Goal: Information Seeking & Learning: Find specific fact

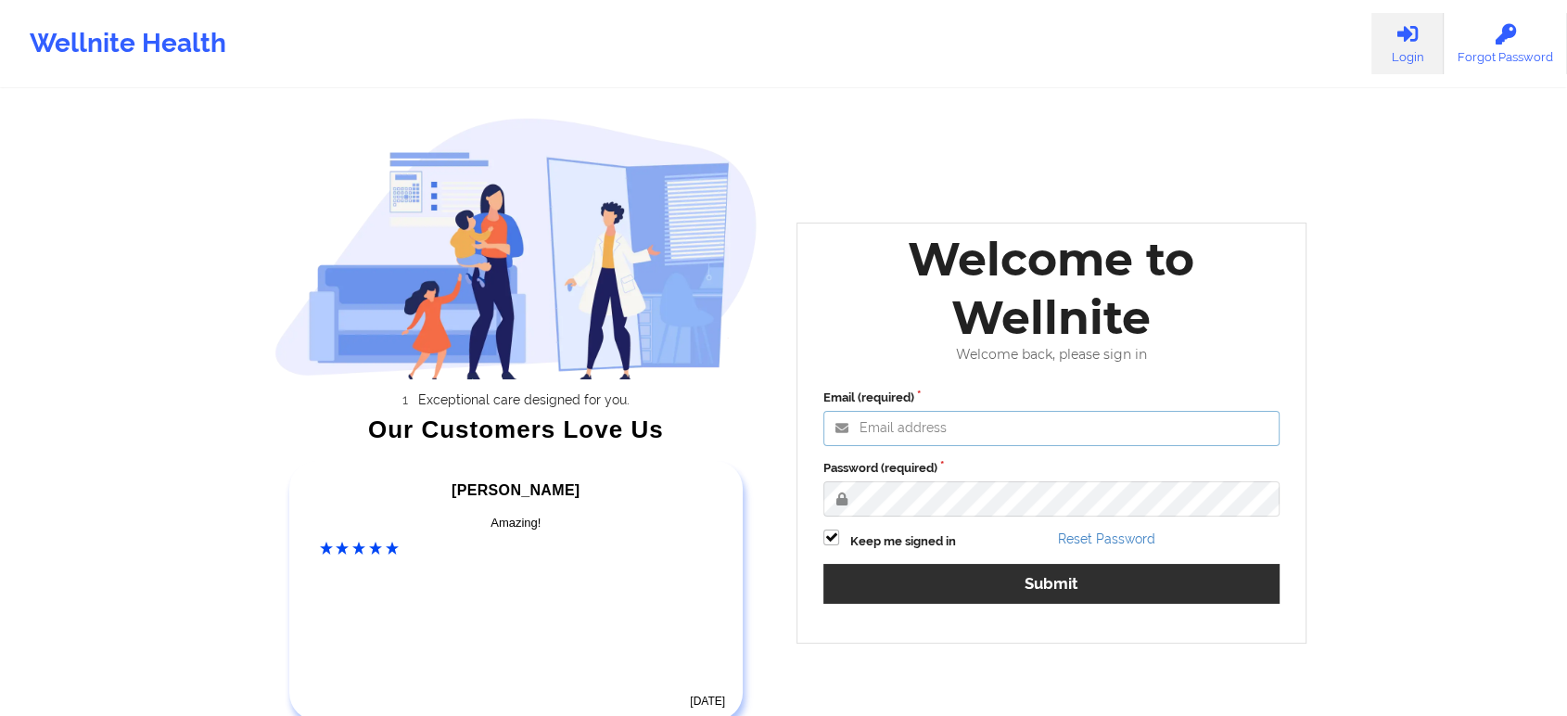
type input "saad@wellnite.com"
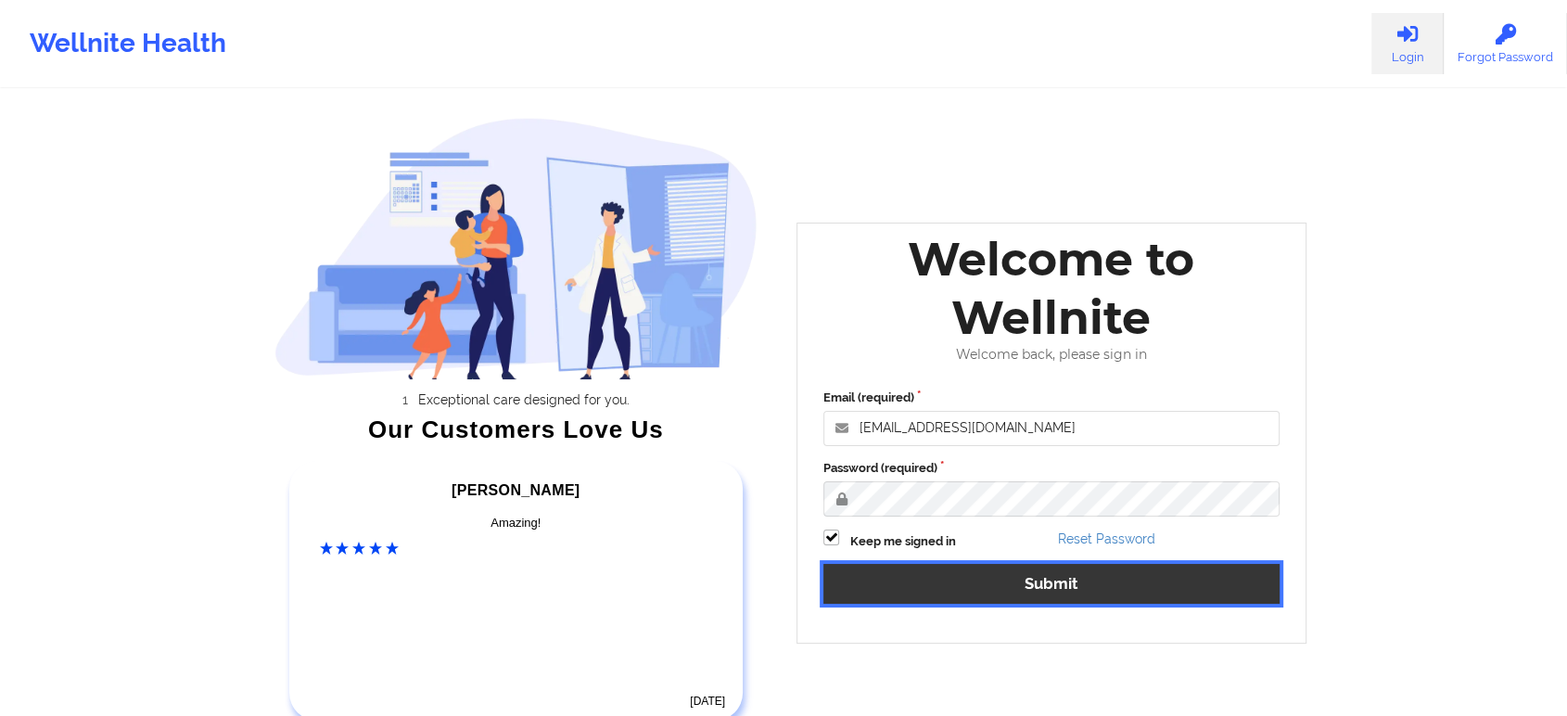
click at [998, 566] on button "Submit" at bounding box center [1051, 584] width 456 height 40
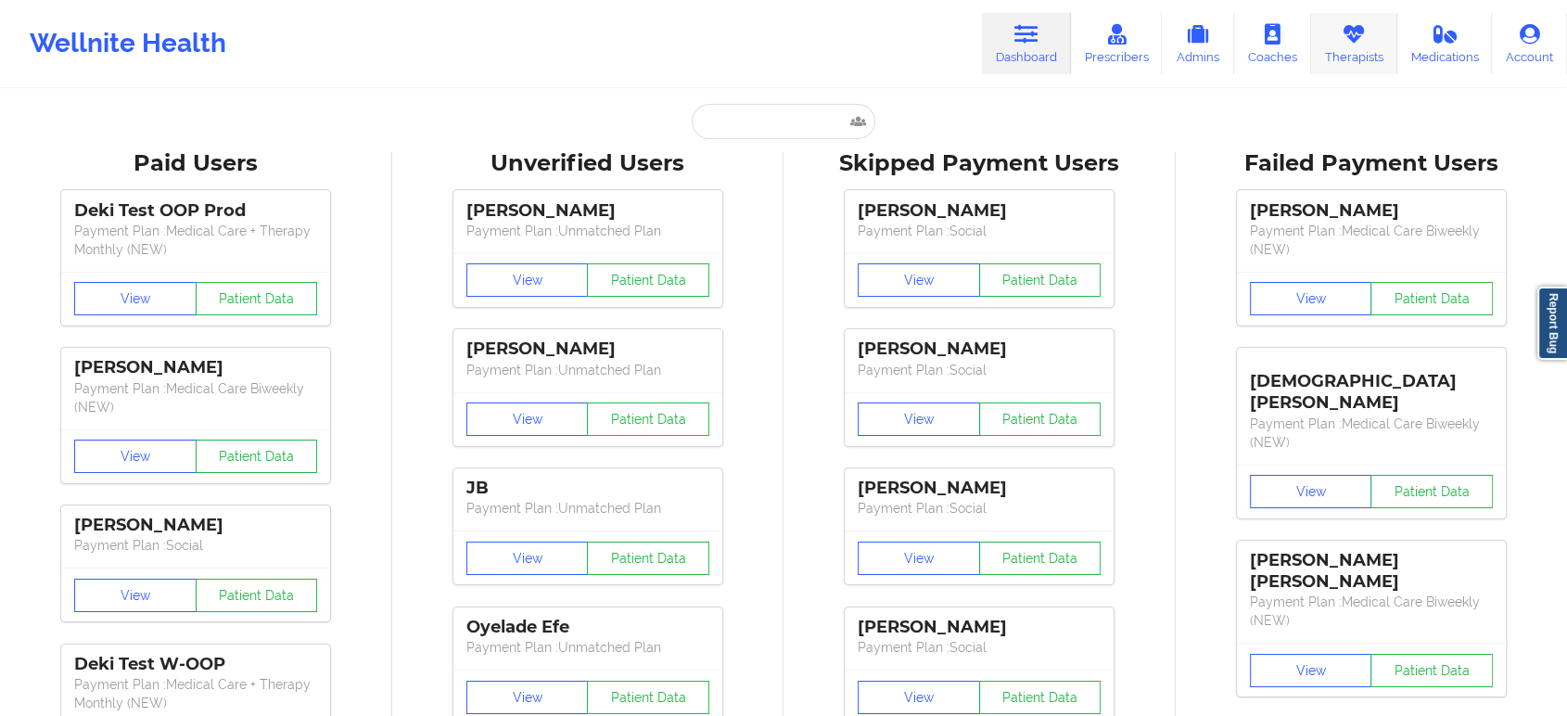
click at [1365, 46] on link "Therapists" at bounding box center [1354, 43] width 86 height 61
click at [775, 118] on input "text" at bounding box center [784, 121] width 184 height 35
paste input "SANTOS ALVARADO"
type input "SANTOS ALVARADO"
click at [810, 112] on input "text" at bounding box center [784, 121] width 184 height 35
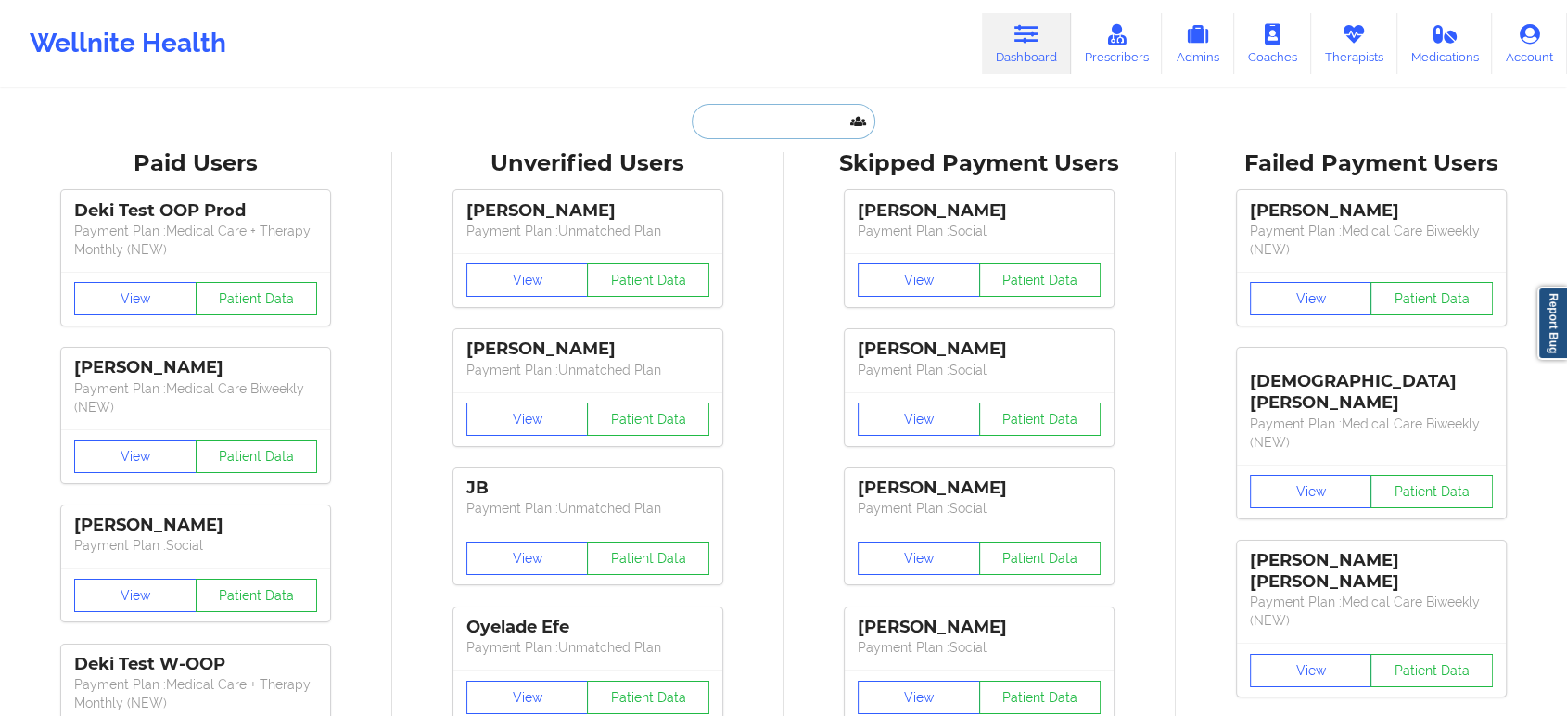
paste input "ALEXANDER JEAN-JOSEPH"
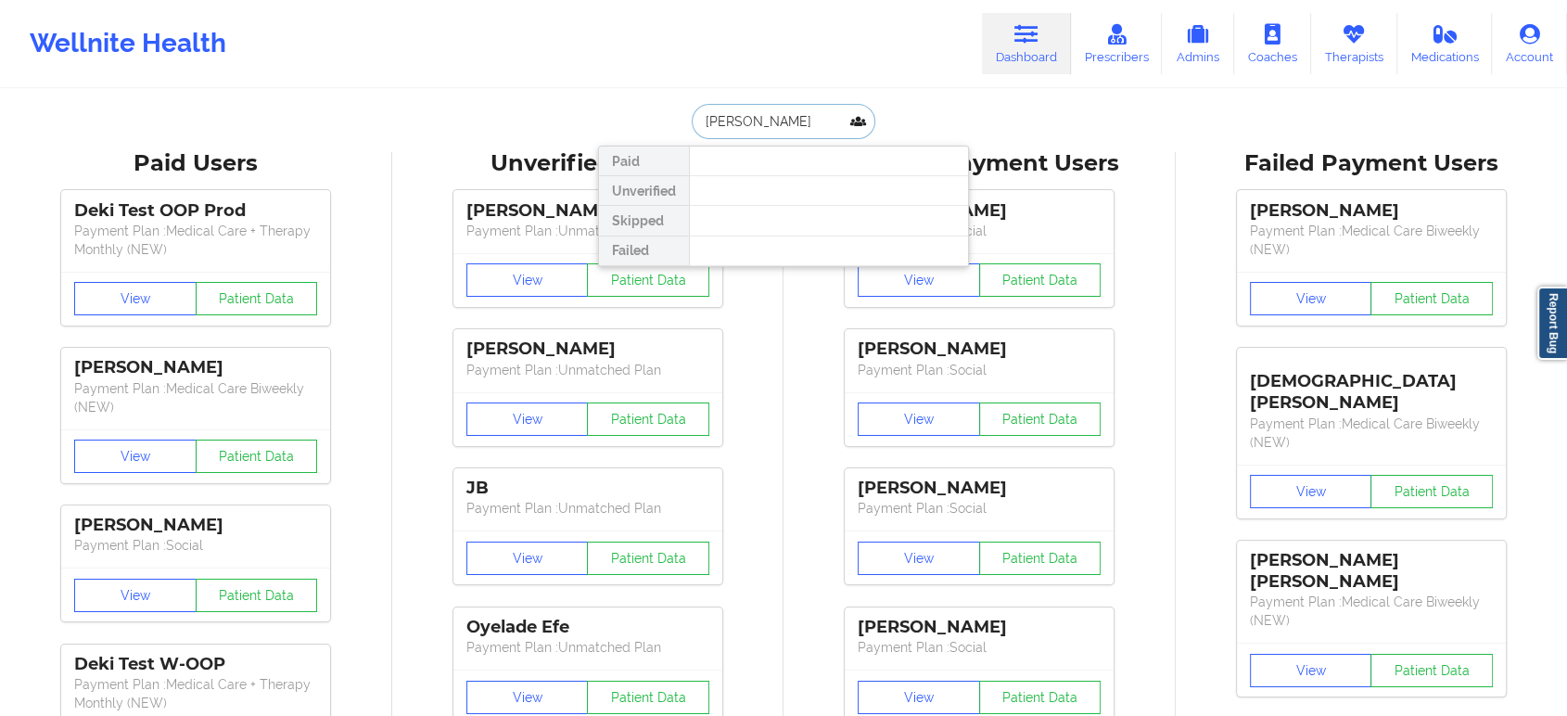
paste input "WOSELANDE THEUS"
type input "WOSELANDE THEUS"
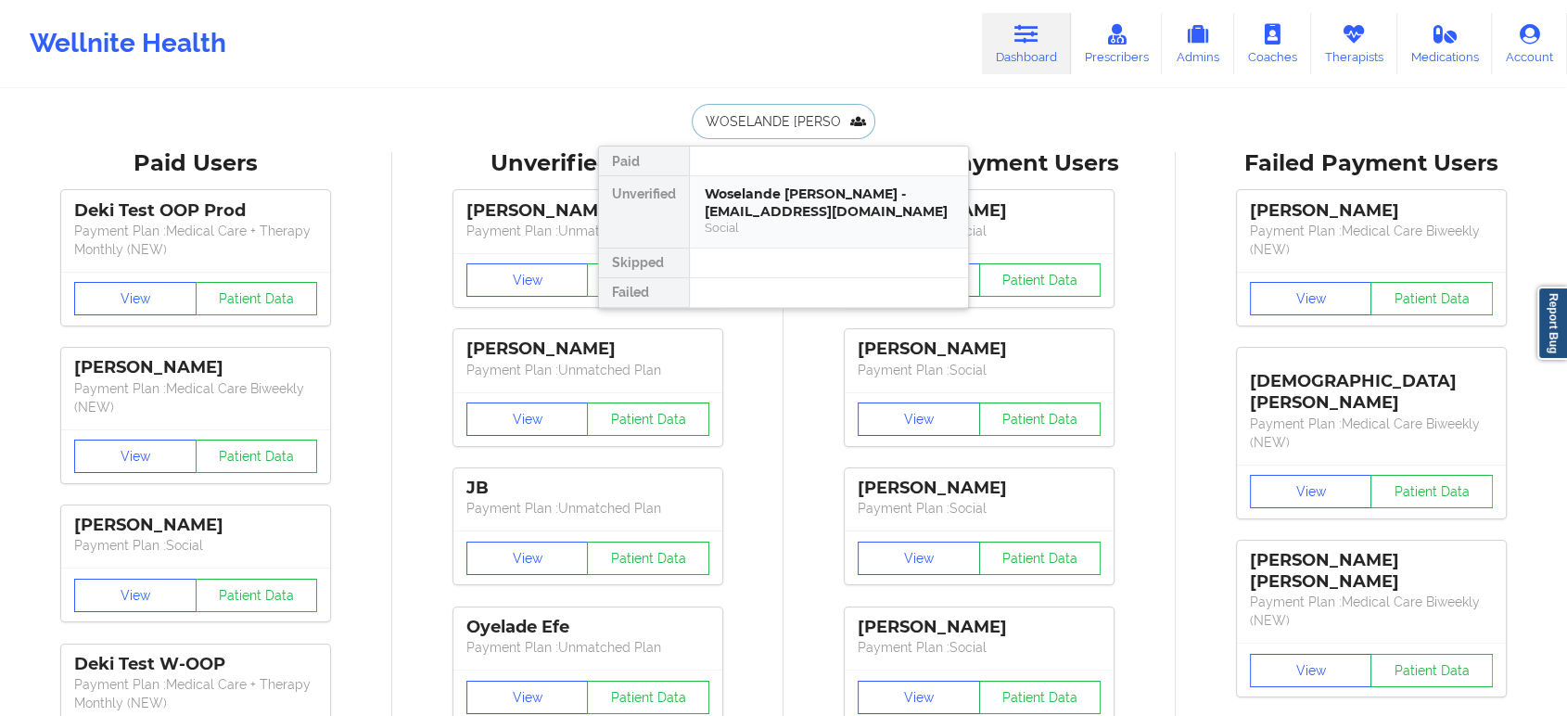
click at [786, 210] on div "Woselande Theus - senseoftouch101@gmail.com" at bounding box center [829, 202] width 248 height 34
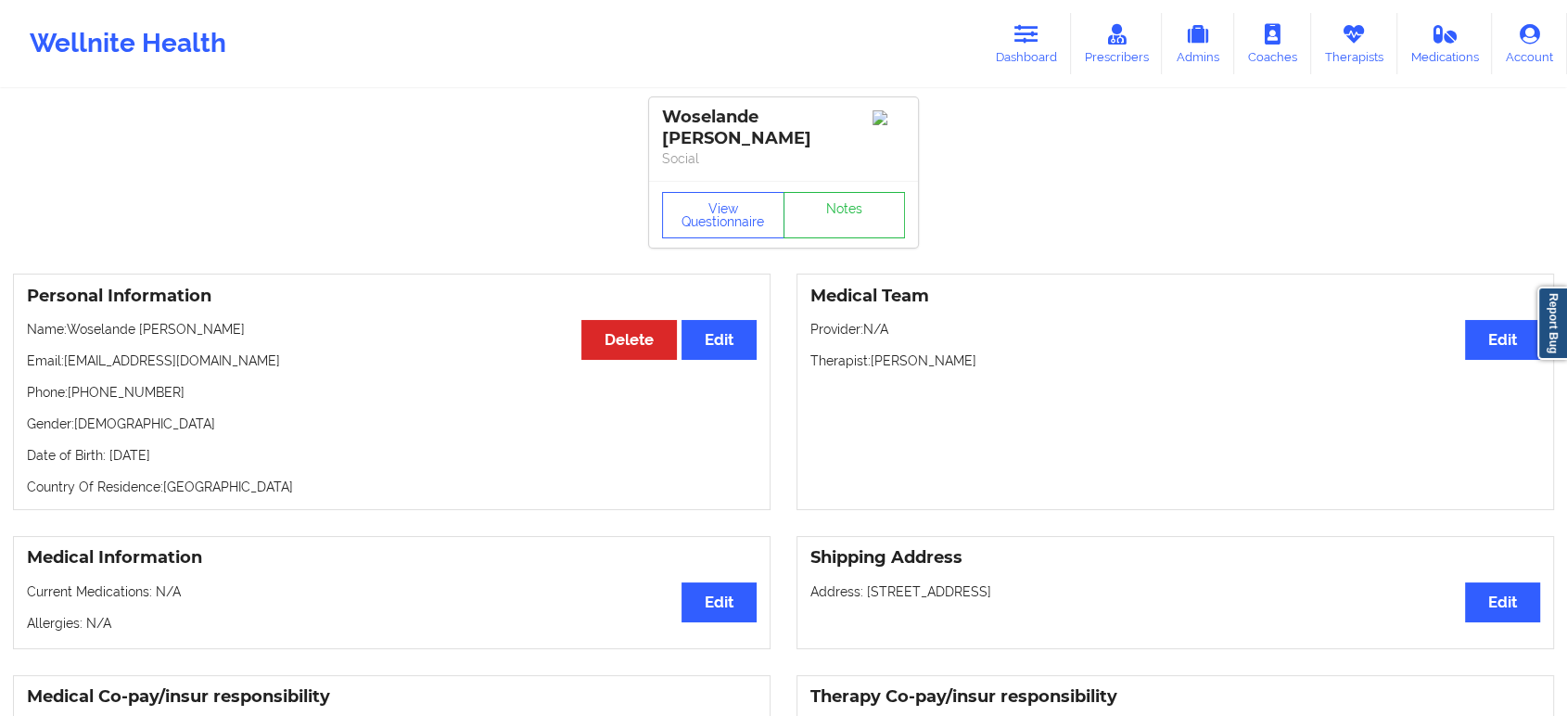
click at [267, 351] on p "Email: senseoftouch101@gmail.com" at bounding box center [392, 360] width 730 height 19
drag, startPoint x: 256, startPoint y: 345, endPoint x: 63, endPoint y: 341, distance: 192.9
click at [63, 351] on p "Email: senseoftouch101@gmail.com" at bounding box center [392, 360] width 730 height 19
click at [237, 351] on p "Email: senseoftouch101@gmail.com" at bounding box center [392, 360] width 730 height 19
drag, startPoint x: 248, startPoint y: 344, endPoint x: 67, endPoint y: 341, distance: 181.7
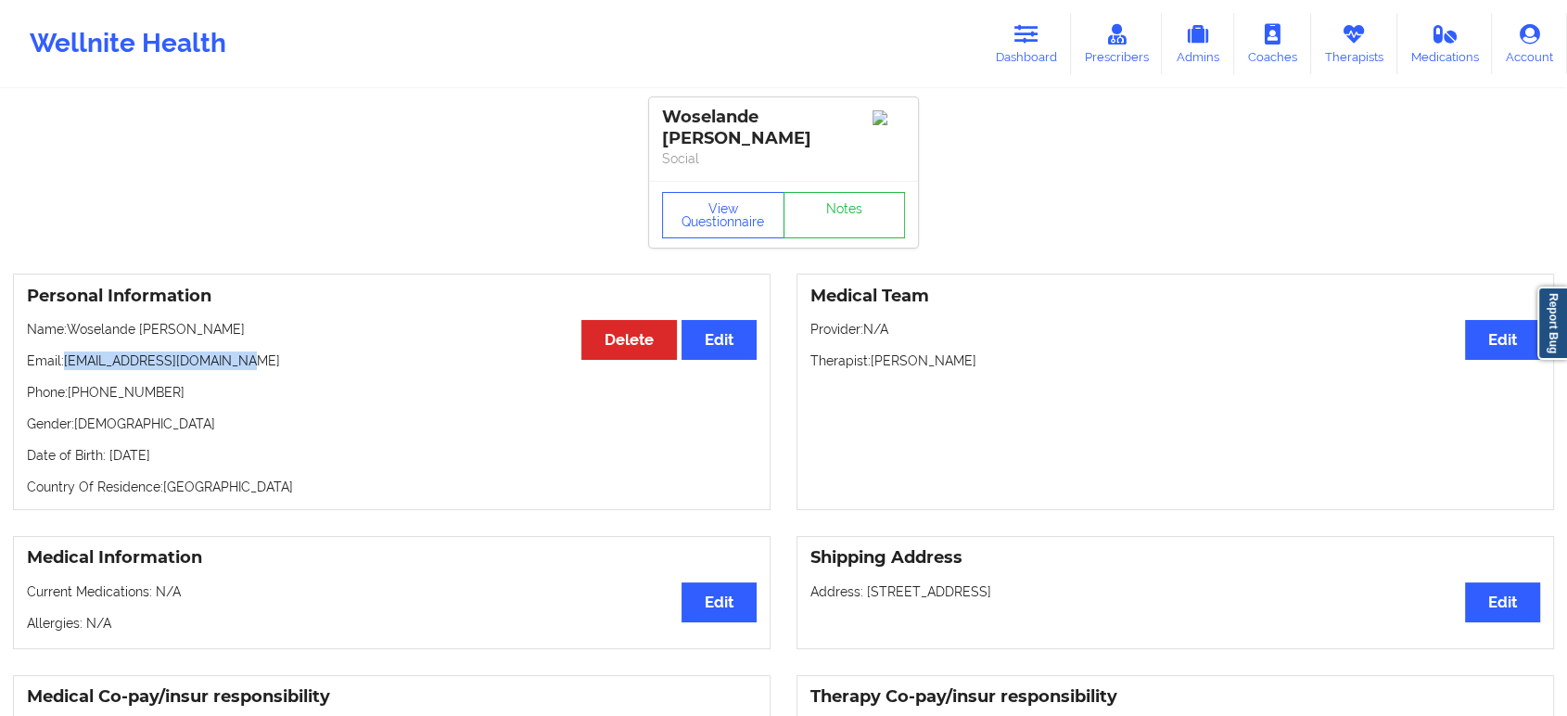
click at [67, 351] on p "Email: senseoftouch101@gmail.com" at bounding box center [392, 360] width 730 height 19
copy p "senseoftouch101@gmail.com"
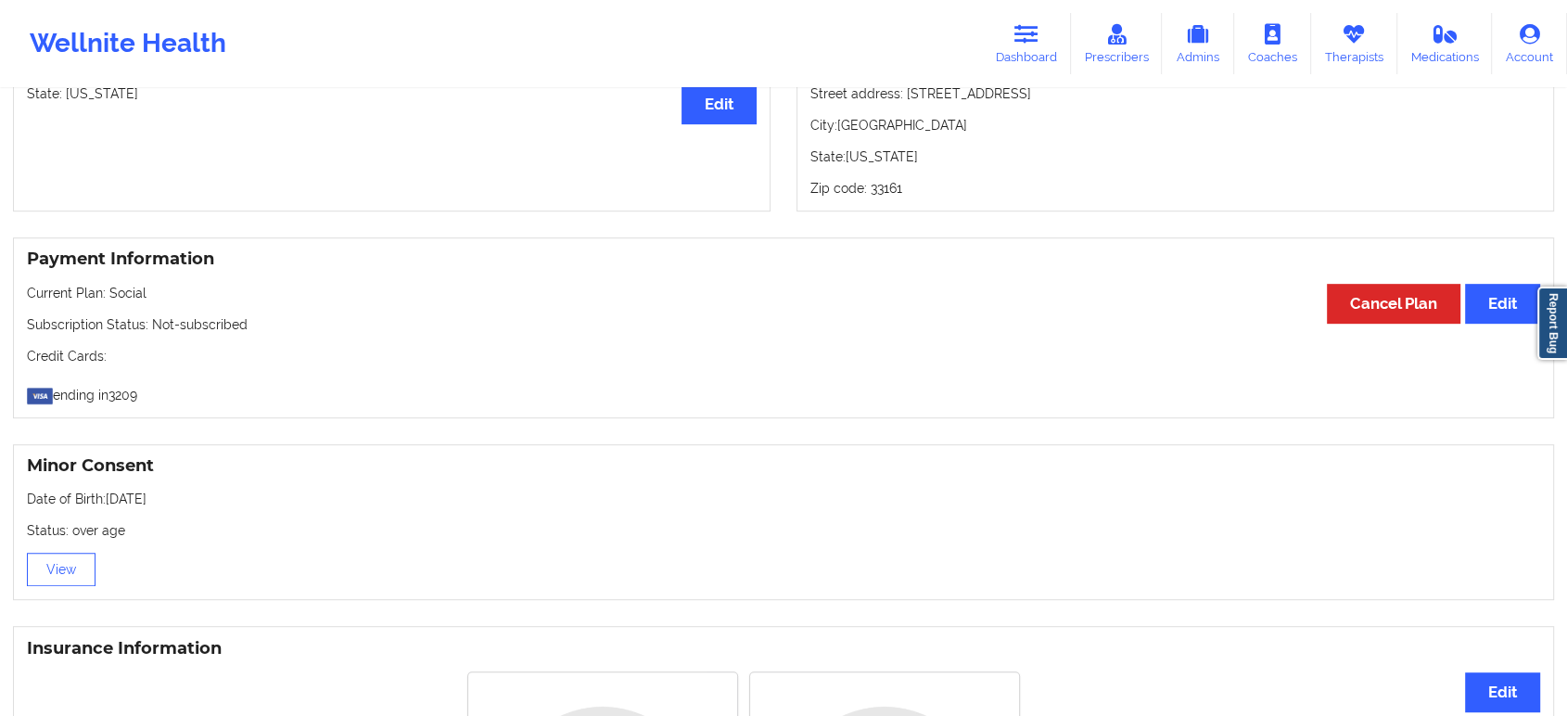
scroll to position [998, 0]
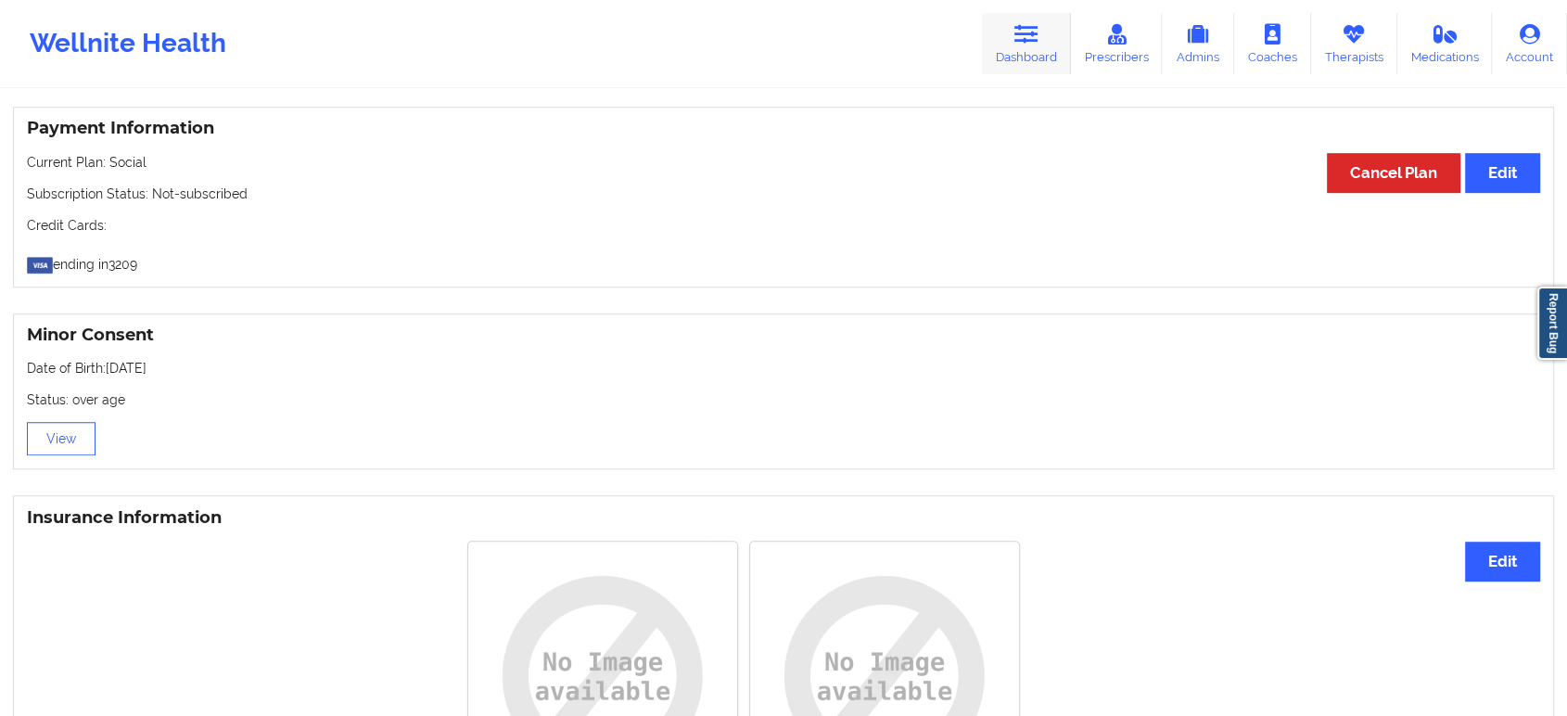
click at [1024, 41] on icon at bounding box center [1026, 34] width 24 height 20
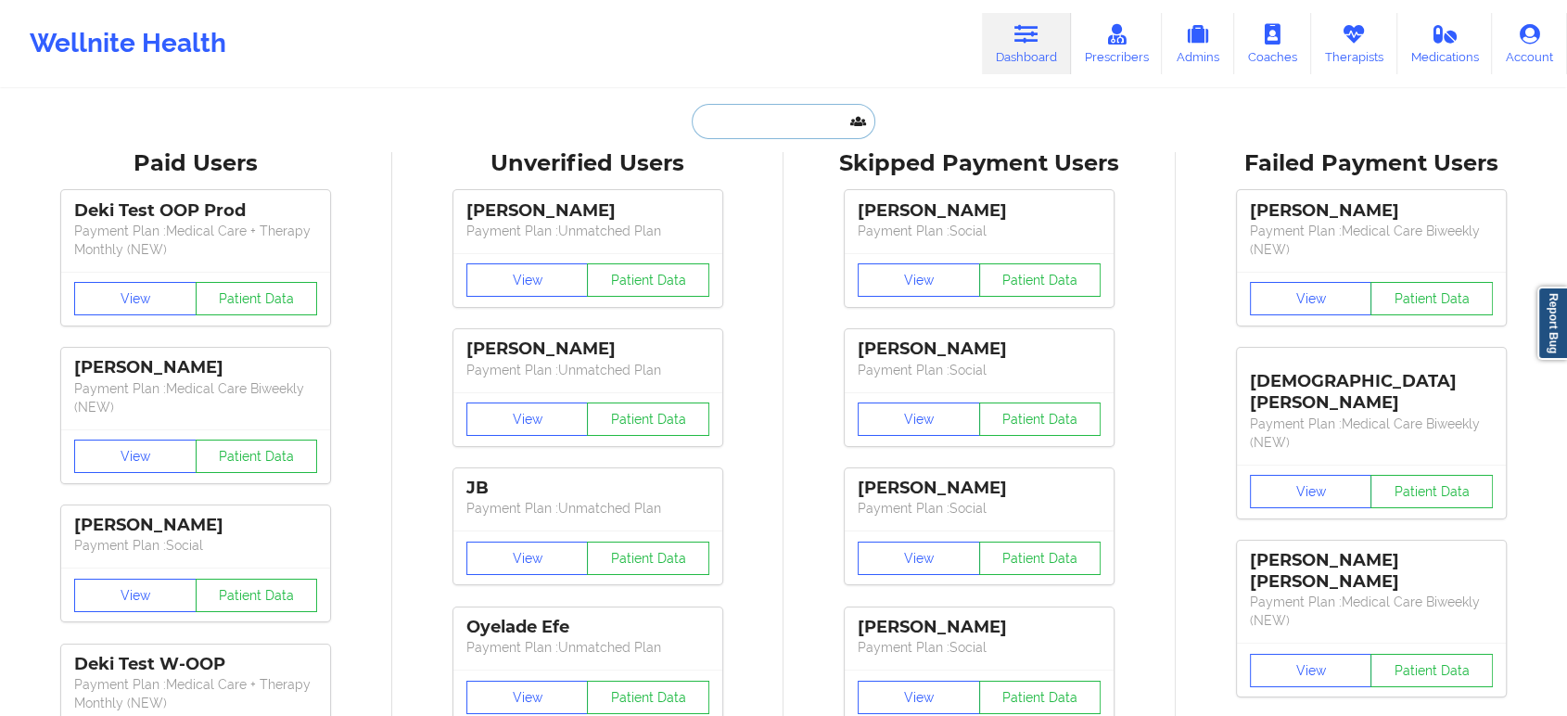
click at [771, 124] on input "text" at bounding box center [784, 121] width 184 height 35
paste input "GENESIS CARRERO"
type input "GENESIS CARRERO"
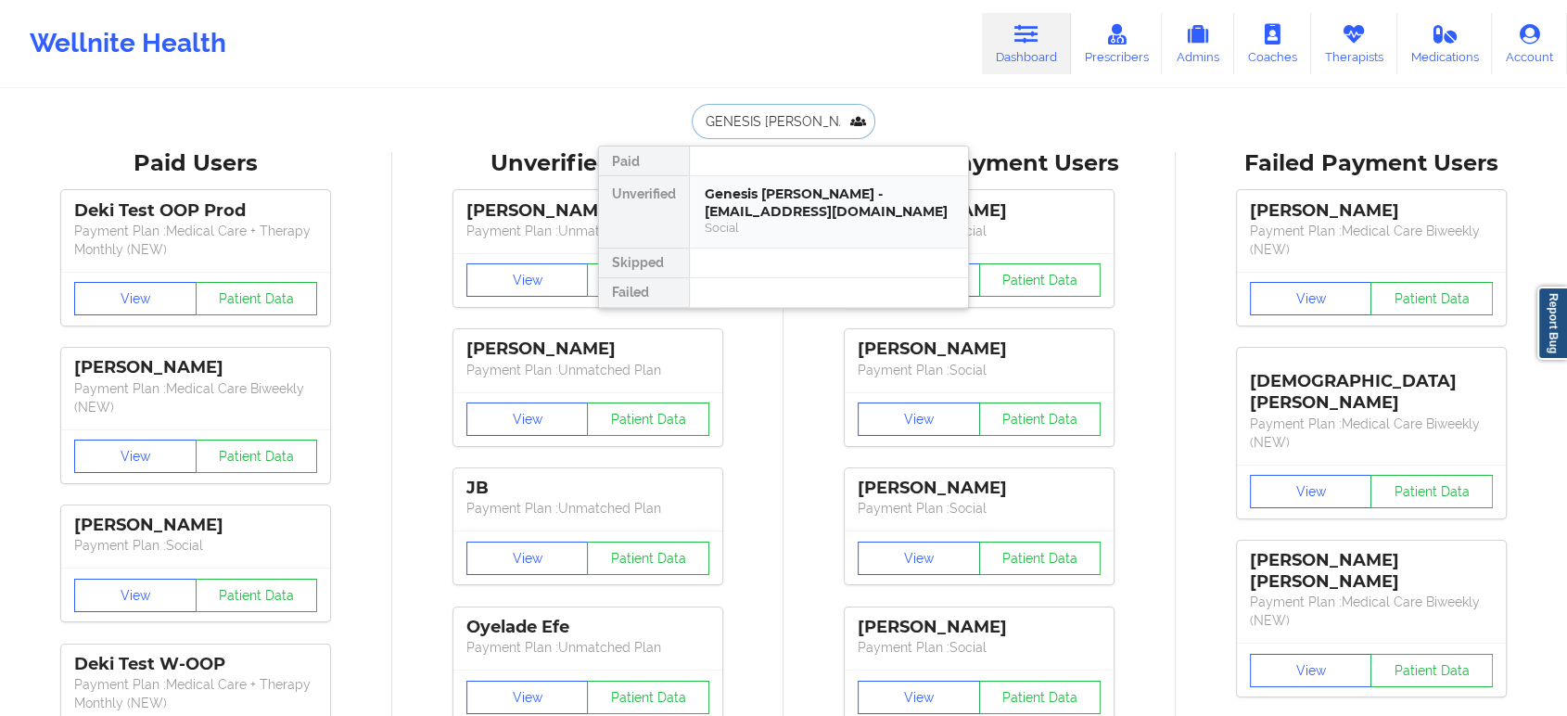
click at [794, 228] on div "Social" at bounding box center [829, 228] width 248 height 16
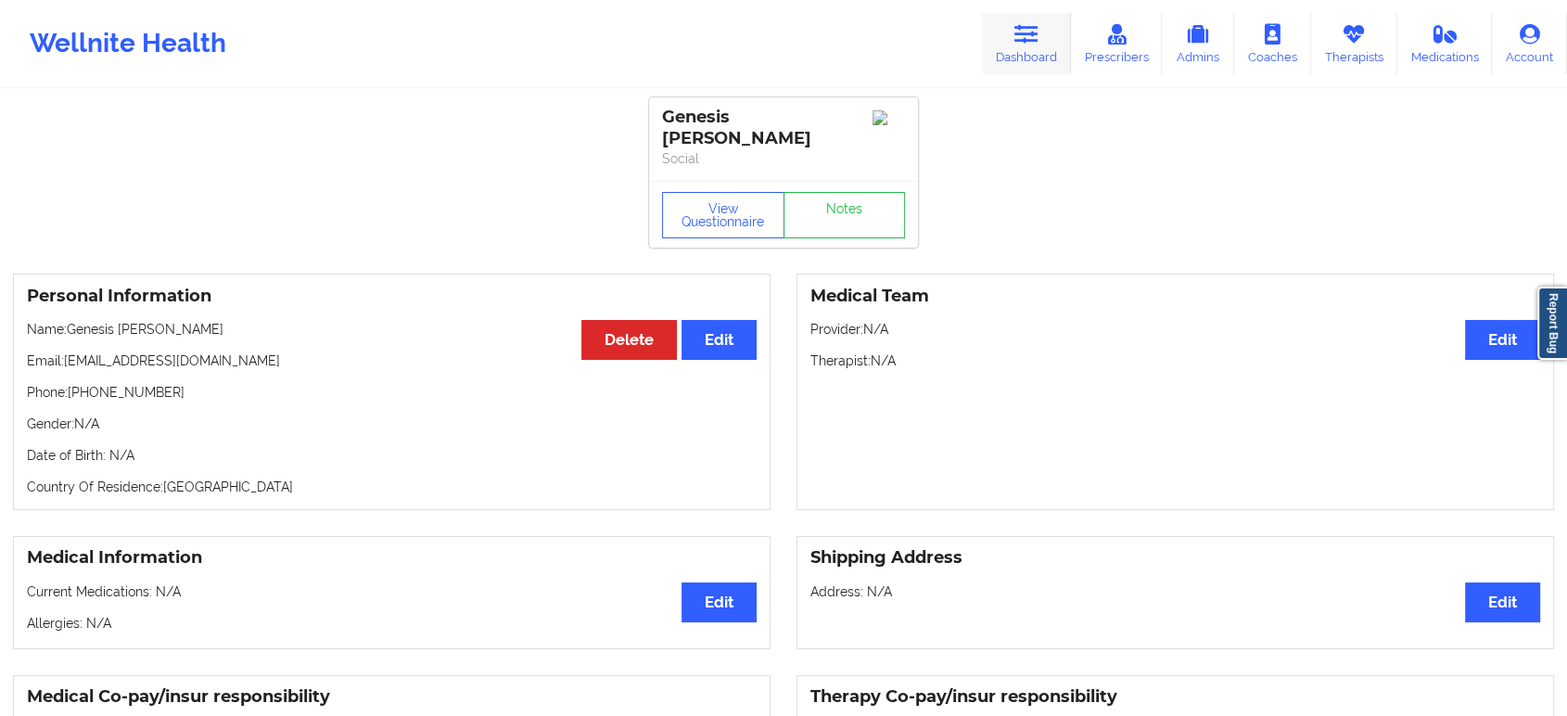
click at [1046, 38] on link "Dashboard" at bounding box center [1026, 43] width 89 height 61
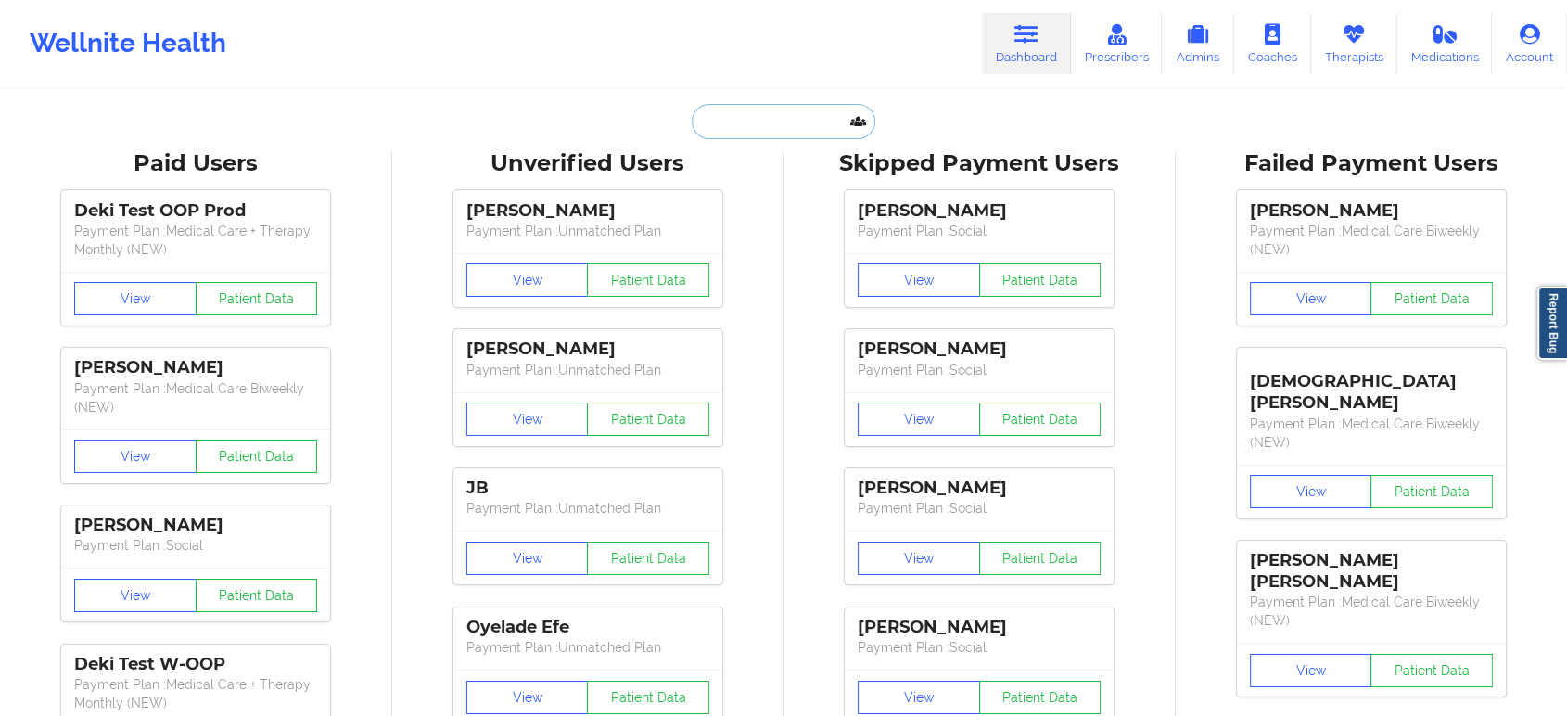
click at [790, 105] on input "text" at bounding box center [784, 121] width 184 height 35
paste input "ETHAN LORENZO"
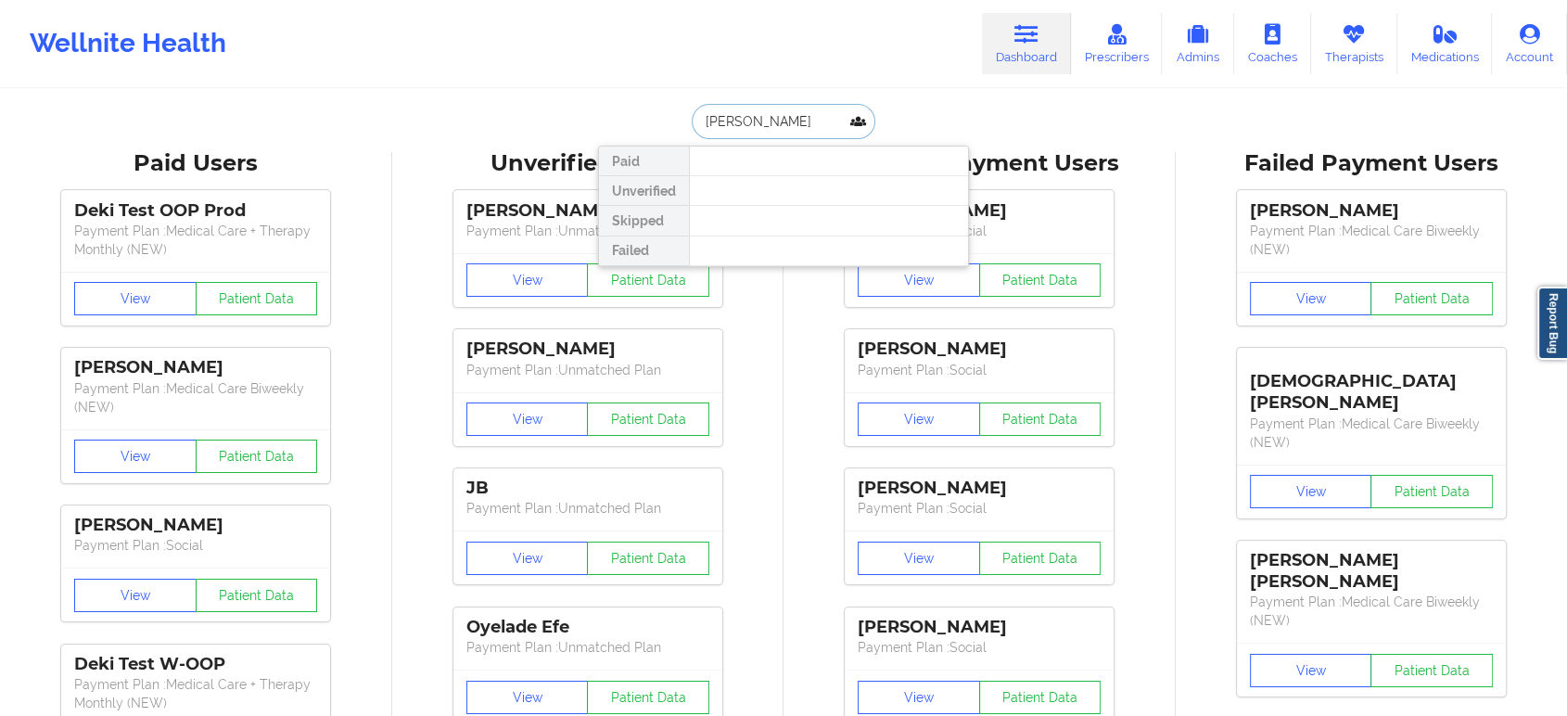
paste input "lorenzod12@bellsouth.net"
type input "lorenzod12@bellsouth.net"
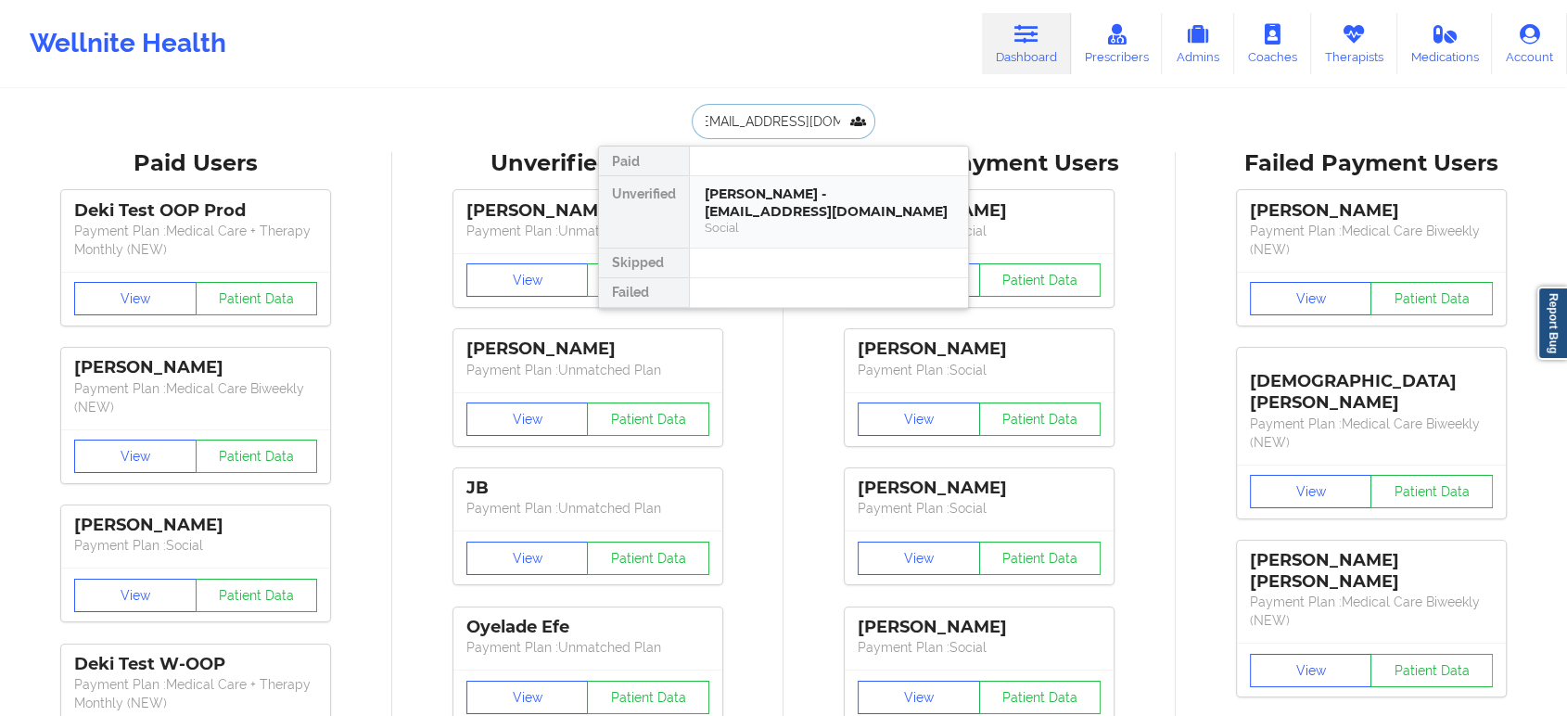
click at [765, 227] on div "Social" at bounding box center [829, 228] width 248 height 16
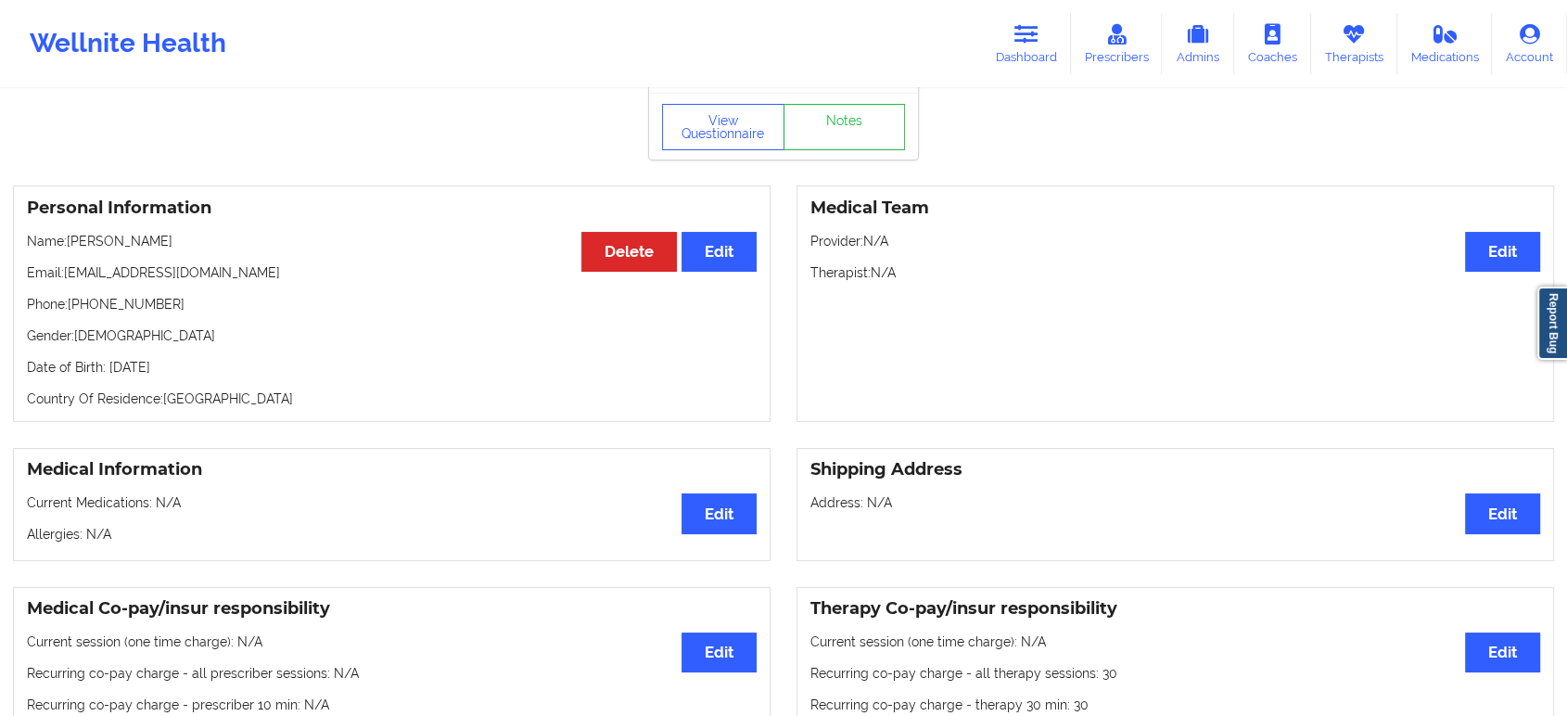
scroll to position [31, 0]
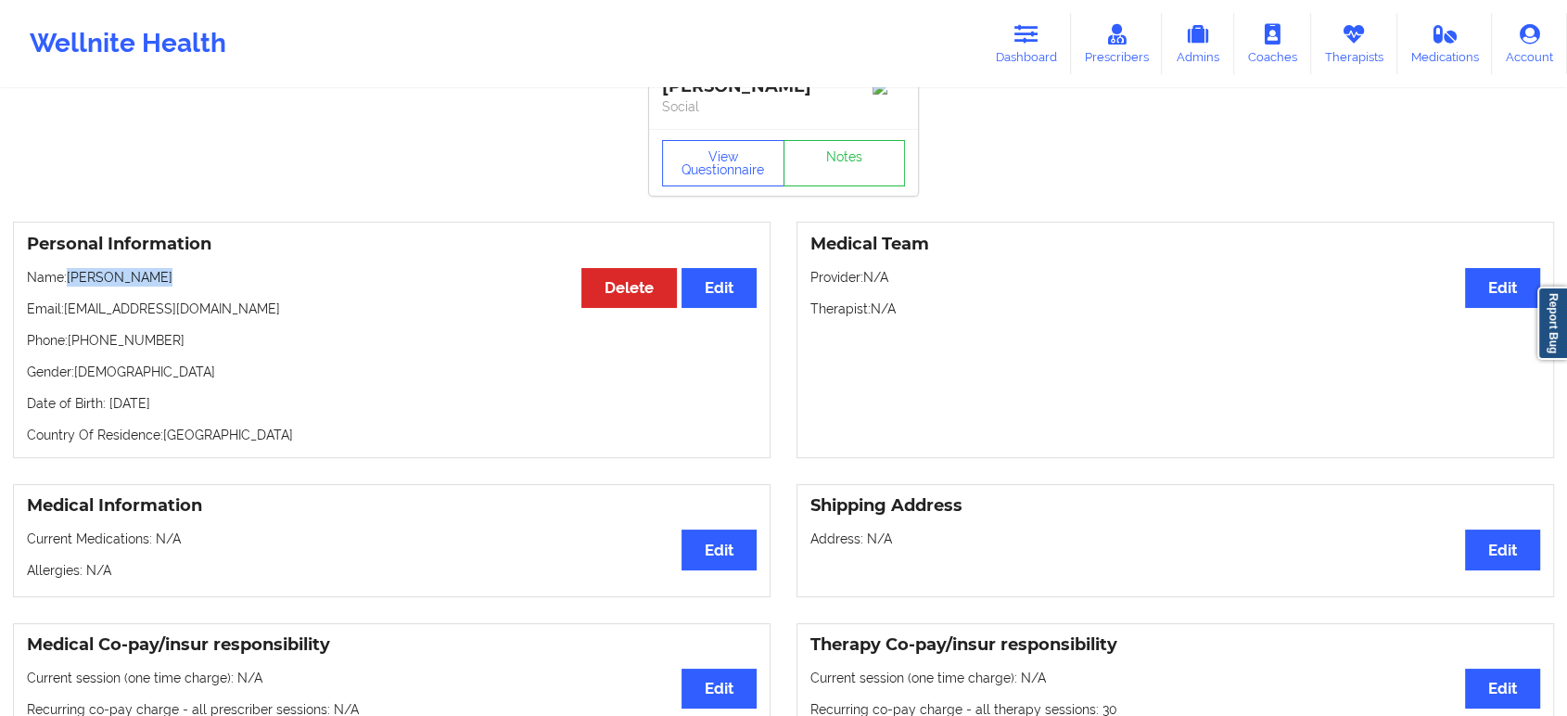
drag, startPoint x: 159, startPoint y: 283, endPoint x: 70, endPoint y: 286, distance: 88.1
click at [70, 286] on p "Name: Diana Lorenzo" at bounding box center [392, 277] width 730 height 19
copy p "Diana Lorenzo"
click at [1024, 41] on icon at bounding box center [1026, 34] width 24 height 20
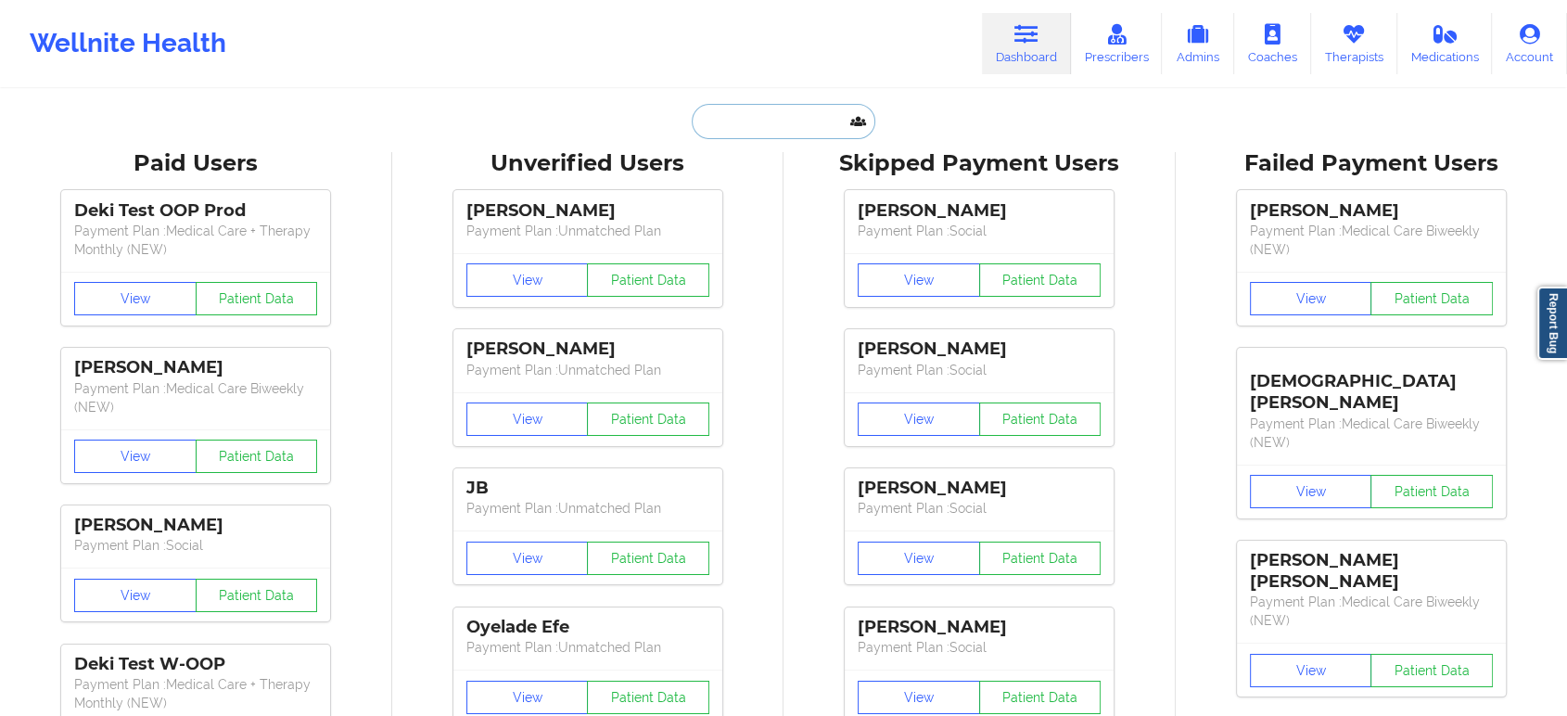
click at [799, 121] on input "text" at bounding box center [784, 121] width 184 height 35
paste input "JESSICA VASSAR"
type input "JESSICA VASSAR"
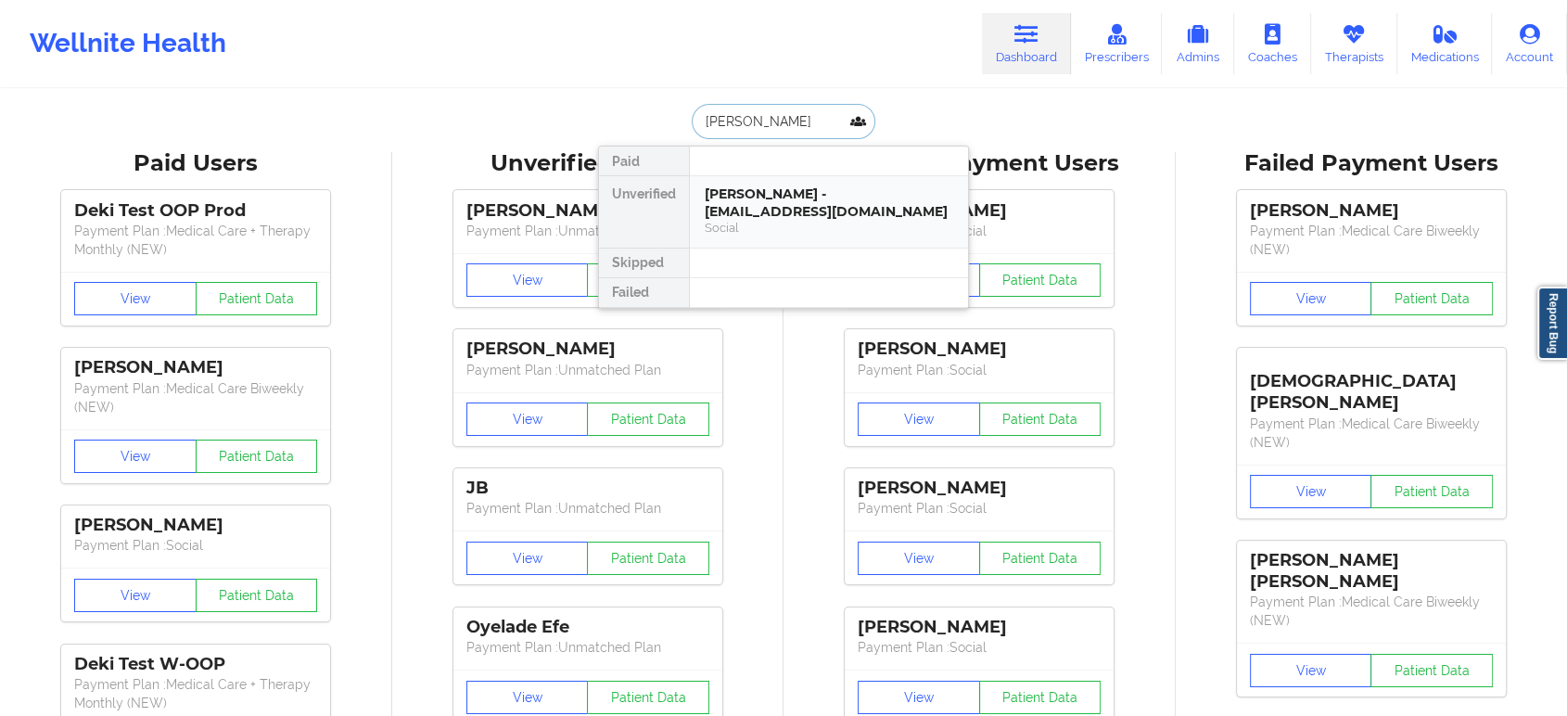
click at [800, 221] on div "Social" at bounding box center [829, 228] width 248 height 16
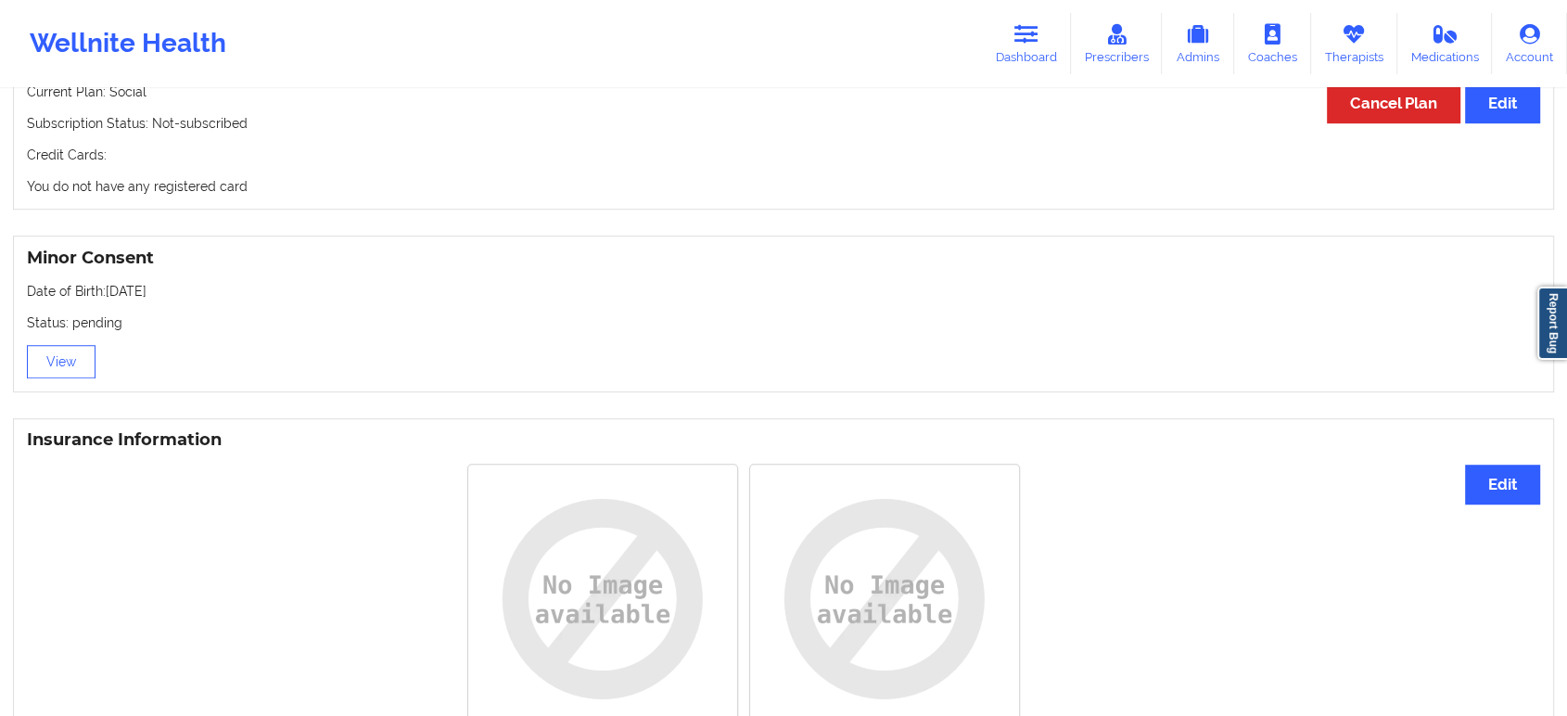
drag, startPoint x: 427, startPoint y: 488, endPoint x: 434, endPoint y: 477, distance: 12.9
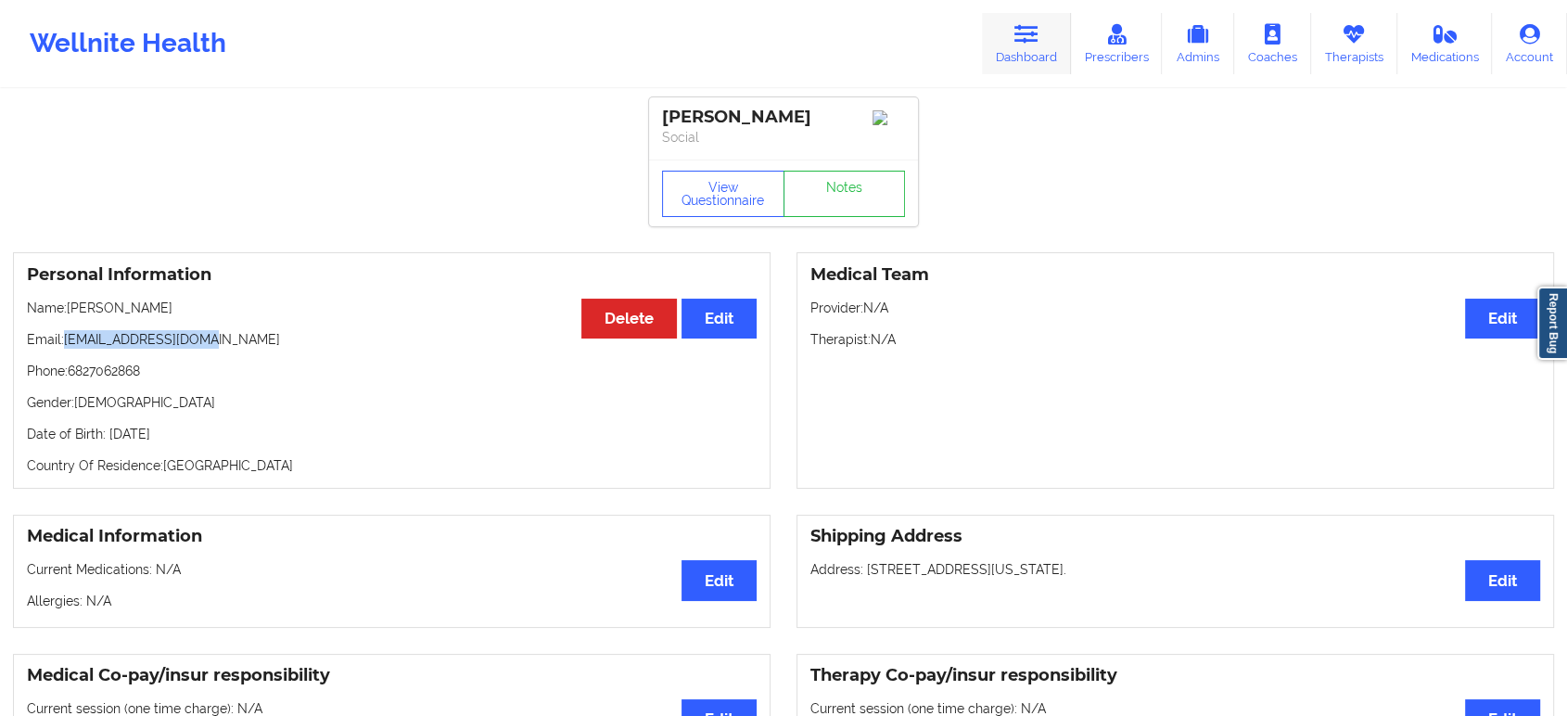
click at [1031, 24] on icon at bounding box center [1026, 34] width 24 height 20
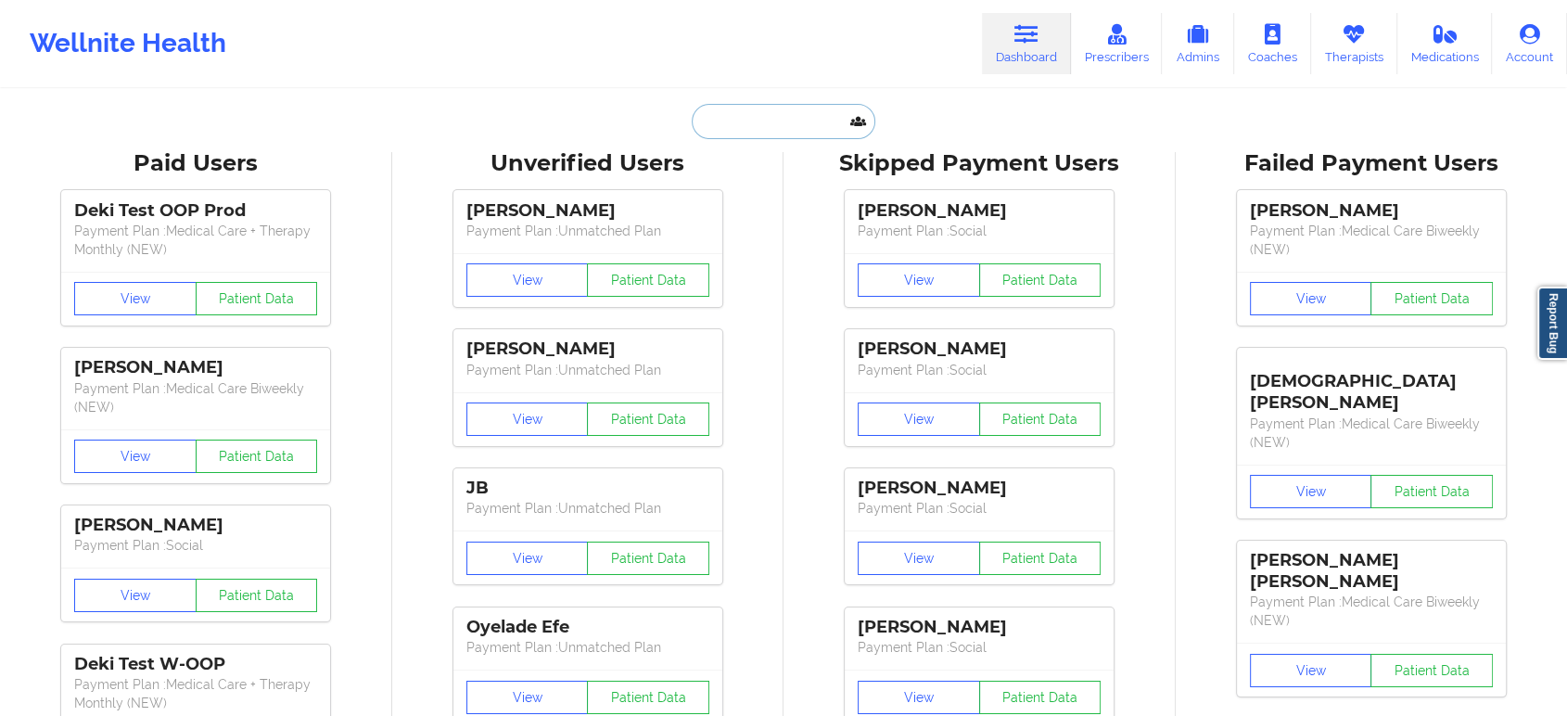
click at [812, 112] on input "text" at bounding box center [784, 121] width 184 height 35
paste input "Jill Stover"
type input "Jill Stover"
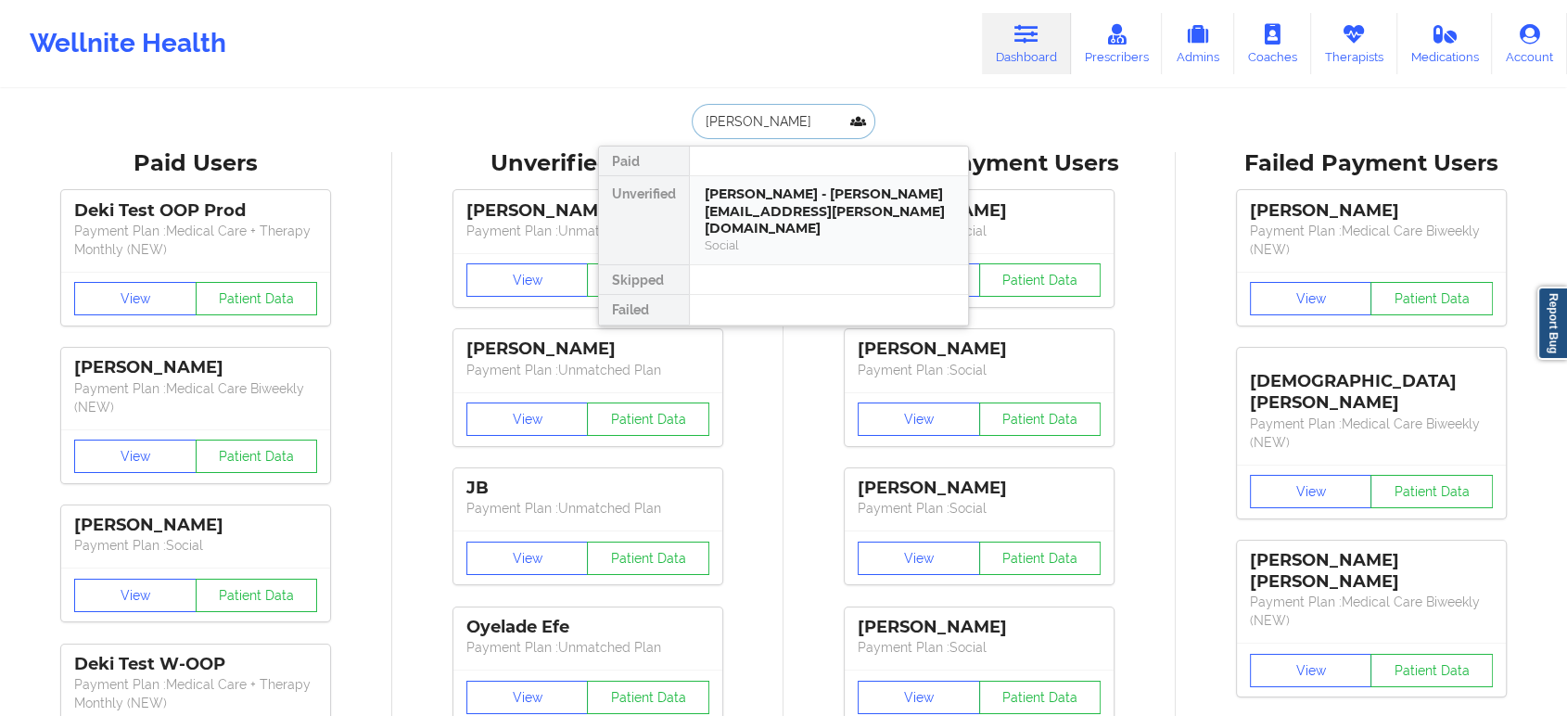
click at [808, 237] on div "Social" at bounding box center [829, 245] width 248 height 16
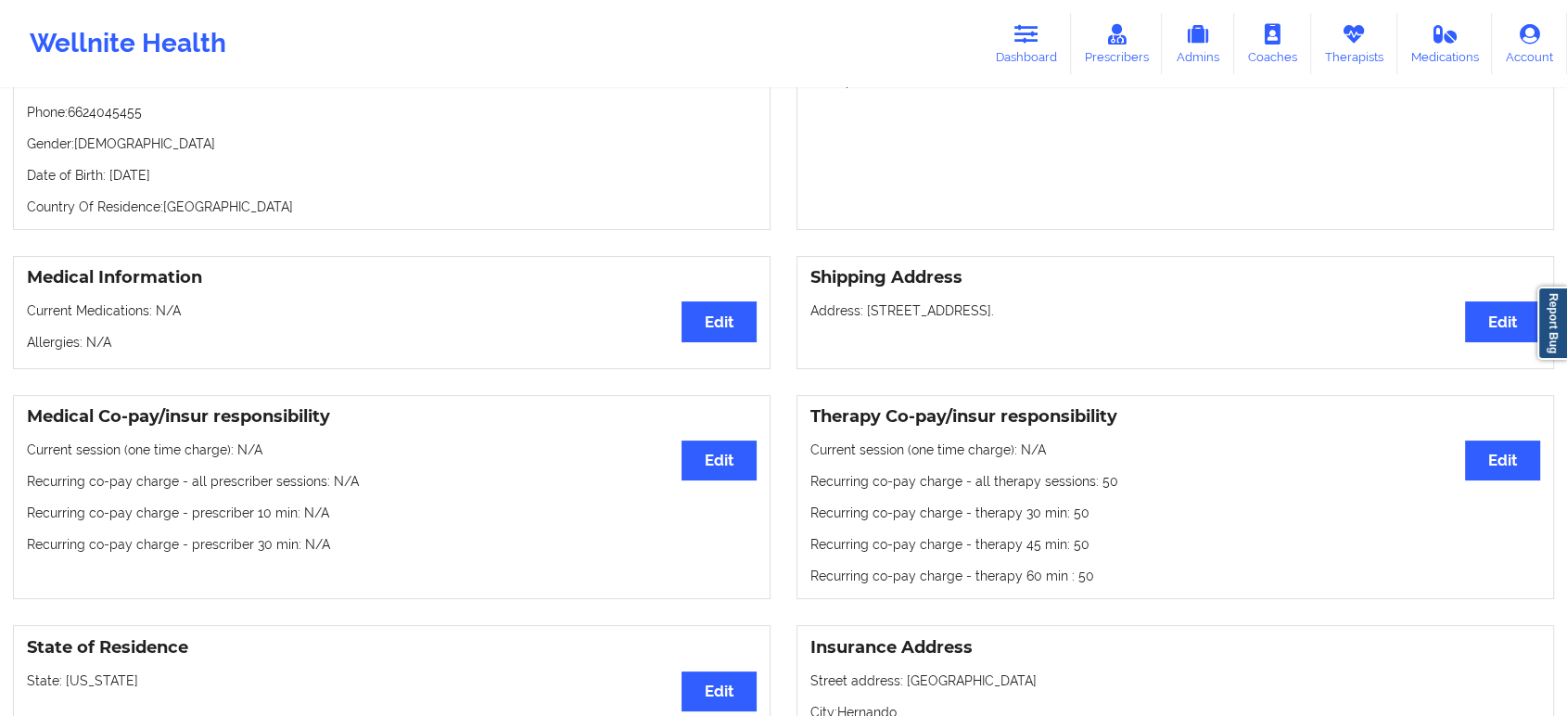
scroll to position [211, 0]
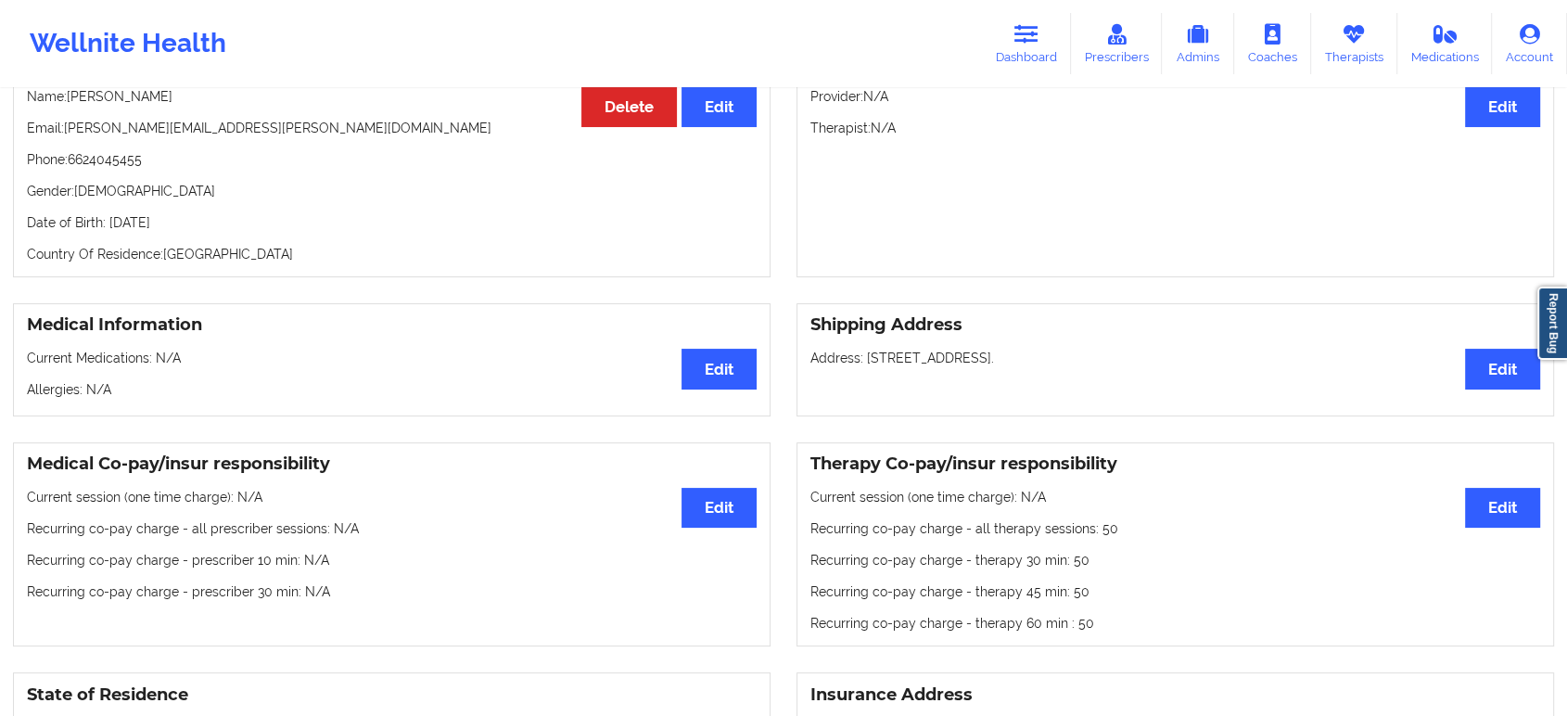
click at [121, 162] on p "Phone: 6624045455" at bounding box center [392, 159] width 730 height 19
copy p "6624045455"
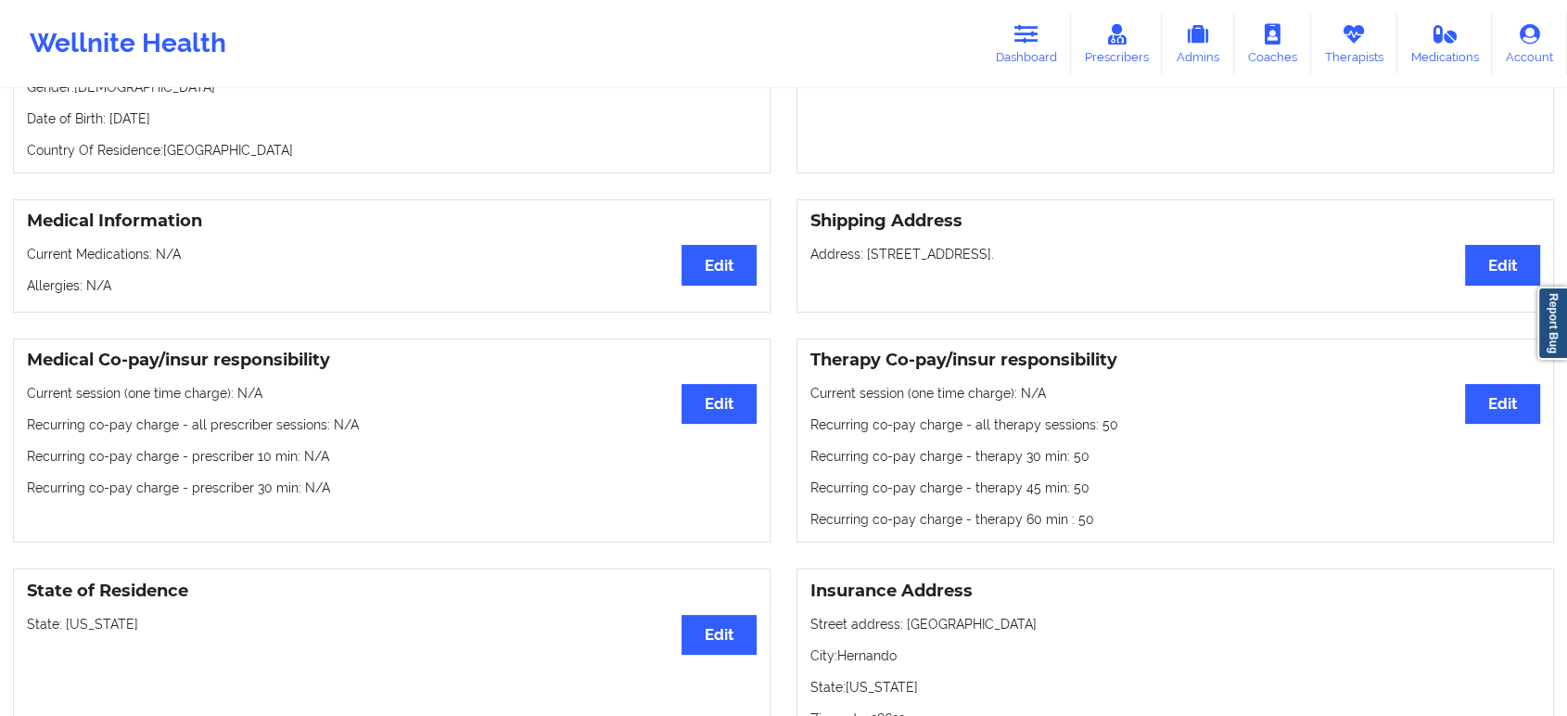
scroll to position [417, 0]
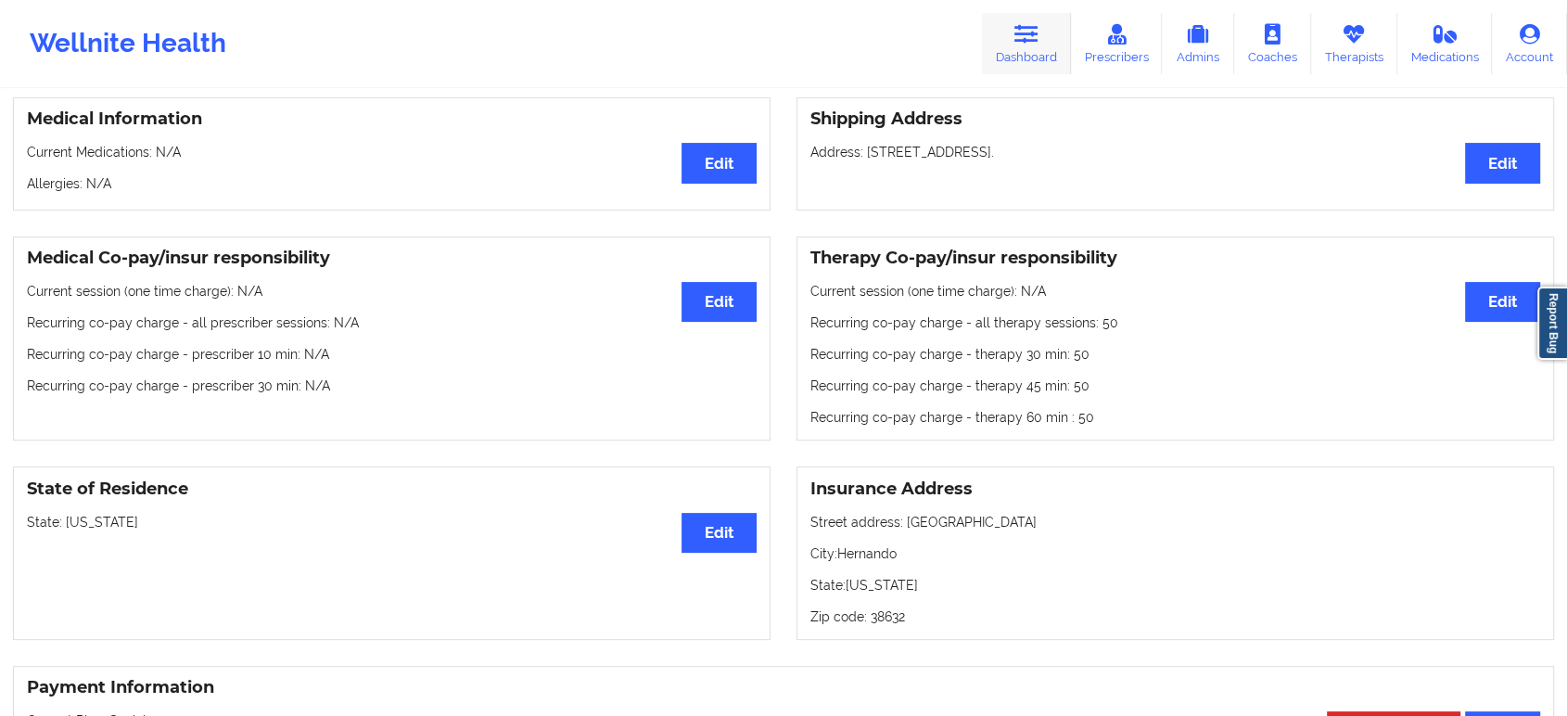
click at [1038, 27] on icon at bounding box center [1026, 34] width 24 height 20
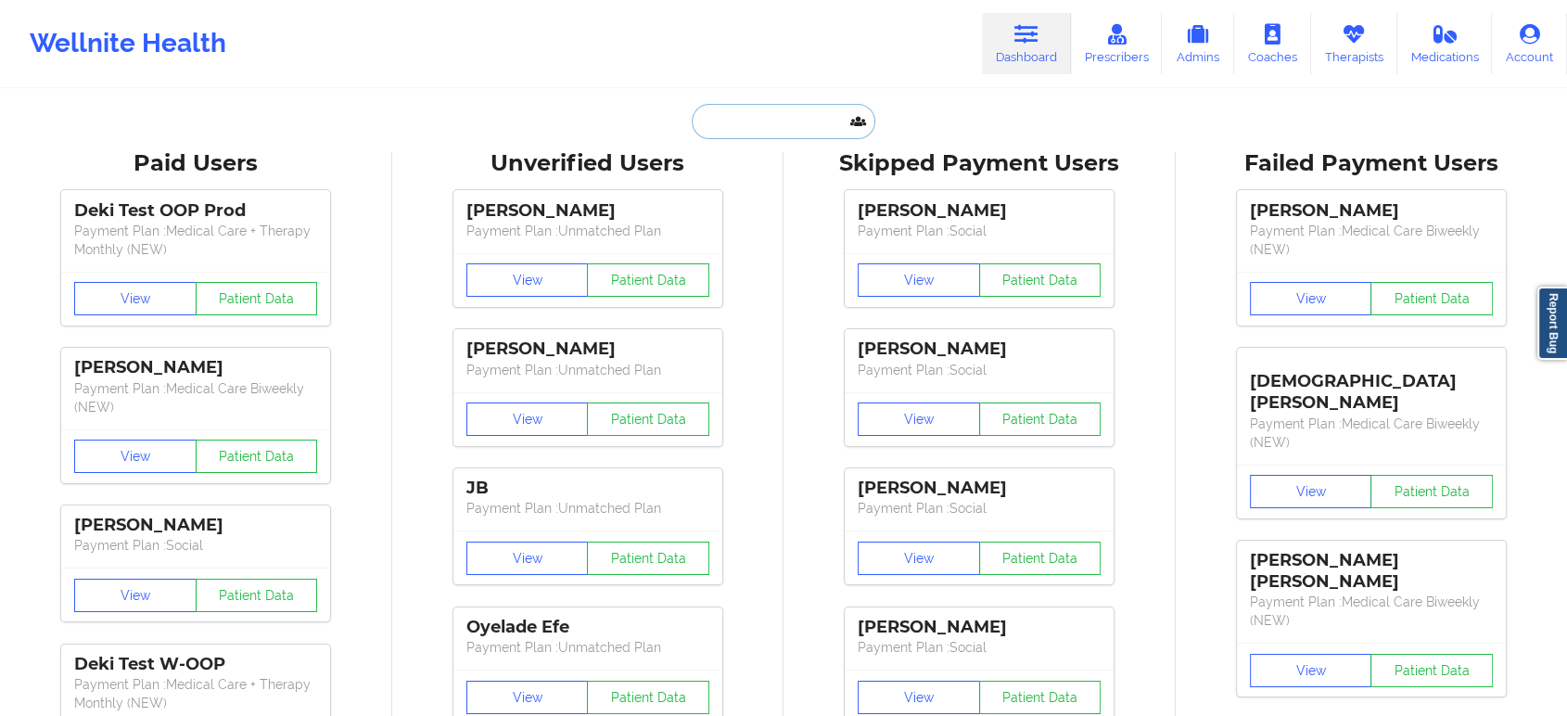
click at [783, 116] on input "text" at bounding box center [784, 121] width 184 height 35
paste input "JESSICA VASSAR"
type input "JESSICA VASSAR"
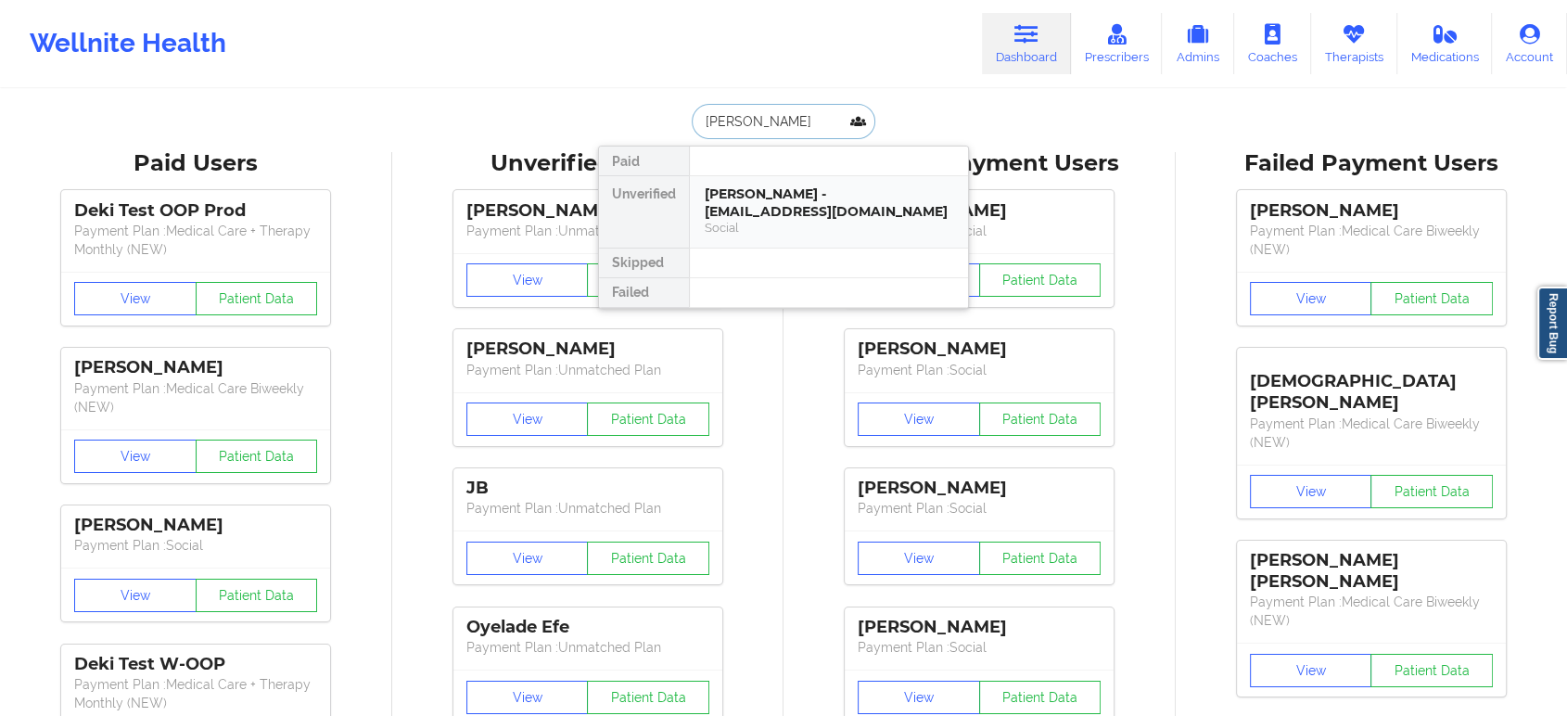
click at [789, 195] on div "JESSICA VASSAR - jpratt8327@gmail.com" at bounding box center [829, 202] width 248 height 34
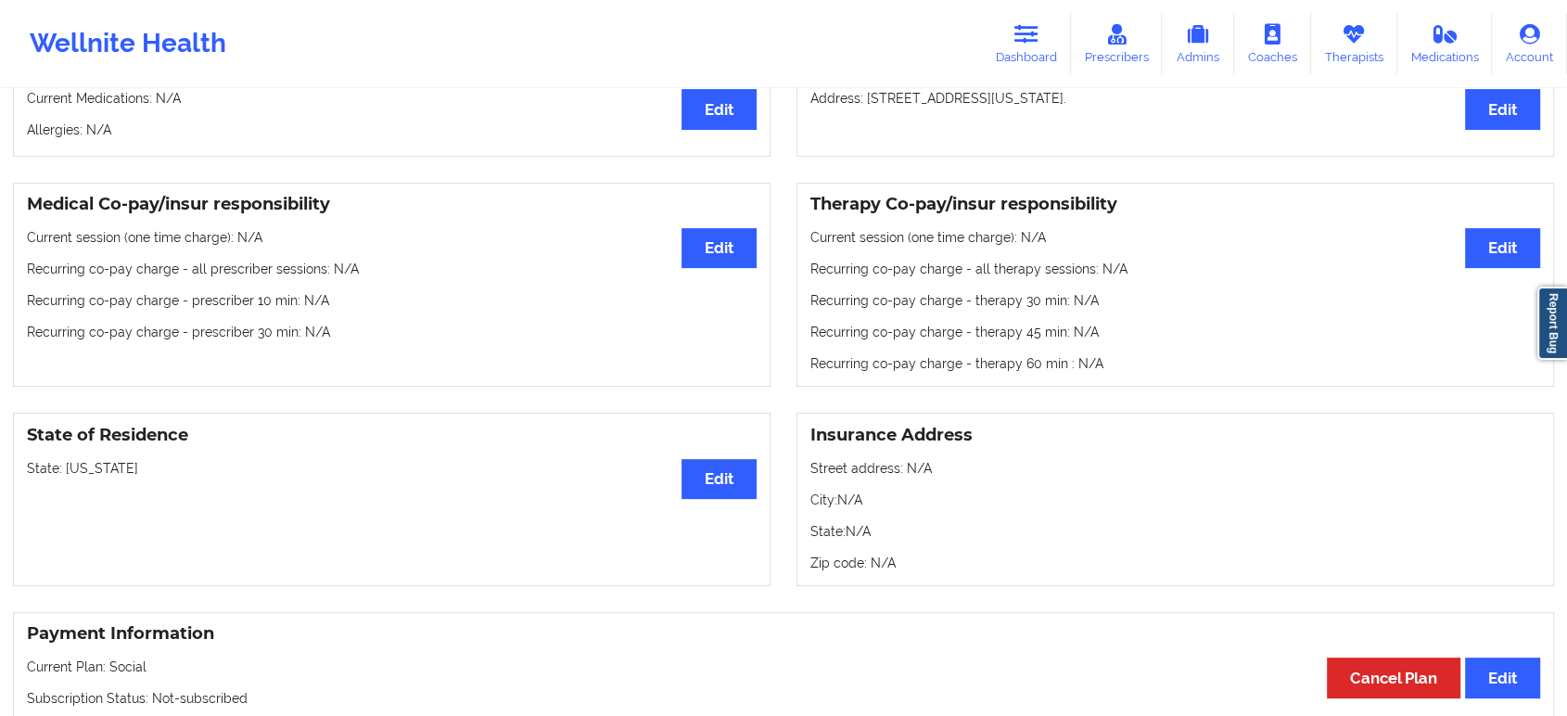
scroll to position [525, 0]
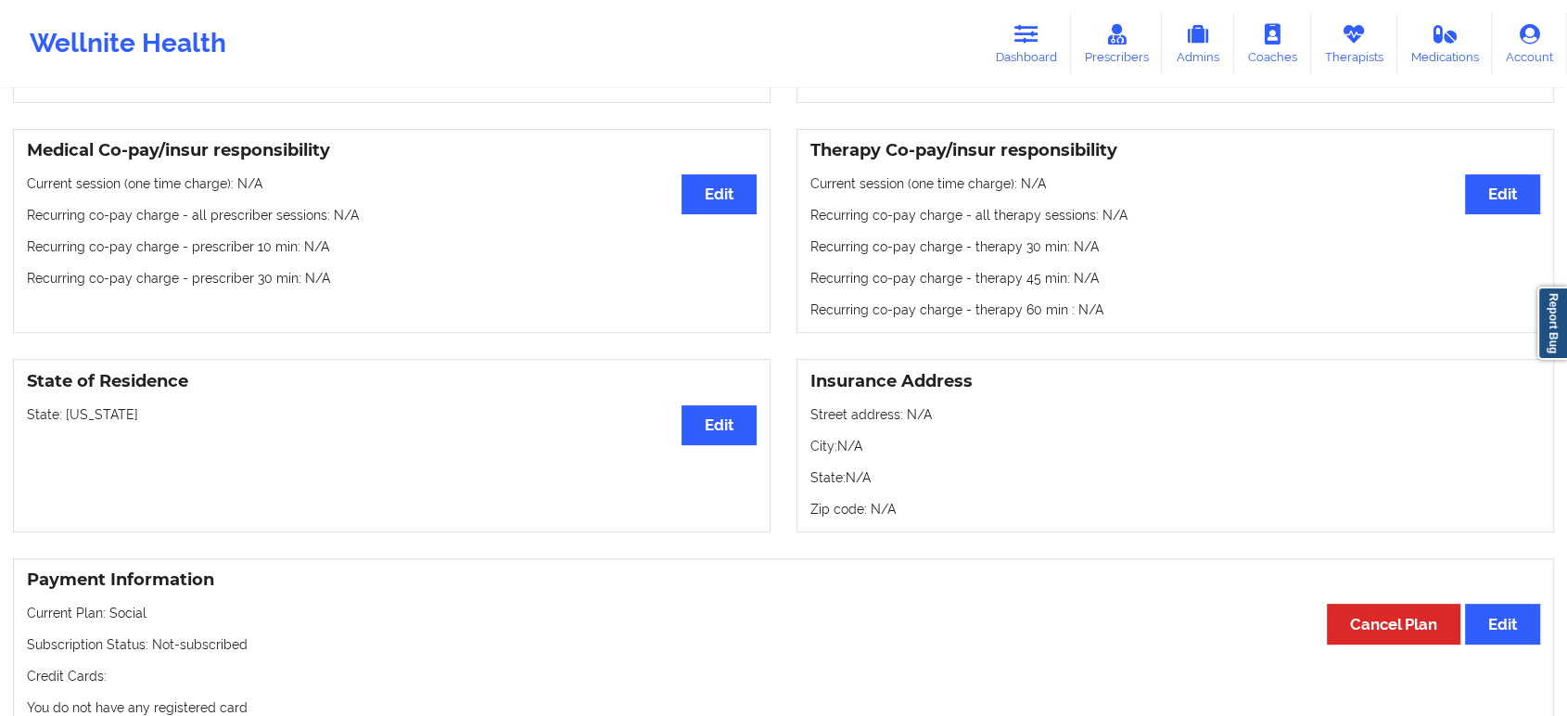
click at [74, 414] on p "State: Texas" at bounding box center [392, 414] width 730 height 19
copy p "Texas"
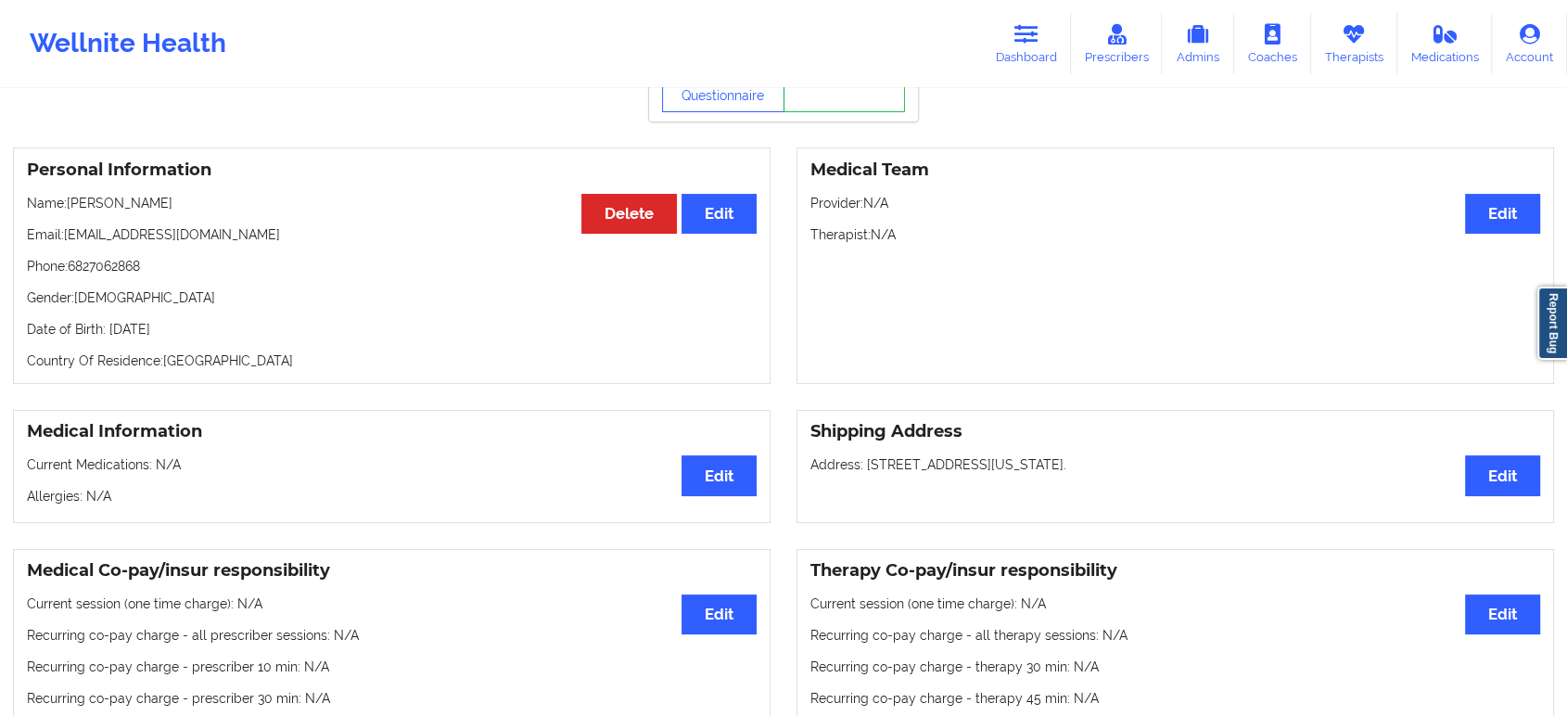
scroll to position [0, 0]
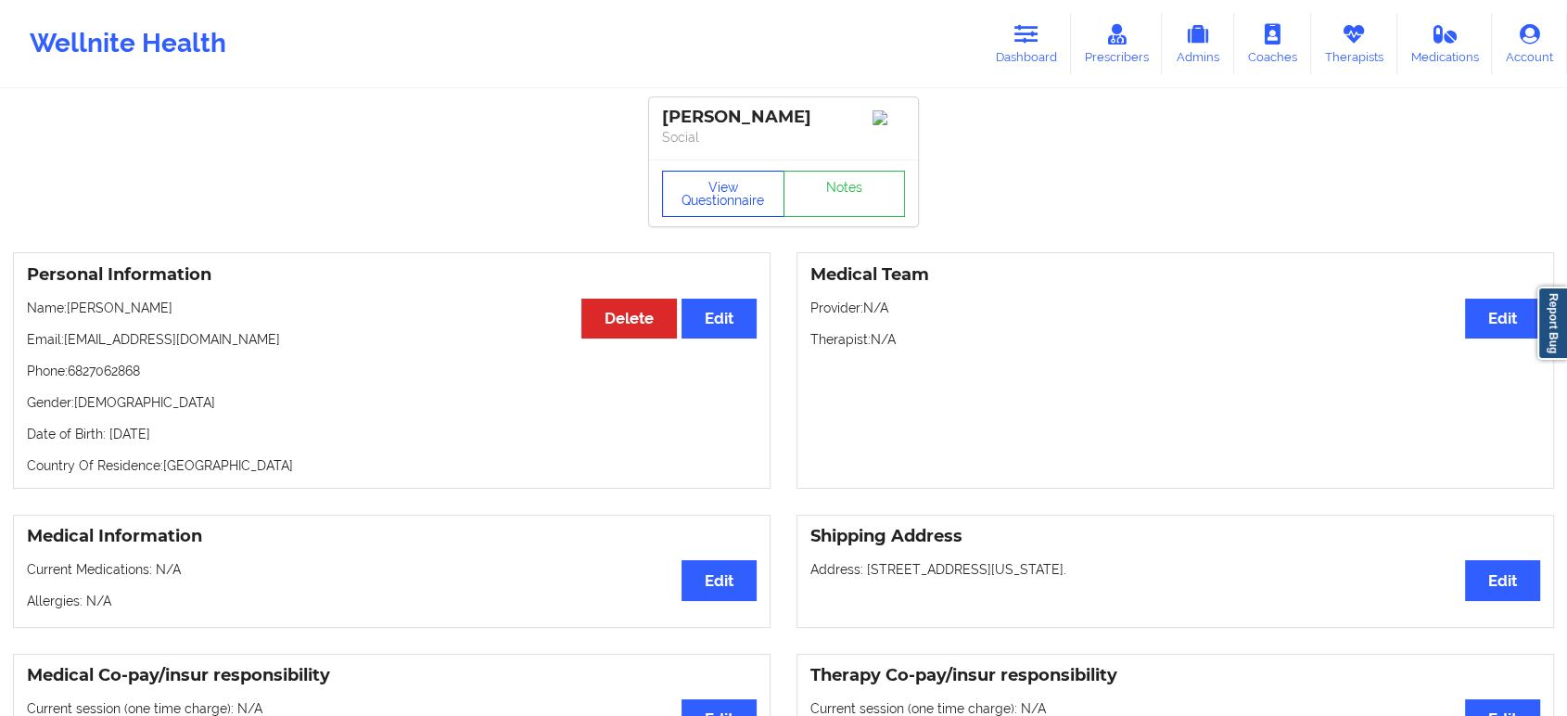
click at [751, 191] on button "View Questionnaire" at bounding box center [723, 194] width 122 height 46
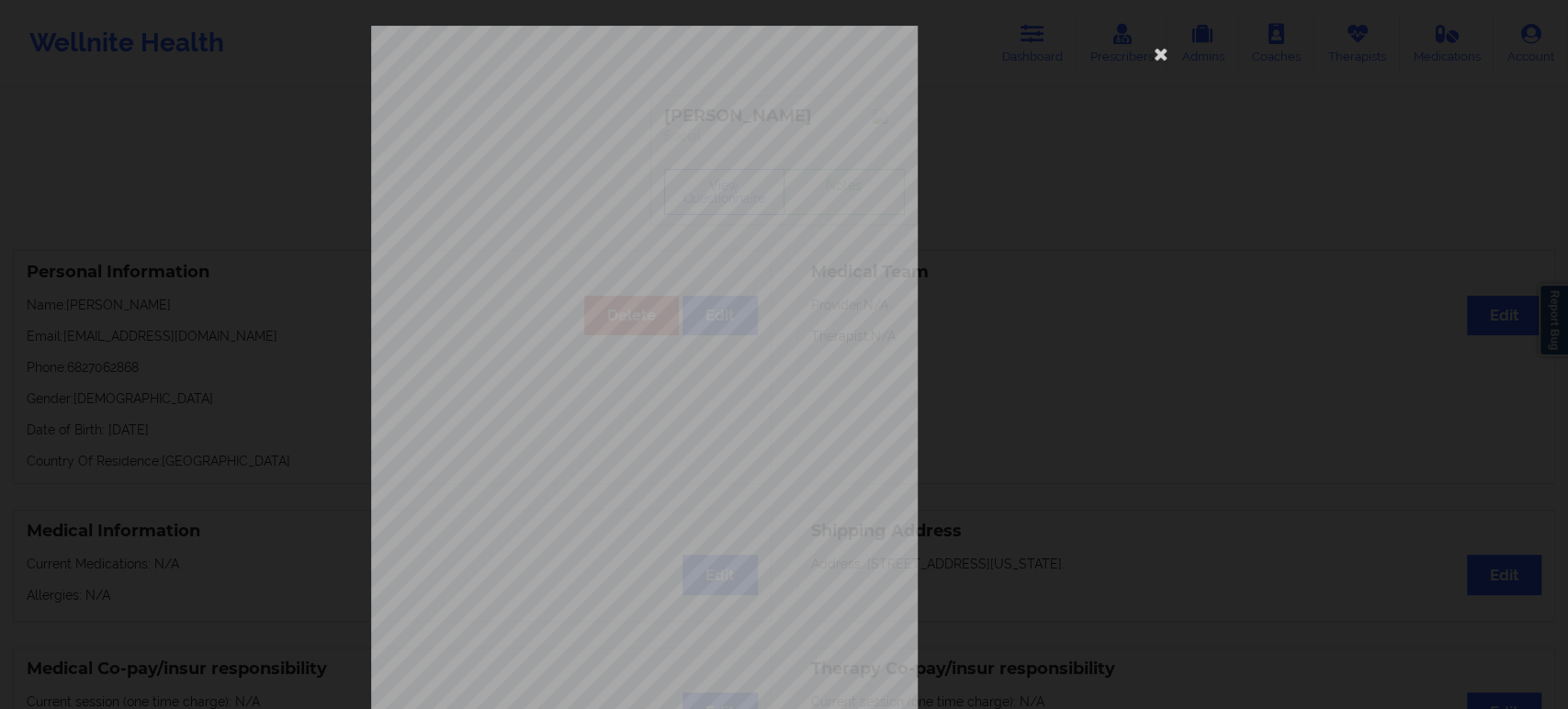
click at [1199, 189] on div "1161 Mission St San Francisco, CA, 94103 What state do you live in ? Texas Full…" at bounding box center [784, 444] width 852 height 862
click at [1472, 197] on div "1161 Mission St San Francisco, CA, 94103 What state do you live in ? Texas Full…" at bounding box center [784, 354] width 1568 height 709
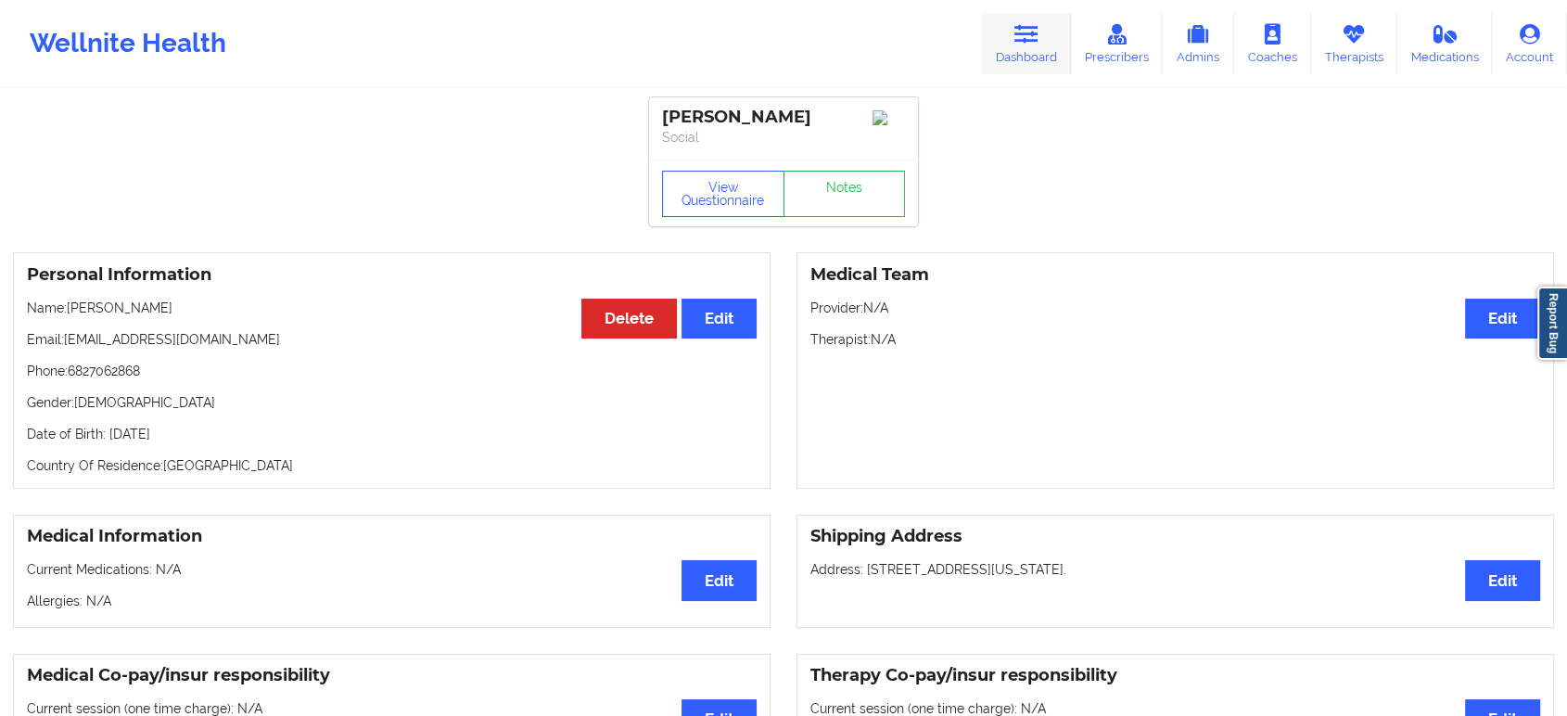
click at [1018, 43] on icon at bounding box center [1026, 34] width 24 height 20
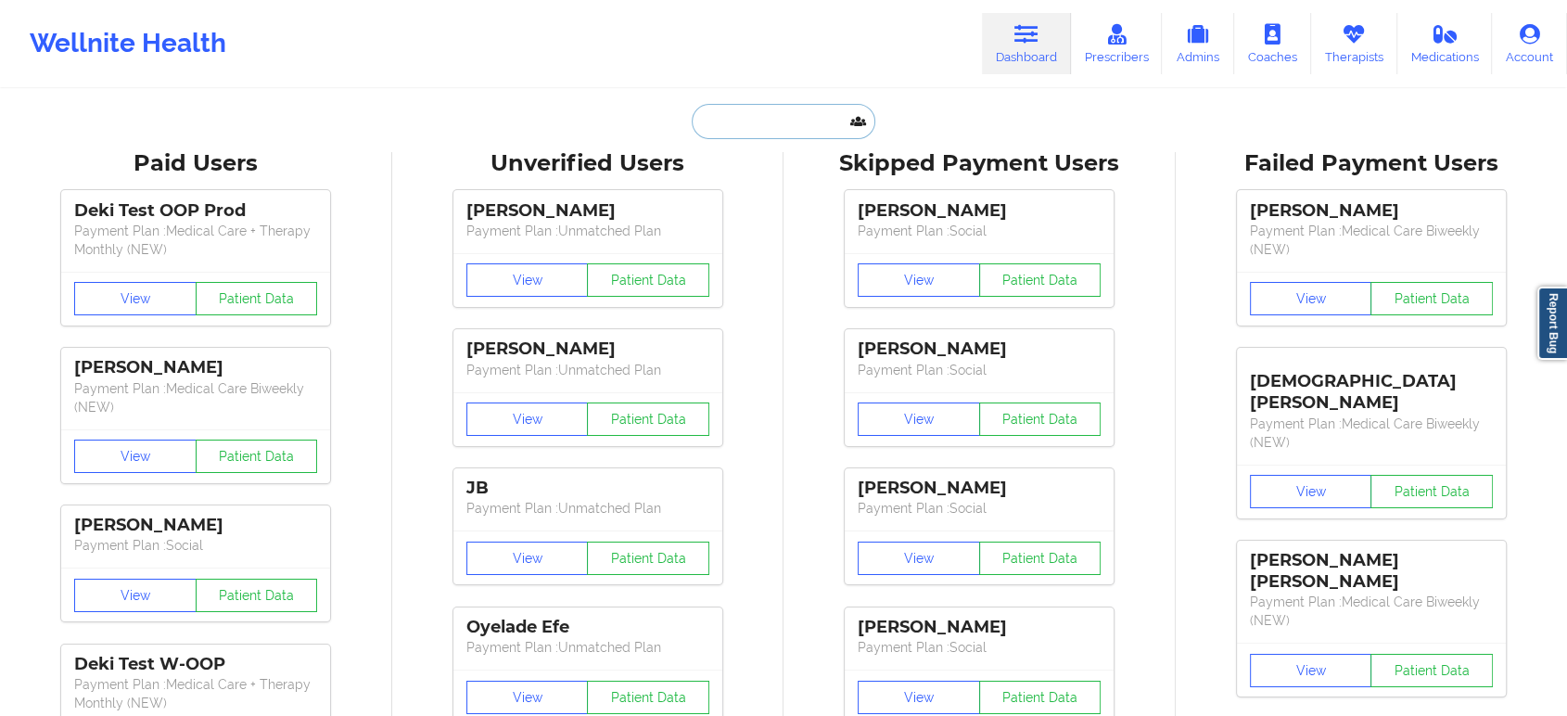
click at [721, 117] on input "text" at bounding box center [784, 121] width 184 height 35
paste input "Jill Stover"
type input "Jill Stover"
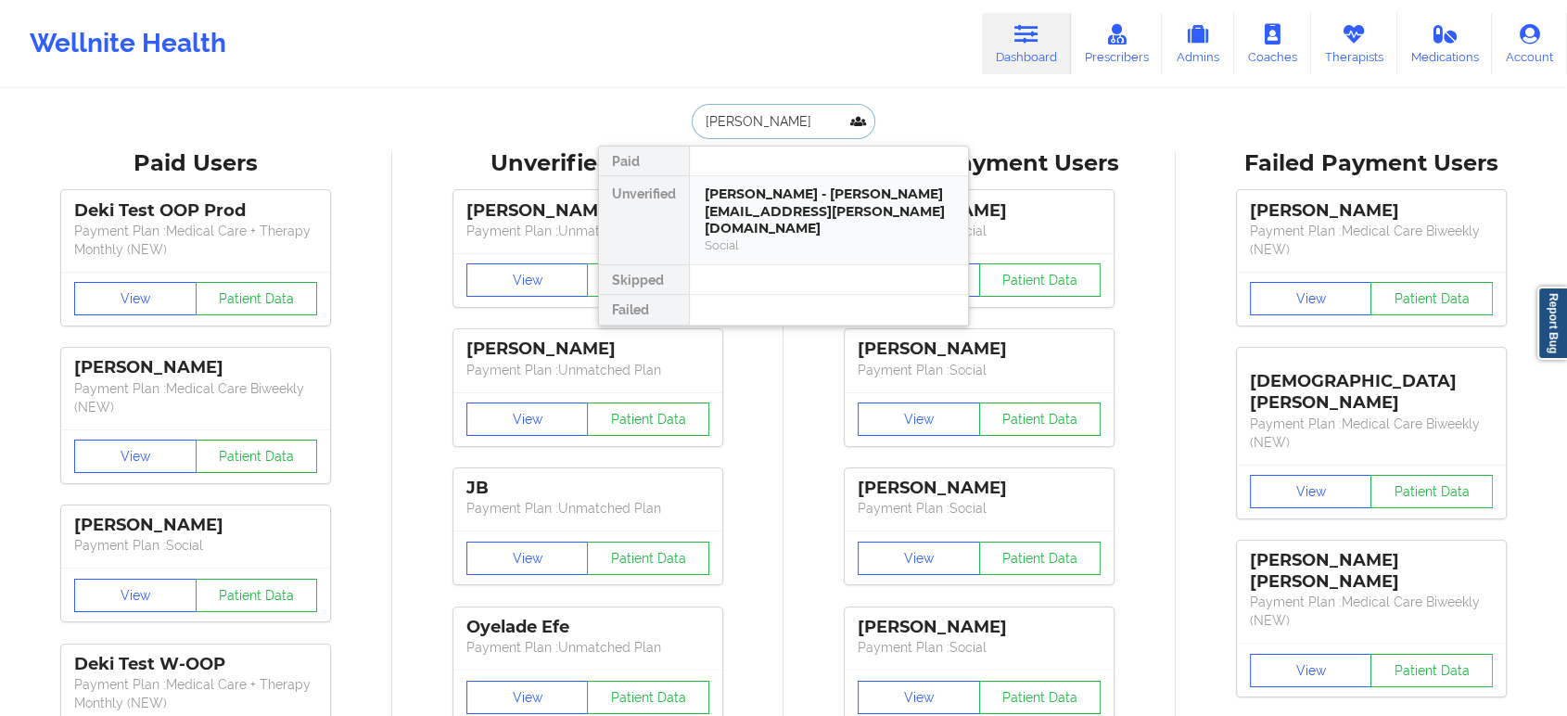
click at [800, 237] on div "Social" at bounding box center [829, 245] width 248 height 16
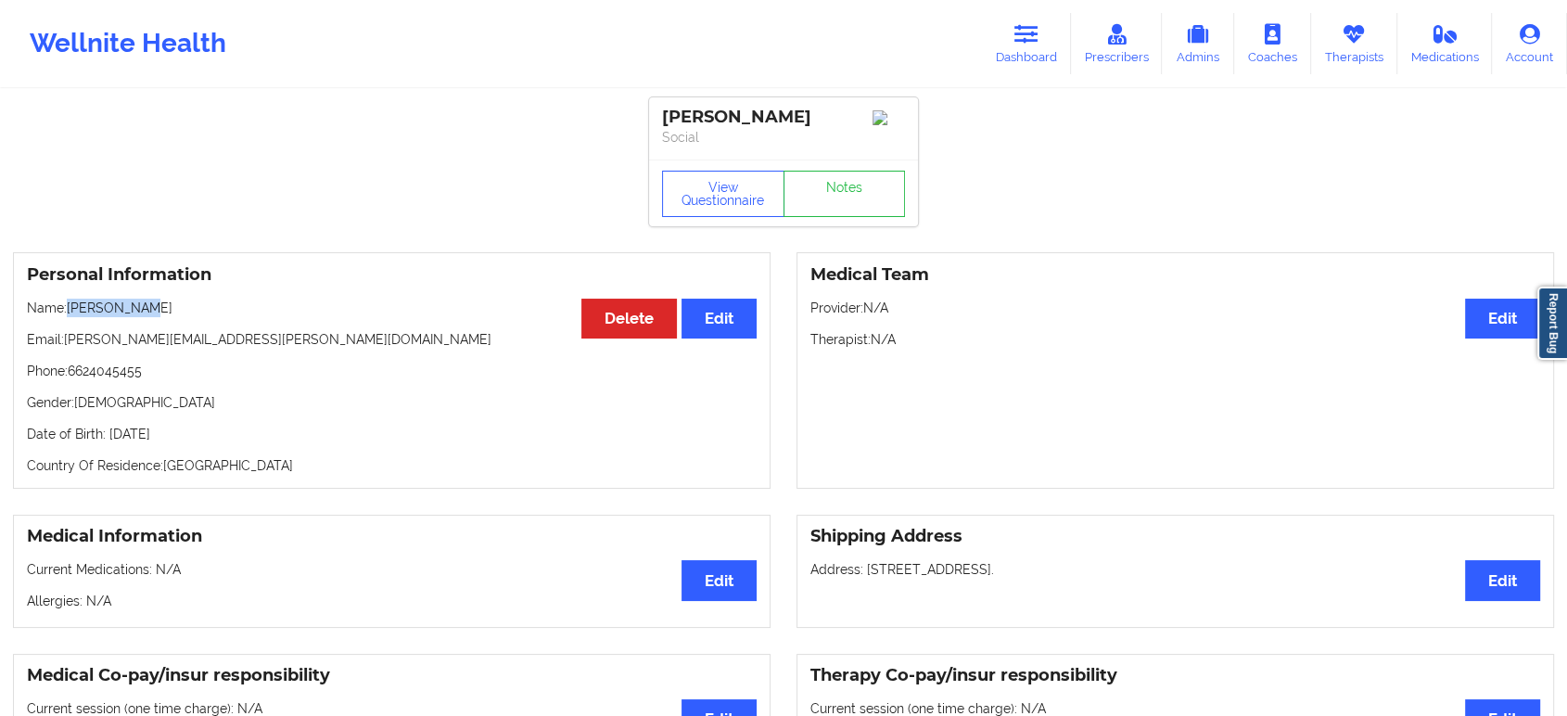
drag, startPoint x: 147, startPoint y: 314, endPoint x: 67, endPoint y: 312, distance: 80.7
click at [67, 312] on p "Name: Jill Stover" at bounding box center [392, 308] width 730 height 19
copy p "Jill Stover"
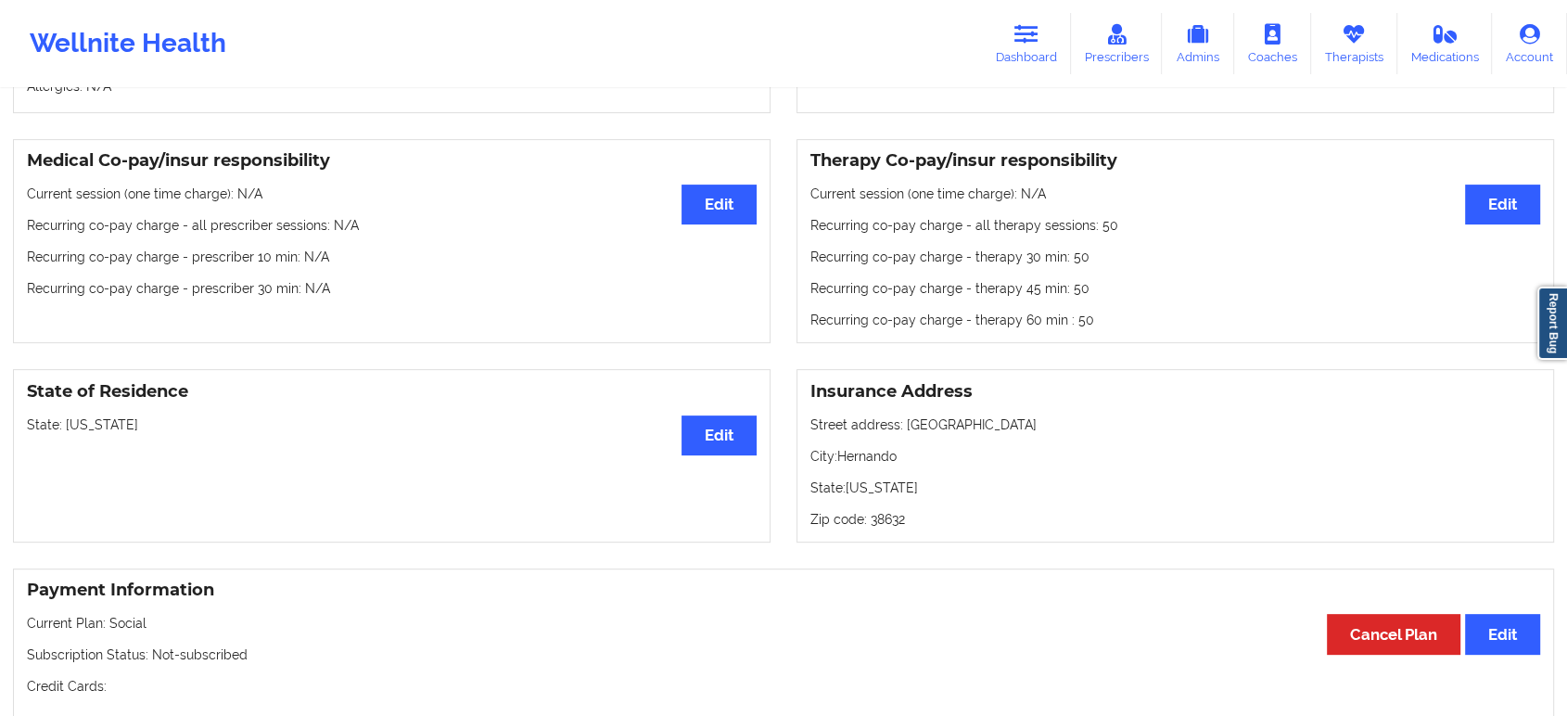
scroll to position [623, 0]
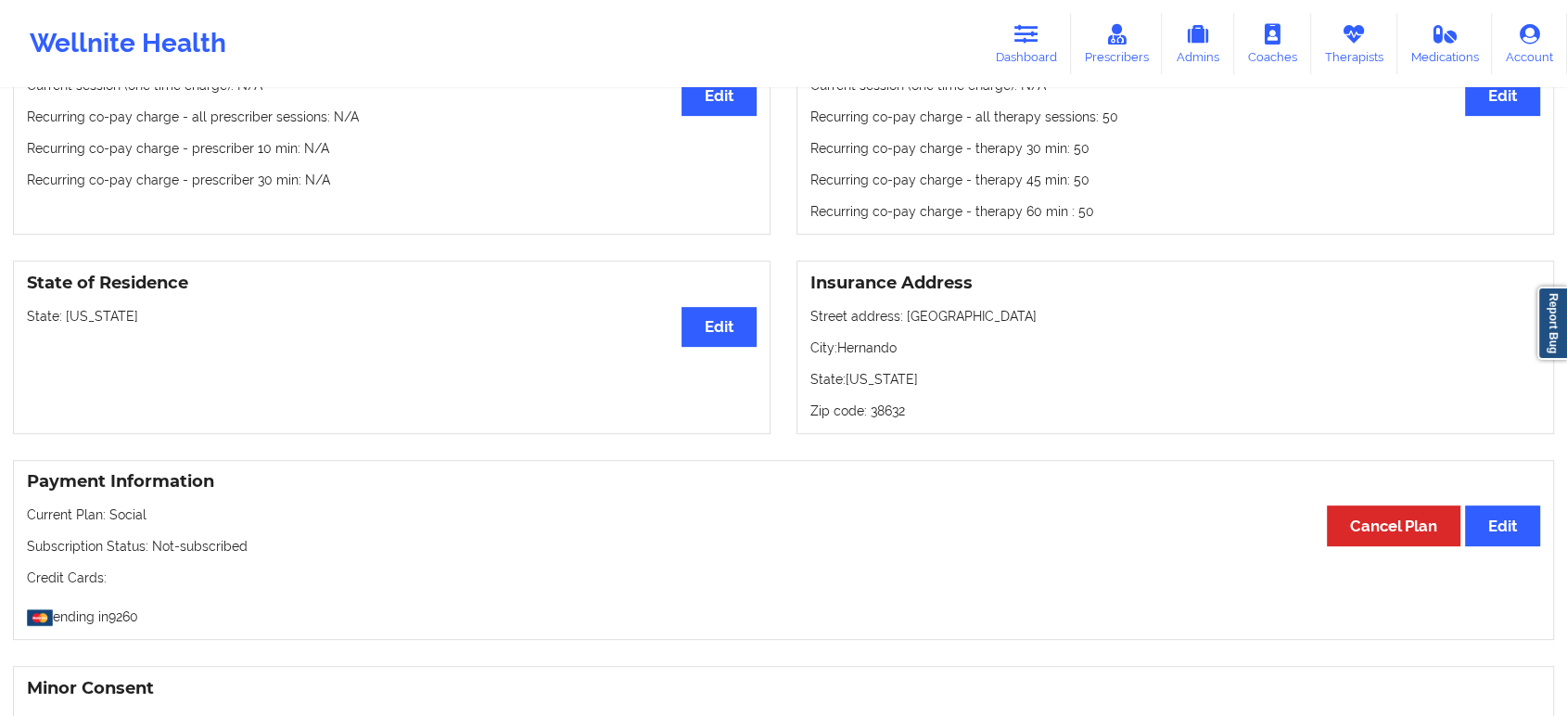
click at [86, 317] on p "State: Mississippi" at bounding box center [392, 316] width 730 height 19
copy p "Mississippi"
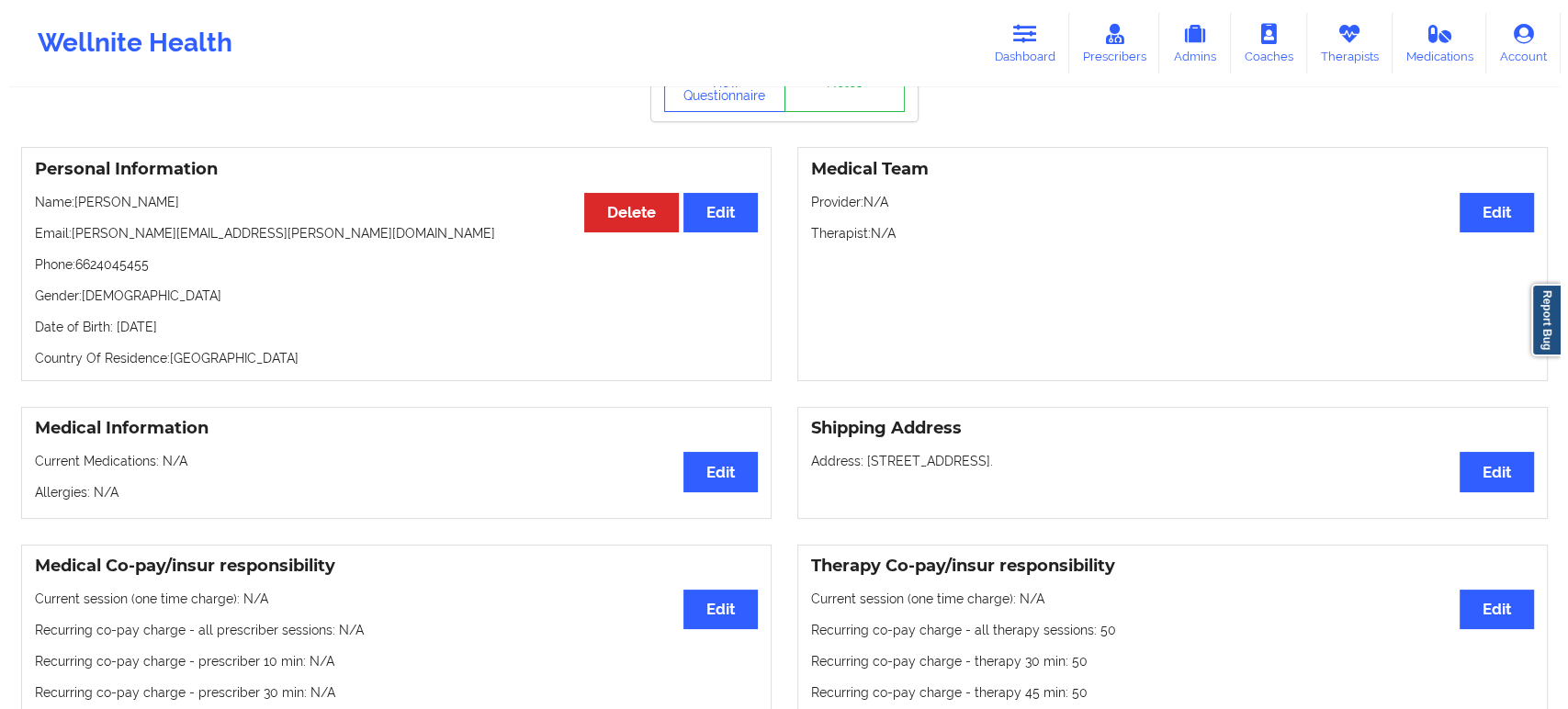
scroll to position [0, 0]
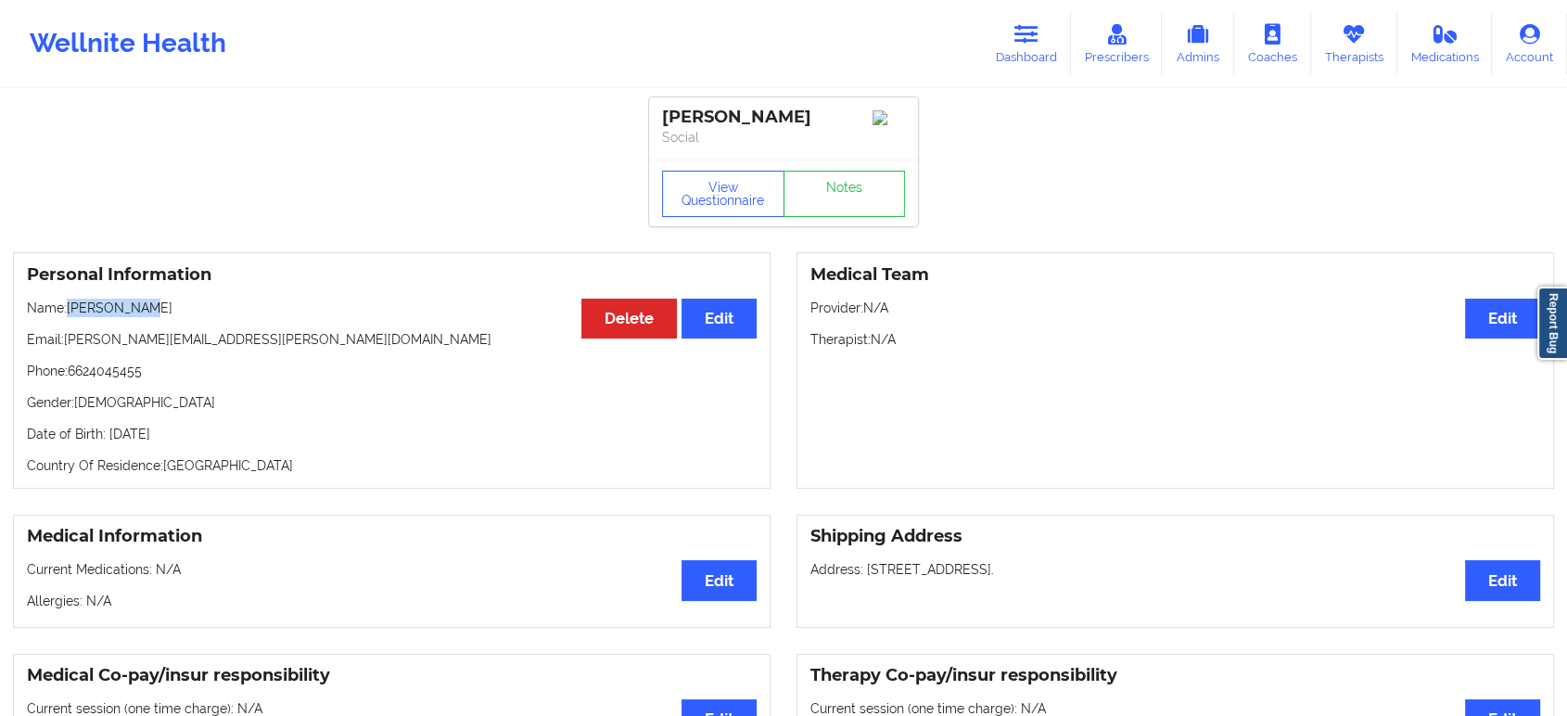
drag, startPoint x: 143, startPoint y: 310, endPoint x: 67, endPoint y: 317, distance: 76.4
click at [67, 317] on p "Name: Jill Stover" at bounding box center [392, 308] width 730 height 19
copy p "Jill Stover"
click at [713, 213] on button "View Questionnaire" at bounding box center [723, 194] width 122 height 46
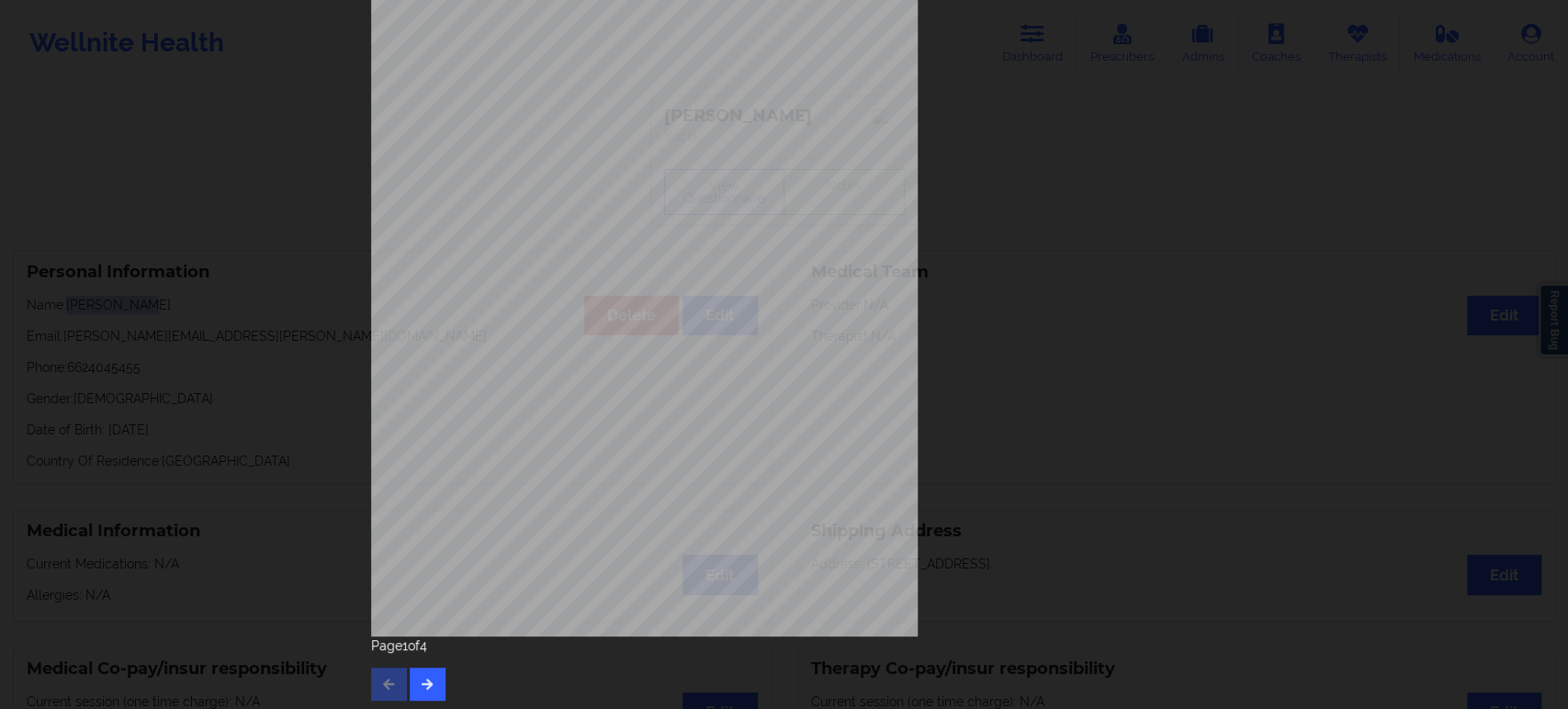
scroll to position [166, 0]
click at [425, 683] on icon "button" at bounding box center [428, 678] width 16 height 11
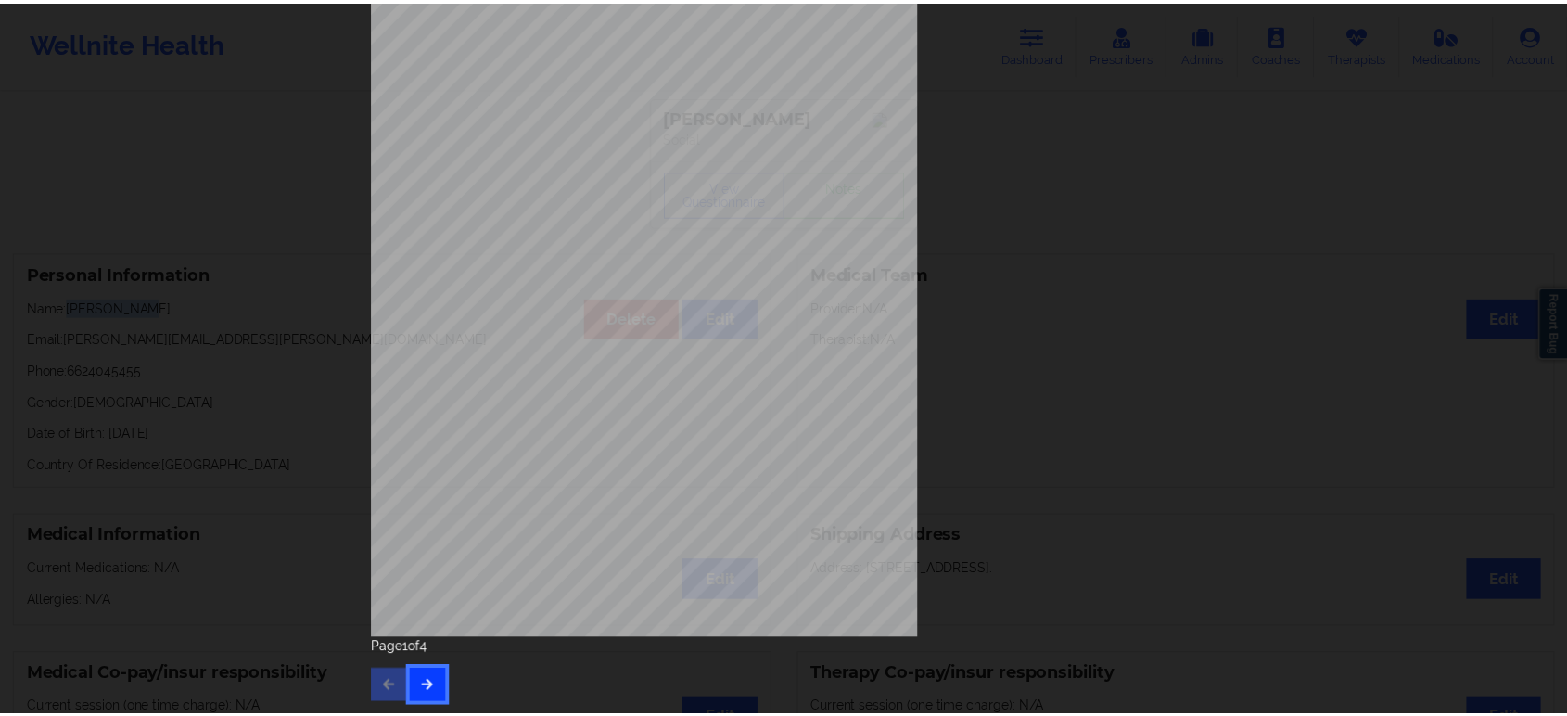
scroll to position [0, 0]
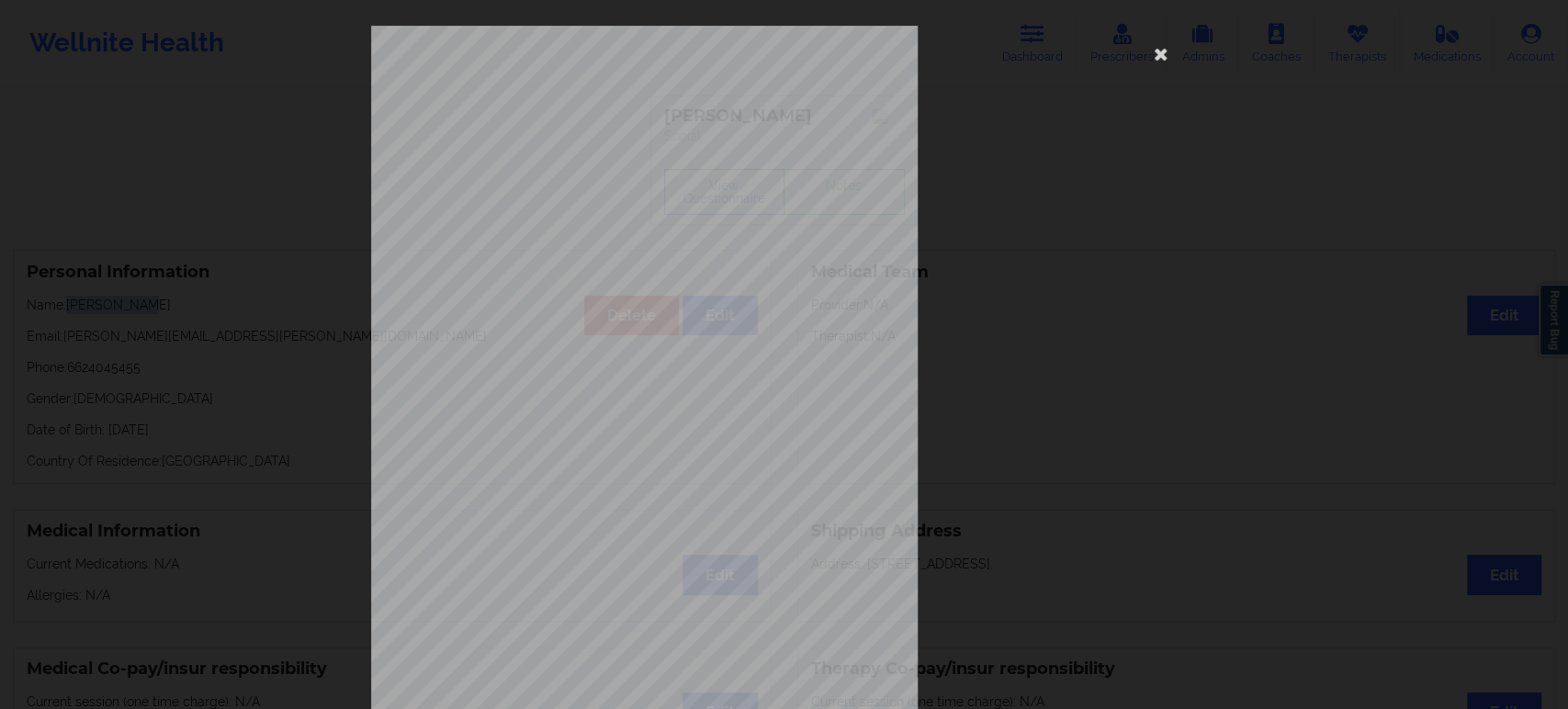
click at [118, 232] on div "commercial Insurance Member ID for patient 906938195 Insurance company name det…" at bounding box center [784, 354] width 1568 height 709
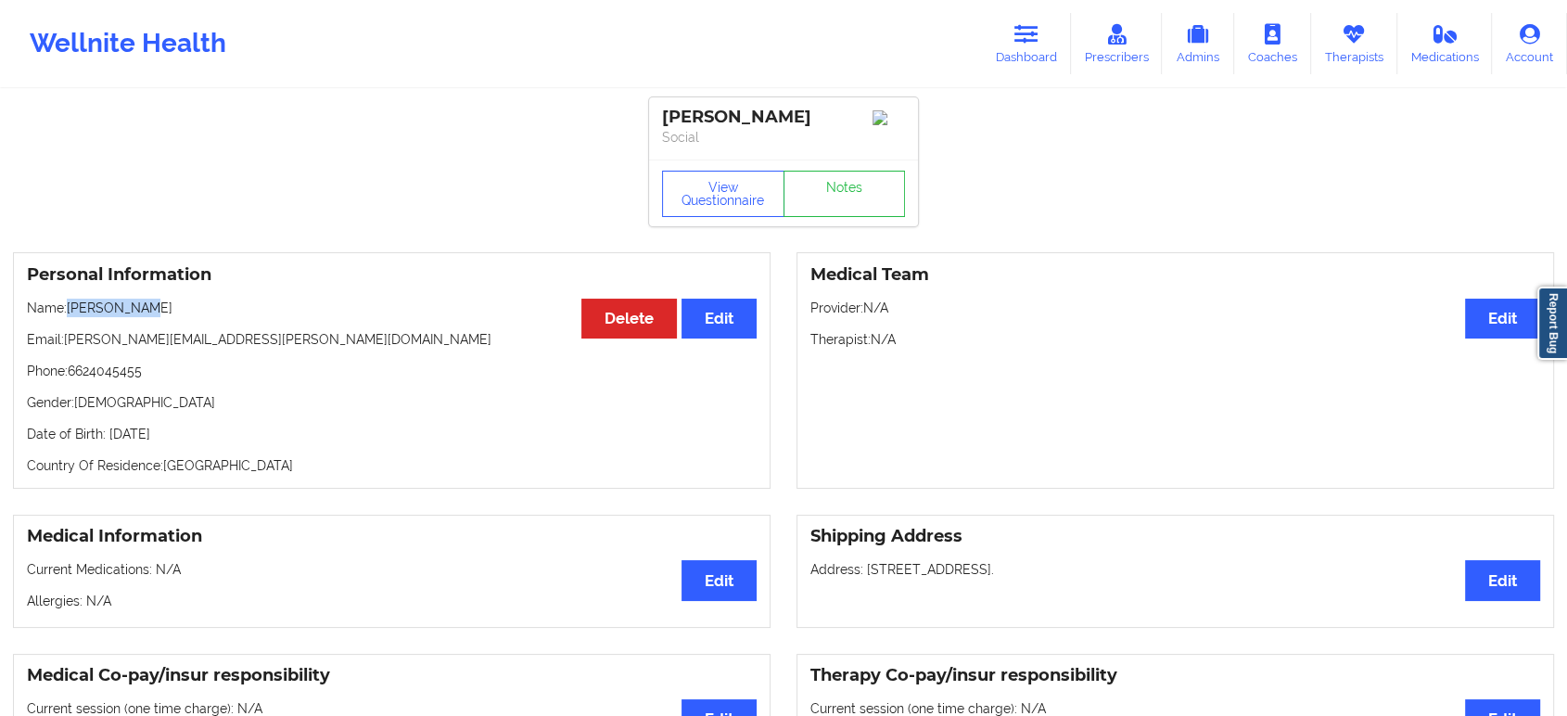
drag, startPoint x: 151, startPoint y: 314, endPoint x: 70, endPoint y: 316, distance: 80.7
click at [70, 316] on p "Name: Jill Stover" at bounding box center [392, 308] width 730 height 19
copy p "Jill Stover"
click at [106, 375] on p "Phone: 6624045455" at bounding box center [392, 371] width 730 height 19
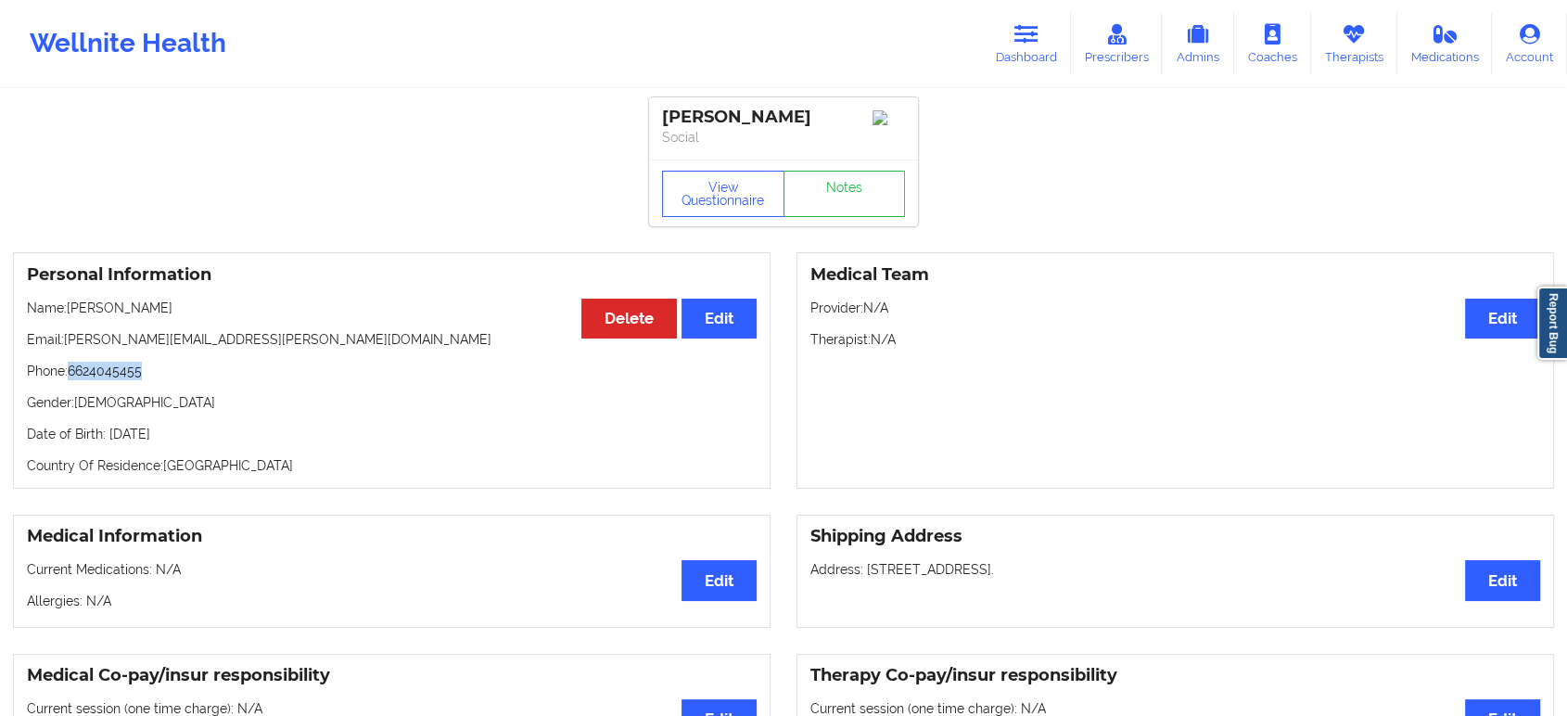
copy p "6624045455"
drag, startPoint x: 108, startPoint y: 312, endPoint x: 71, endPoint y: 312, distance: 36.2
click at [71, 312] on p "Name: Jill Stover" at bounding box center [392, 308] width 730 height 19
drag, startPoint x: 172, startPoint y: 317, endPoint x: 70, endPoint y: 319, distance: 102.0
click at [70, 317] on p "Name: Jill Stover" at bounding box center [392, 308] width 730 height 19
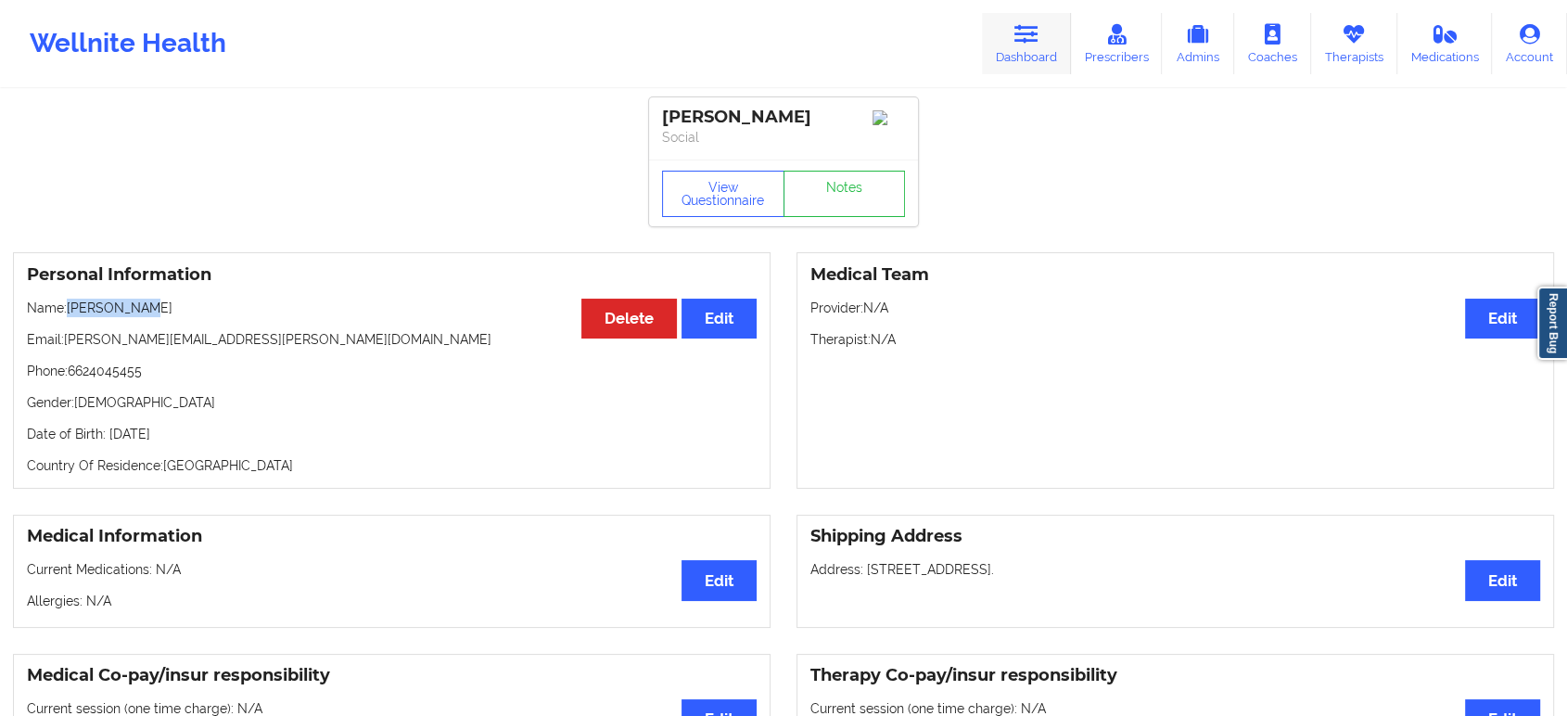
click at [1024, 36] on icon at bounding box center [1026, 34] width 24 height 20
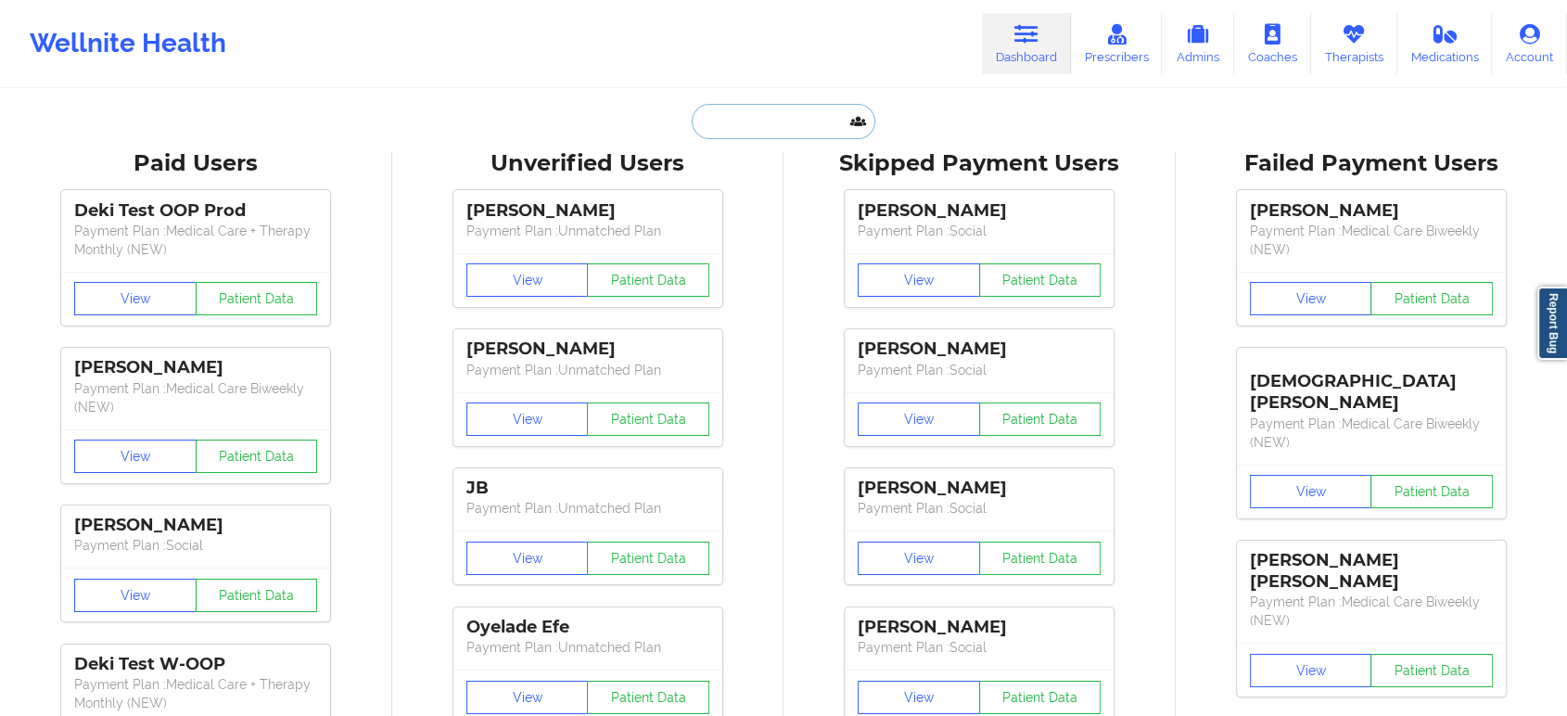
click at [823, 125] on input "text" at bounding box center [784, 121] width 184 height 35
paste input "ALEXANDER JEAN-JOSEPH"
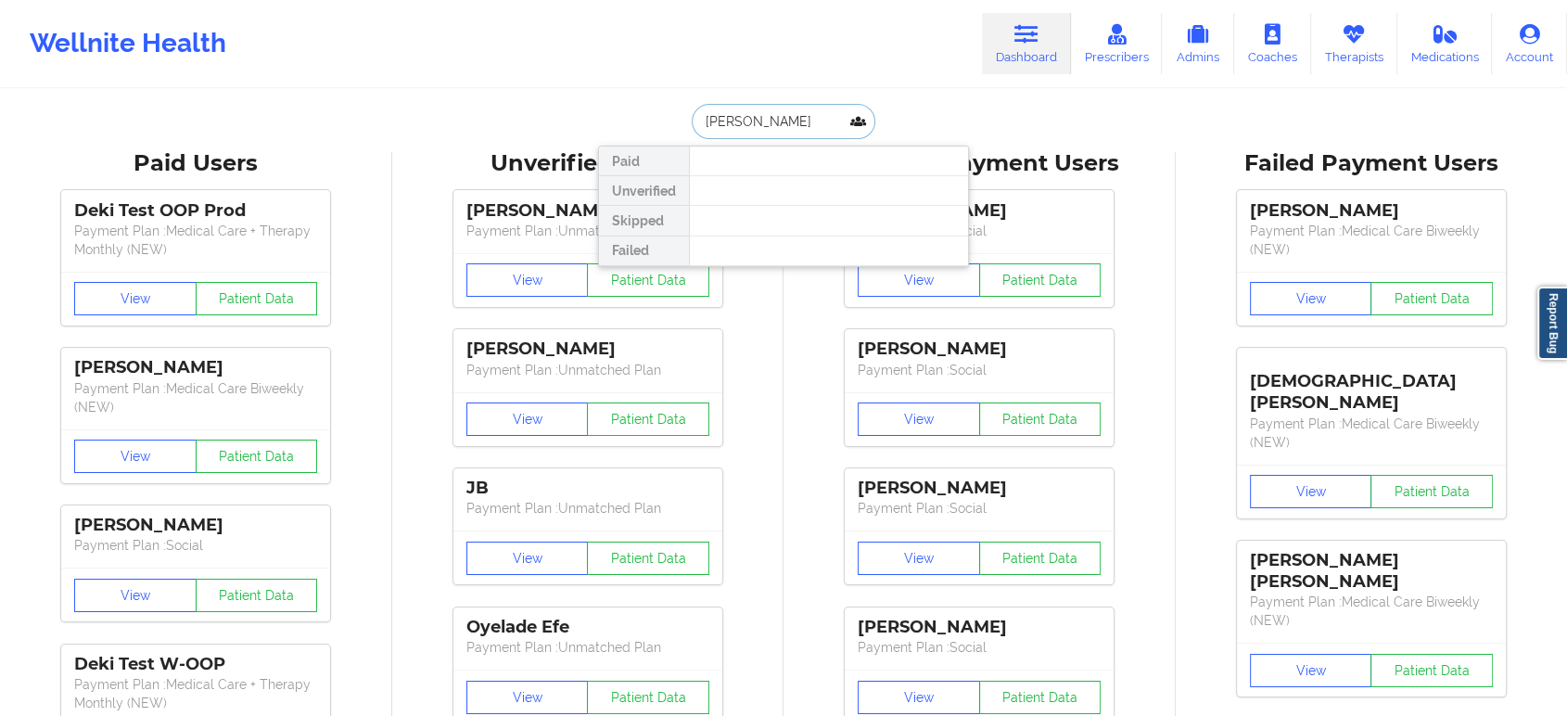
scroll to position [0, 17]
type input "ALEXANDER JOSEPH"
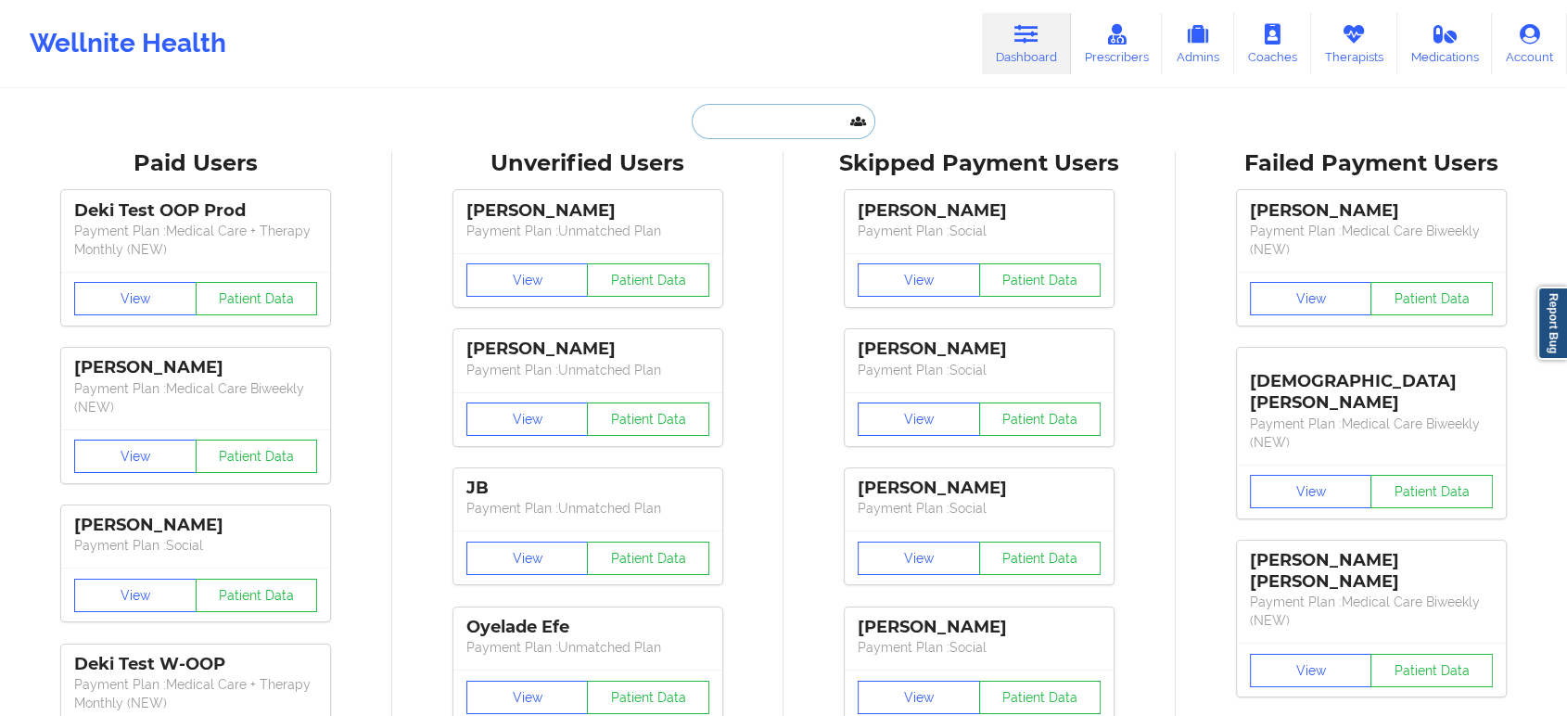
paste input "LJEAN-JOSEPH@yahoo.com"
type input "LJEAN-JOSEPH@yahoo.com"
paste input "ALEXANDER"
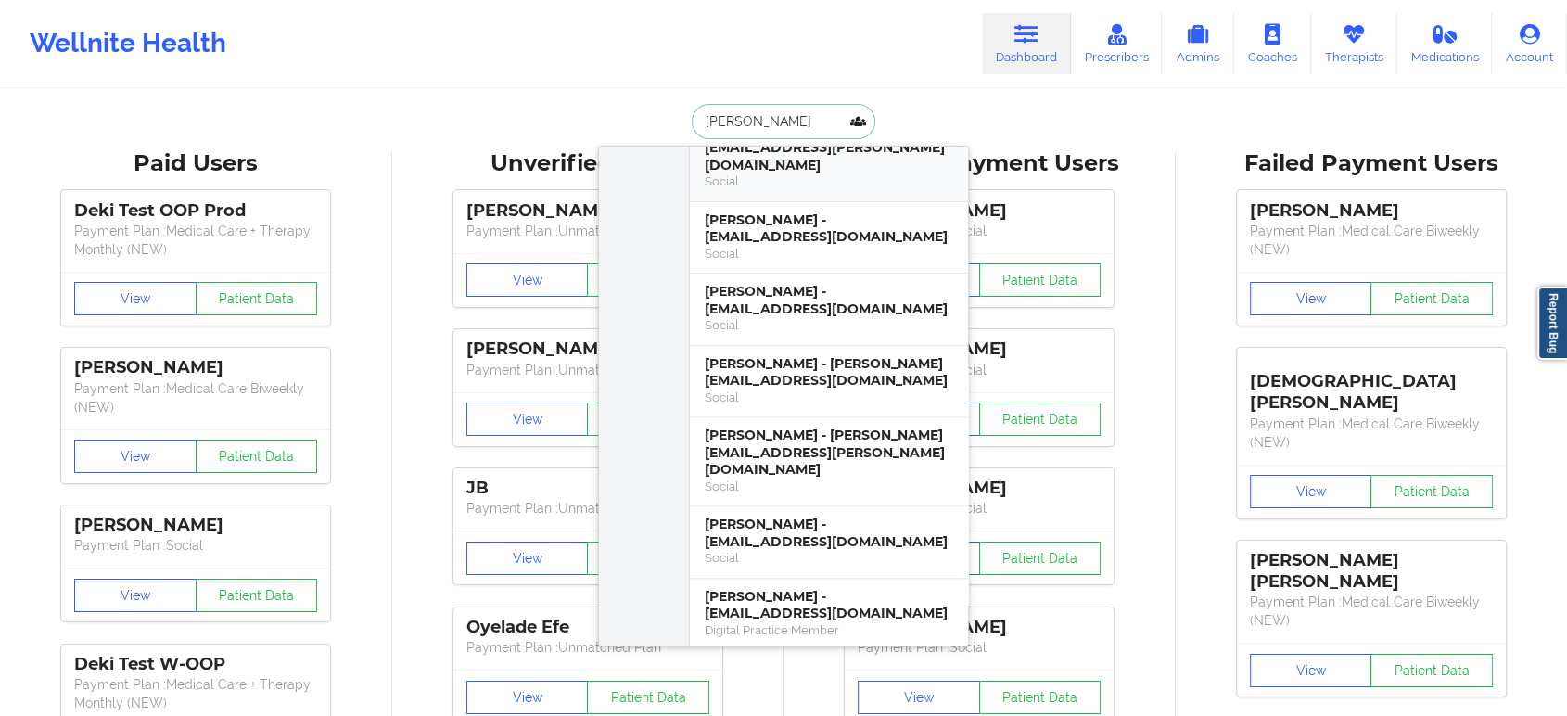
scroll to position [823, 0]
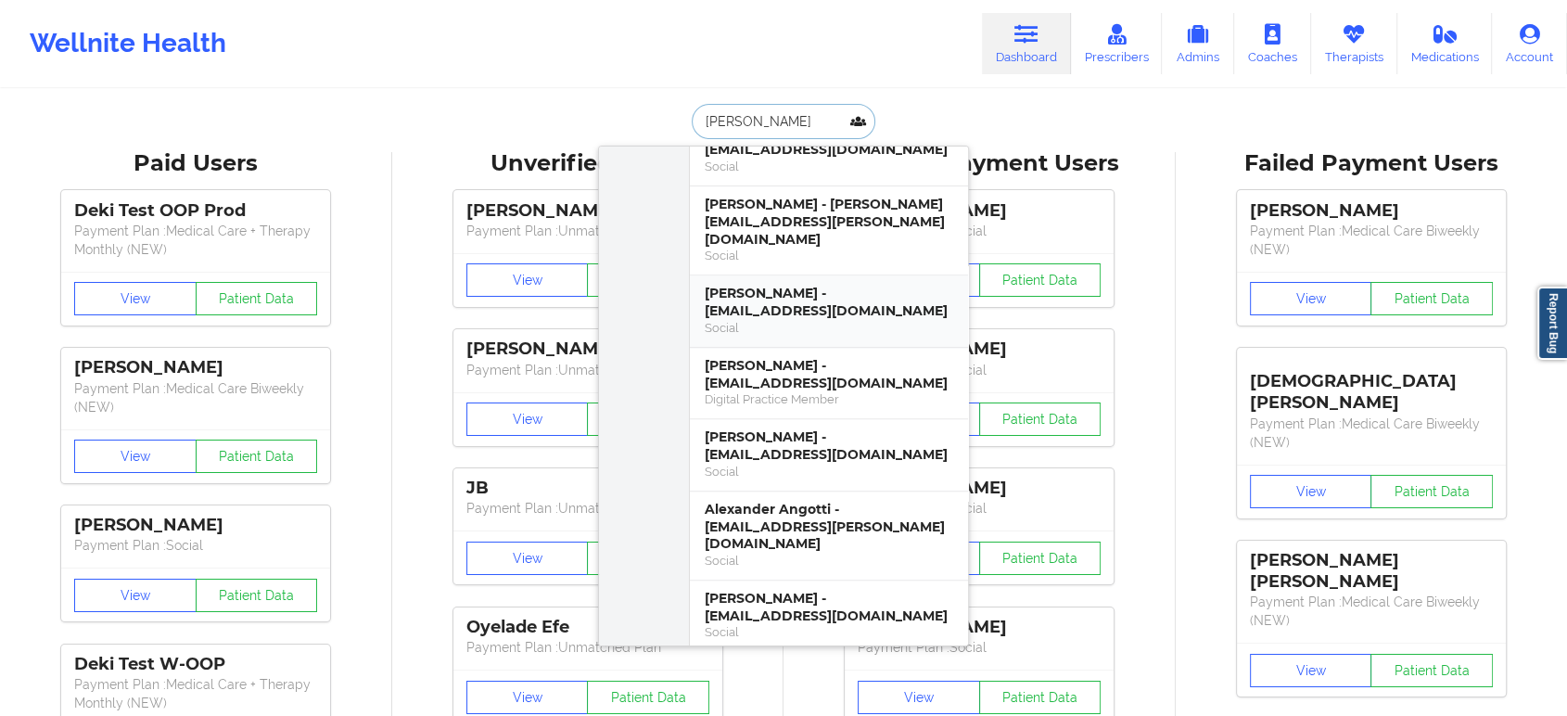
type input "ALEXANDER j"
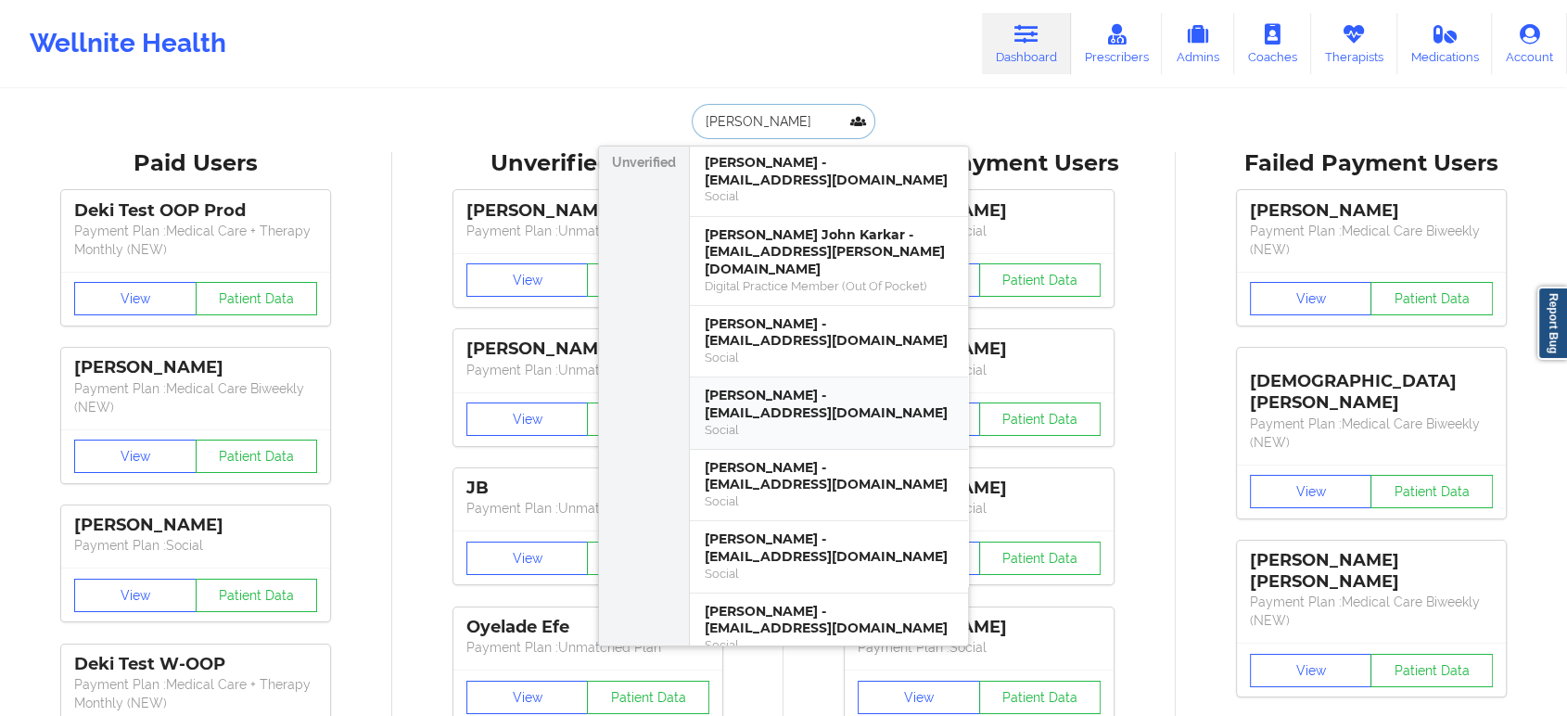
scroll to position [0, 0]
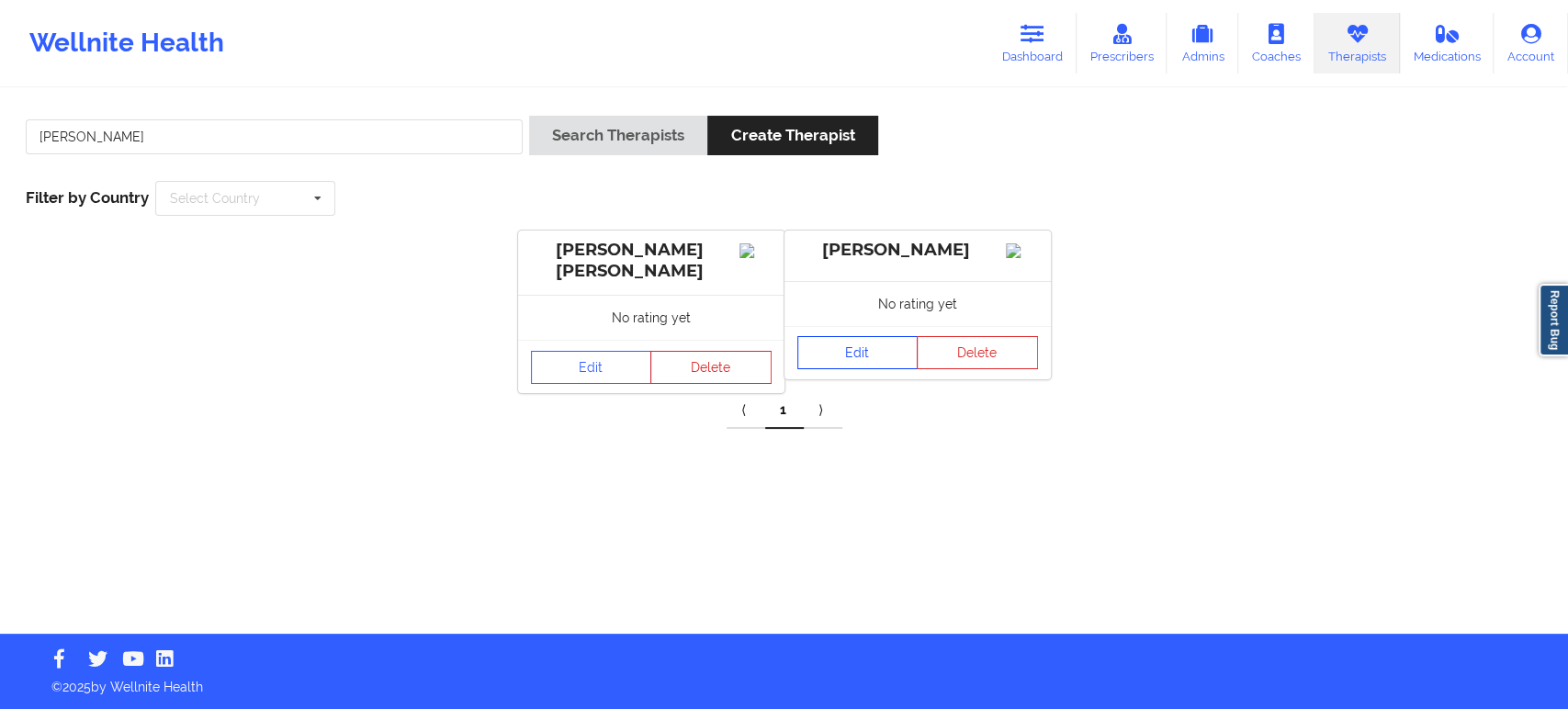
click at [868, 367] on link "Edit" at bounding box center [858, 352] width 121 height 33
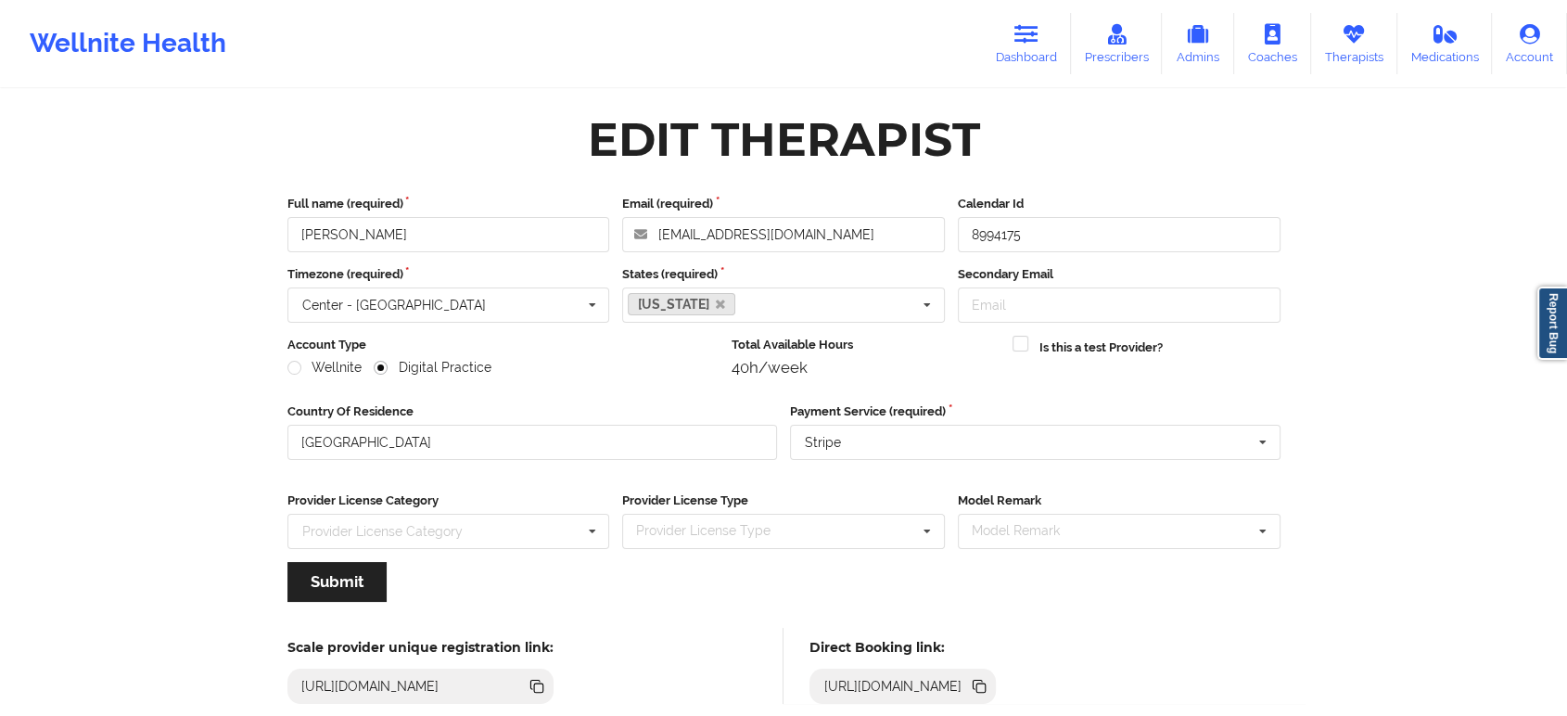
scroll to position [103, 0]
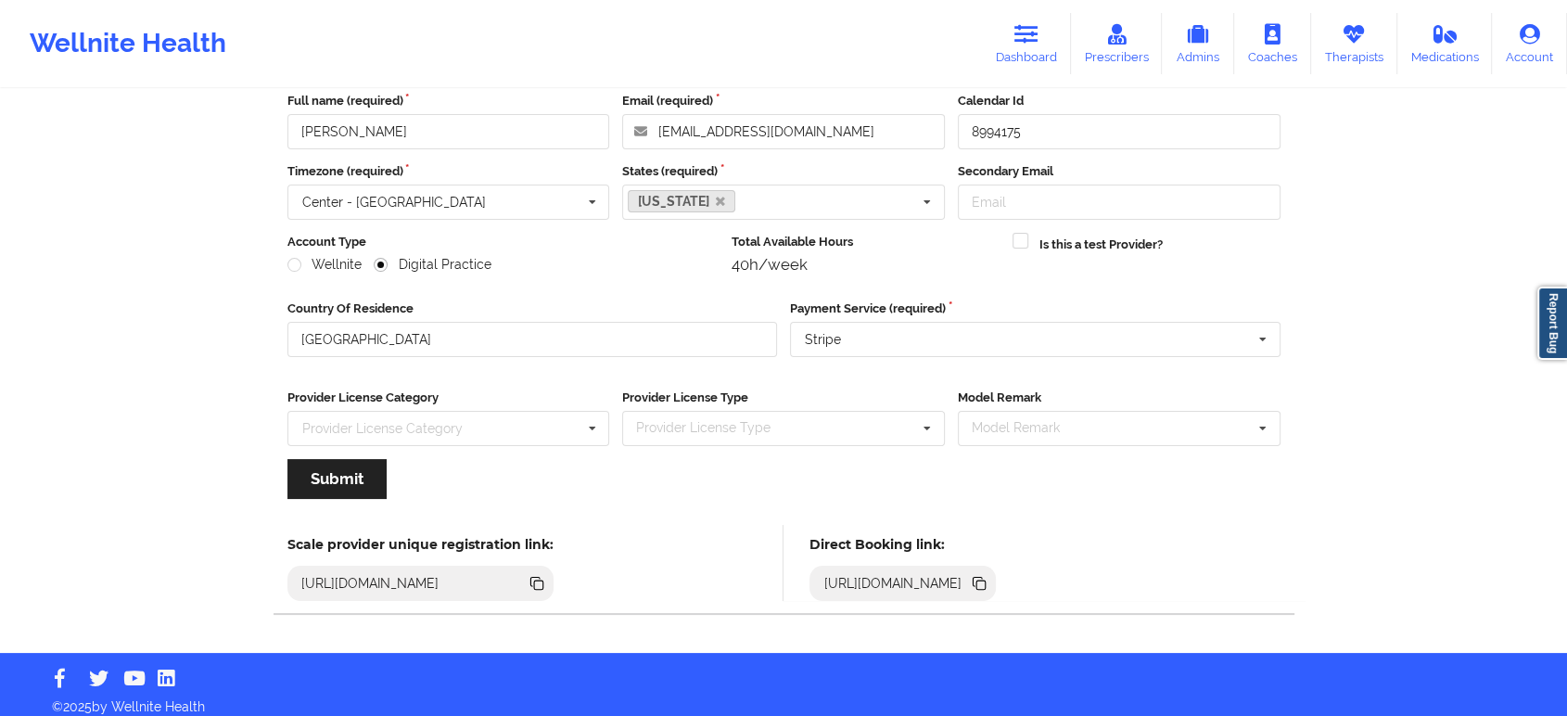
click at [986, 585] on icon at bounding box center [980, 584] width 9 height 9
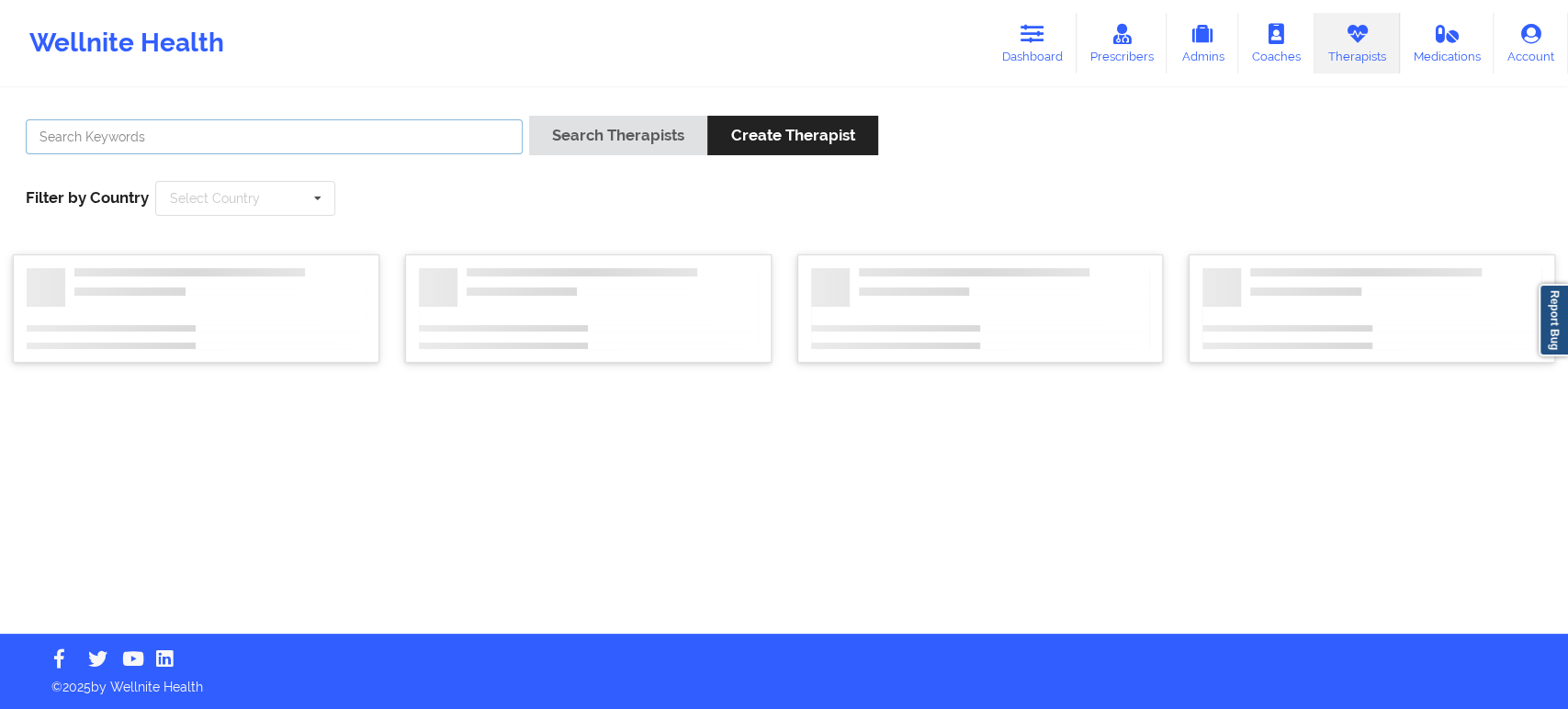
click at [397, 144] on input "text" at bounding box center [274, 137] width 497 height 35
paste input "https://www.wellnite.co/direct-booking/provider/650f409228fee648b1cf8371"
type input "https://www.wellnite.co/direct-booking/provider/650f409228fee648b1cf8371"
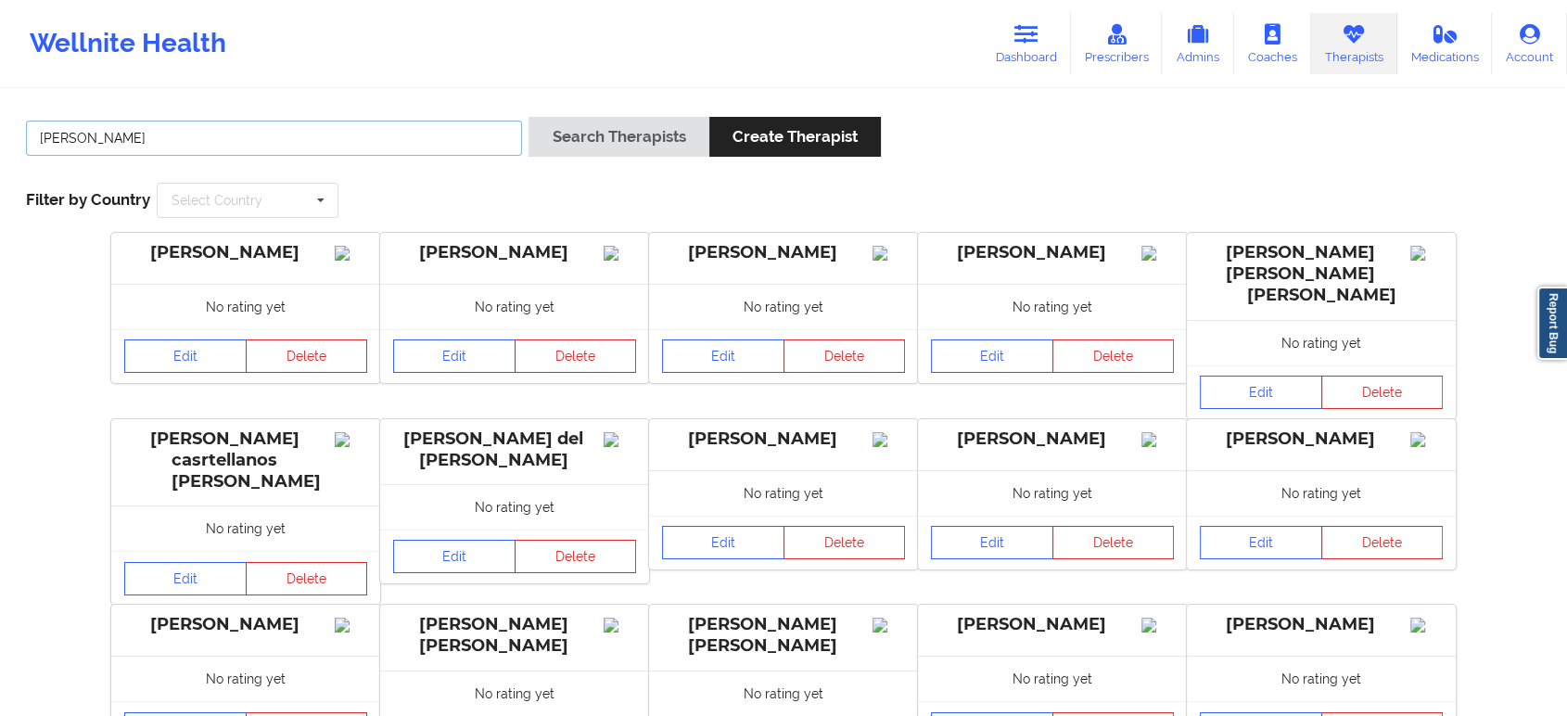
type input "Sarah Campbell"
click at [641, 124] on button "Search Therapists" at bounding box center [618, 137] width 180 height 40
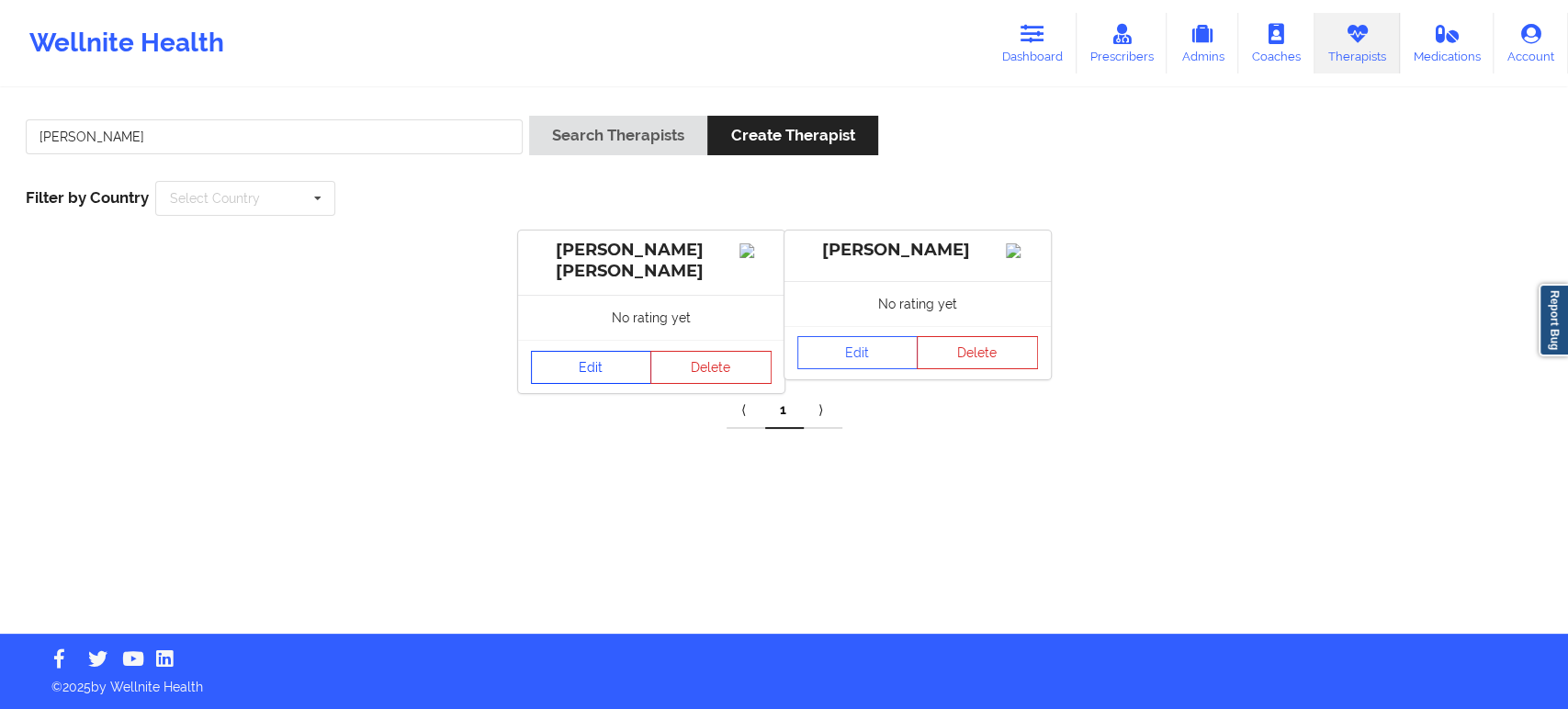
click at [609, 370] on link "Edit" at bounding box center [591, 366] width 121 height 33
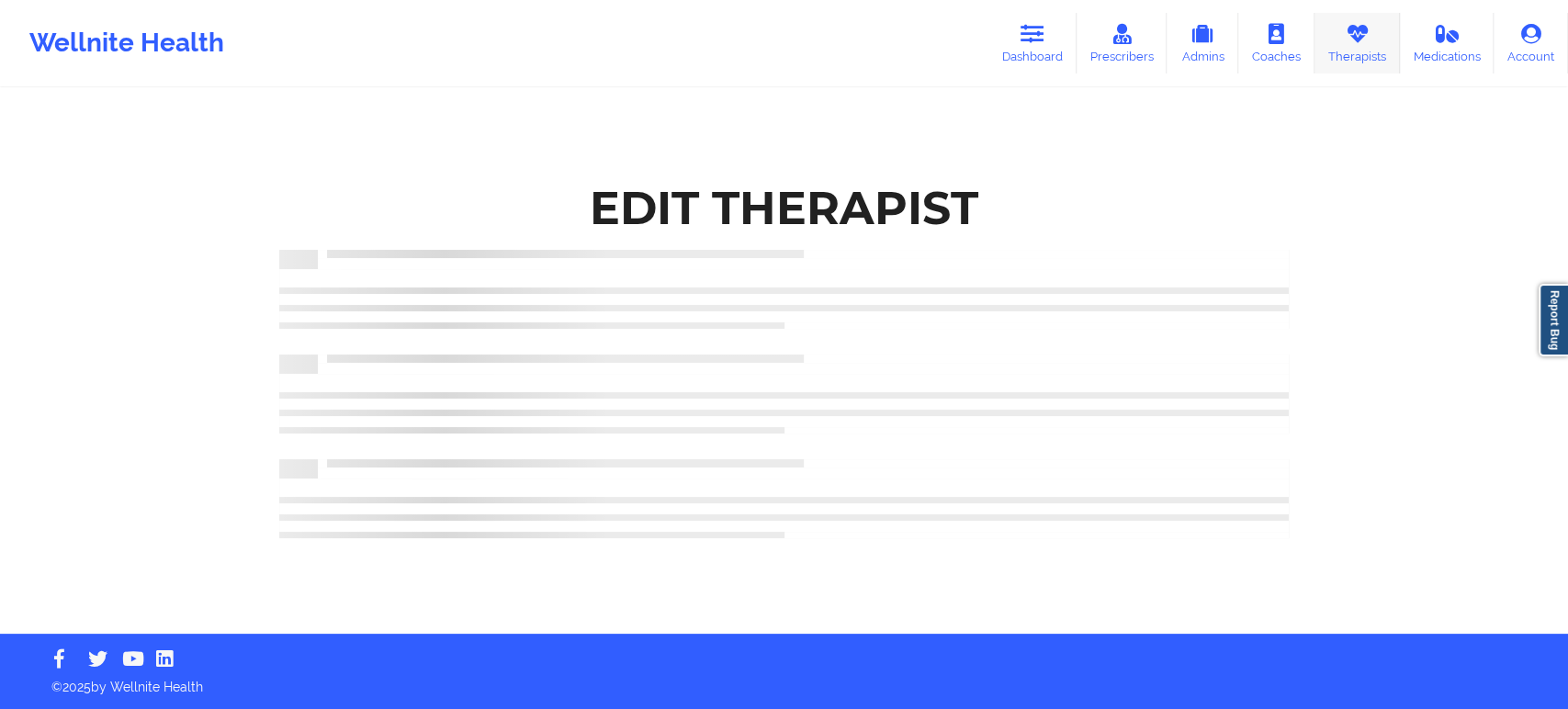
click at [1360, 42] on icon at bounding box center [1356, 34] width 24 height 20
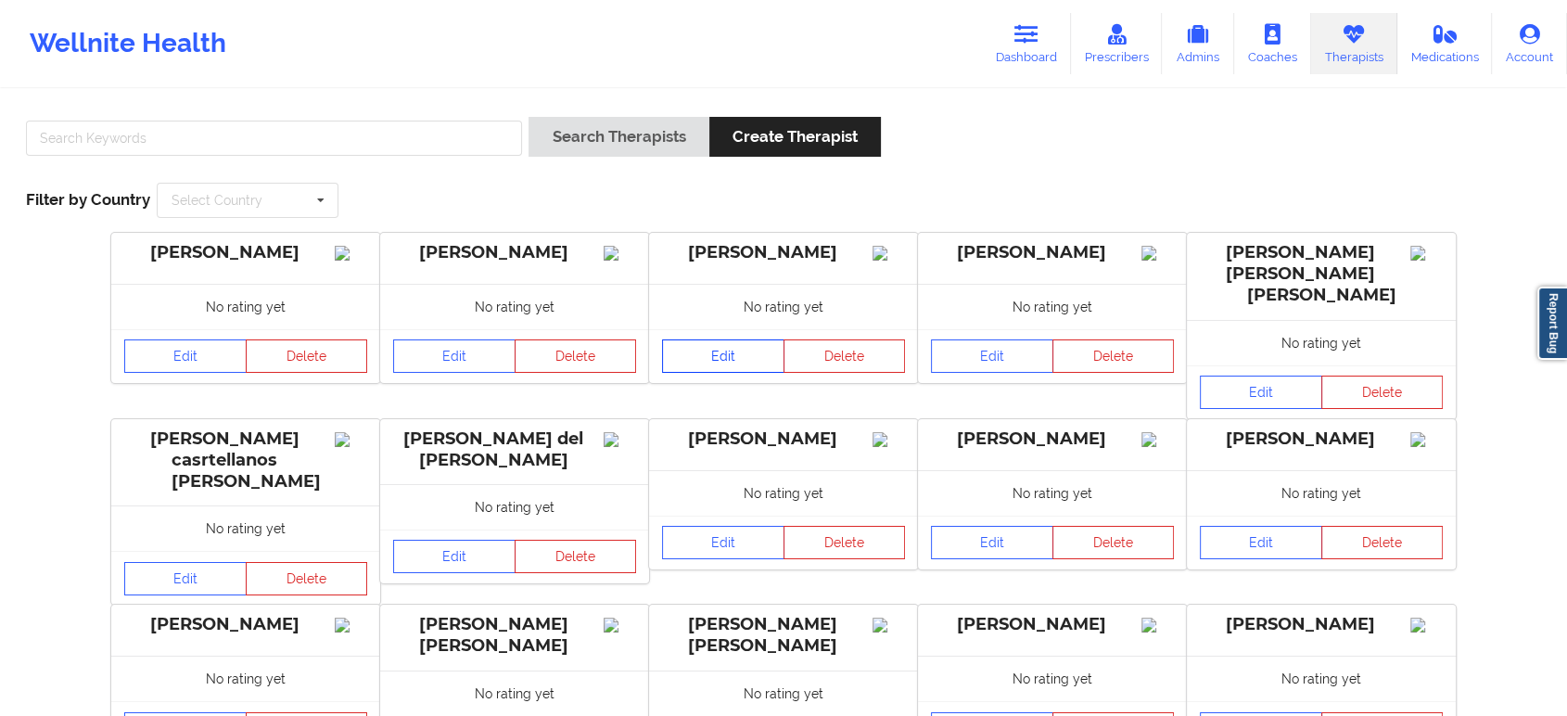
click at [742, 373] on link "Edit" at bounding box center [723, 355] width 122 height 33
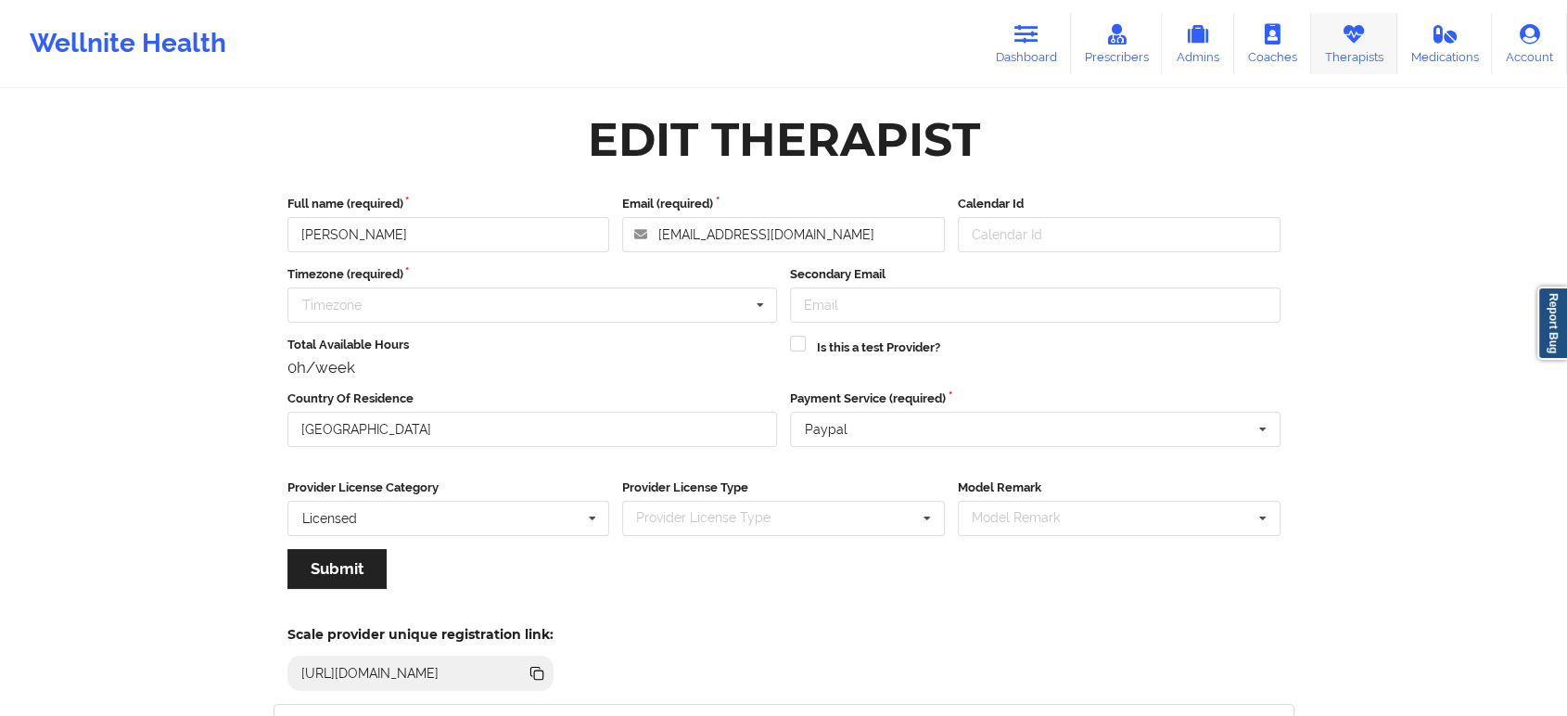
click at [1349, 27] on icon at bounding box center [1354, 34] width 24 height 20
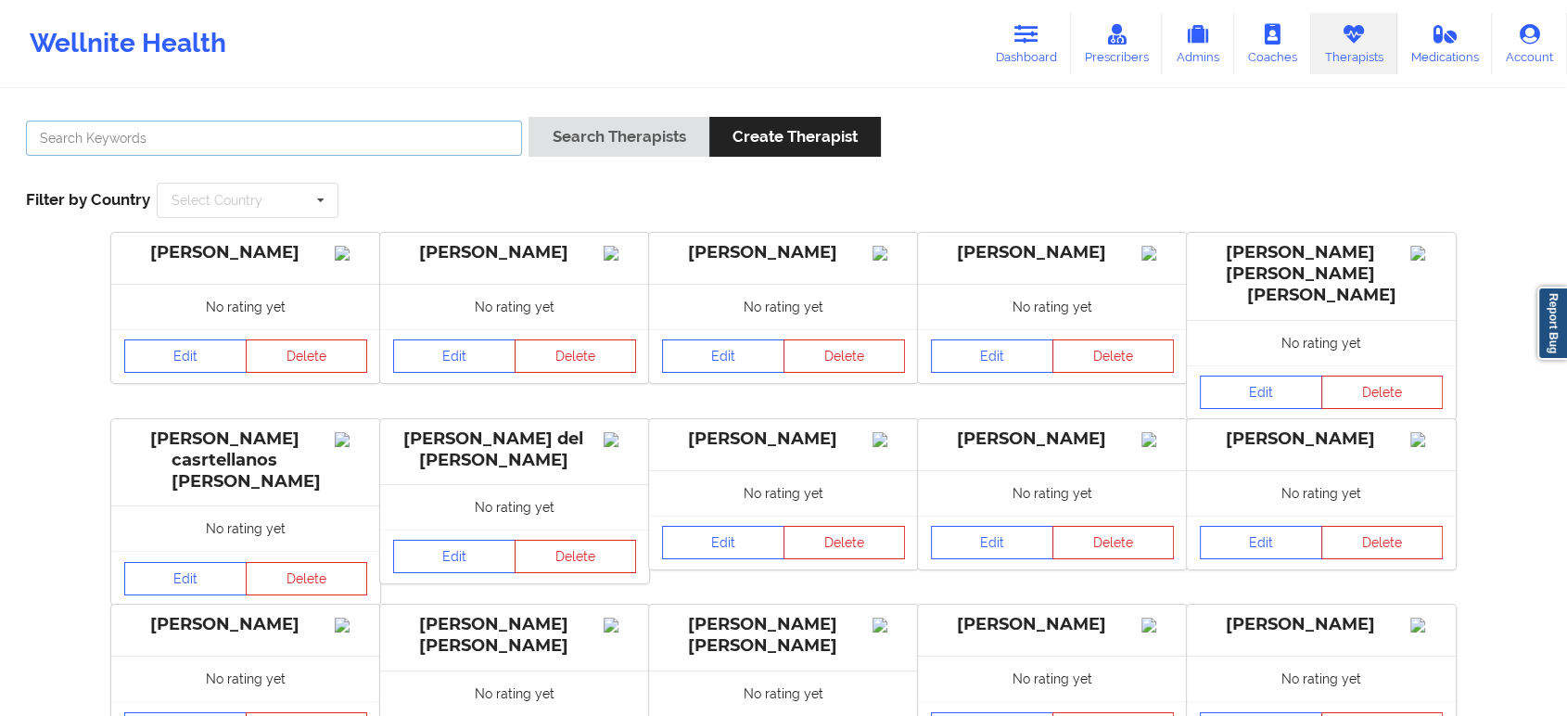
click at [439, 123] on input "text" at bounding box center [274, 138] width 496 height 35
paste input "Tomecia Lewis-Payton"
type input "Tomecia Lewis-Payton"
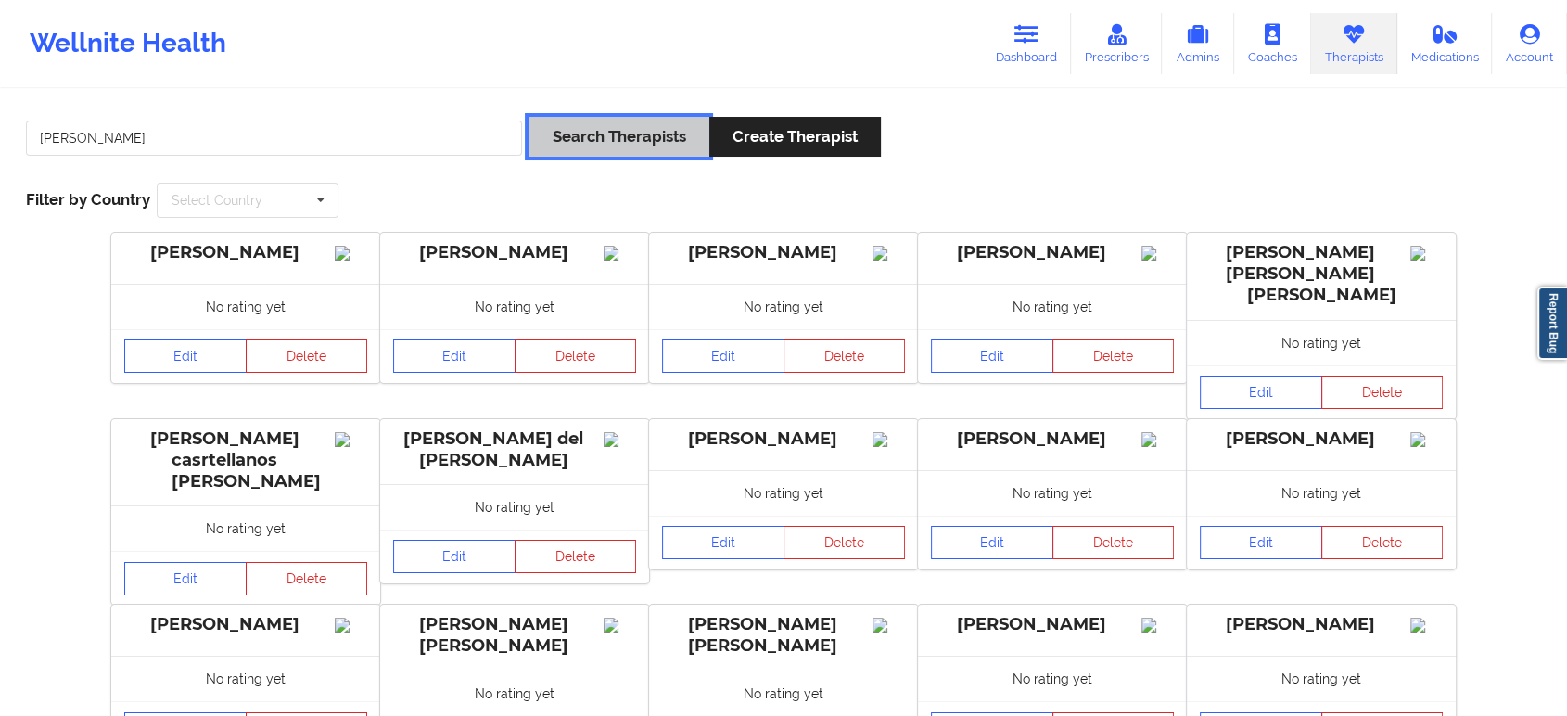
click at [590, 131] on button "Search Therapists" at bounding box center [618, 137] width 180 height 40
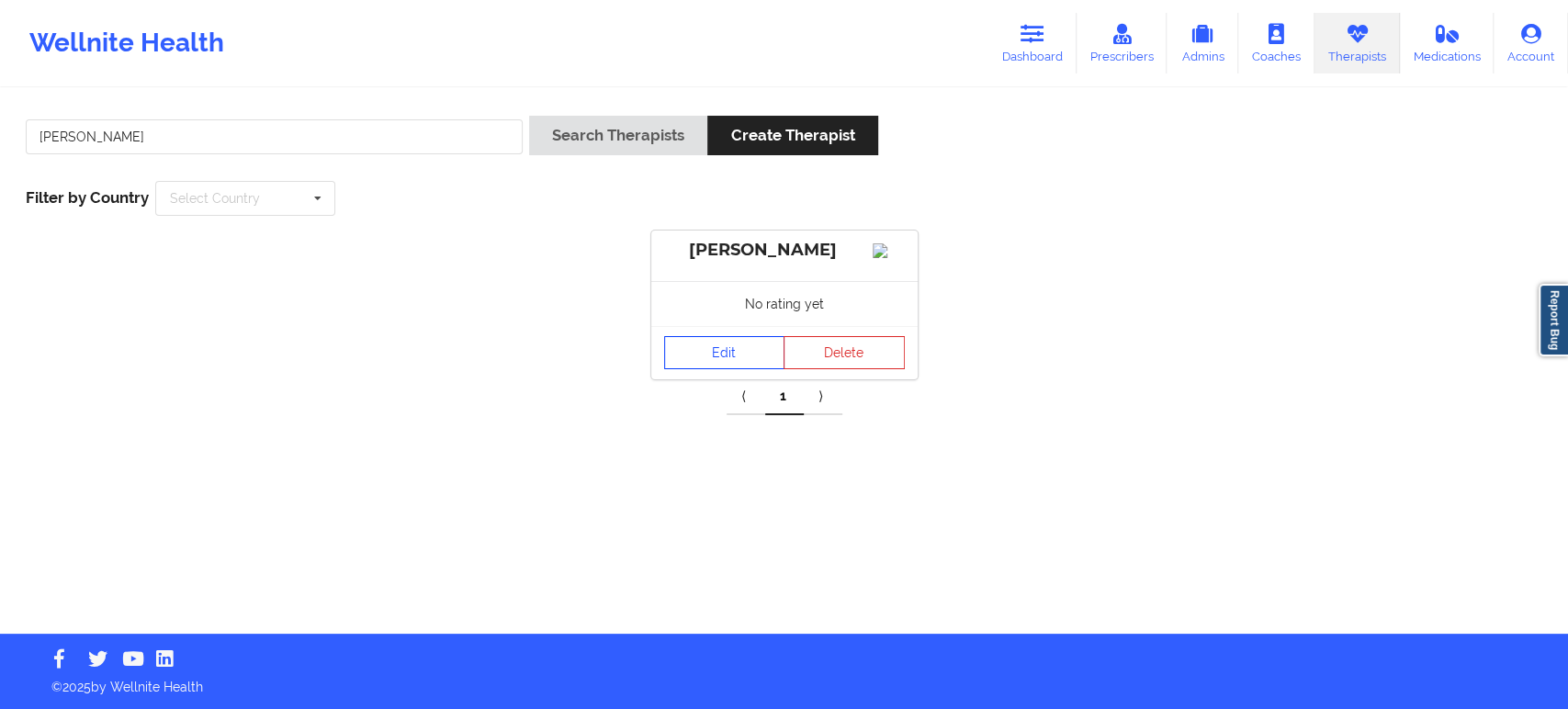
click at [706, 369] on link "Edit" at bounding box center [724, 352] width 121 height 33
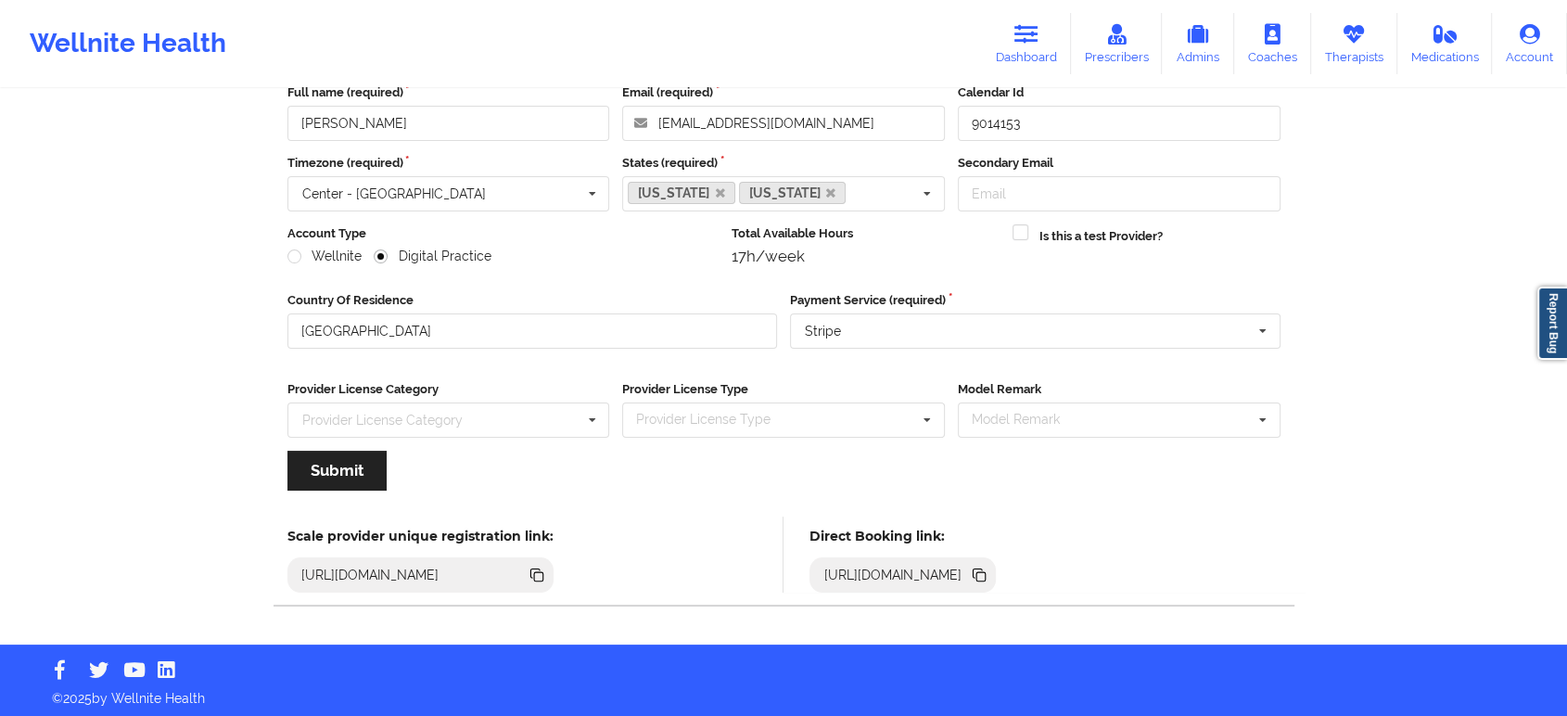
scroll to position [114, 0]
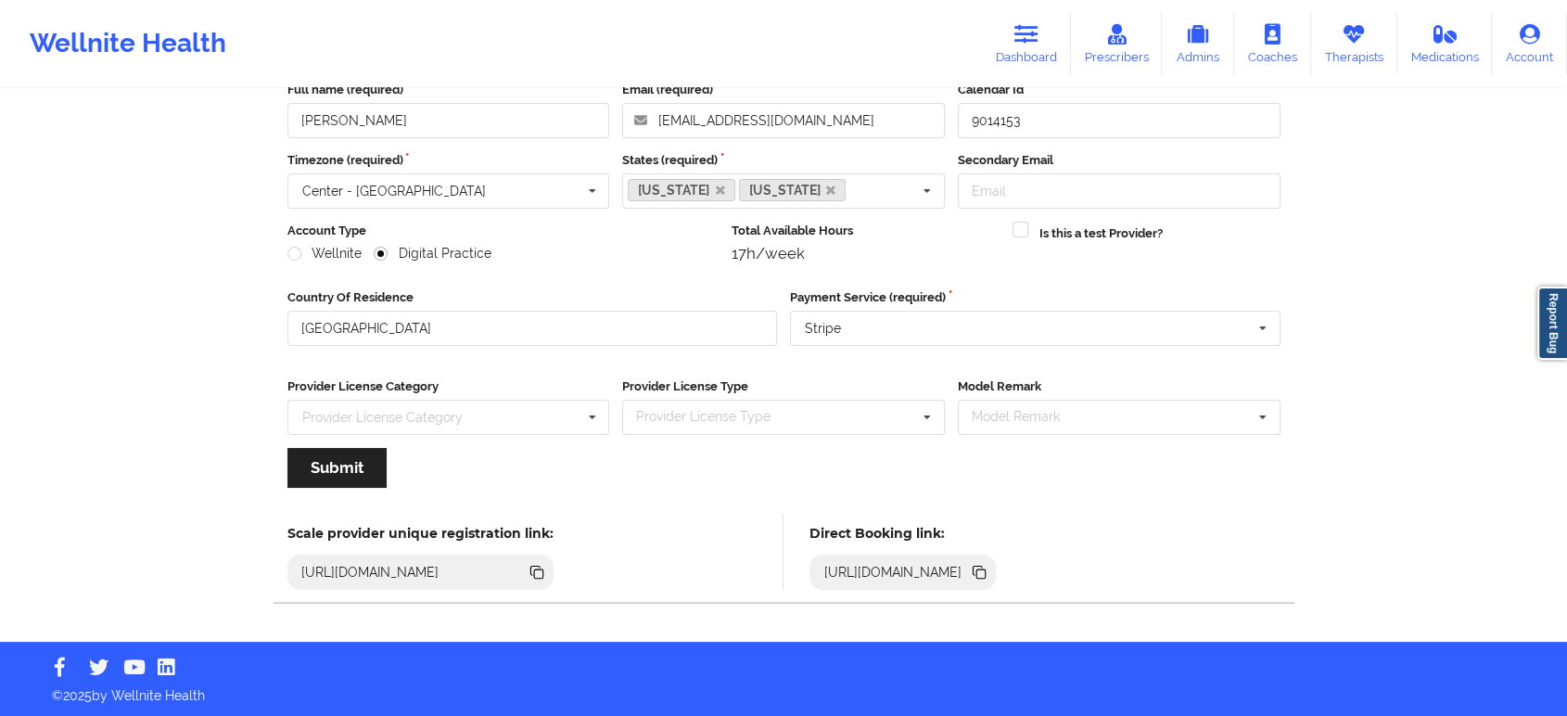
click at [986, 569] on icon at bounding box center [980, 573] width 9 height 9
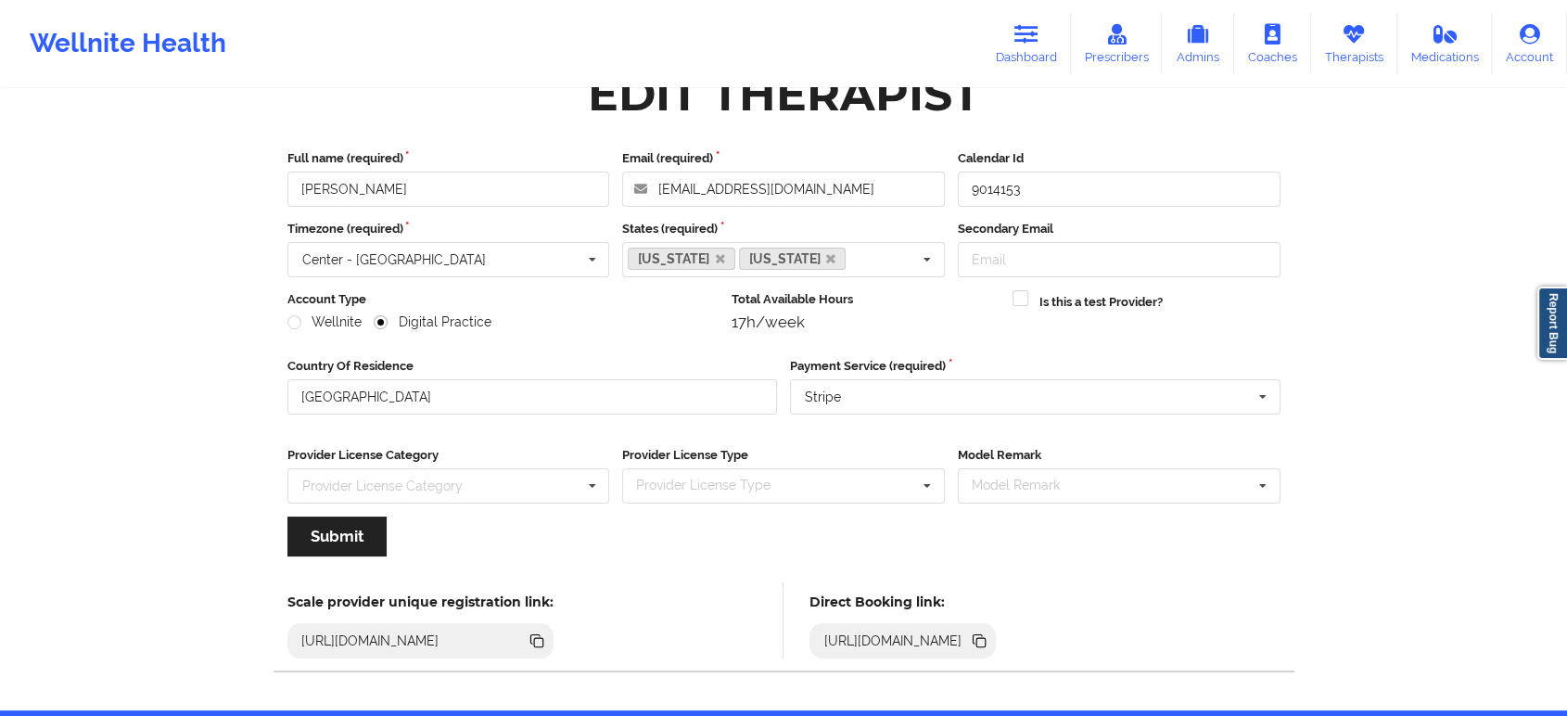
scroll to position [11, 0]
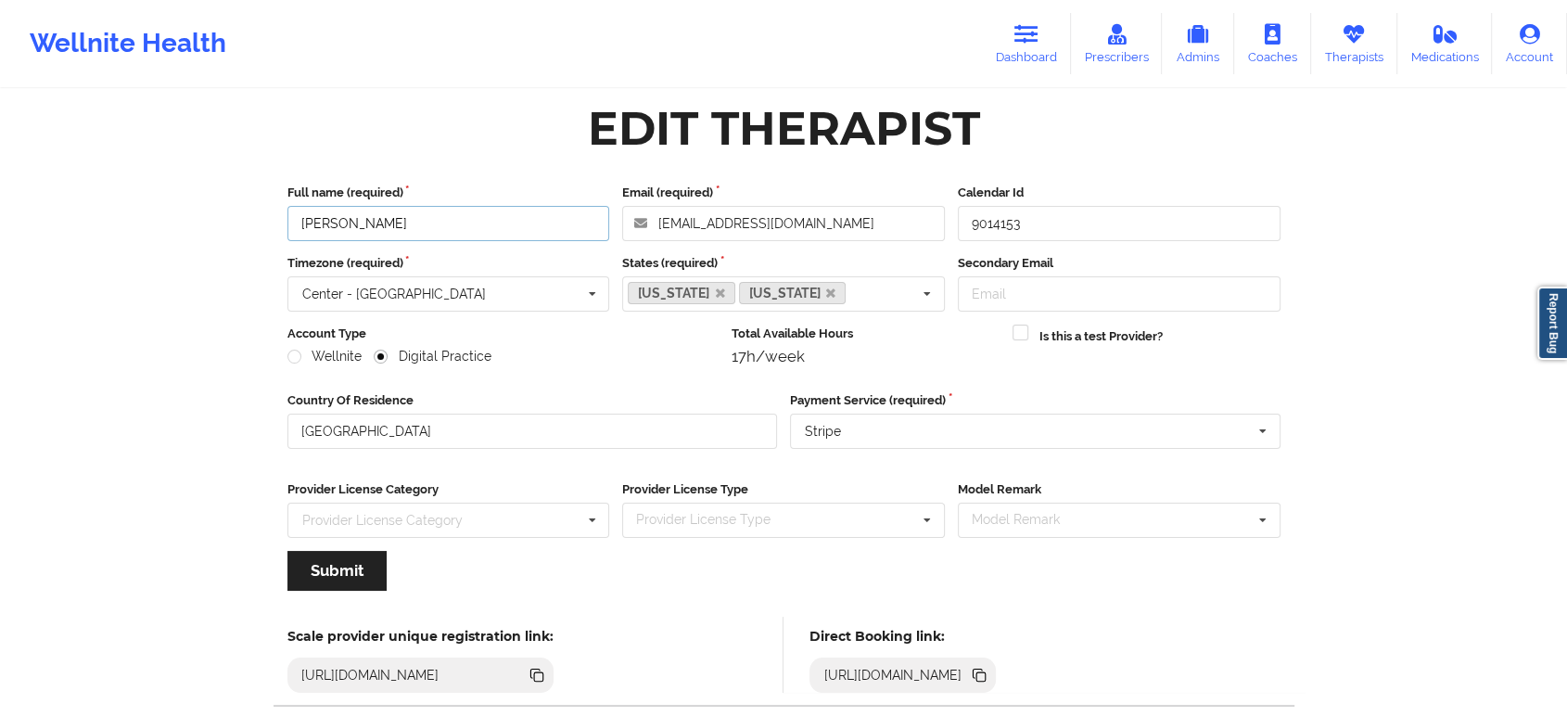
click at [487, 217] on input "Tomecia Lewis-Payton" at bounding box center [448, 223] width 323 height 35
click at [986, 674] on icon at bounding box center [980, 676] width 9 height 9
click at [1372, 34] on link "Therapists" at bounding box center [1354, 43] width 86 height 61
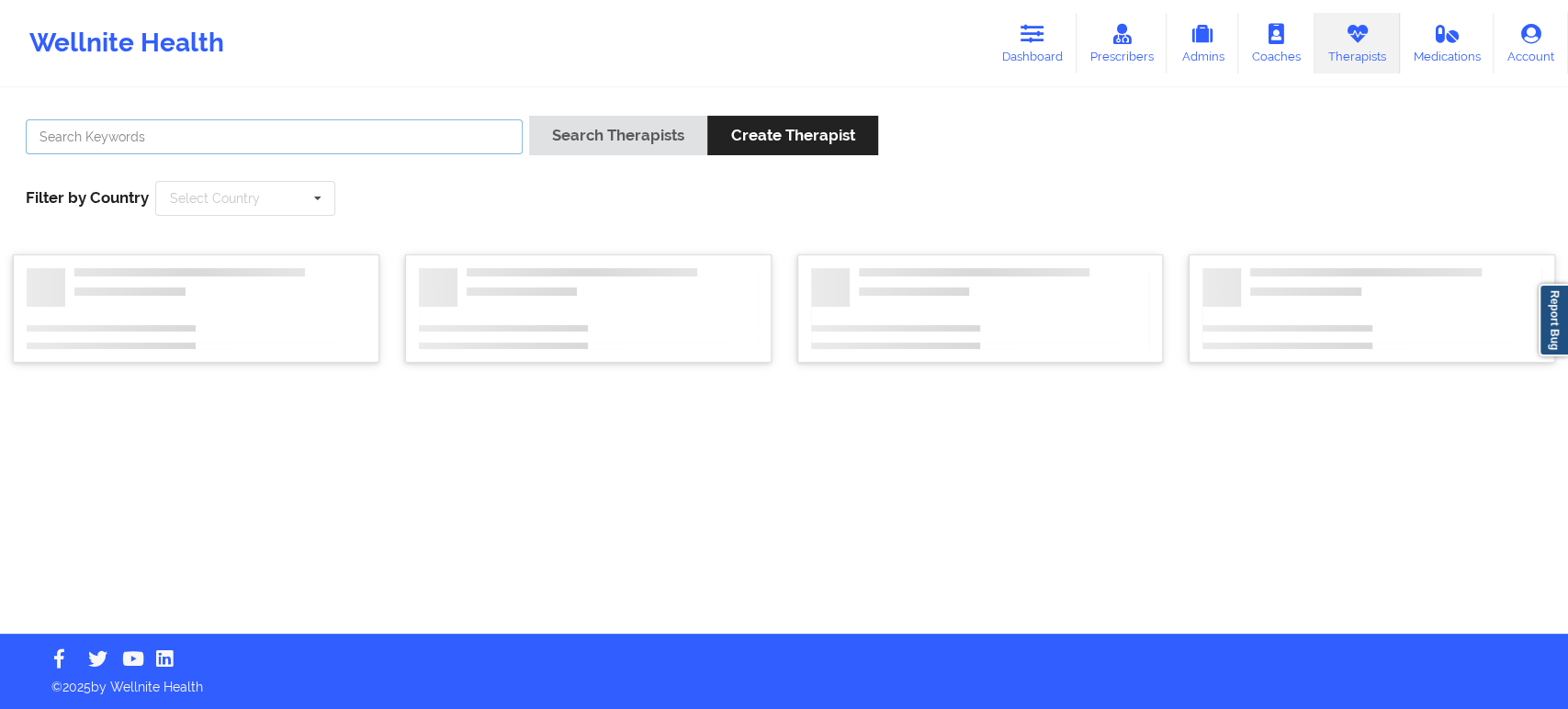
click at [494, 138] on input "text" at bounding box center [274, 137] width 497 height 35
paste input "Amber Dishmon"
click at [603, 133] on button "Search Therapists" at bounding box center [618, 136] width 178 height 40
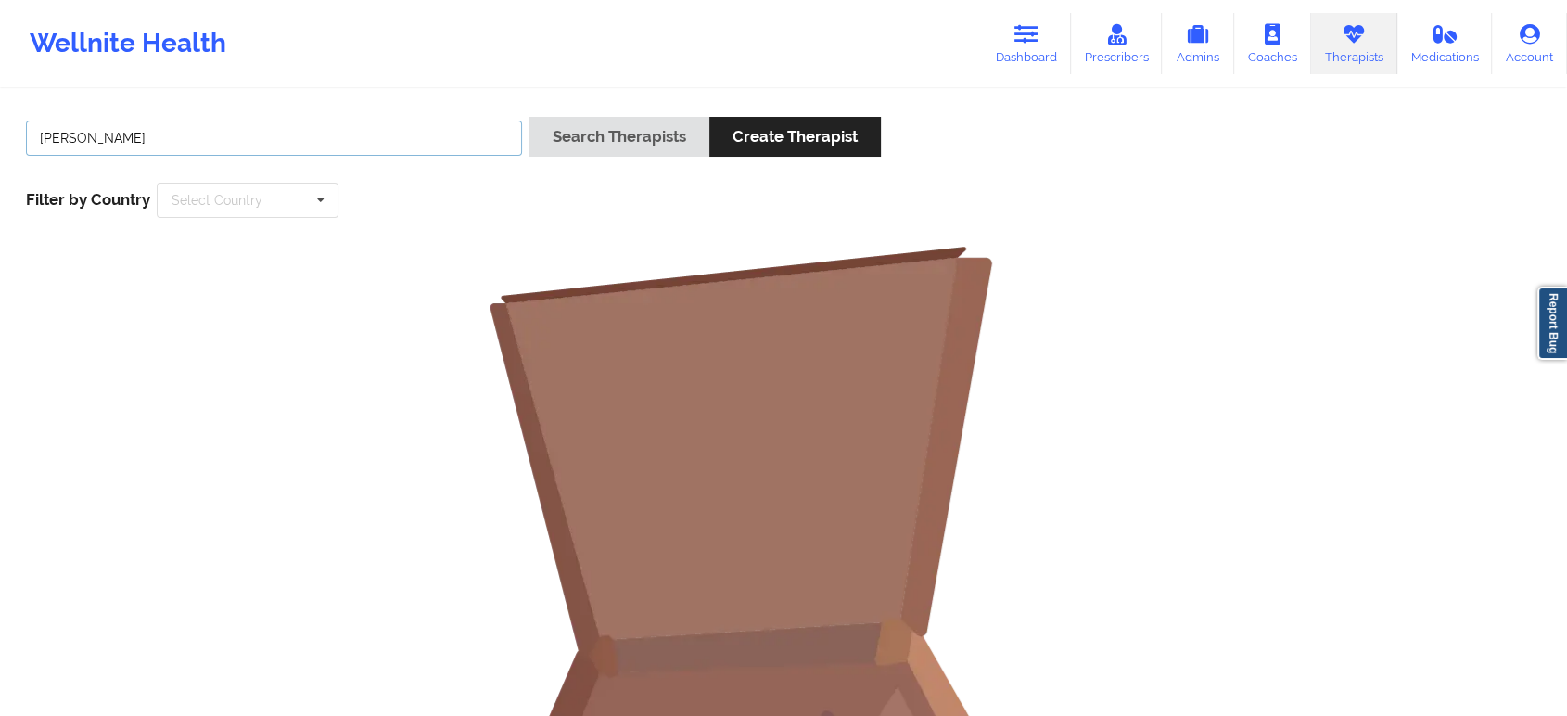
click at [214, 148] on input "Amber Dishmon" at bounding box center [274, 138] width 496 height 35
click at [528, 117] on button "Search Therapists" at bounding box center [618, 137] width 180 height 40
click at [304, 143] on input "Amber Dishmon" at bounding box center [274, 138] width 496 height 35
type input "Amber Dishmon"
click at [528, 117] on button "Search Therapists" at bounding box center [618, 137] width 180 height 40
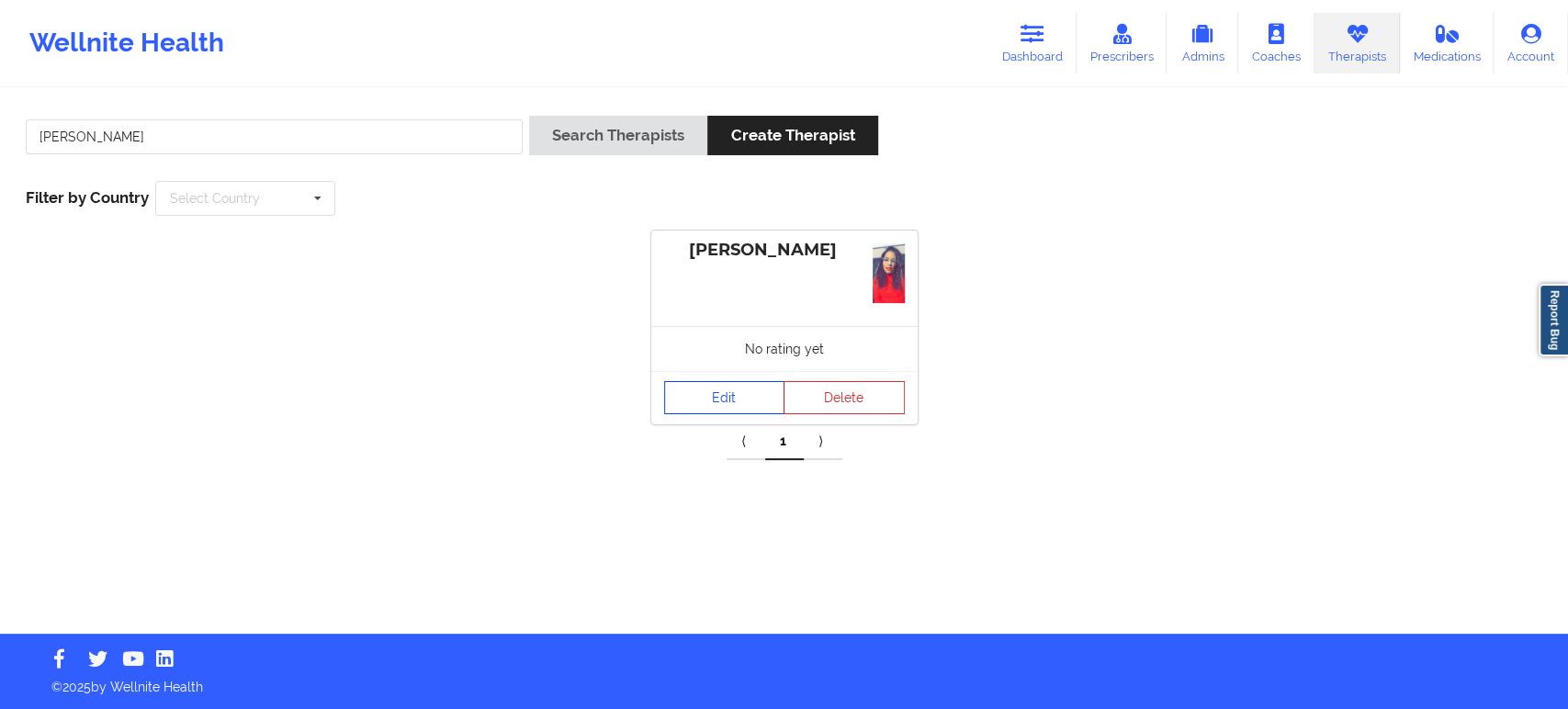
click at [726, 399] on link "Edit" at bounding box center [724, 397] width 121 height 33
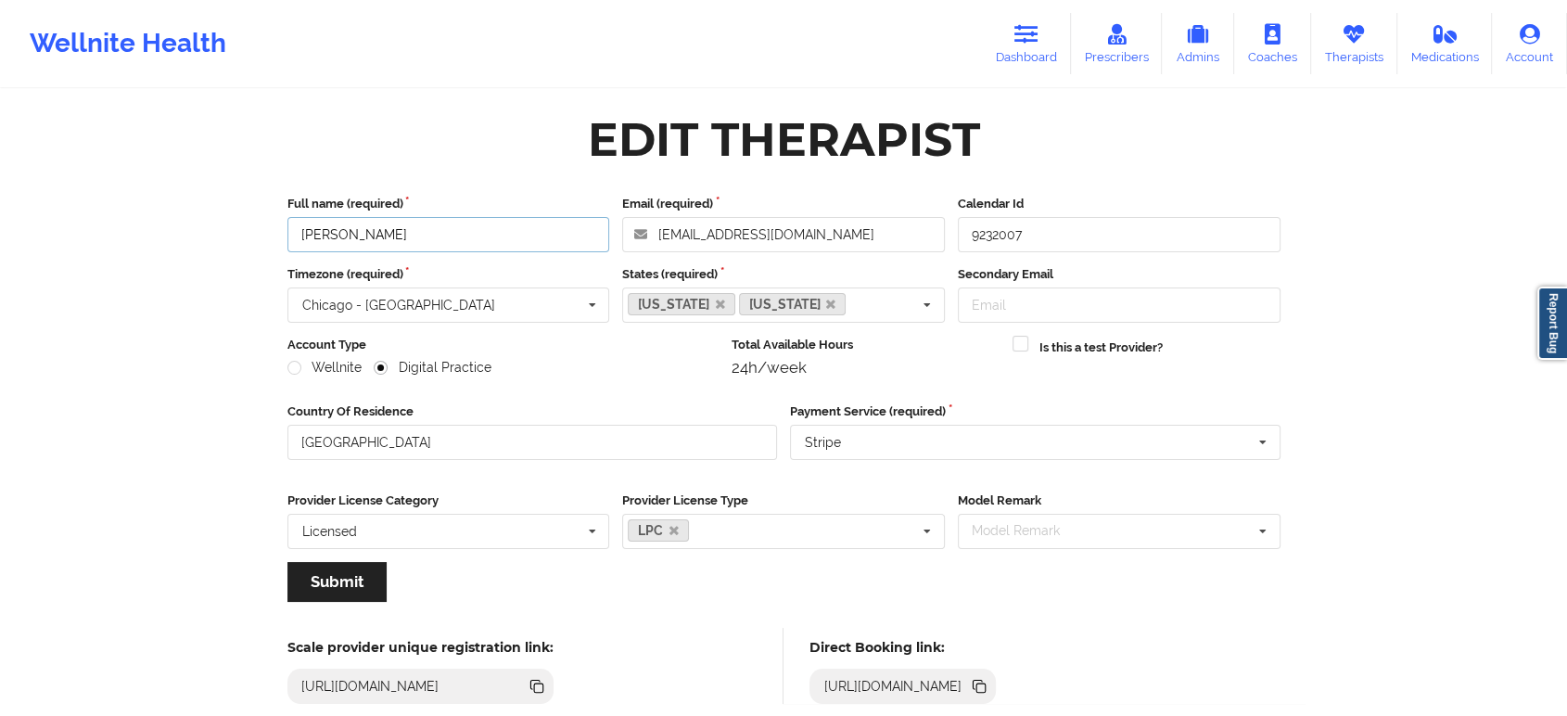
click at [528, 234] on input "Amber Dishmon" at bounding box center [448, 234] width 323 height 35
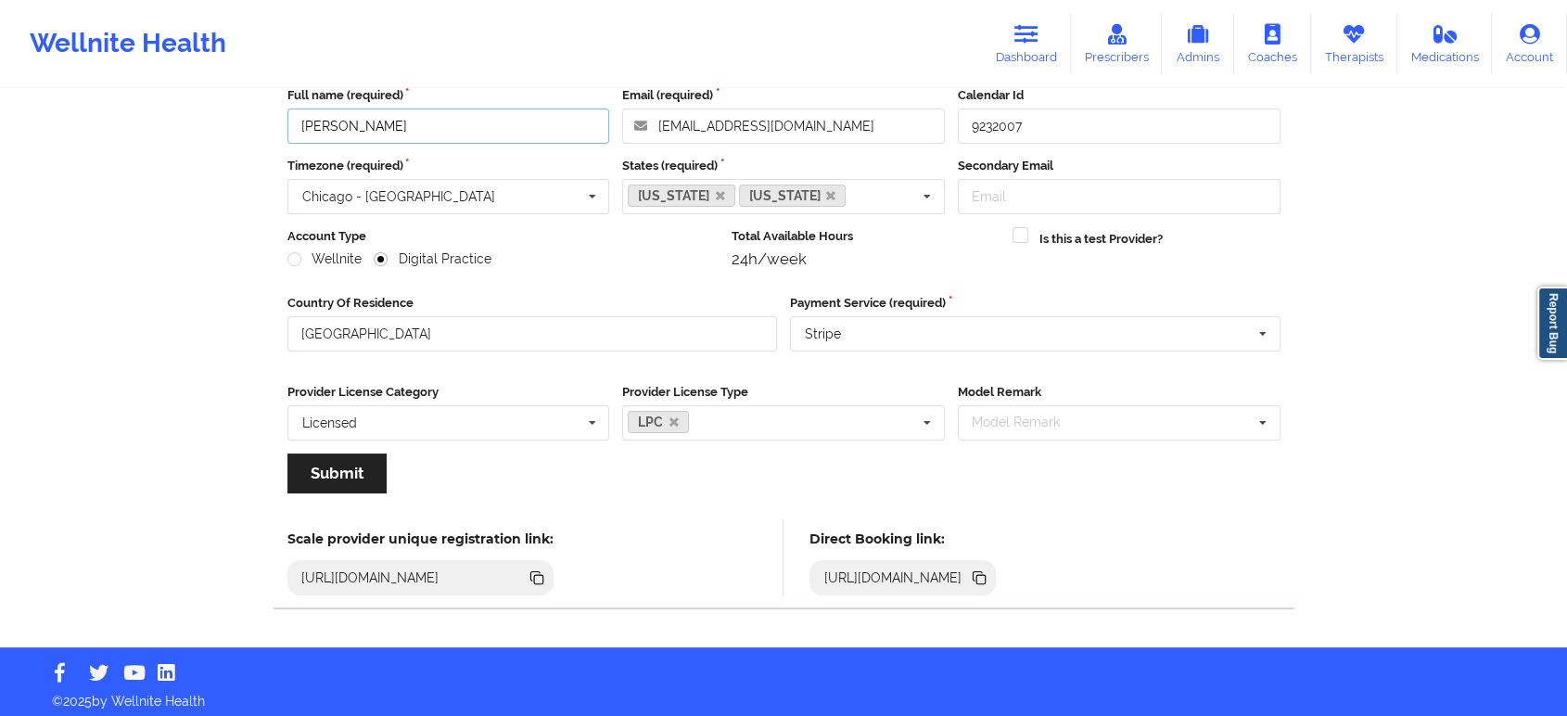
scroll to position [114, 0]
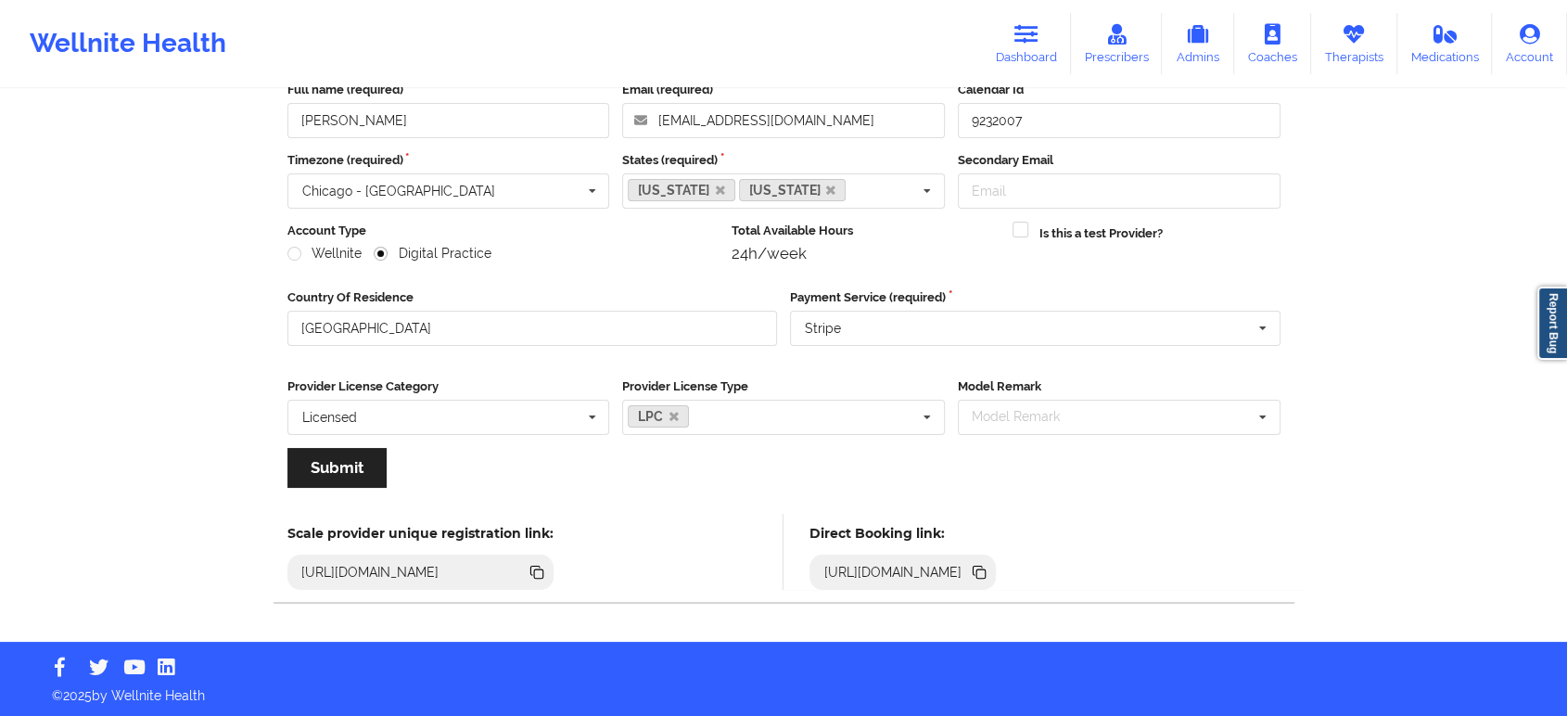
click at [986, 574] on icon at bounding box center [980, 573] width 9 height 9
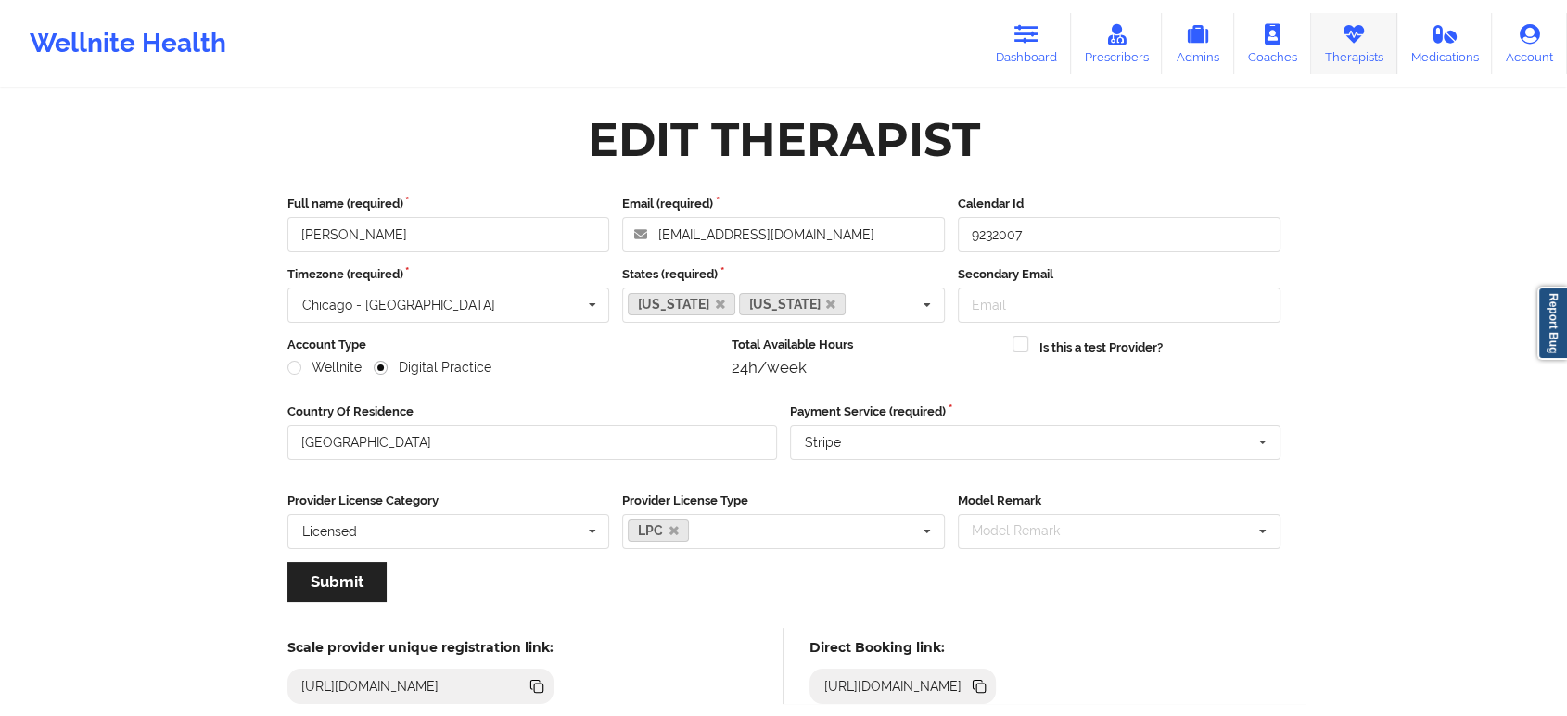
click at [1351, 46] on link "Therapists" at bounding box center [1354, 43] width 86 height 61
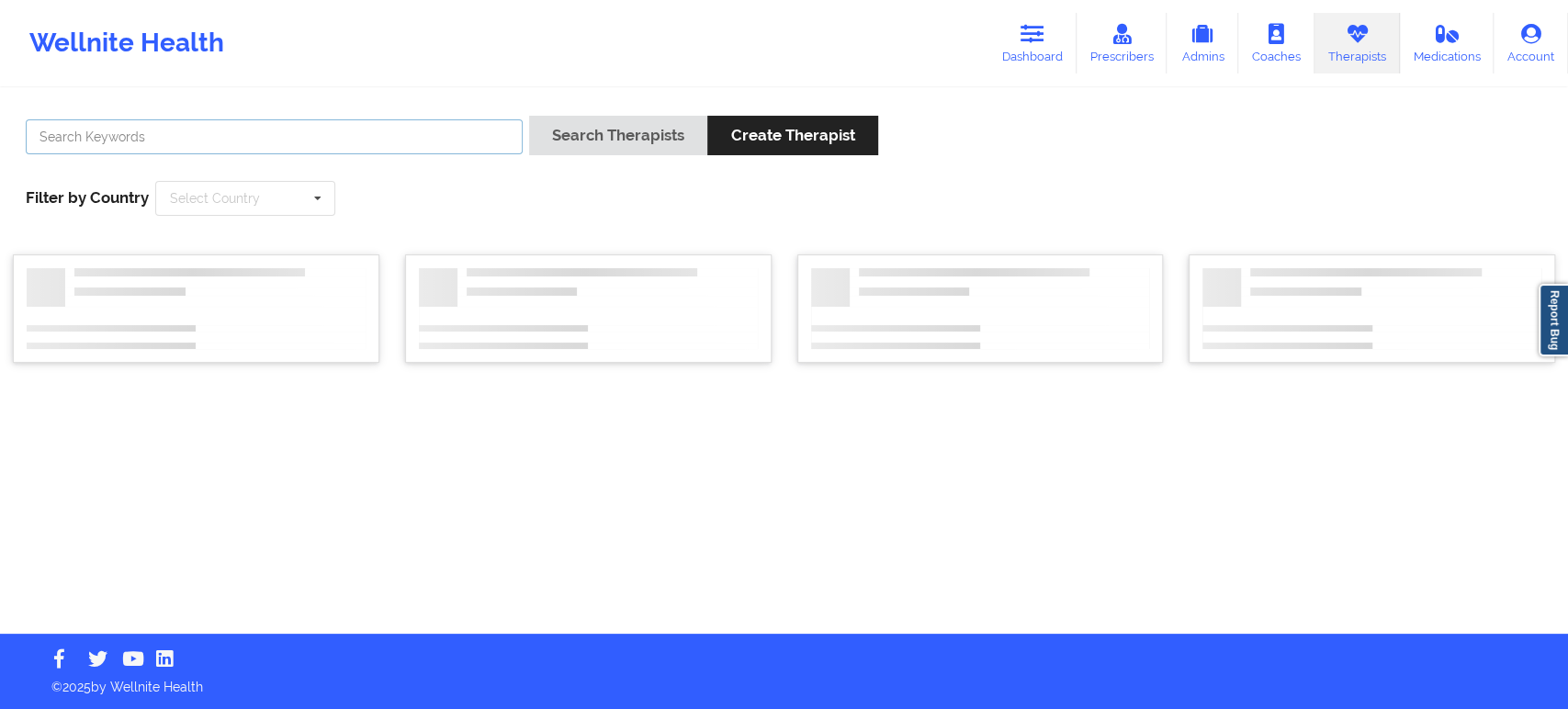
click at [419, 148] on input "text" at bounding box center [274, 137] width 497 height 35
paste input "Tara Grall"
type input "Tara Grall"
click at [596, 136] on button "Search Therapists" at bounding box center [618, 136] width 178 height 40
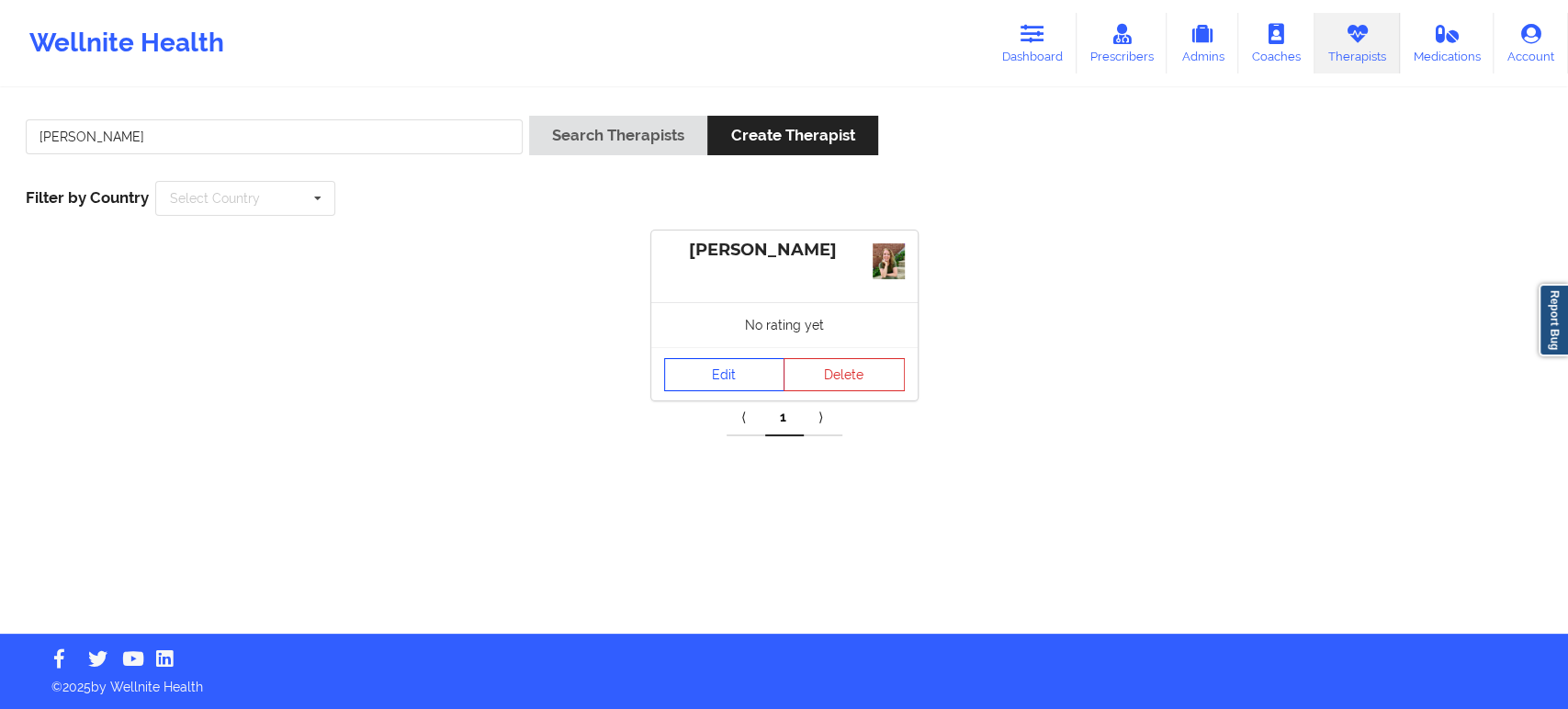
click at [741, 380] on link "Edit" at bounding box center [724, 374] width 121 height 33
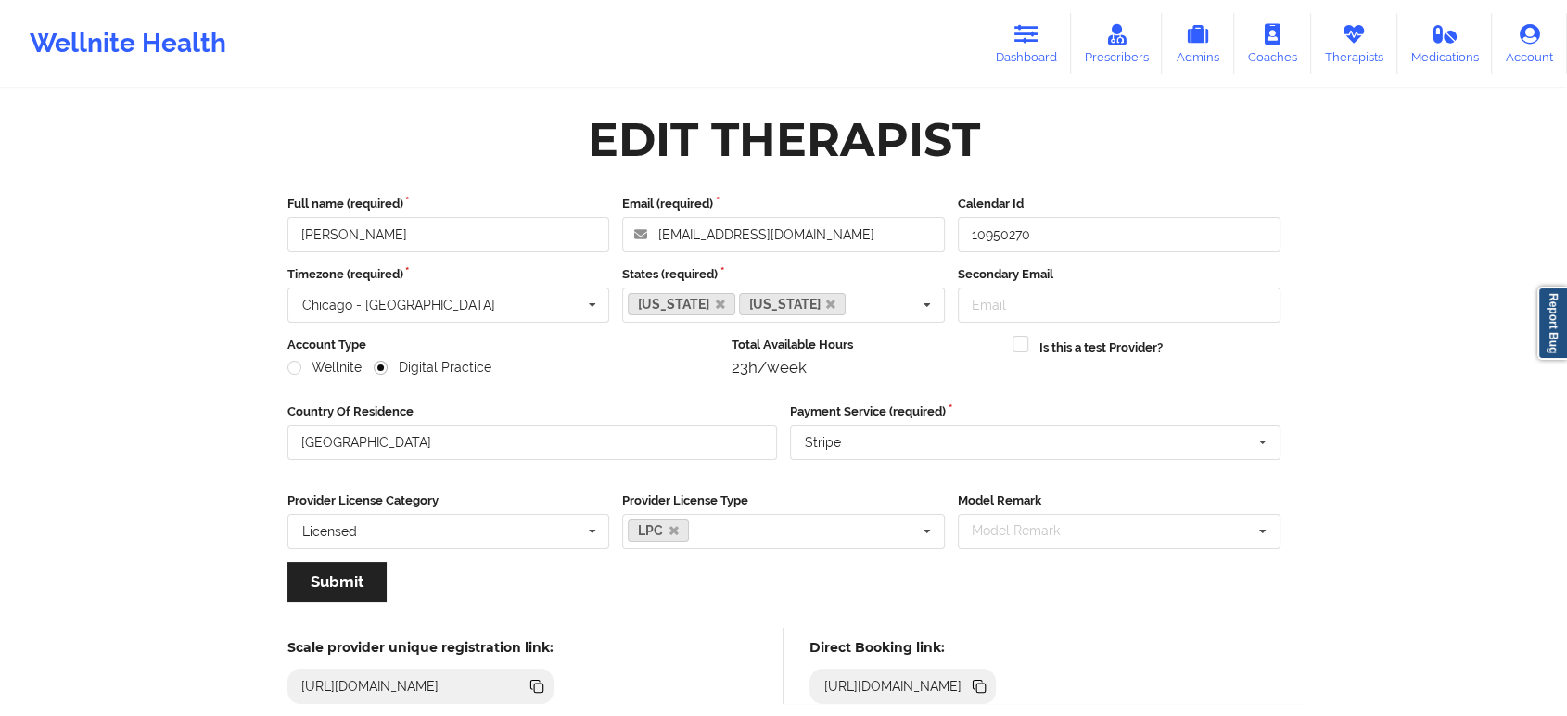
click at [986, 687] on icon at bounding box center [980, 687] width 9 height 9
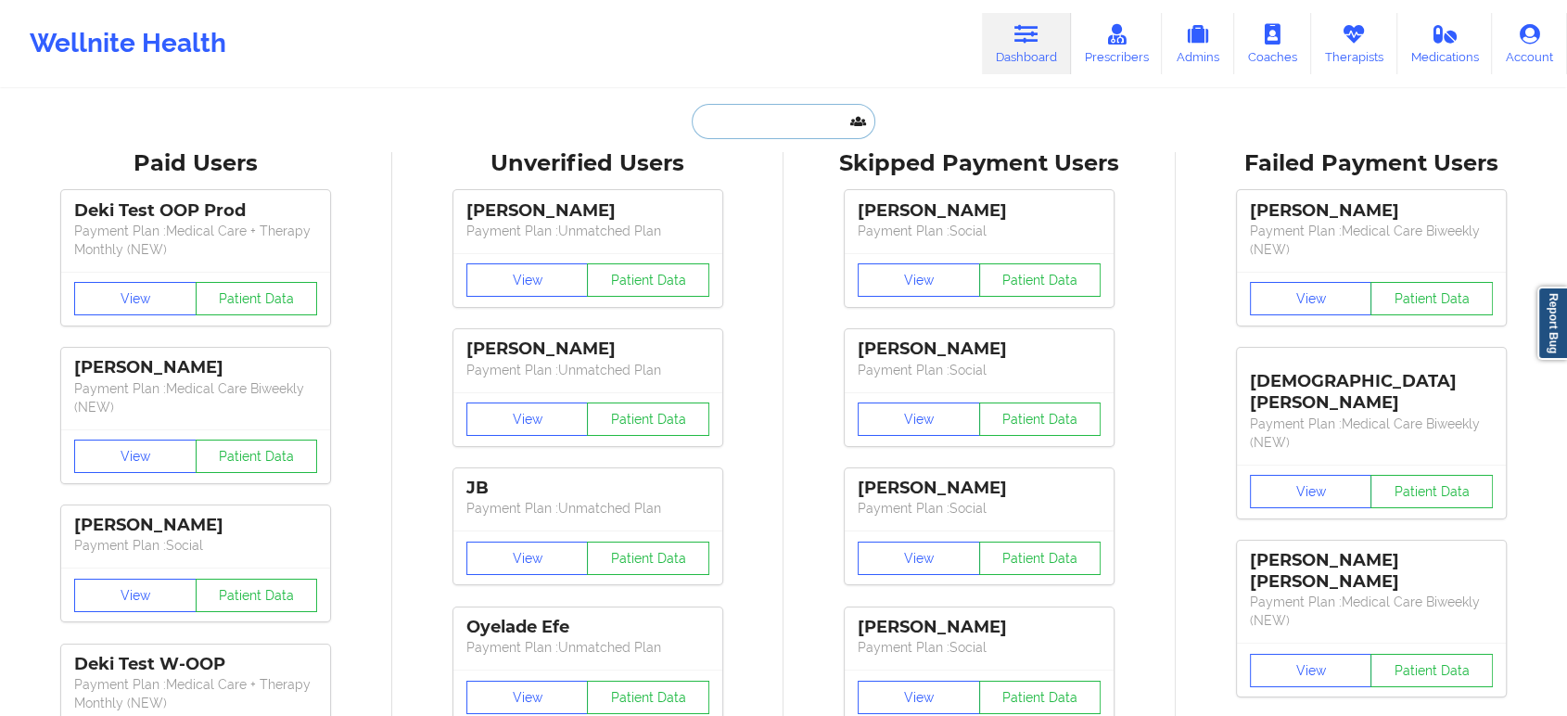
paste input "[EMAIL_ADDRESS][DOMAIN_NAME]"
type input "[EMAIL_ADDRESS][DOMAIN_NAME]"
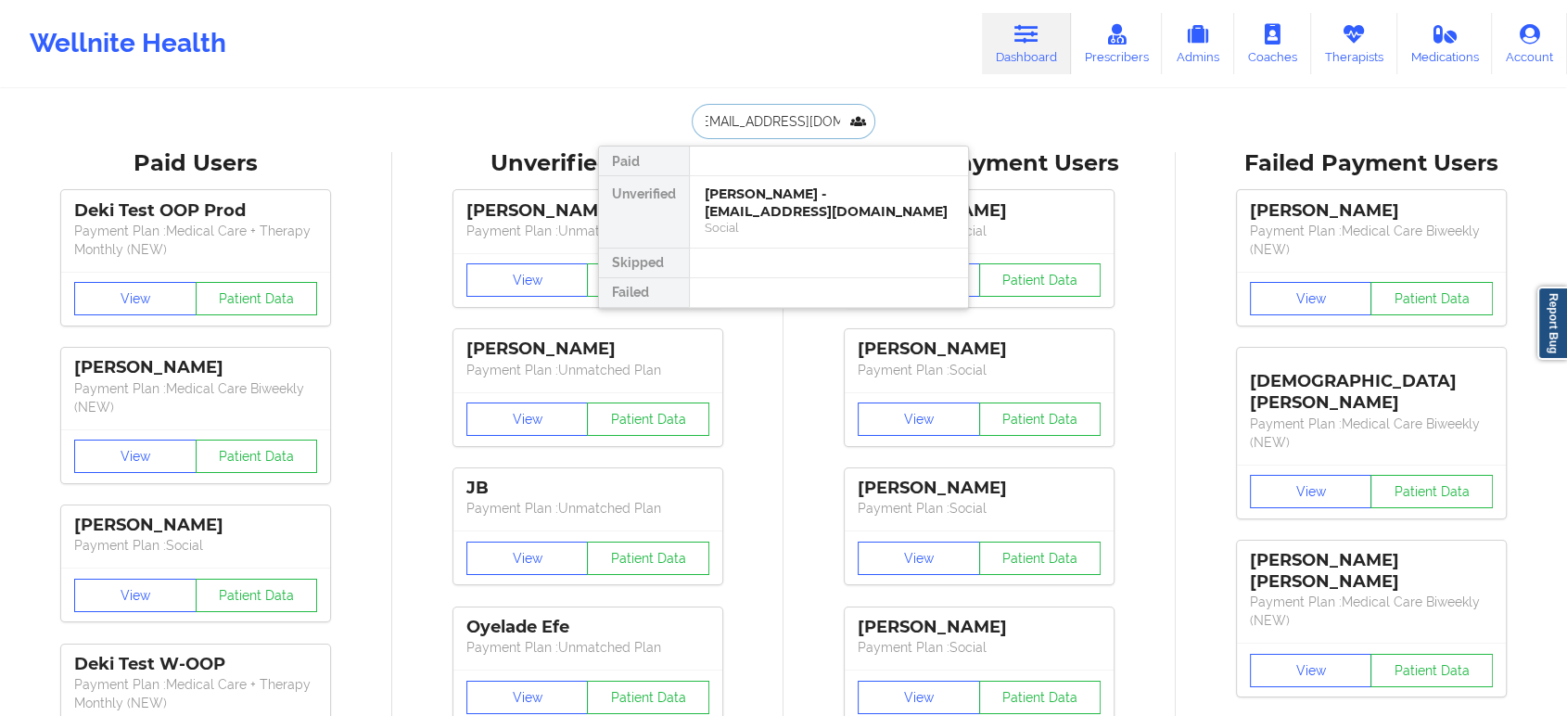
click at [780, 202] on div "[PERSON_NAME] - [EMAIL_ADDRESS][DOMAIN_NAME]" at bounding box center [829, 202] width 248 height 34
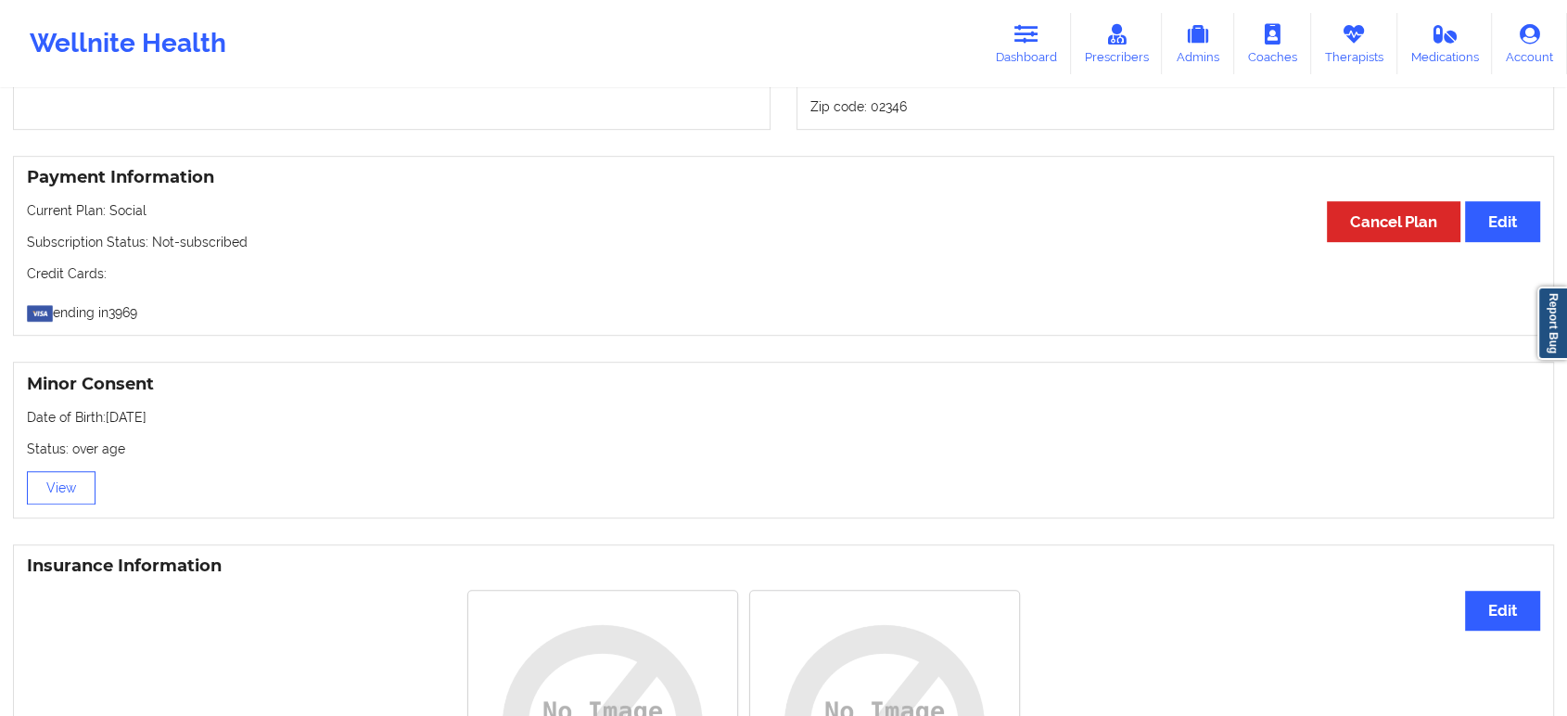
scroll to position [1030, 0]
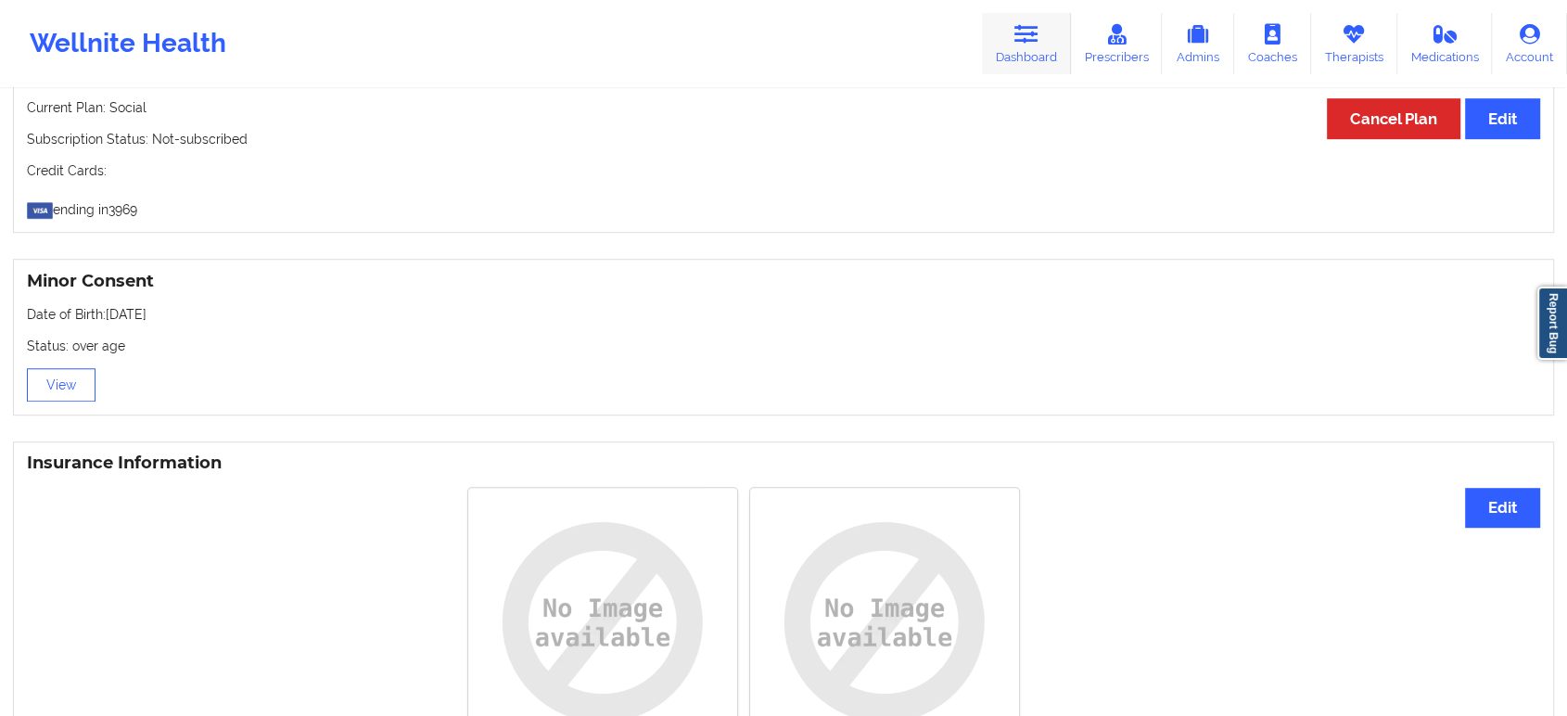
click at [1043, 25] on link "Dashboard" at bounding box center [1026, 43] width 89 height 61
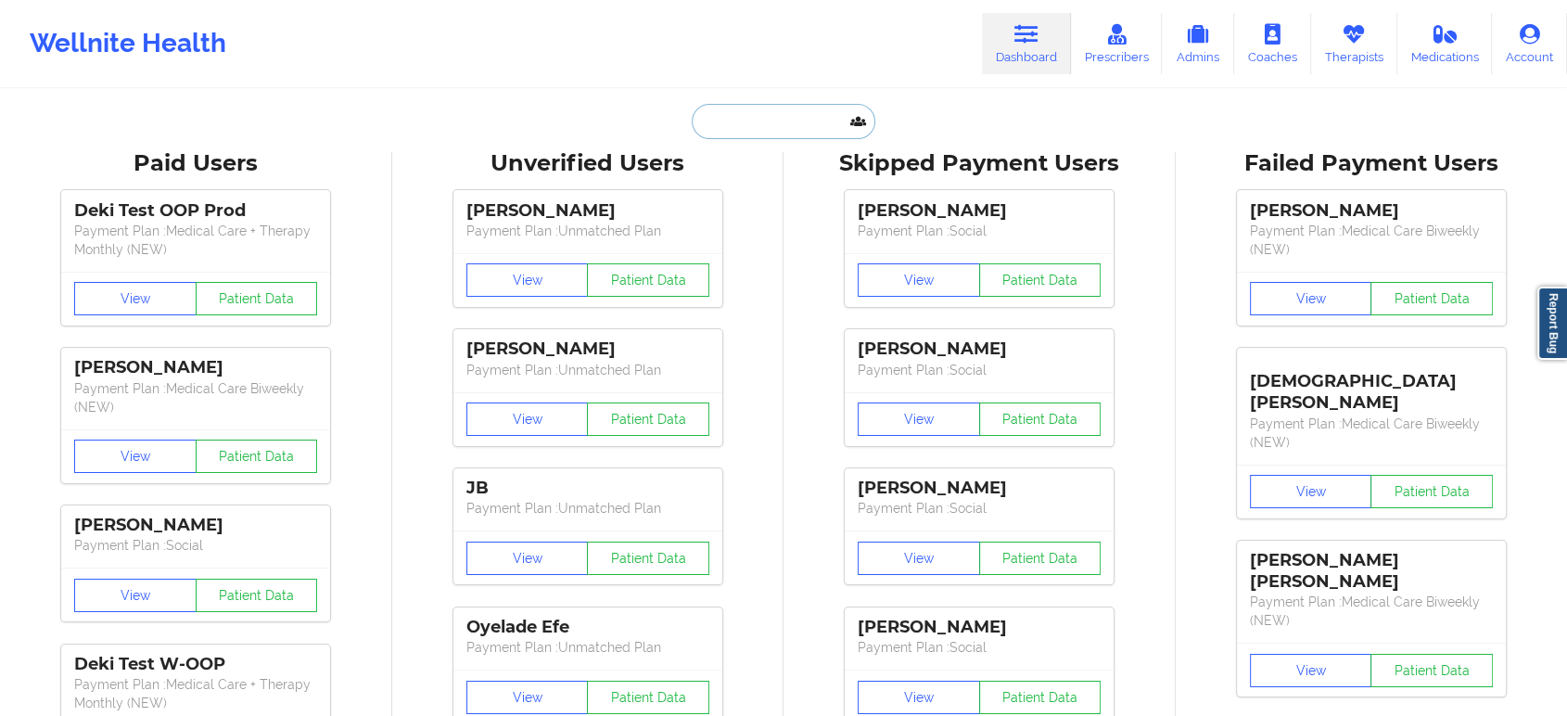
click at [800, 125] on input "text" at bounding box center [784, 121] width 184 height 35
paste input "[PERSON_NAME]"
type input "[PERSON_NAME]"
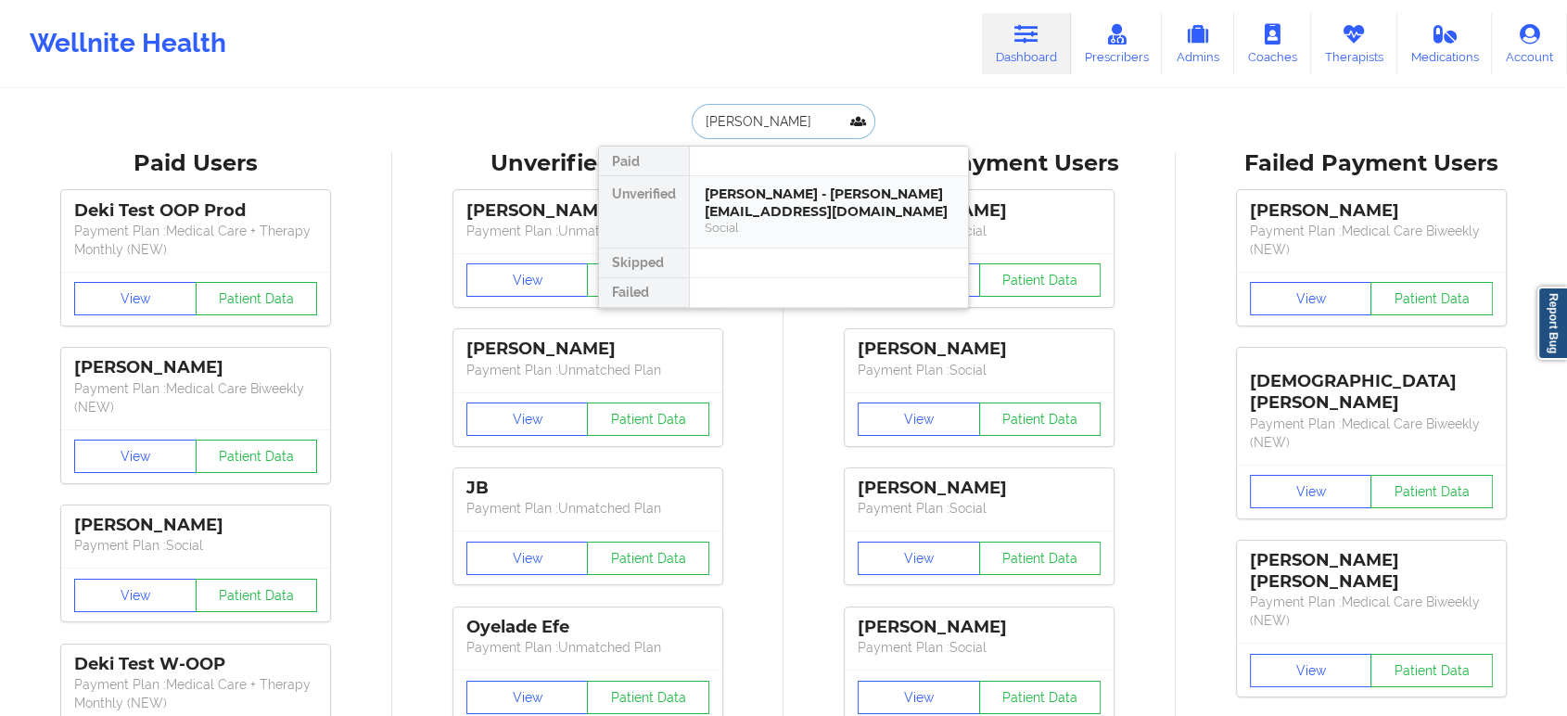
click at [810, 184] on div "[PERSON_NAME] - [PERSON_NAME][EMAIL_ADDRESS][DOMAIN_NAME] Social" at bounding box center [829, 211] width 278 height 71
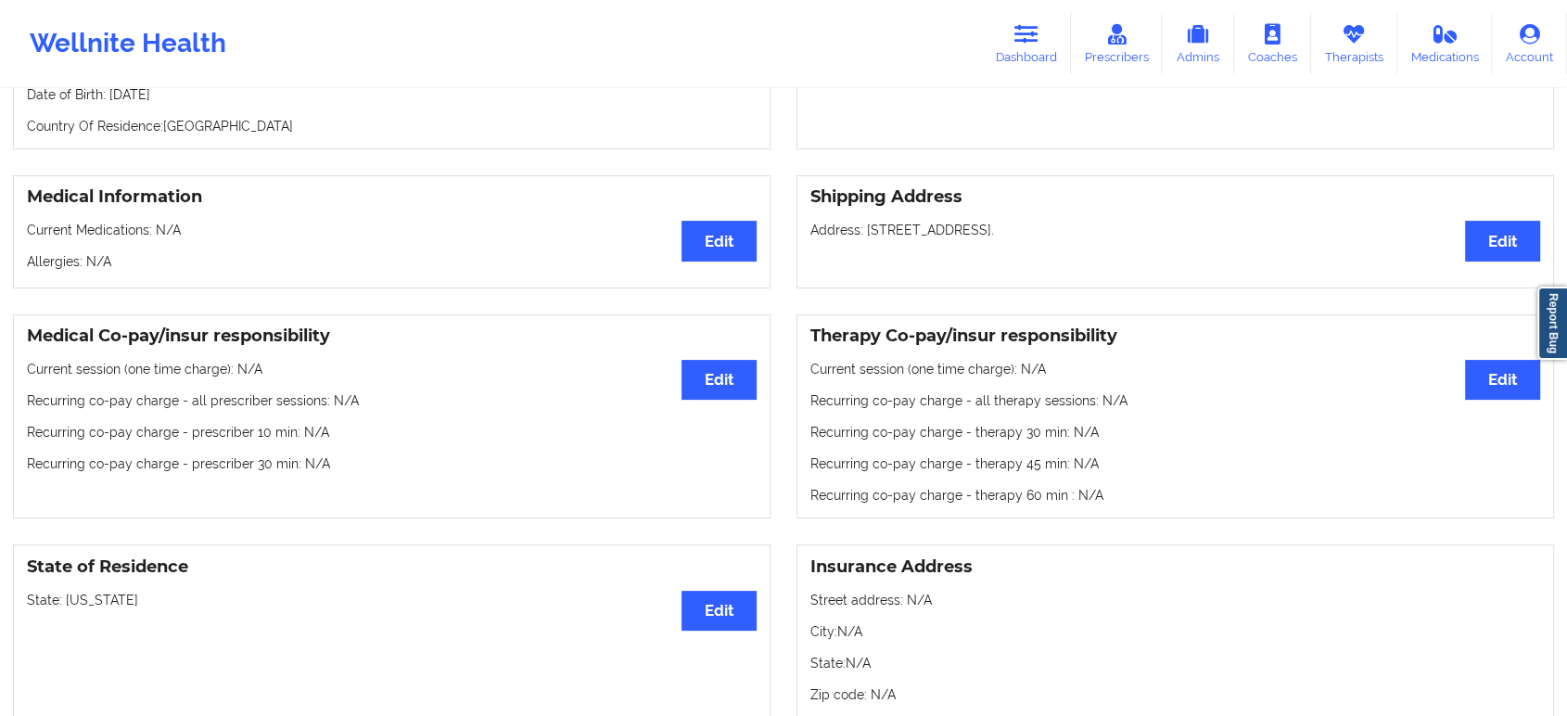
scroll to position [412, 0]
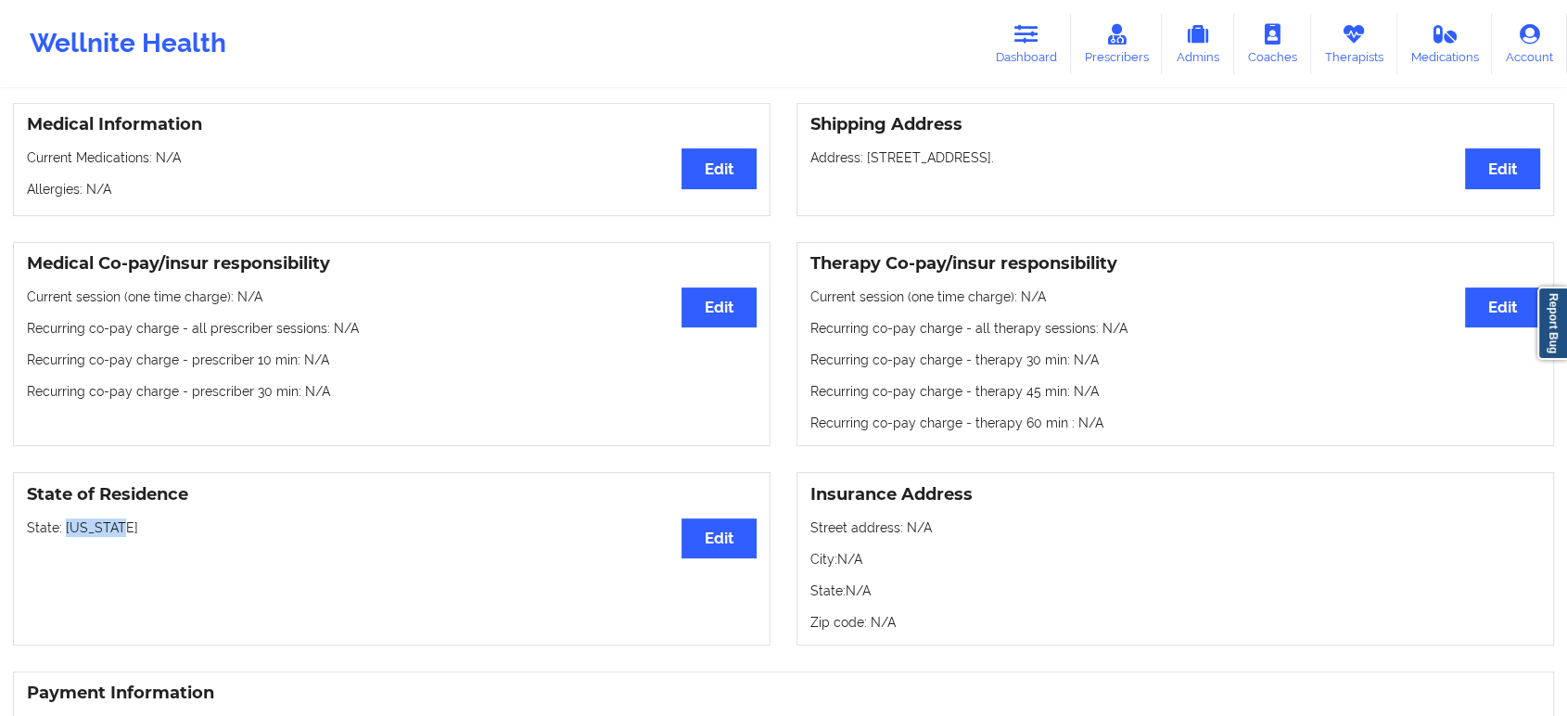
drag, startPoint x: 132, startPoint y: 534, endPoint x: 63, endPoint y: 537, distance: 68.7
click at [63, 537] on p "State: [US_STATE]" at bounding box center [392, 527] width 730 height 19
copy p "[US_STATE]"
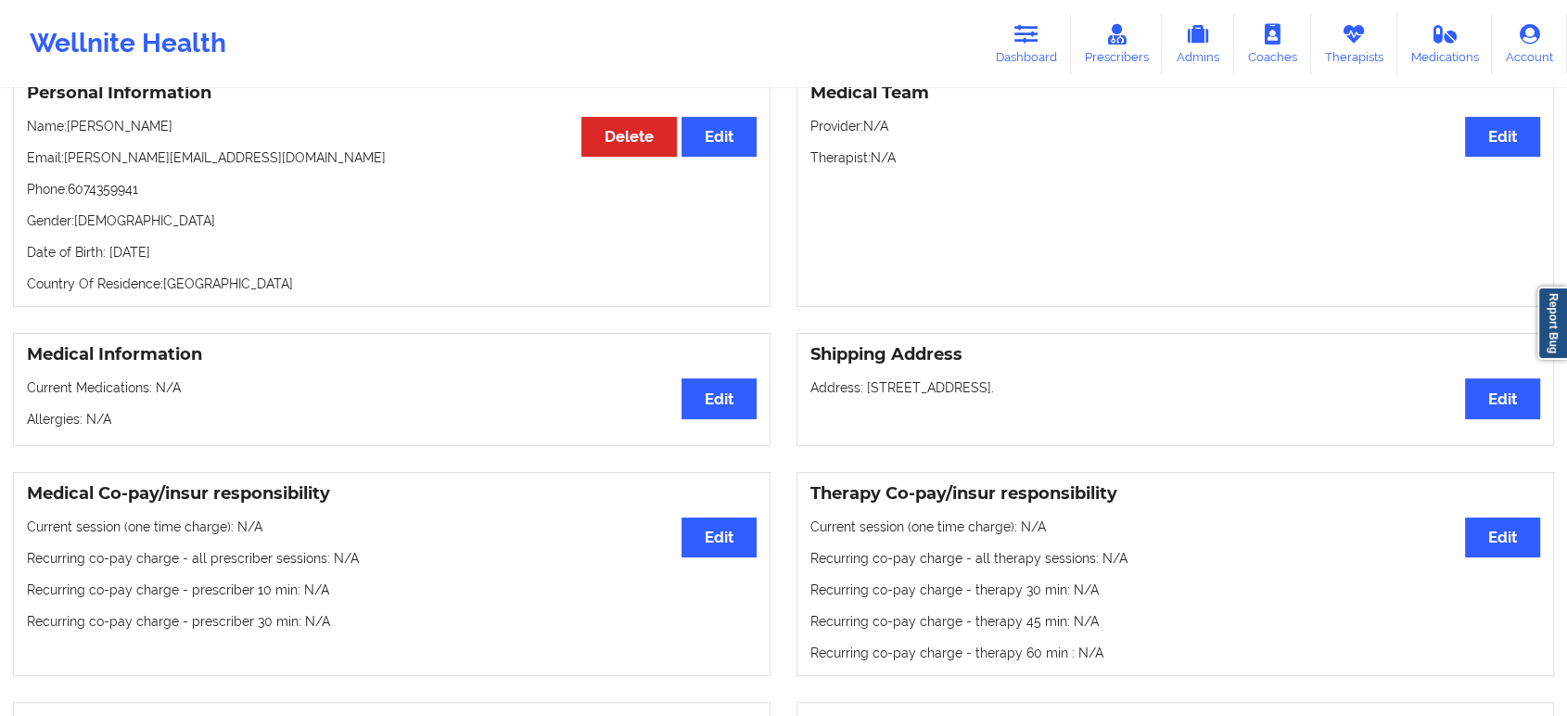
scroll to position [0, 0]
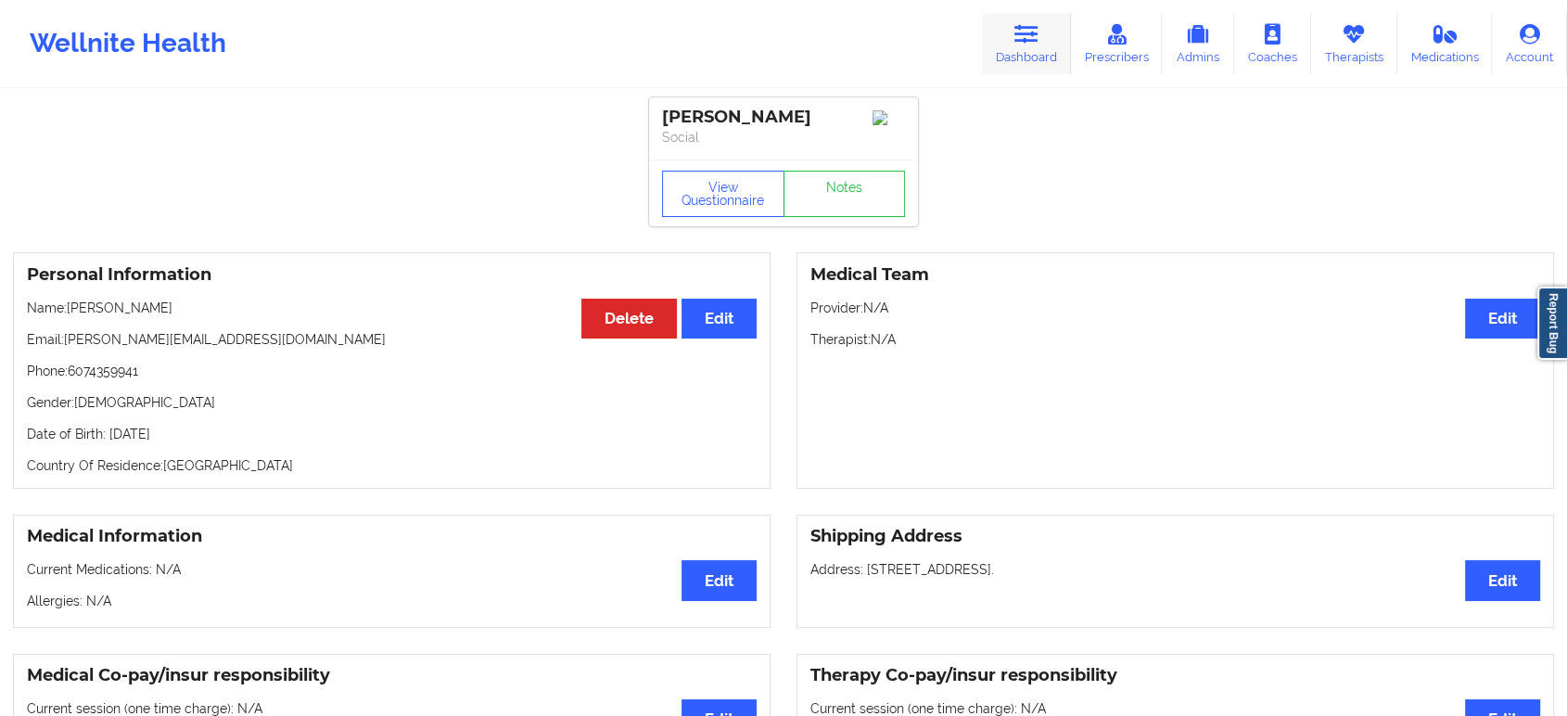
click at [1012, 45] on link "Dashboard" at bounding box center [1026, 43] width 89 height 61
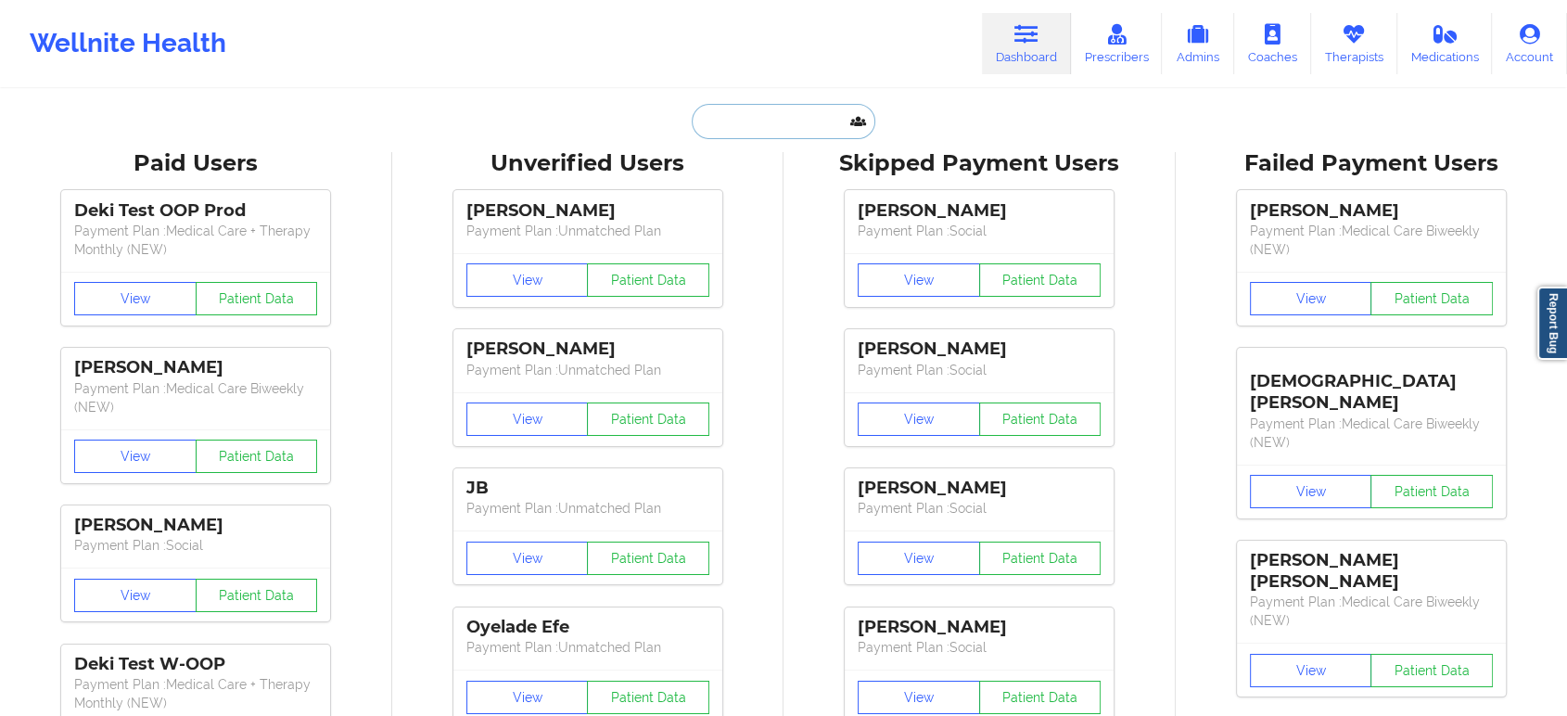
click at [764, 132] on input "text" at bounding box center [784, 121] width 184 height 35
paste input "aleks.rojas@icloud.com"
type input "aleks.rojas@icloud.com"
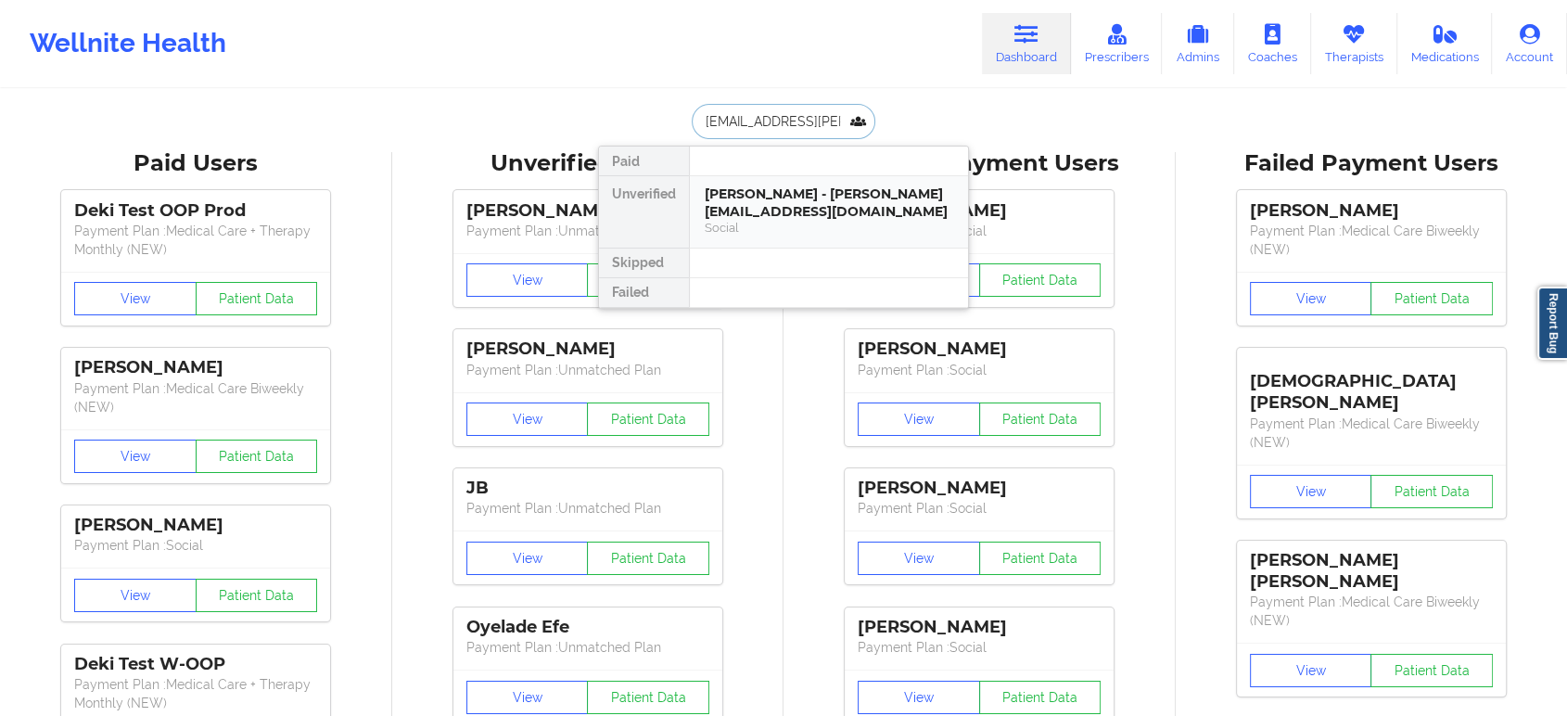
click at [808, 220] on div "Social" at bounding box center [829, 228] width 248 height 16
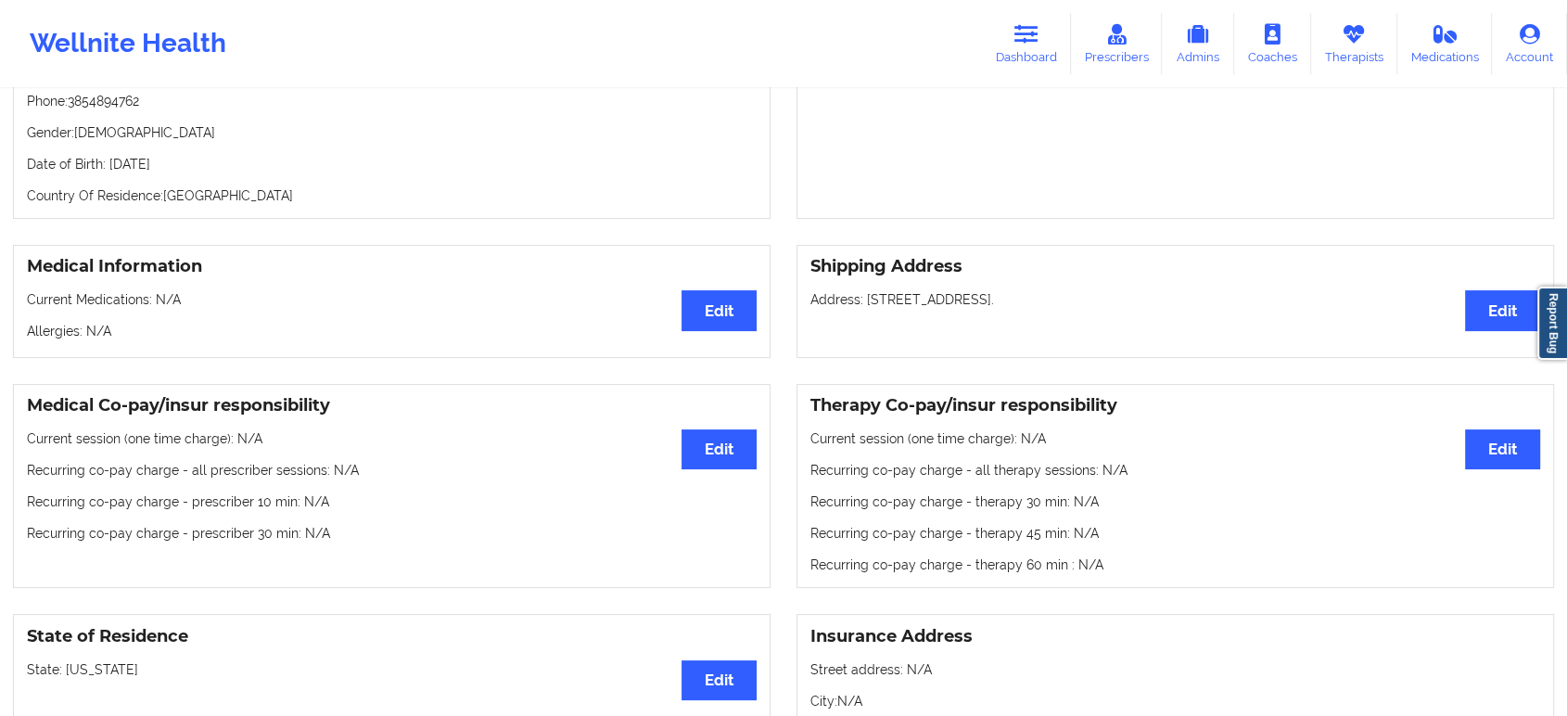
scroll to position [334, 0]
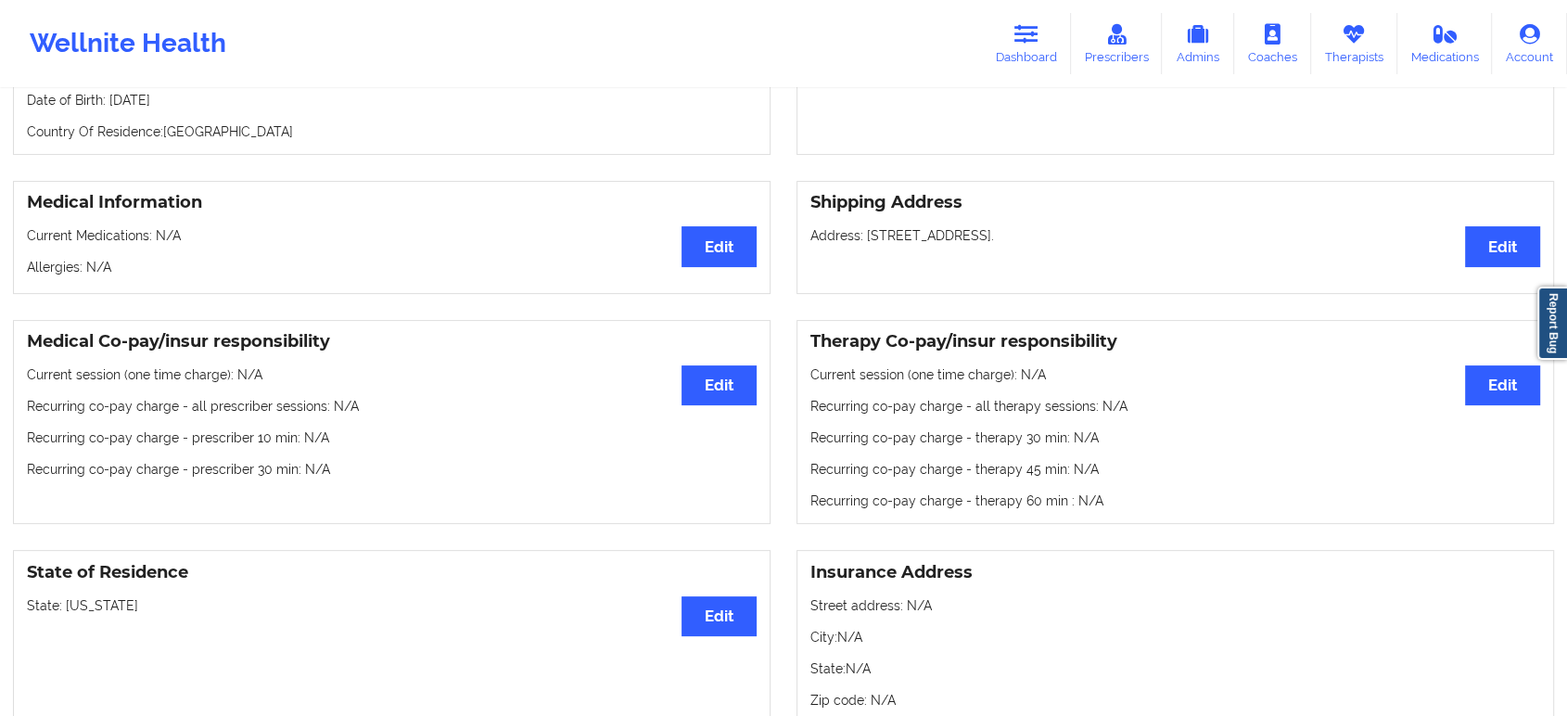
click at [70, 607] on p "State: Utah" at bounding box center [392, 605] width 730 height 19
copy p "[US_STATE]"
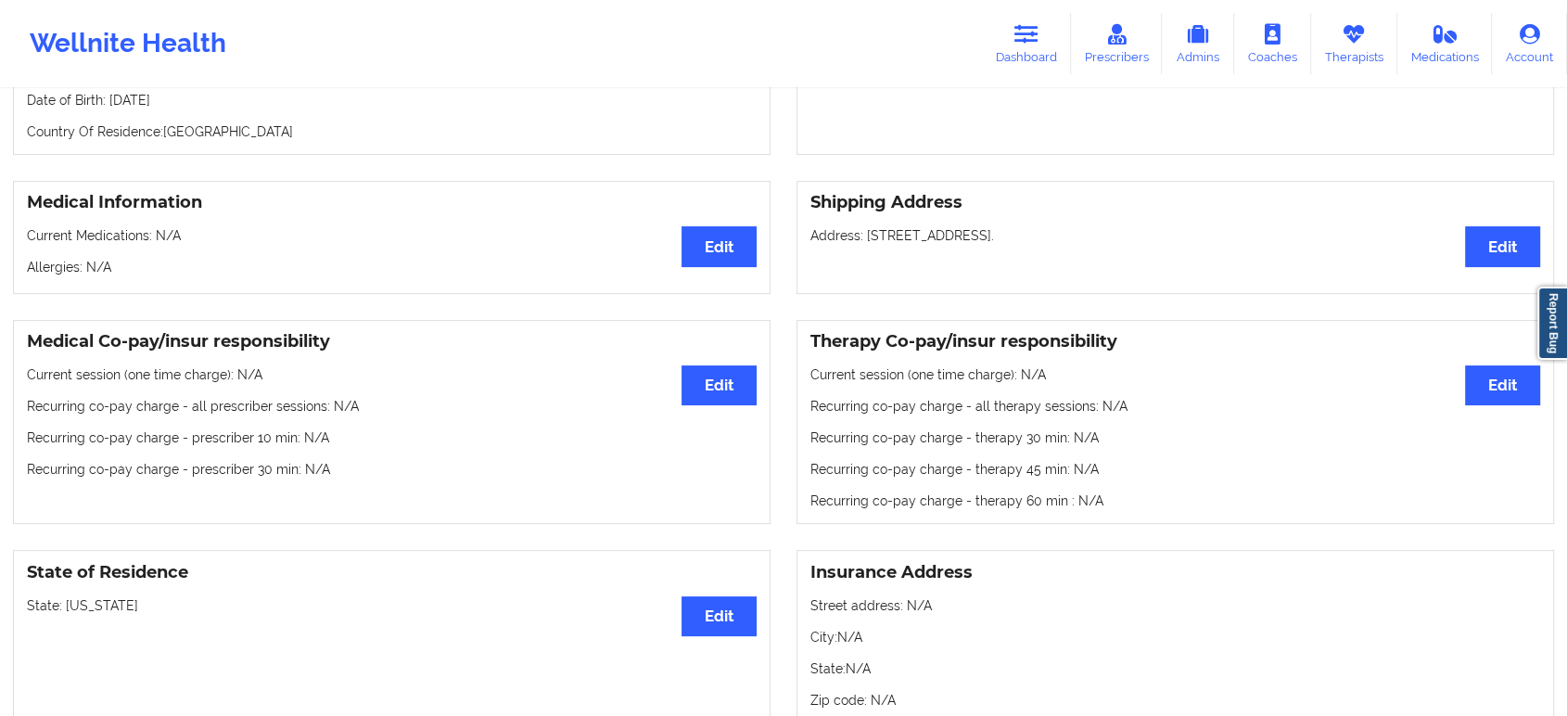
drag, startPoint x: 891, startPoint y: 358, endPoint x: 897, endPoint y: 297, distance: 61.5
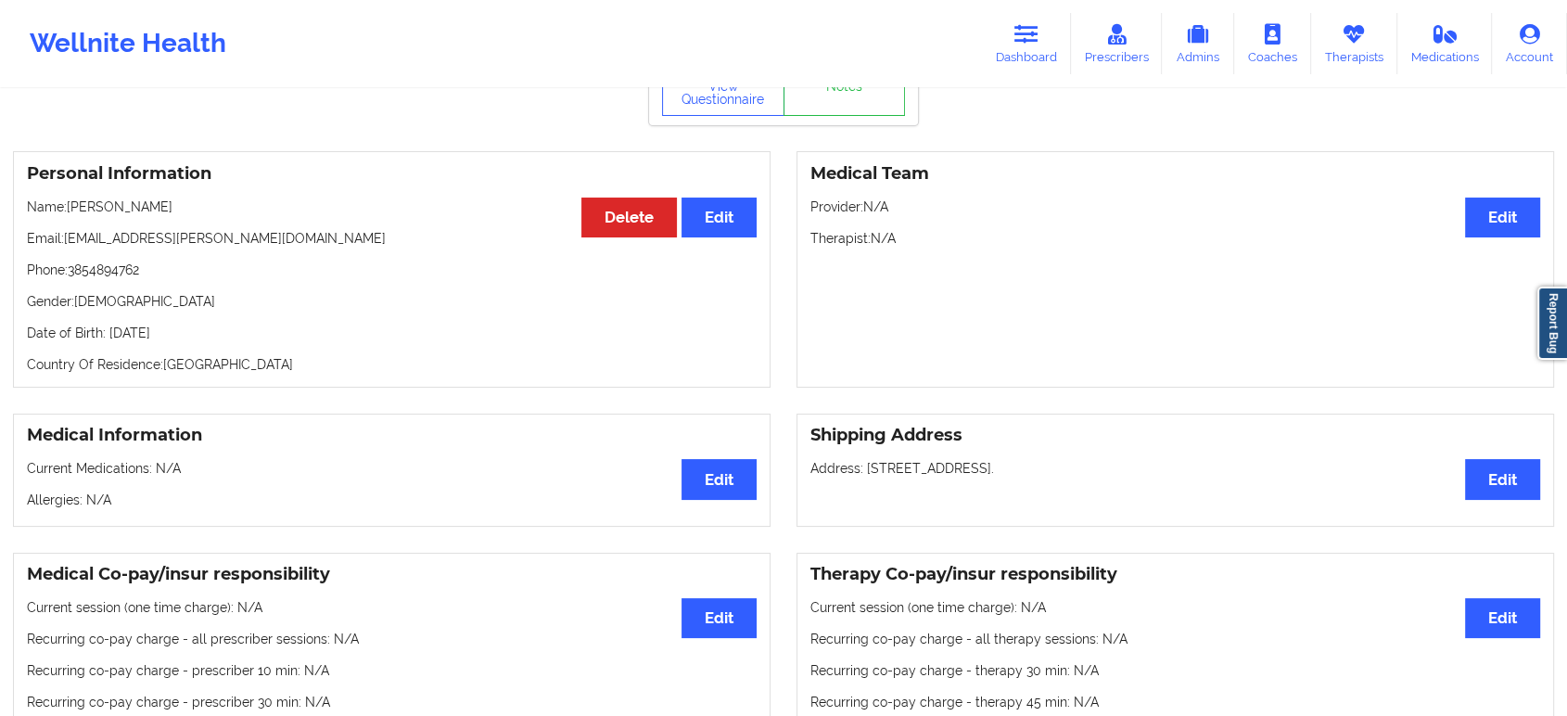
scroll to position [0, 0]
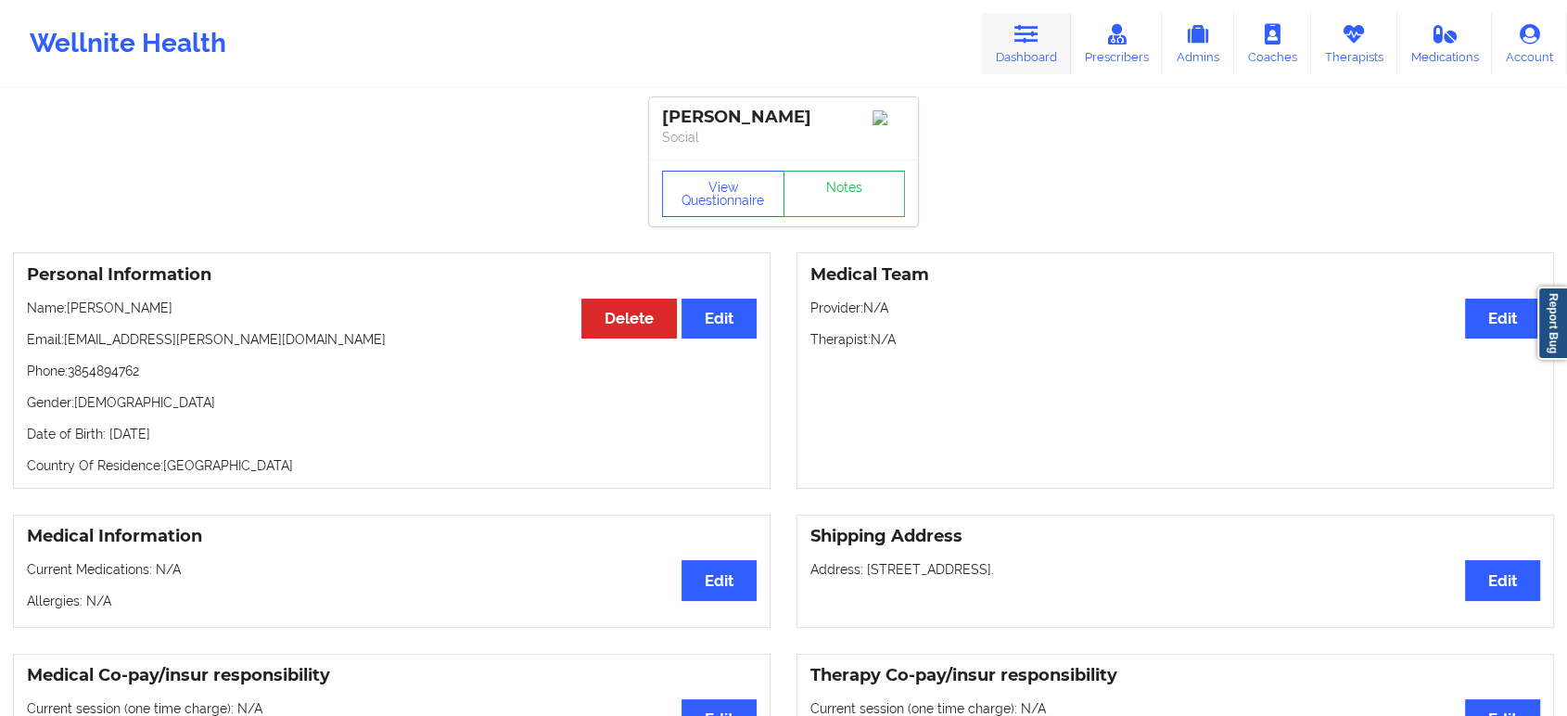
click at [1042, 35] on link "Dashboard" at bounding box center [1026, 43] width 89 height 61
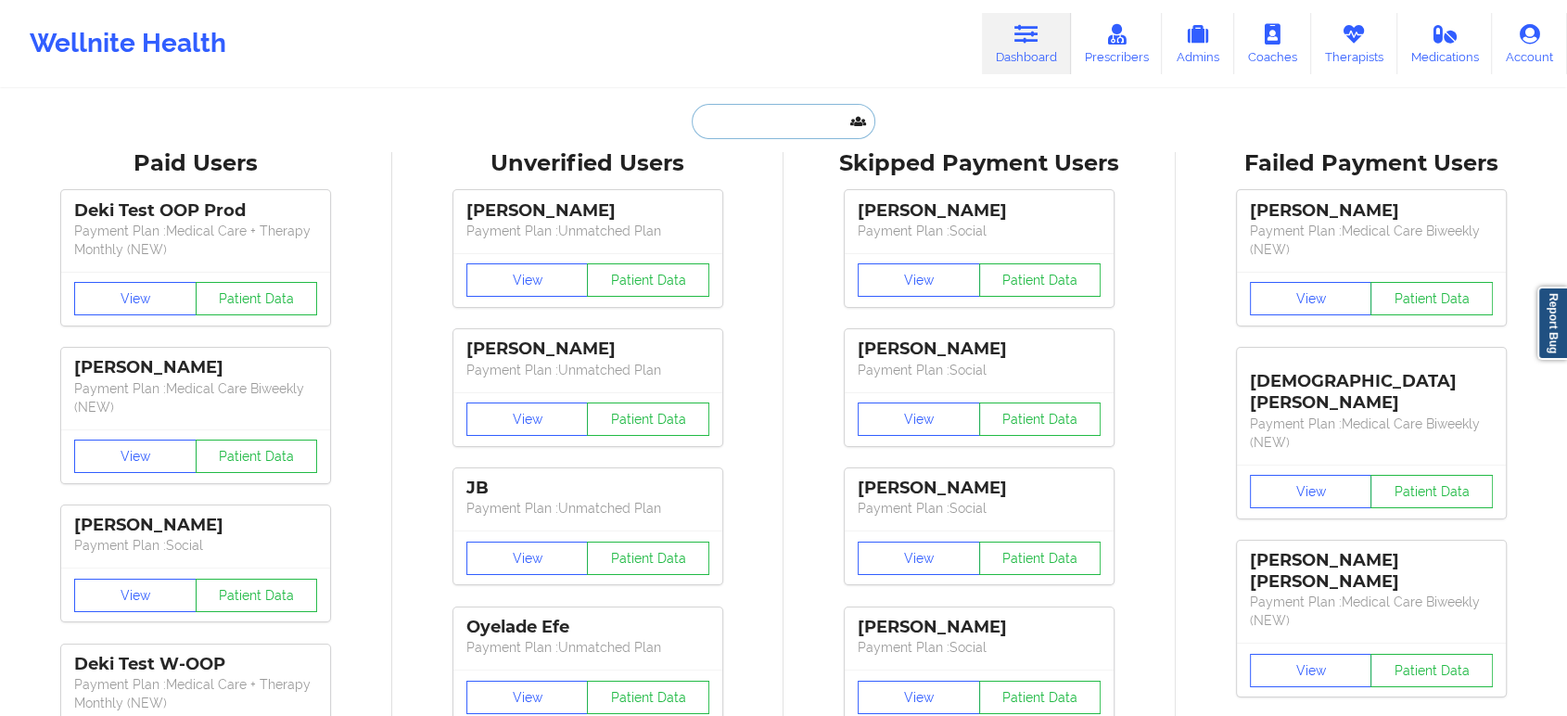
click at [790, 128] on input "text" at bounding box center [784, 121] width 184 height 35
paste input "KELLY MOLITOR"
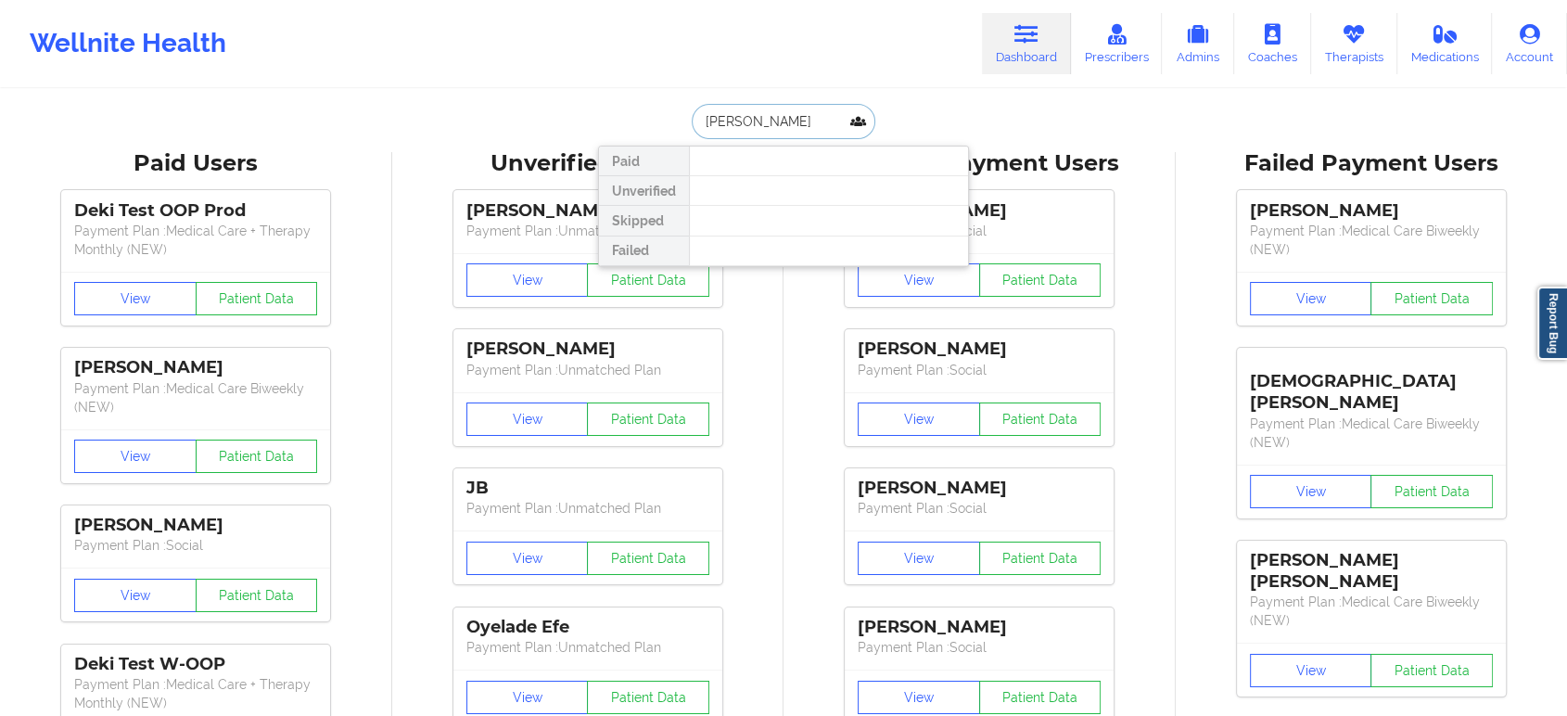
type input "KELLY MOLITOR"
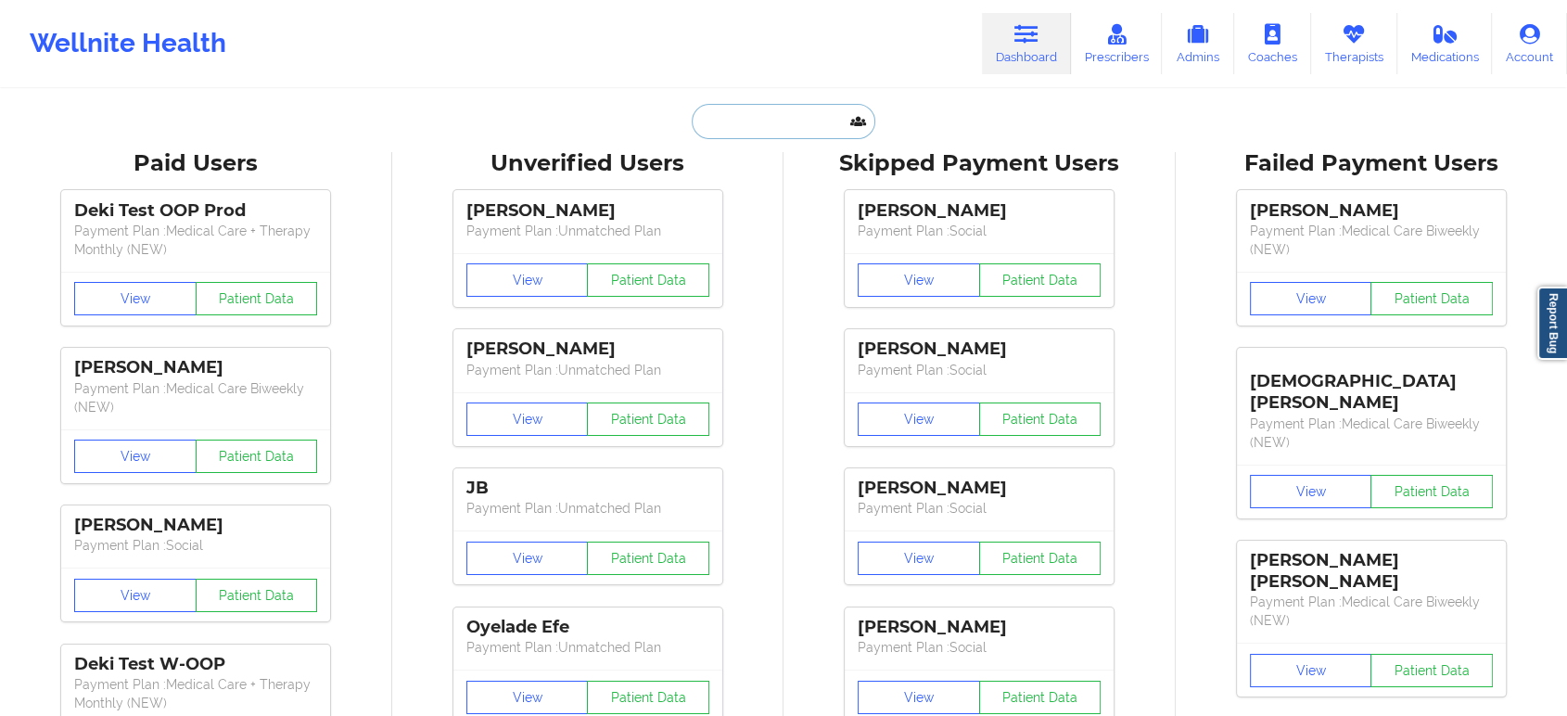
click at [801, 113] on input "text" at bounding box center [784, 121] width 184 height 35
paste input "ASHLEY LEIKNESS"
type input "ASHLEY LEIKNESS"
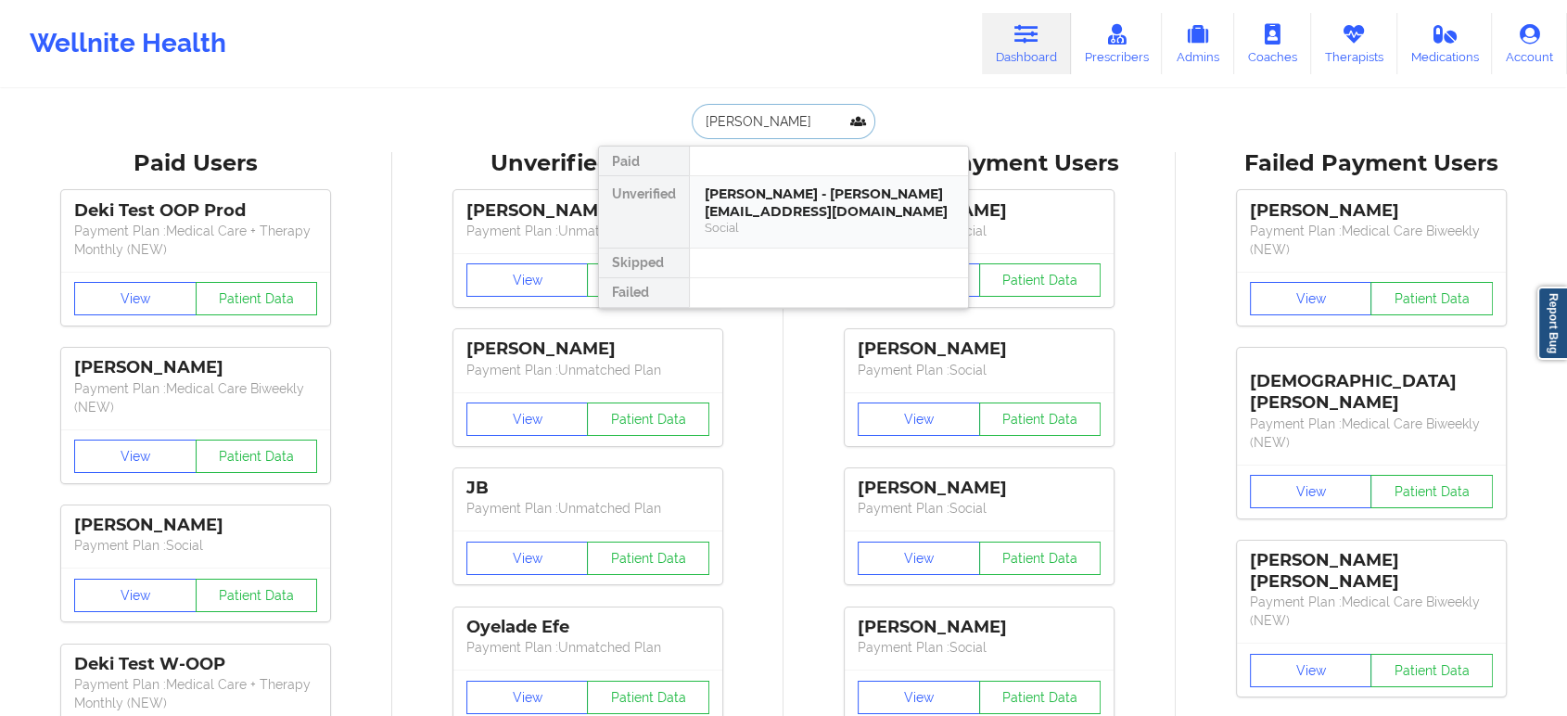
click at [808, 191] on div "Ashley Leikness - jayden.leikness@gmail.com" at bounding box center [829, 202] width 248 height 34
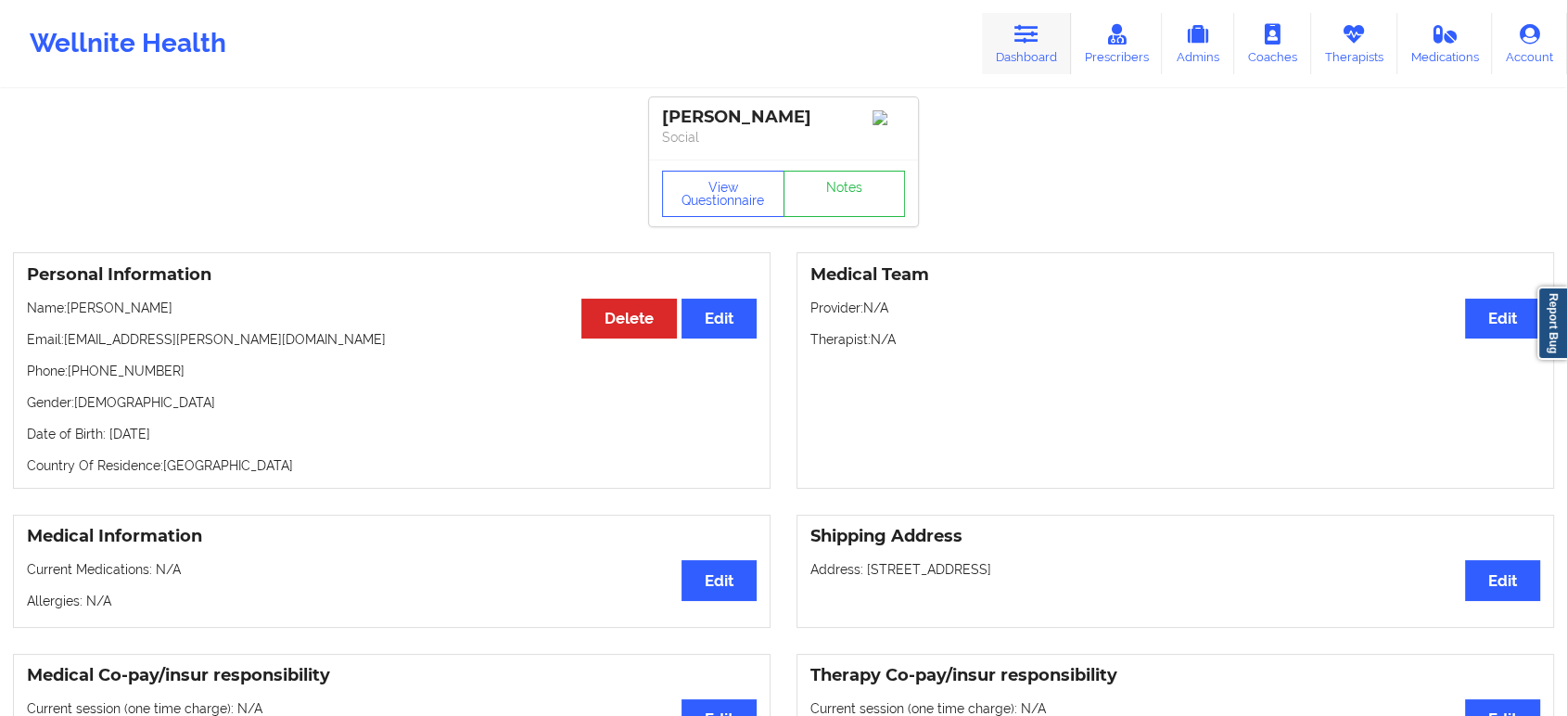
click at [1028, 44] on icon at bounding box center [1026, 34] width 24 height 20
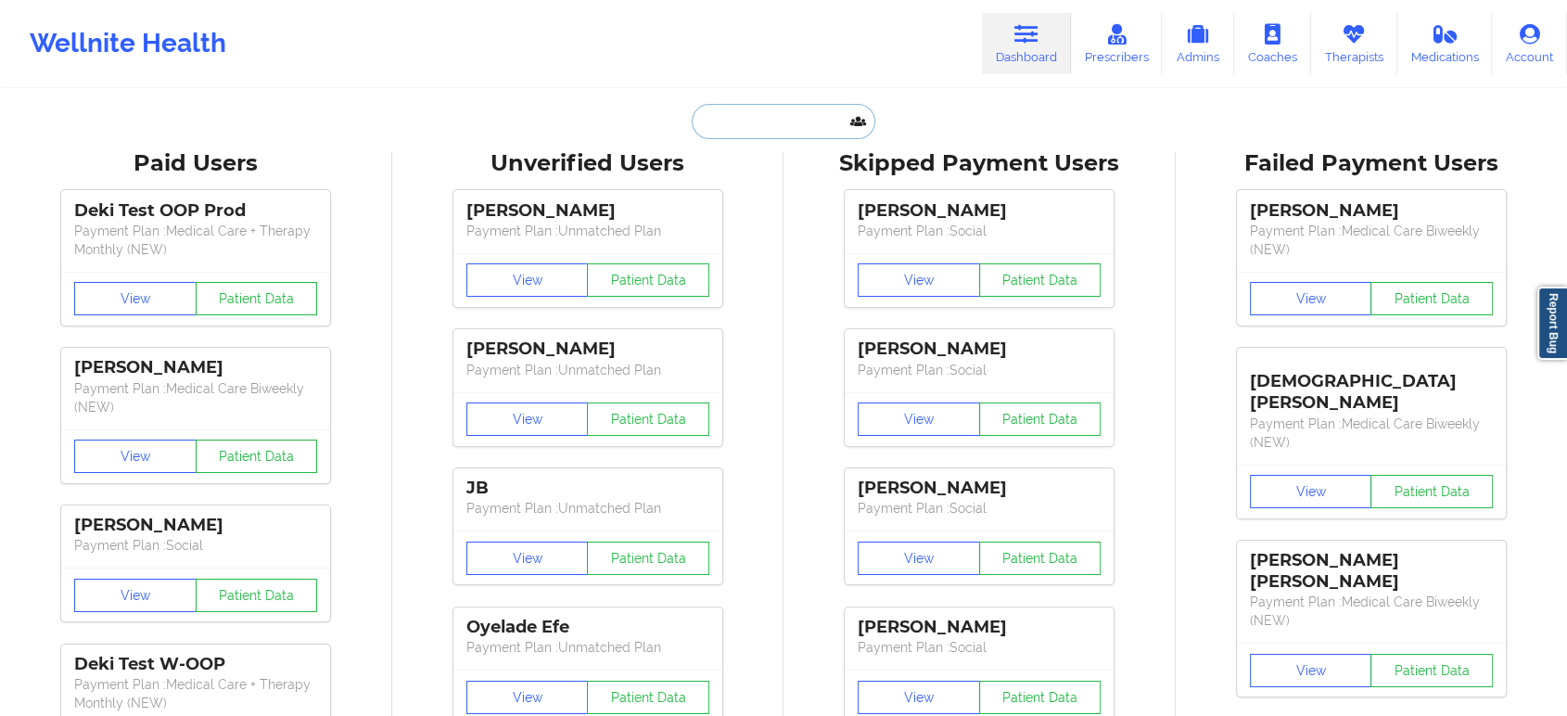
click at [794, 114] on input "text" at bounding box center [784, 121] width 184 height 35
paste input "LYNETTE D JANAC"
type input "LYNETTE D JANAC"
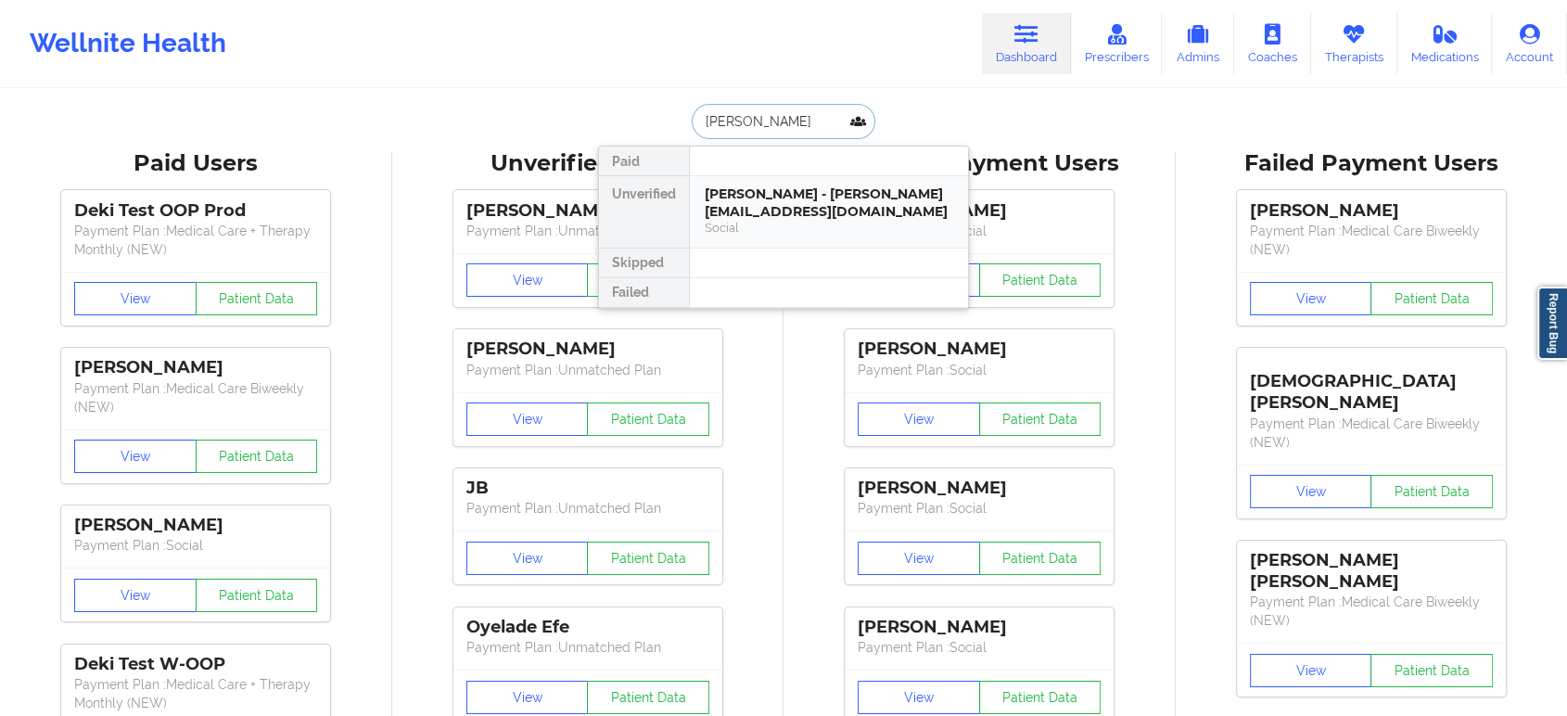
click at [798, 208] on div "Lynette D Janac - lynette@luxuryguideusa.com" at bounding box center [829, 202] width 248 height 34
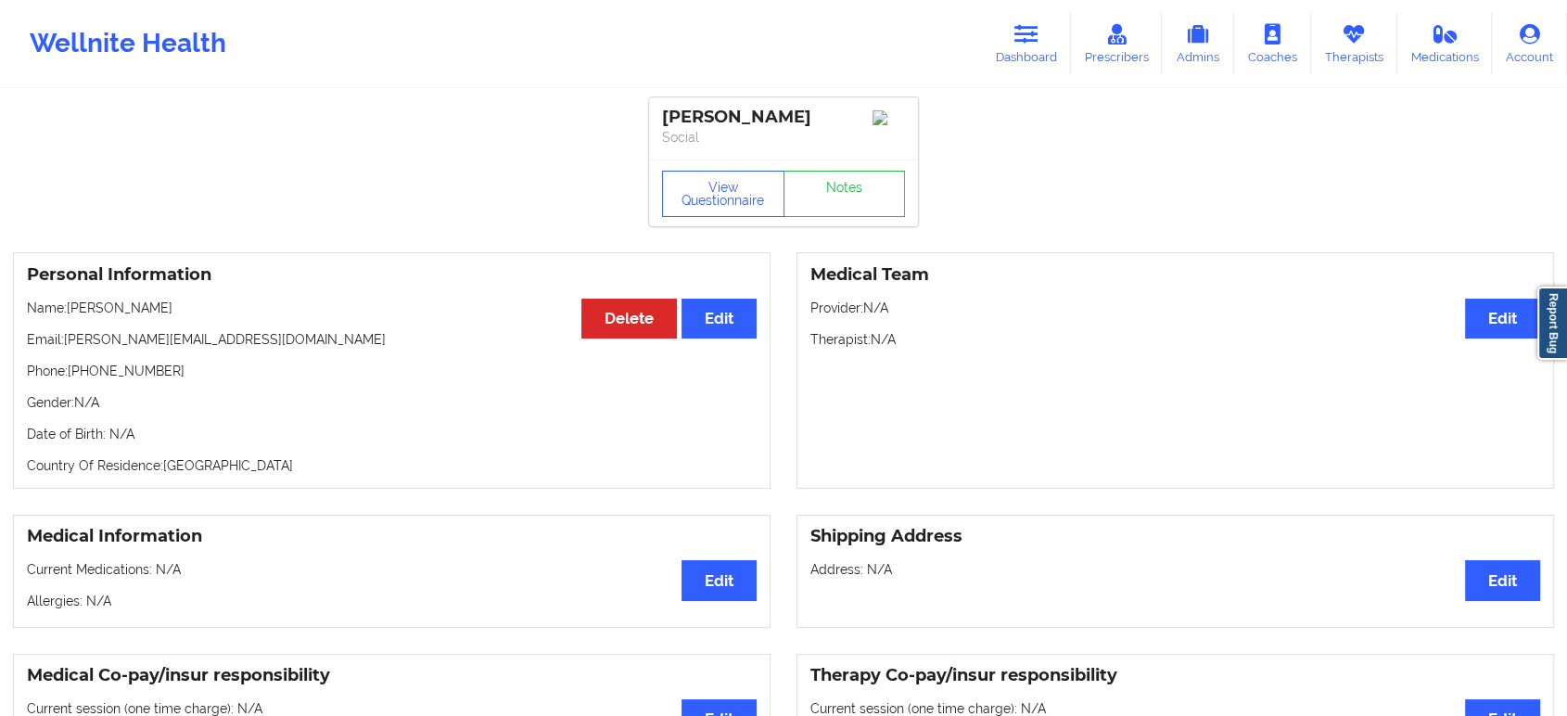
click at [225, 348] on p "Email: lynette@luxuryguideusa.com" at bounding box center [392, 339] width 730 height 19
click at [260, 333] on div "Personal Information Edit Delete Name: Lynette D Janac Email: lynette@luxurygui…" at bounding box center [391, 370] width 757 height 236
drag, startPoint x: 252, startPoint y: 352, endPoint x: 67, endPoint y: 348, distance: 185.5
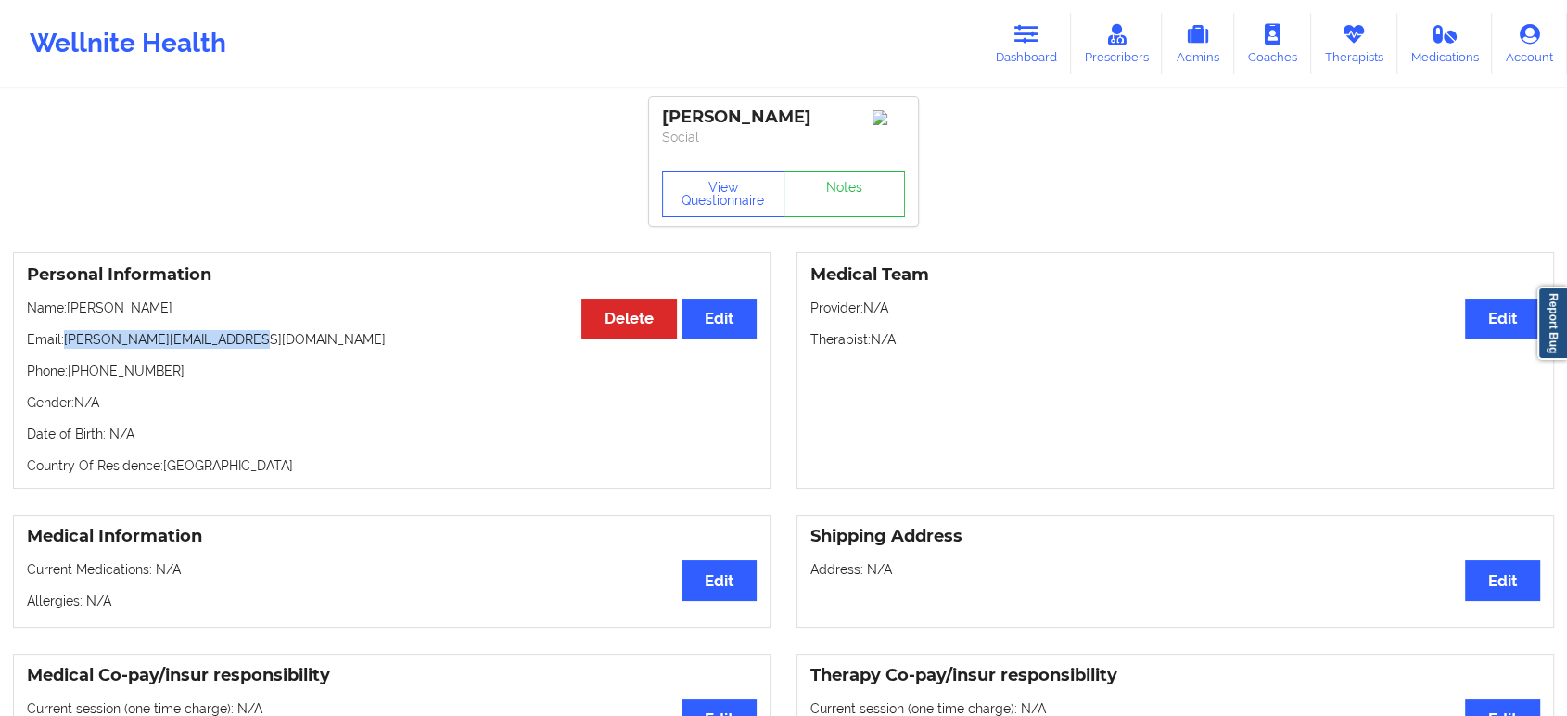
click at [67, 348] on p "Email: lynette@luxuryguideusa.com" at bounding box center [392, 339] width 730 height 19
copy p "lynette@luxuryguideusa.com"
click at [1053, 42] on link "Dashboard" at bounding box center [1026, 43] width 89 height 61
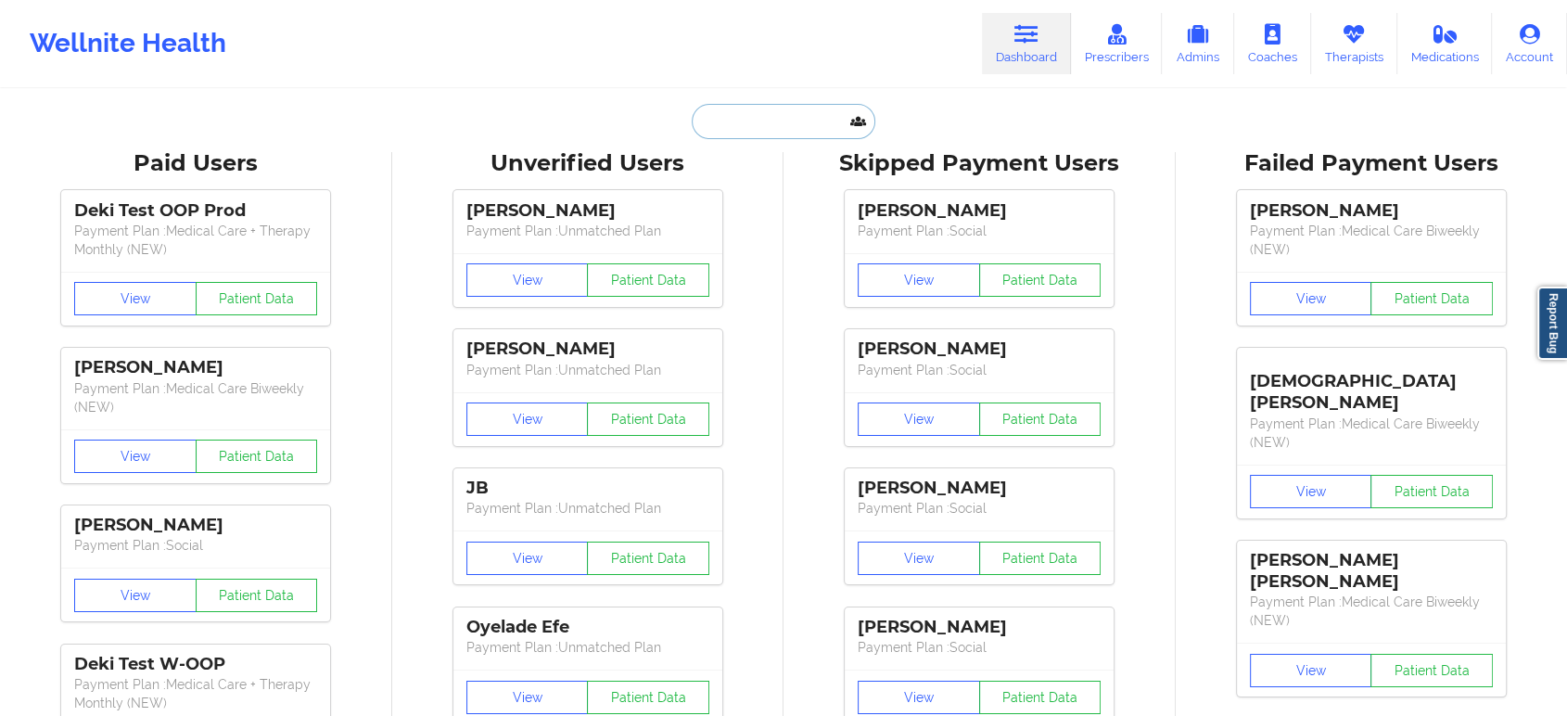
click at [793, 122] on input "text" at bounding box center [784, 121] width 184 height 35
paste input "Gregory E. However"
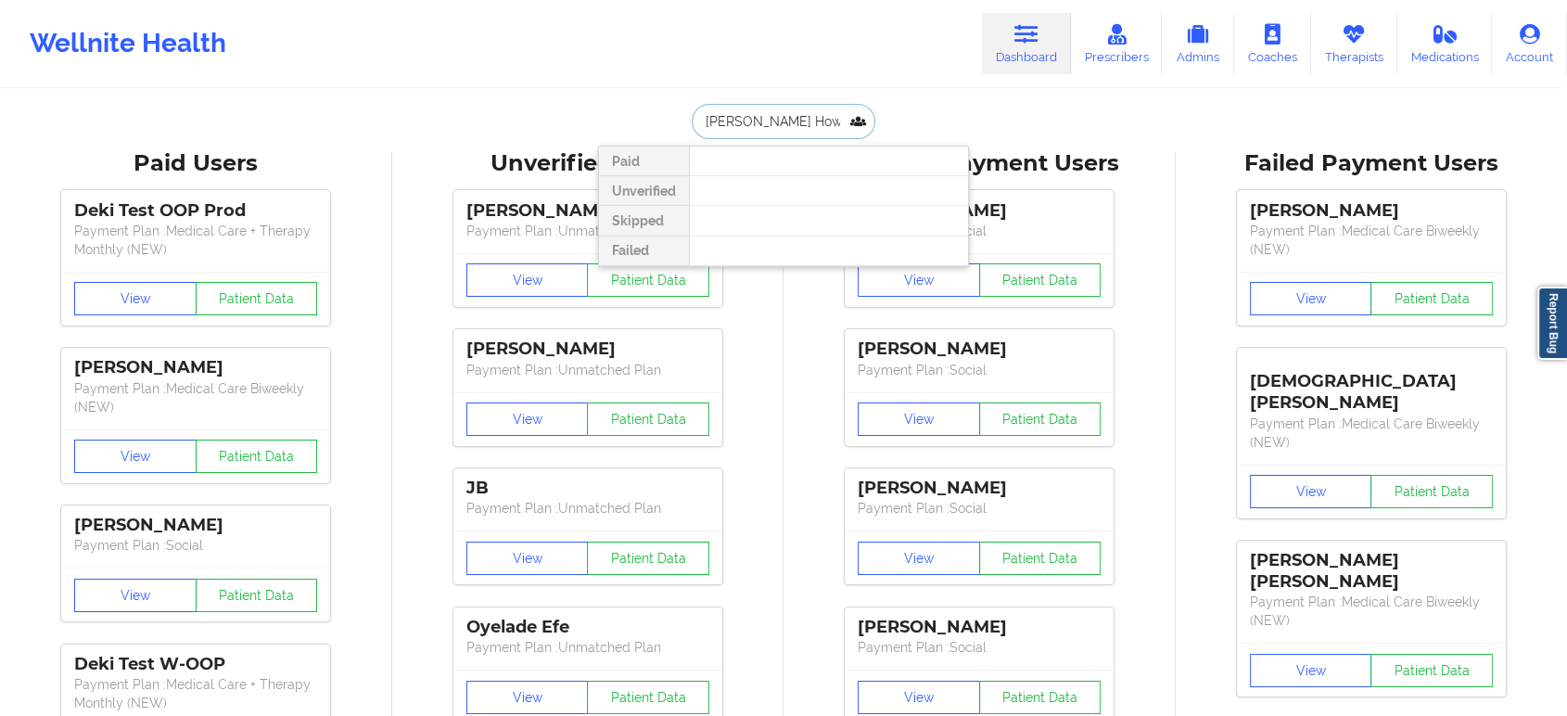
click at [764, 120] on input "Gregory E. However" at bounding box center [784, 121] width 184 height 35
click at [816, 122] on input "Gregory However" at bounding box center [784, 121] width 184 height 35
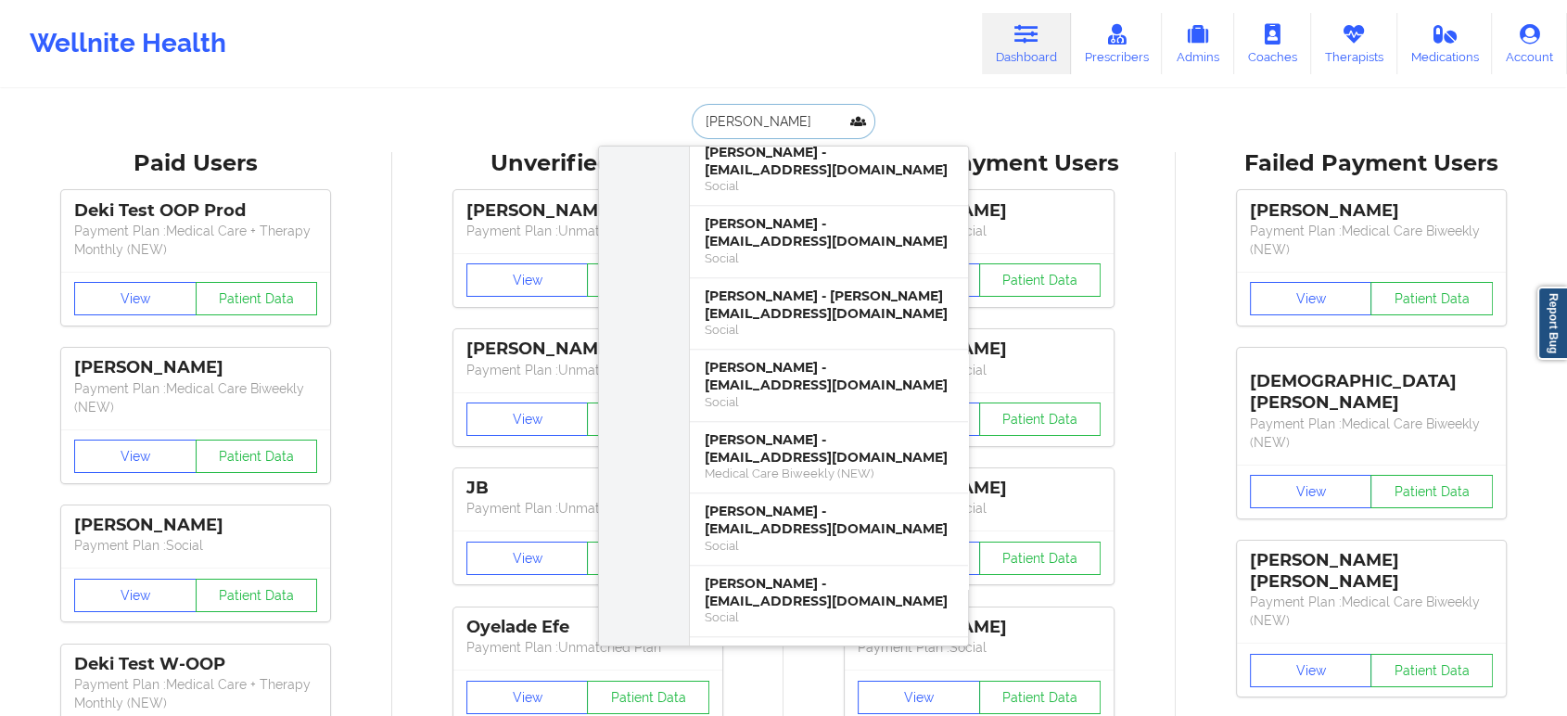
scroll to position [1545, 0]
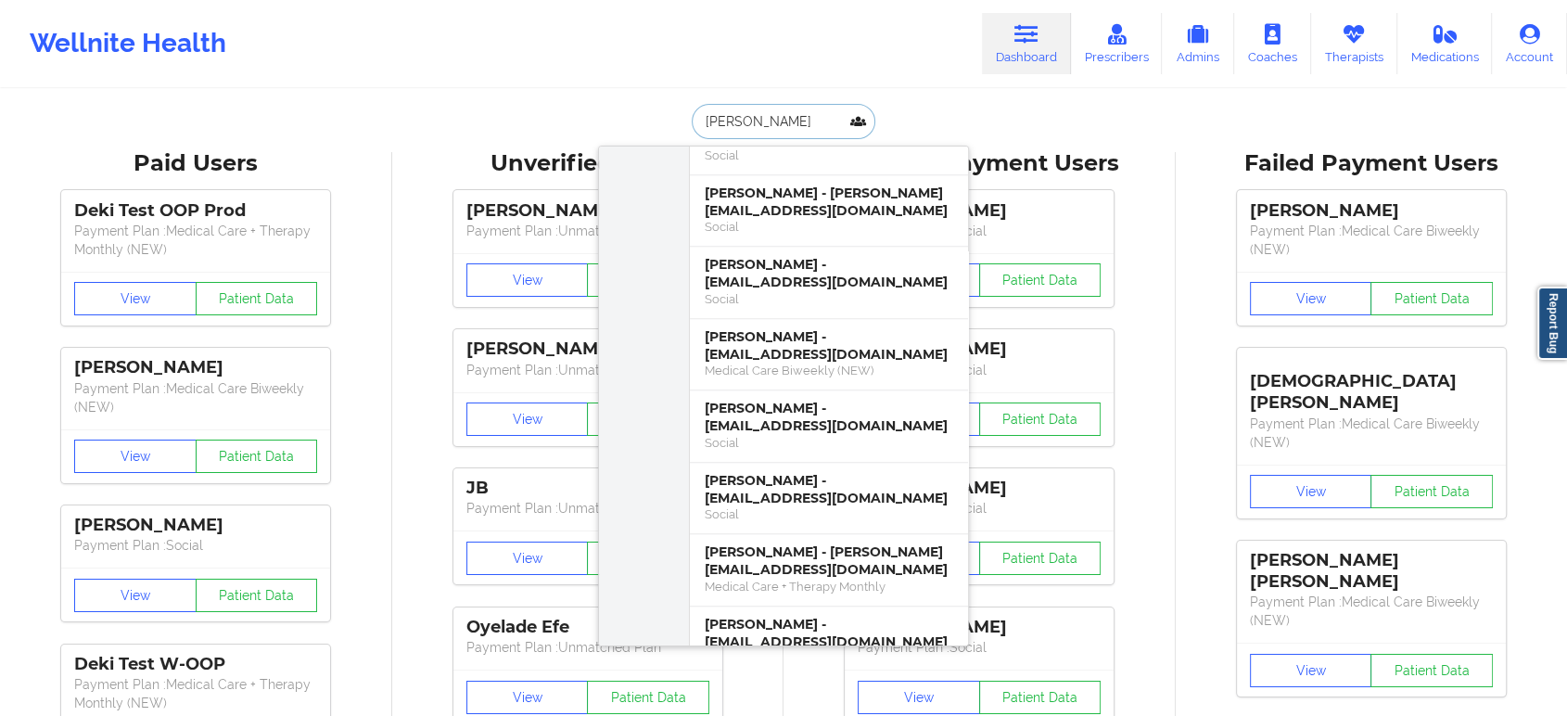
paste input "E"
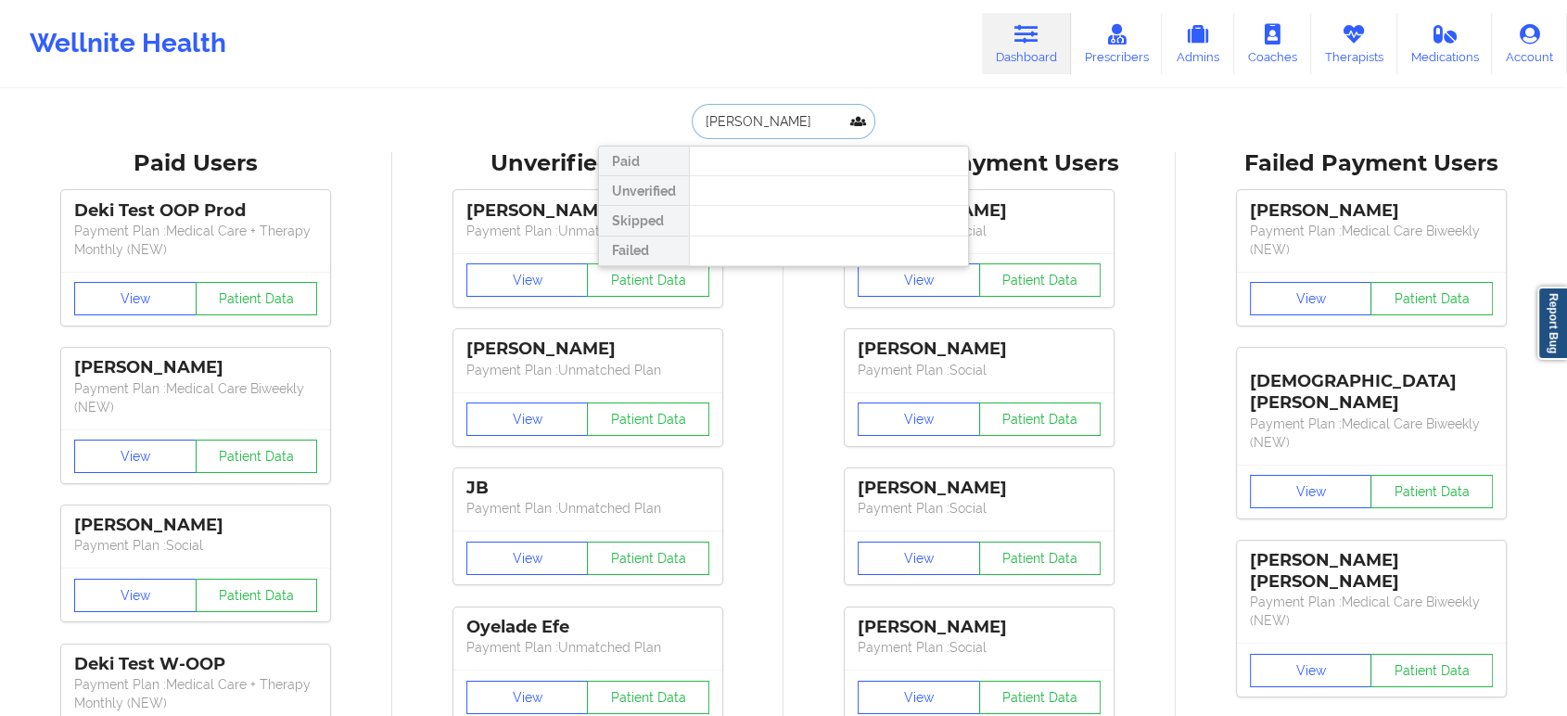
type input "Gregory"
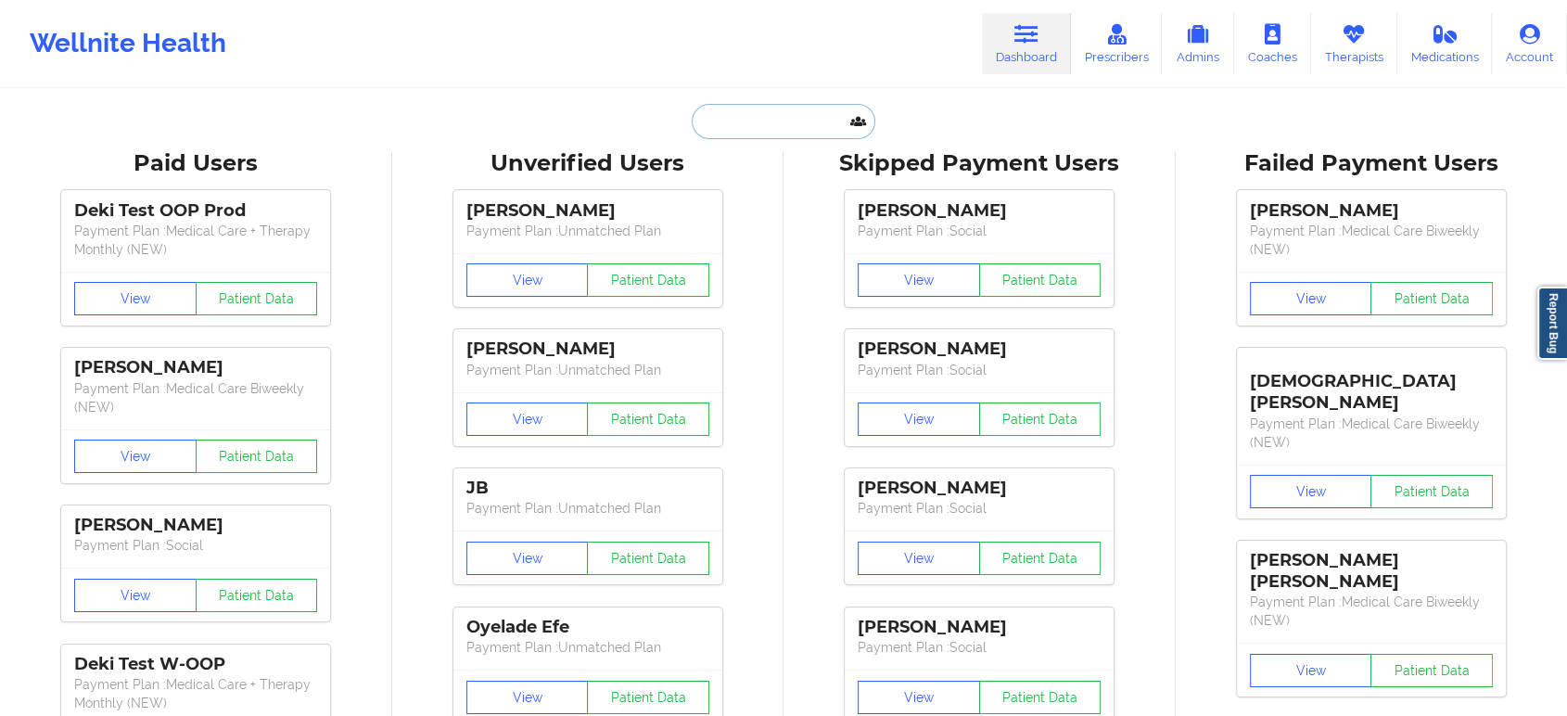
paste input "GERI EMANUEL"
type input "GERI EMANUEL"
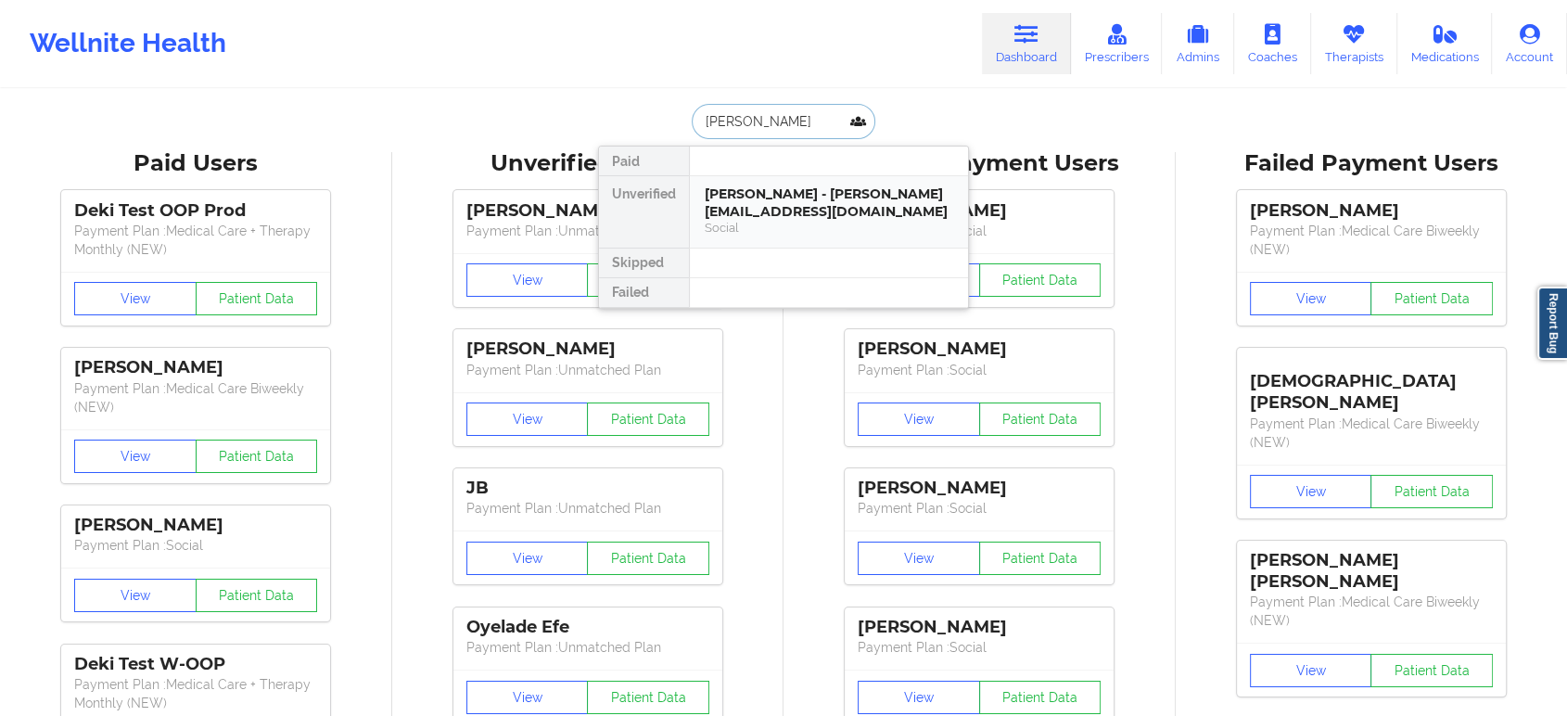
click at [795, 212] on div "Geri Emanuel - geriemanuel@gmail.com" at bounding box center [829, 202] width 248 height 34
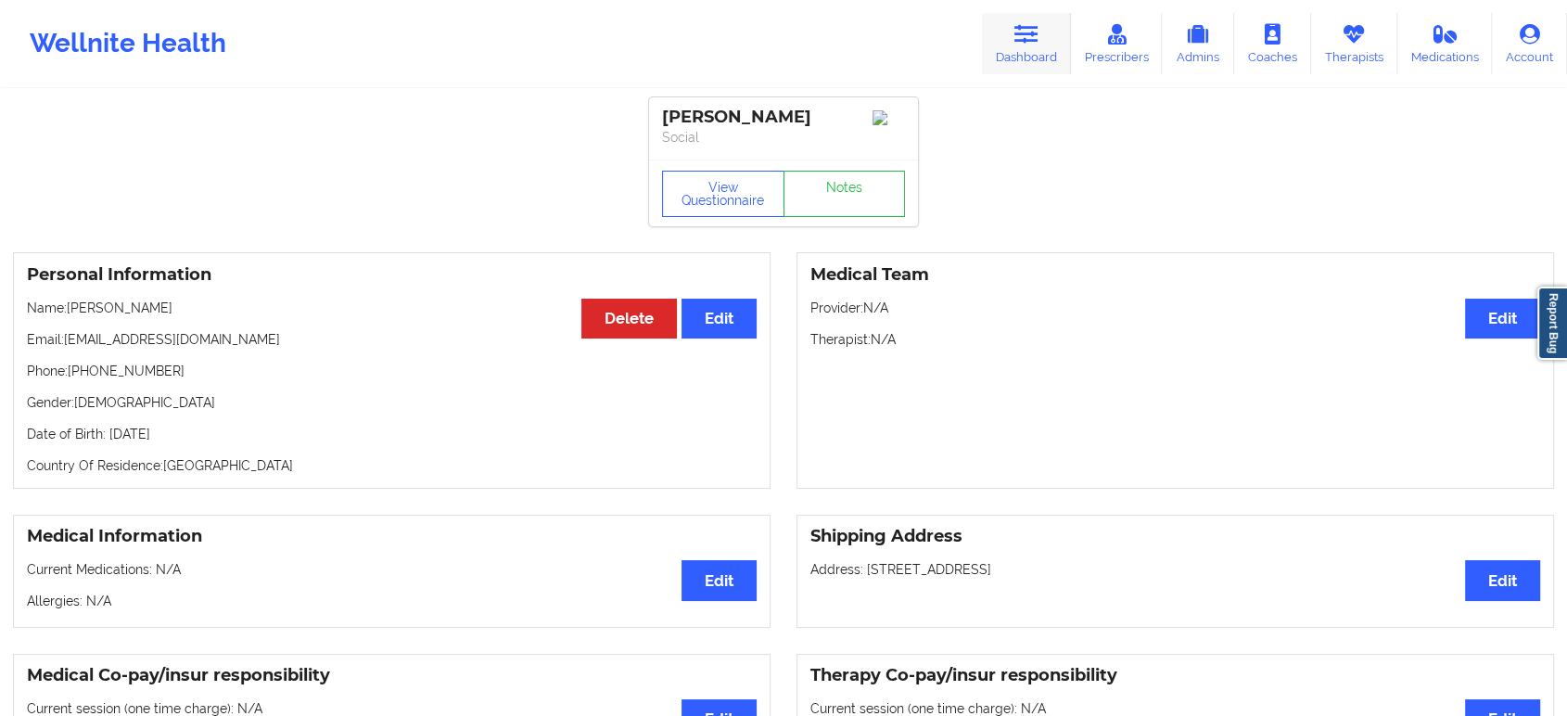
click at [1036, 28] on icon at bounding box center [1026, 34] width 24 height 20
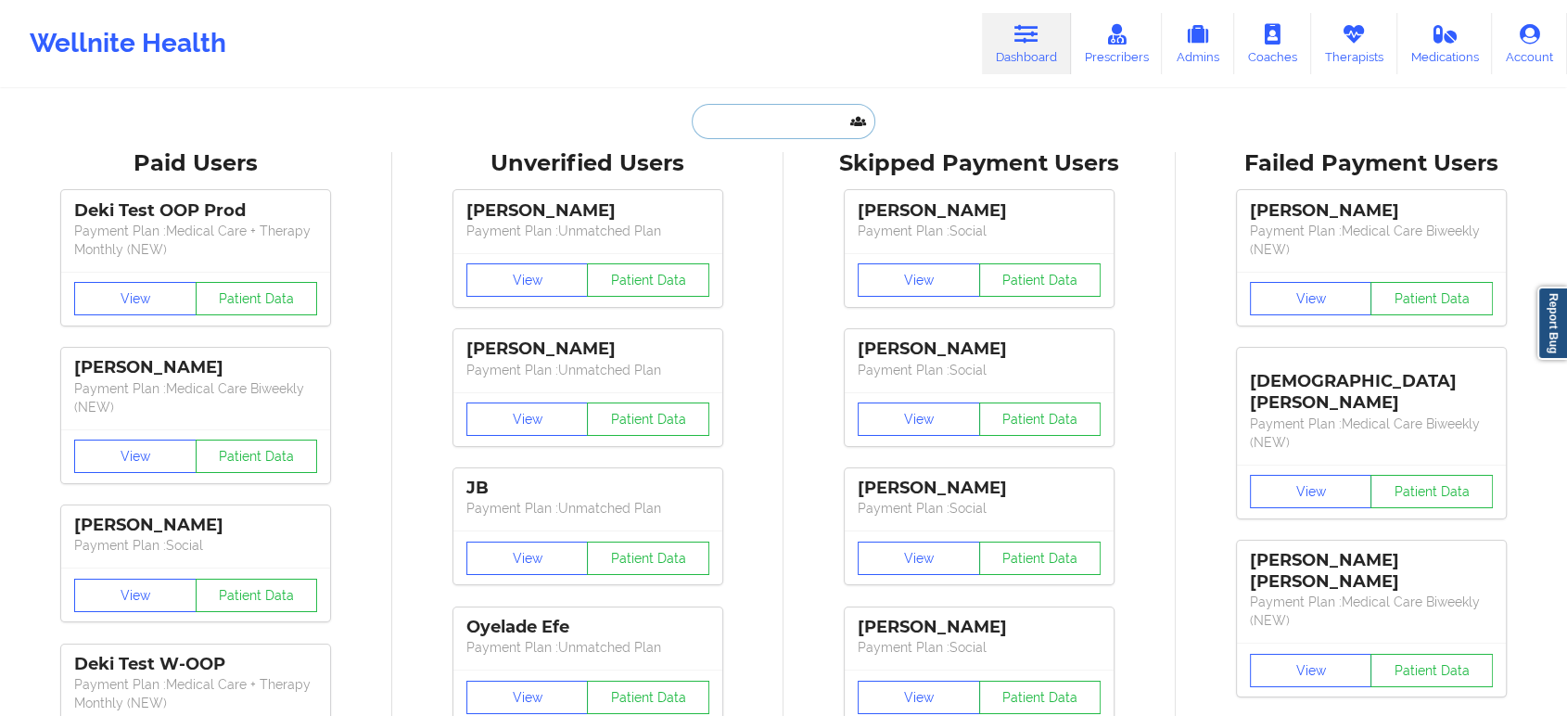
click at [760, 115] on input "text" at bounding box center [784, 121] width 184 height 35
paste input "SOMMER HOLMES"
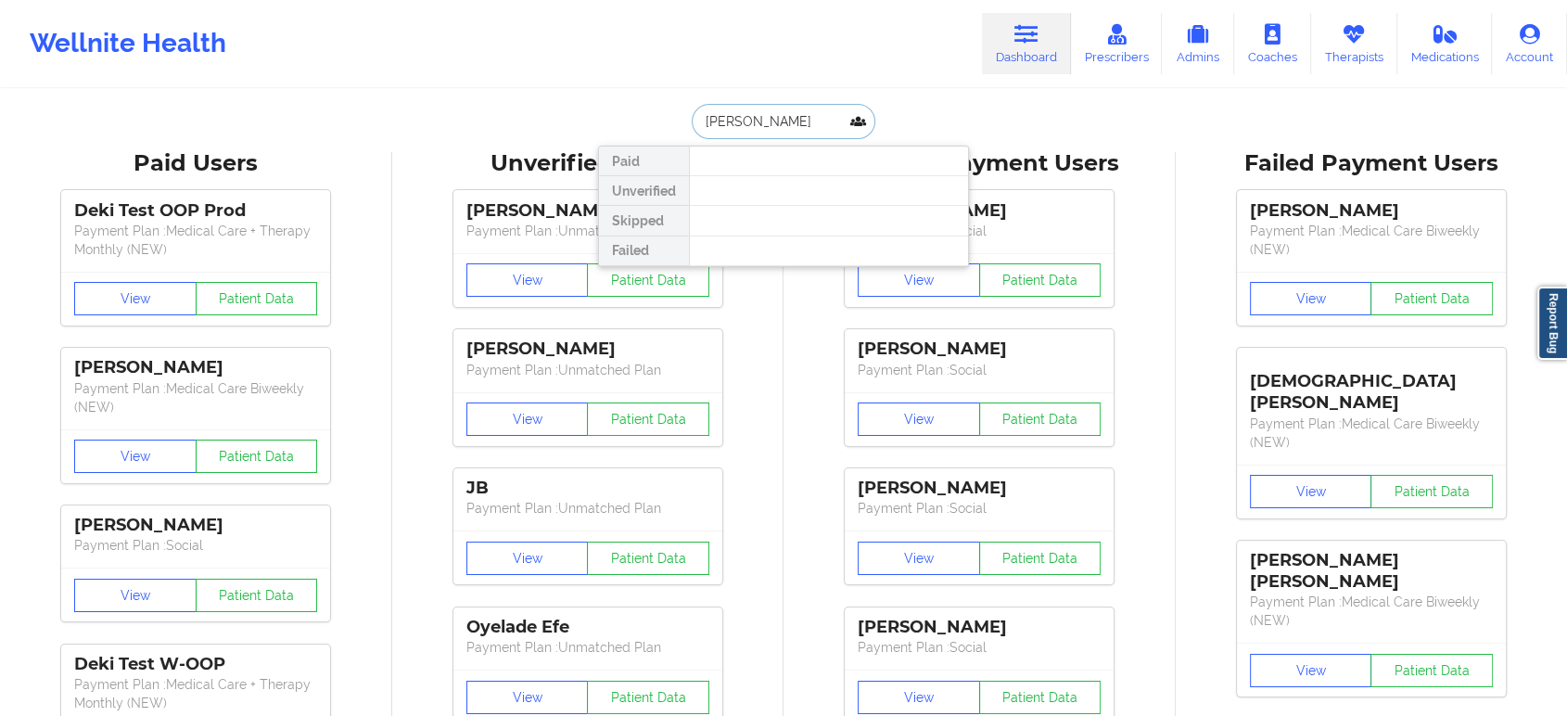
paste input "Jill"
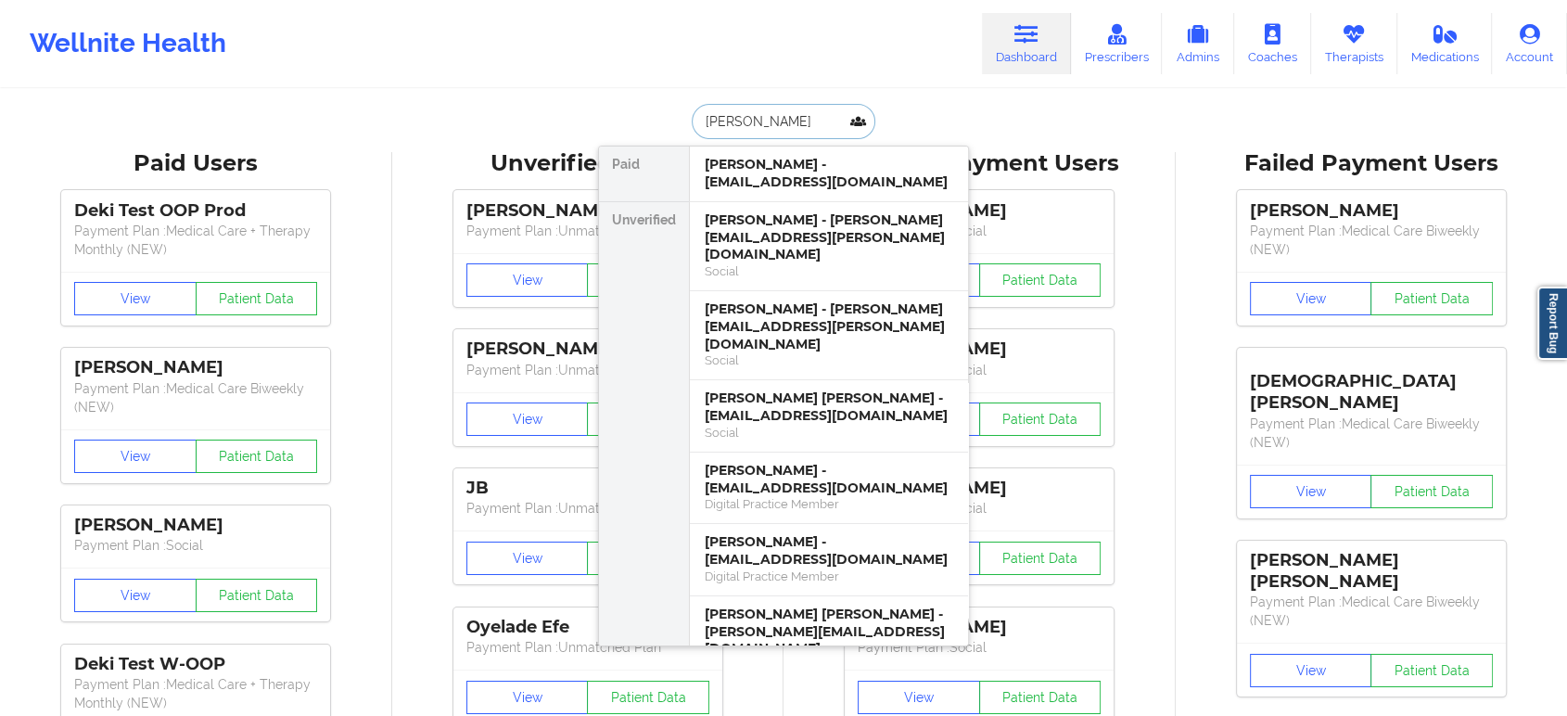
paste input "Stover"
type input "Jill Stover"
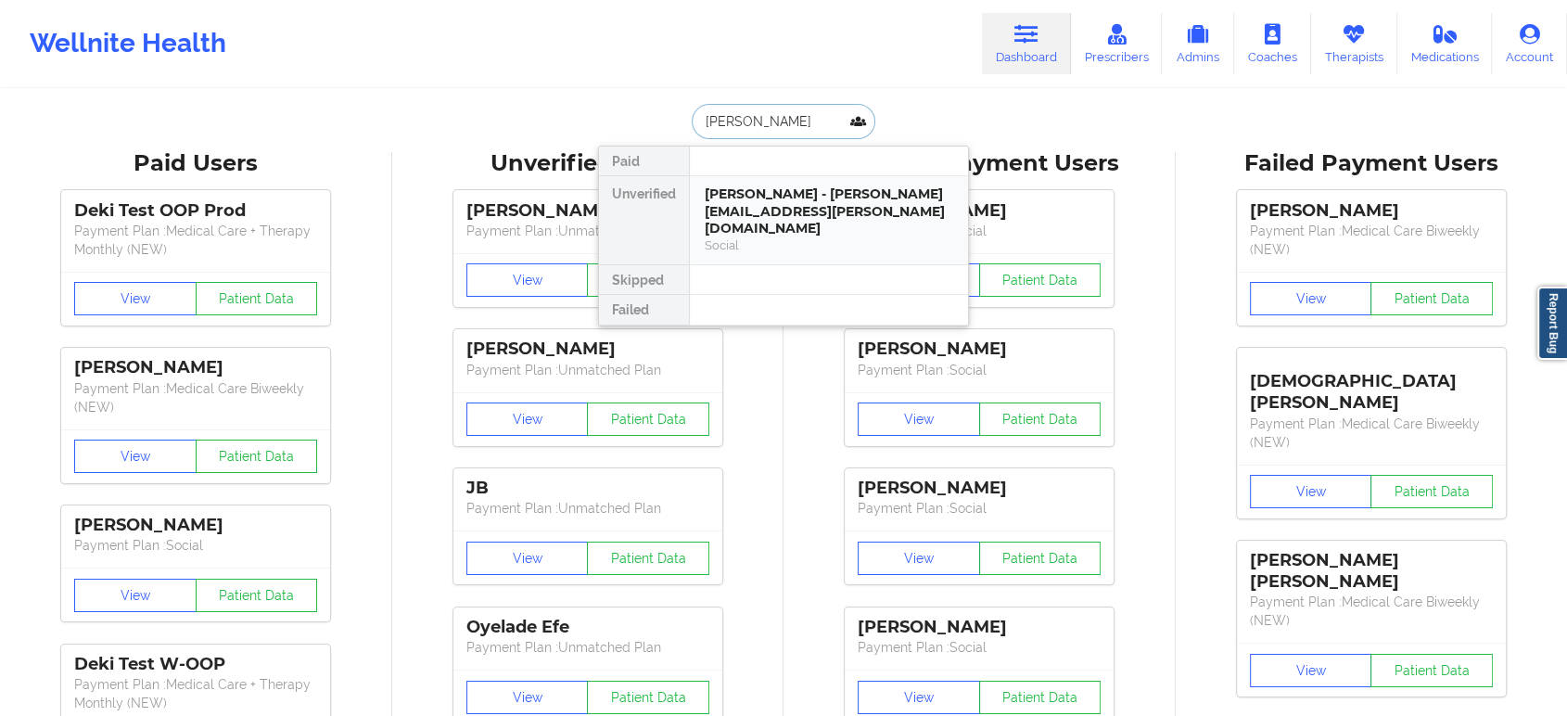
click at [847, 237] on div "Social" at bounding box center [829, 245] width 248 height 16
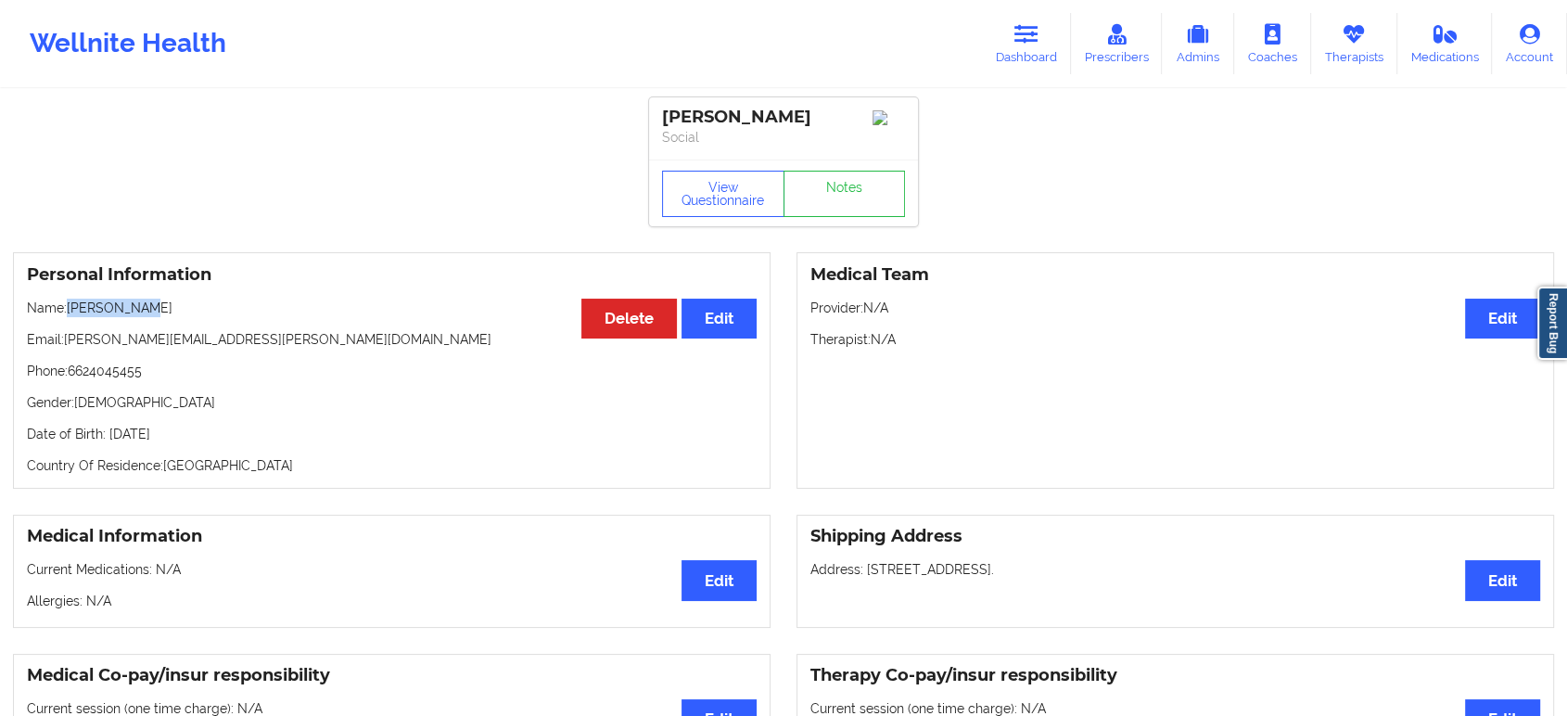
drag, startPoint x: 132, startPoint y: 311, endPoint x: 70, endPoint y: 313, distance: 62.2
click at [70, 313] on p "Name: Jill Stover" at bounding box center [392, 308] width 730 height 19
copy p "Jill Stover"
click at [1053, 34] on link "Dashboard" at bounding box center [1026, 43] width 89 height 61
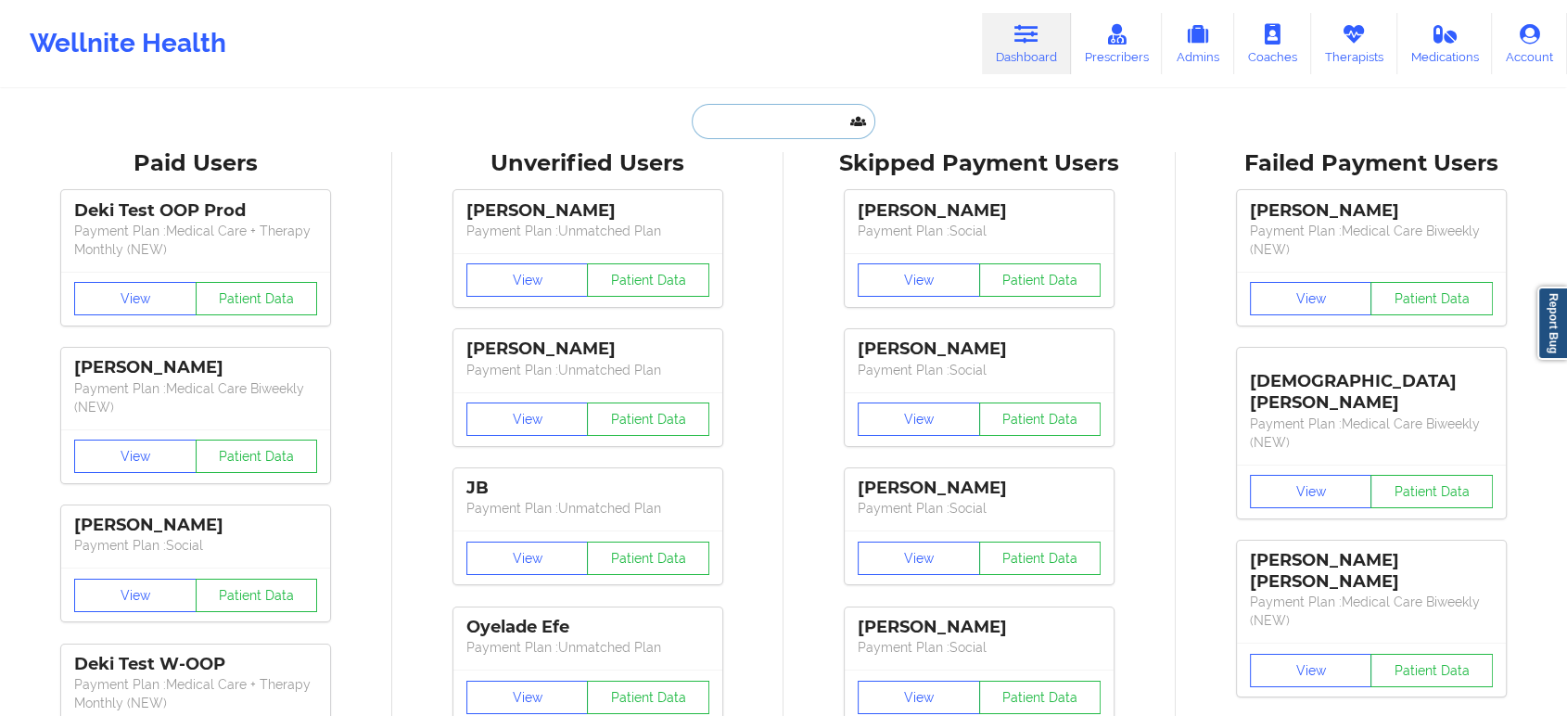
click at [796, 120] on input "text" at bounding box center [784, 121] width 184 height 35
paste input "aleks.rojas@icloud.com"
type input "aleks.rojas@icloud.com"
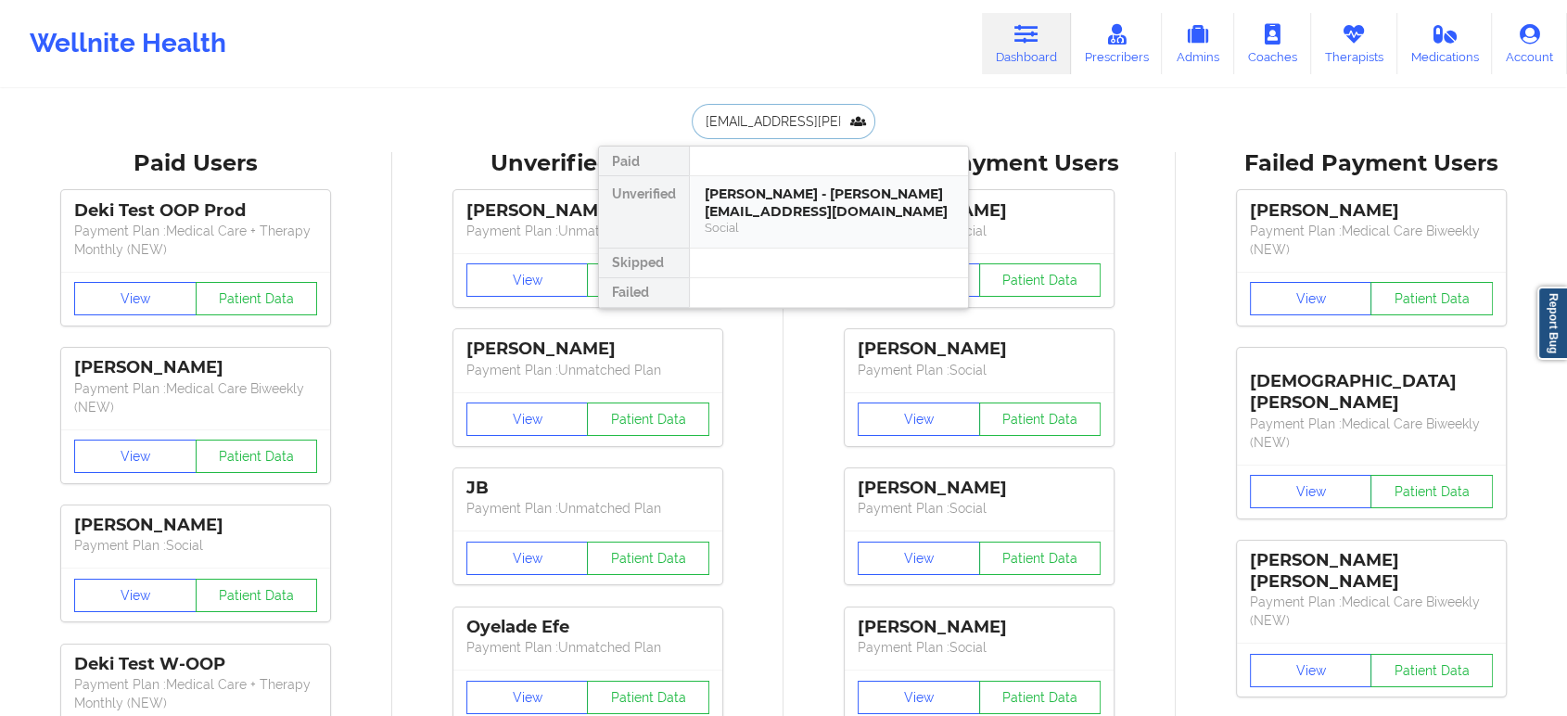
click at [752, 220] on div "Social" at bounding box center [829, 228] width 248 height 16
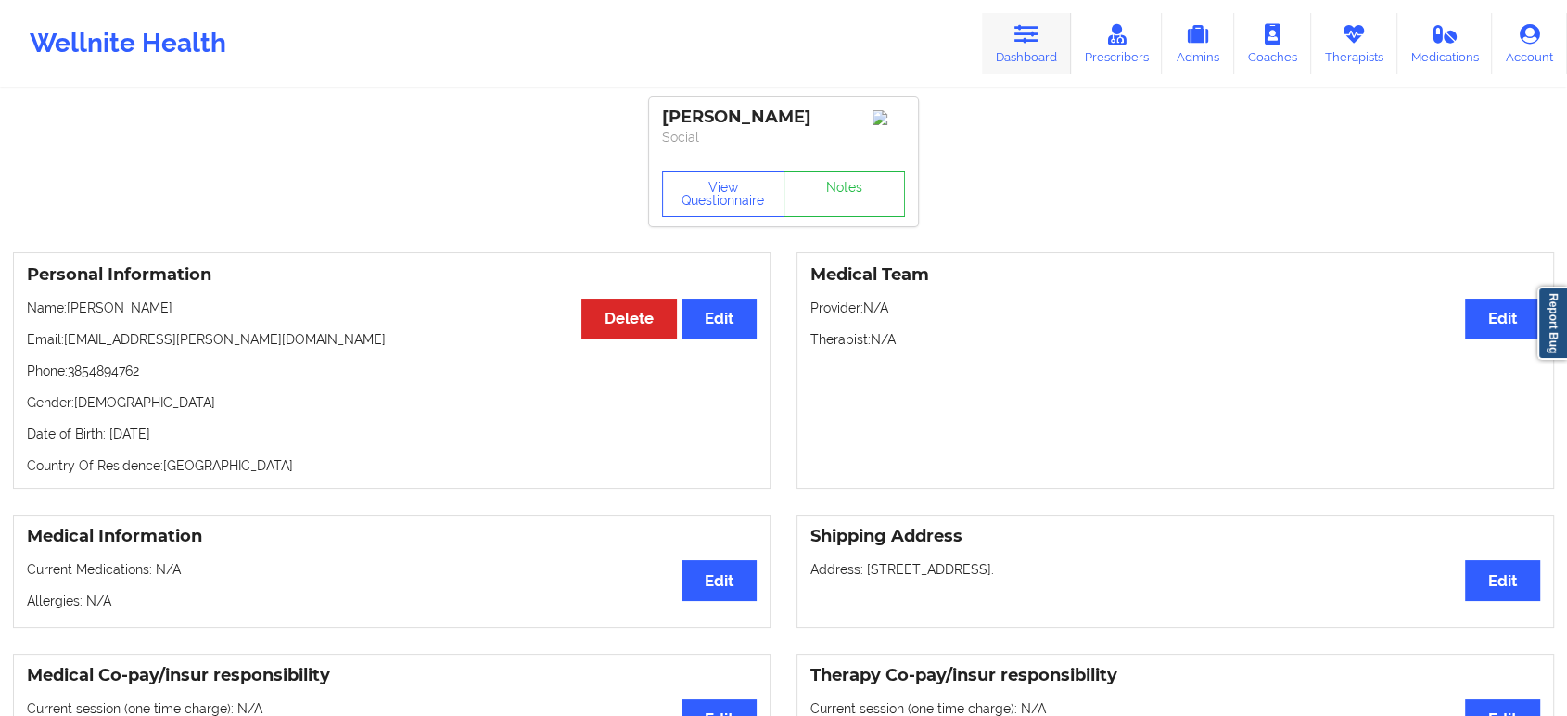
click at [1015, 38] on link "Dashboard" at bounding box center [1026, 43] width 89 height 61
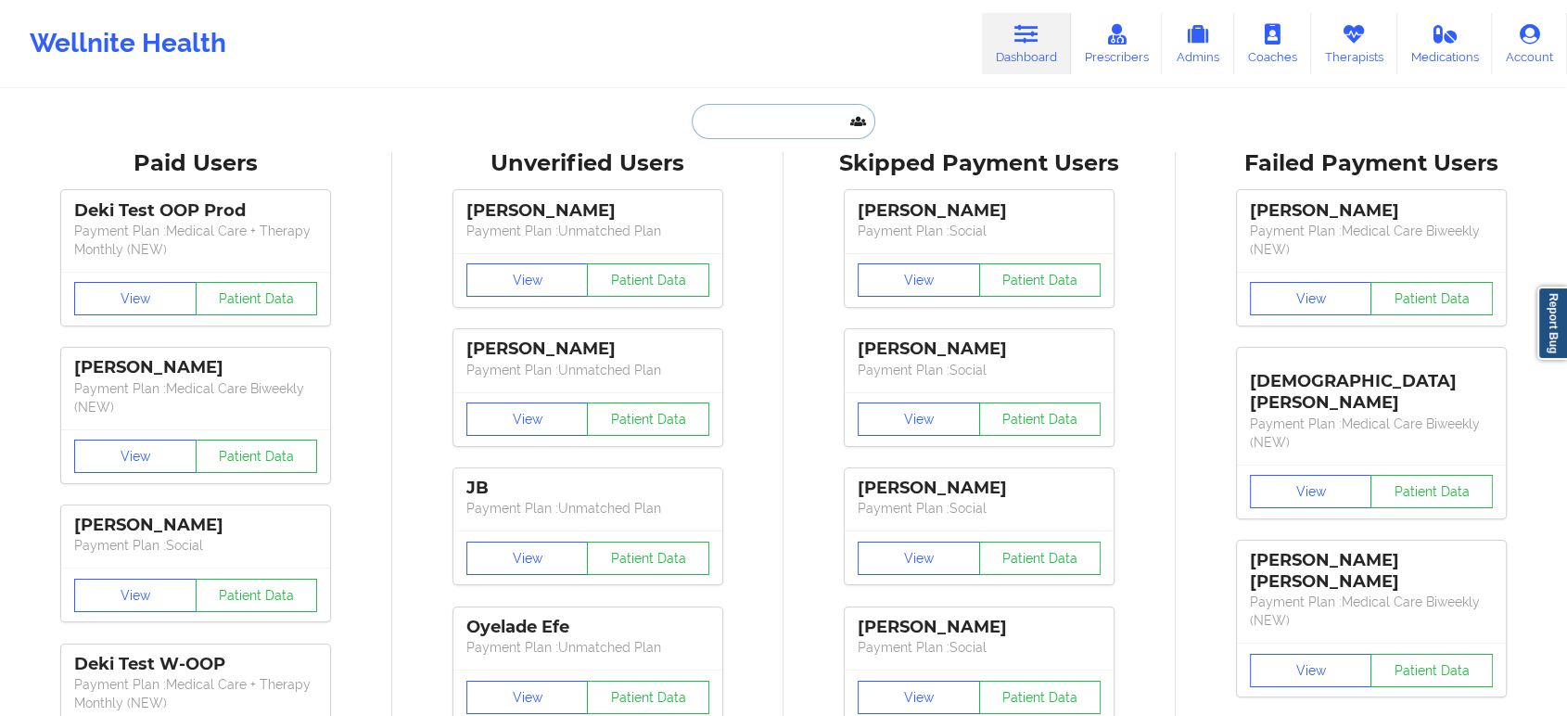
click at [773, 121] on input "text" at bounding box center [784, 121] width 184 height 35
paste input "ANNA RONDON"
type input "ANNA RONDON"
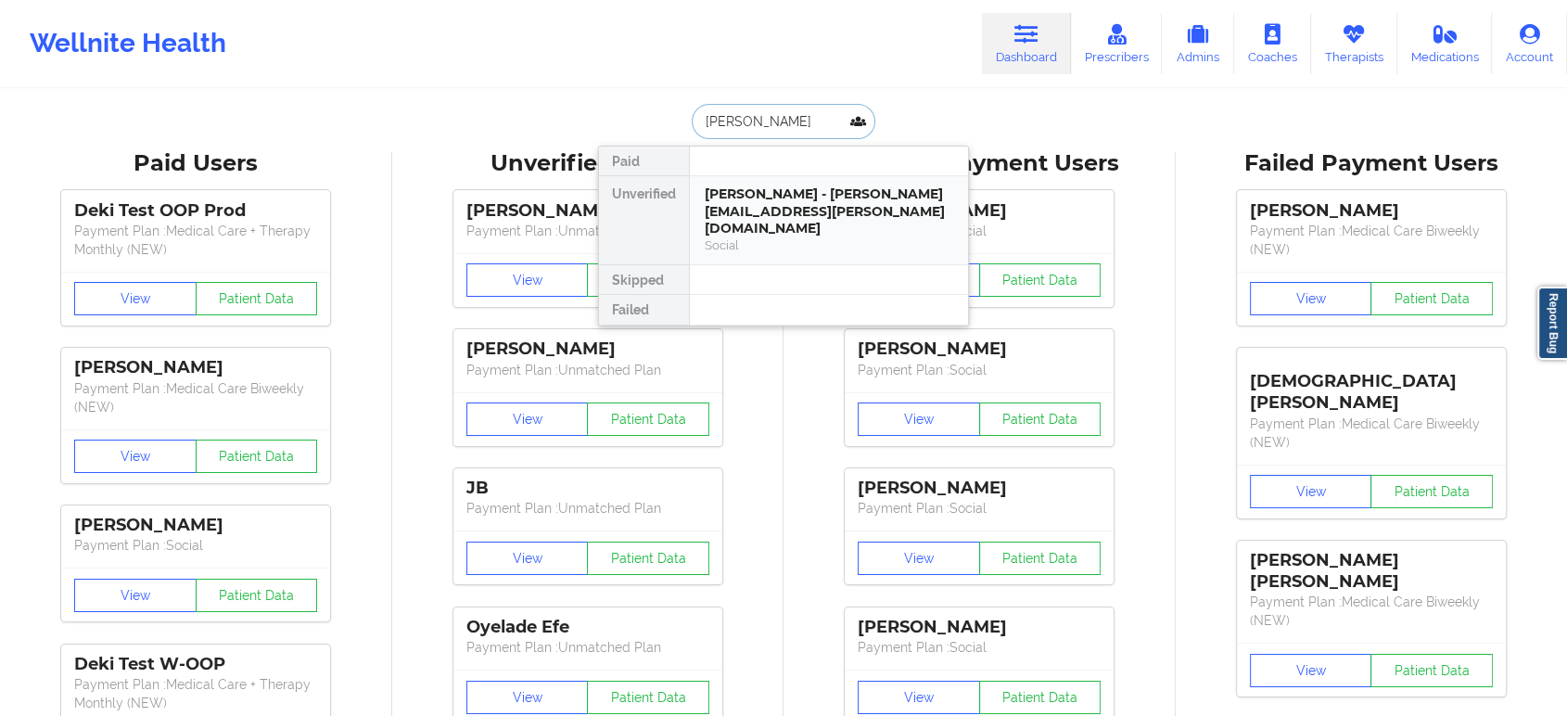
click at [780, 197] on div "Anna Rondon - anna.rondon@yahoo.com" at bounding box center [829, 211] width 248 height 52
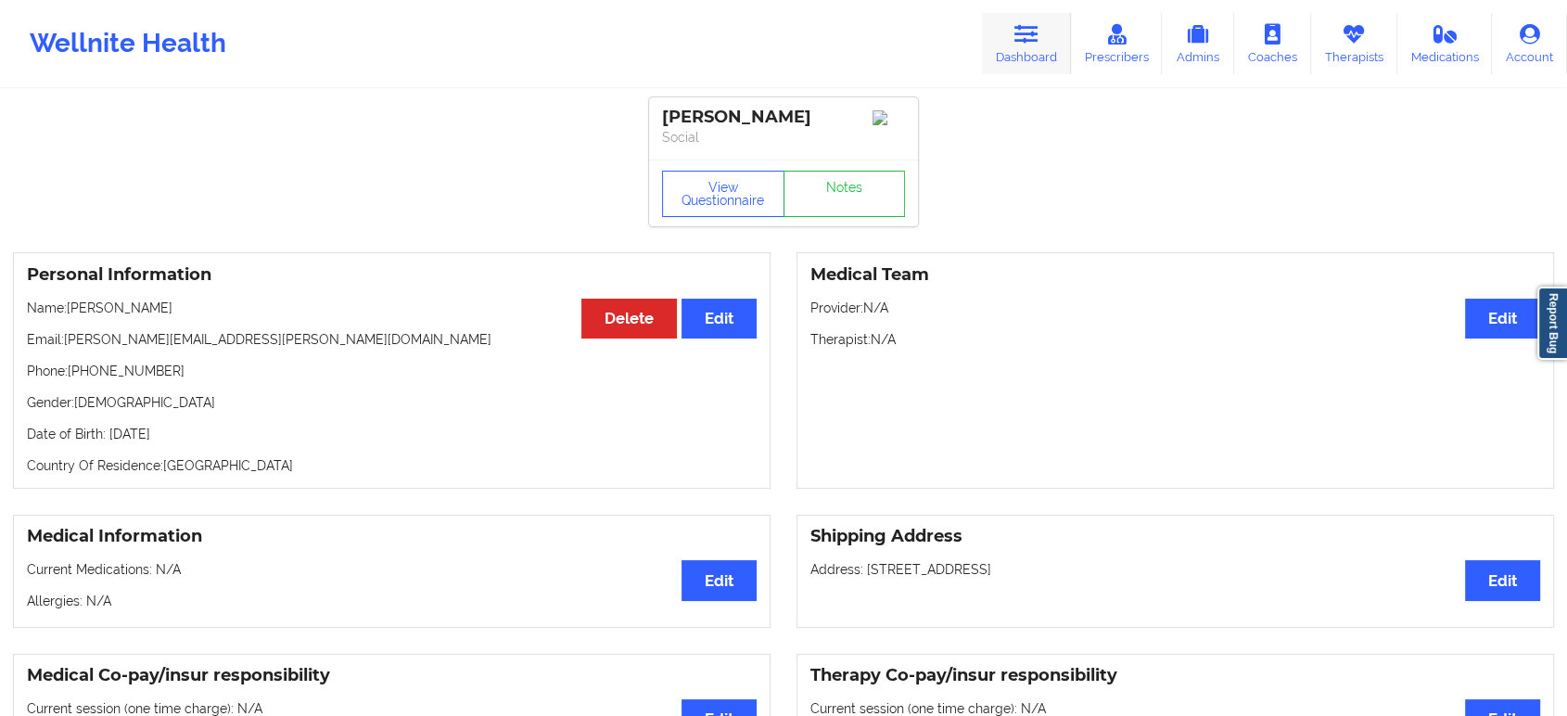
click at [1045, 24] on link "Dashboard" at bounding box center [1026, 43] width 89 height 61
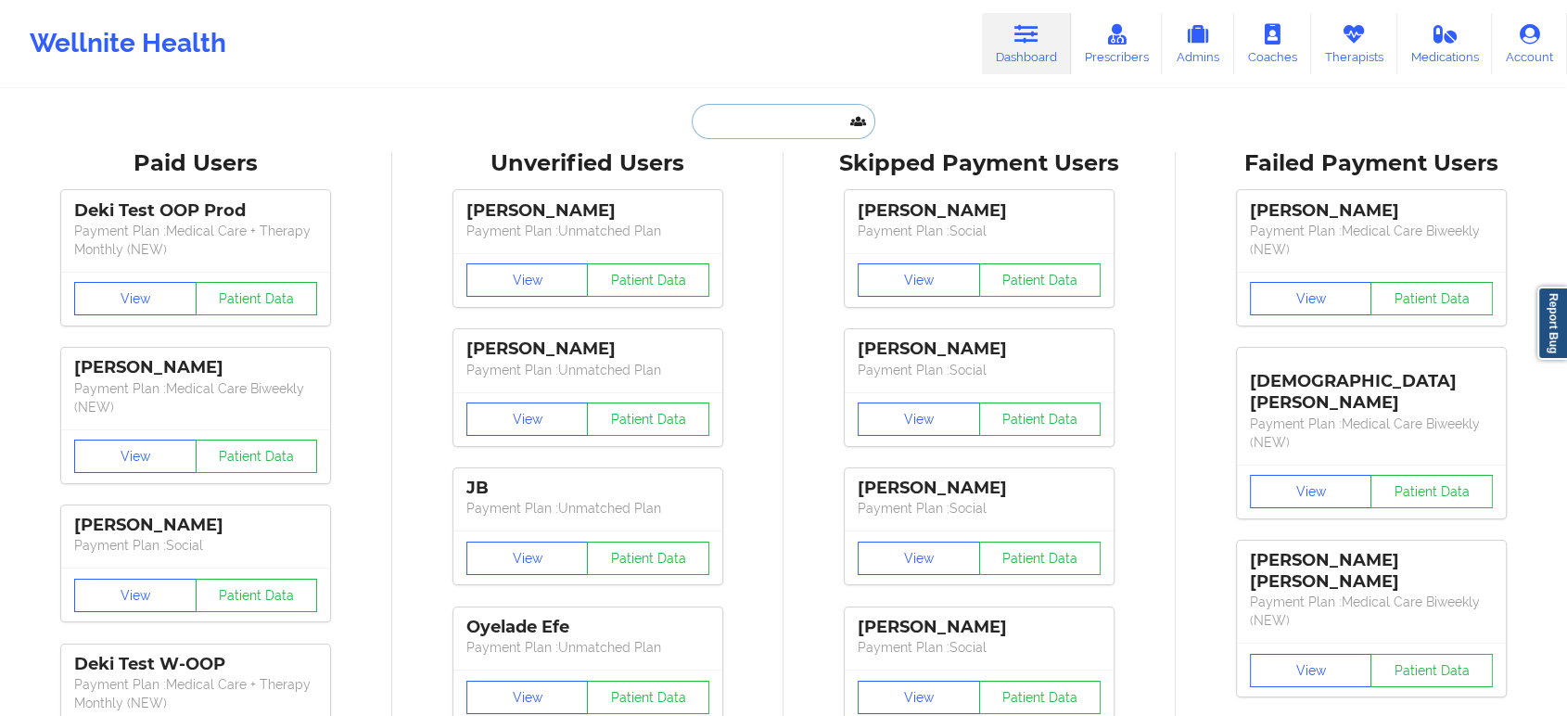
click at [786, 118] on input "text" at bounding box center [784, 121] width 184 height 35
paste input "AUSTIN ANDERSEN"
type input "AUSTIN ANDERSEN"
paste input "gcarrero18@gmail.com"
type input "gcarrero18@gmail.com"
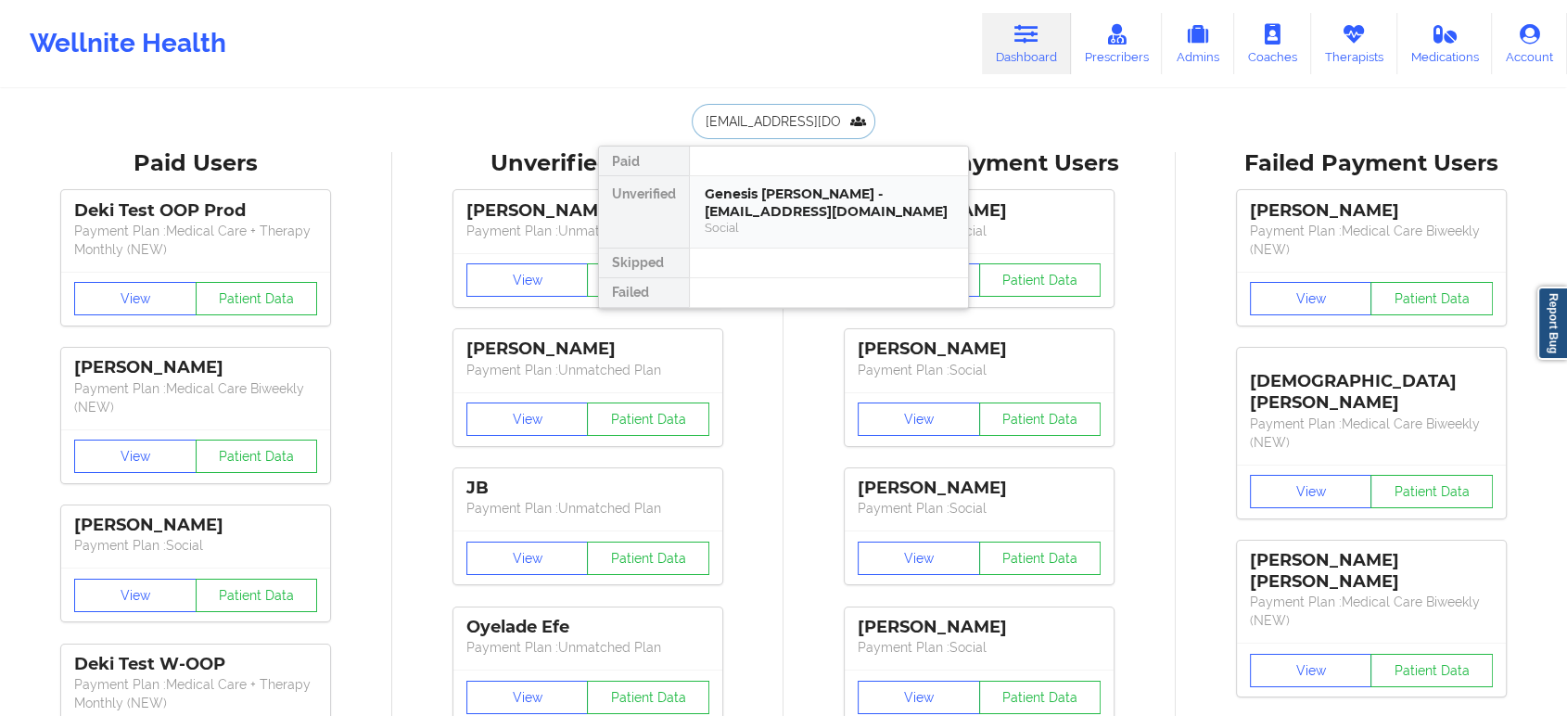
click at [771, 210] on div "Genesis Carrero - gcarrero18@gmail.com" at bounding box center [829, 202] width 248 height 34
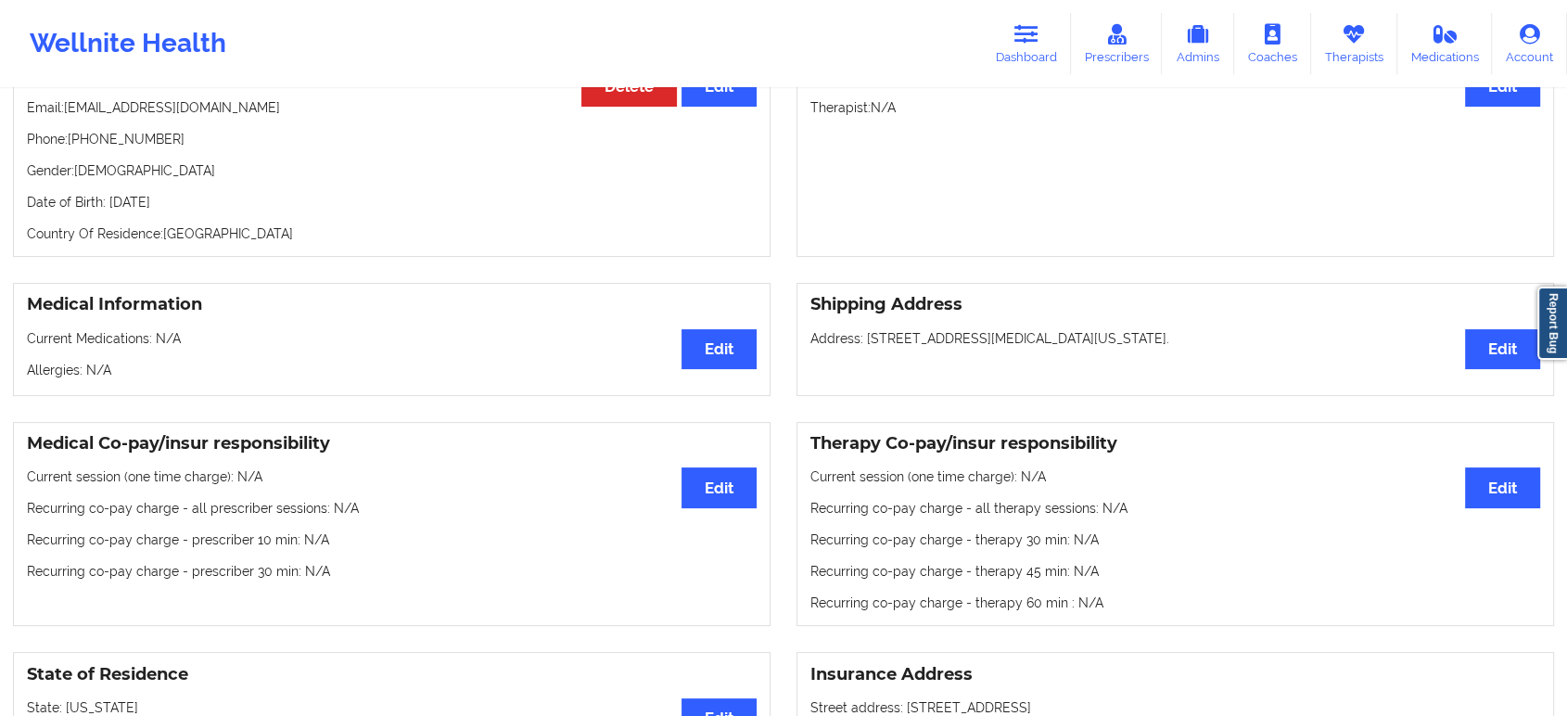
scroll to position [206, 0]
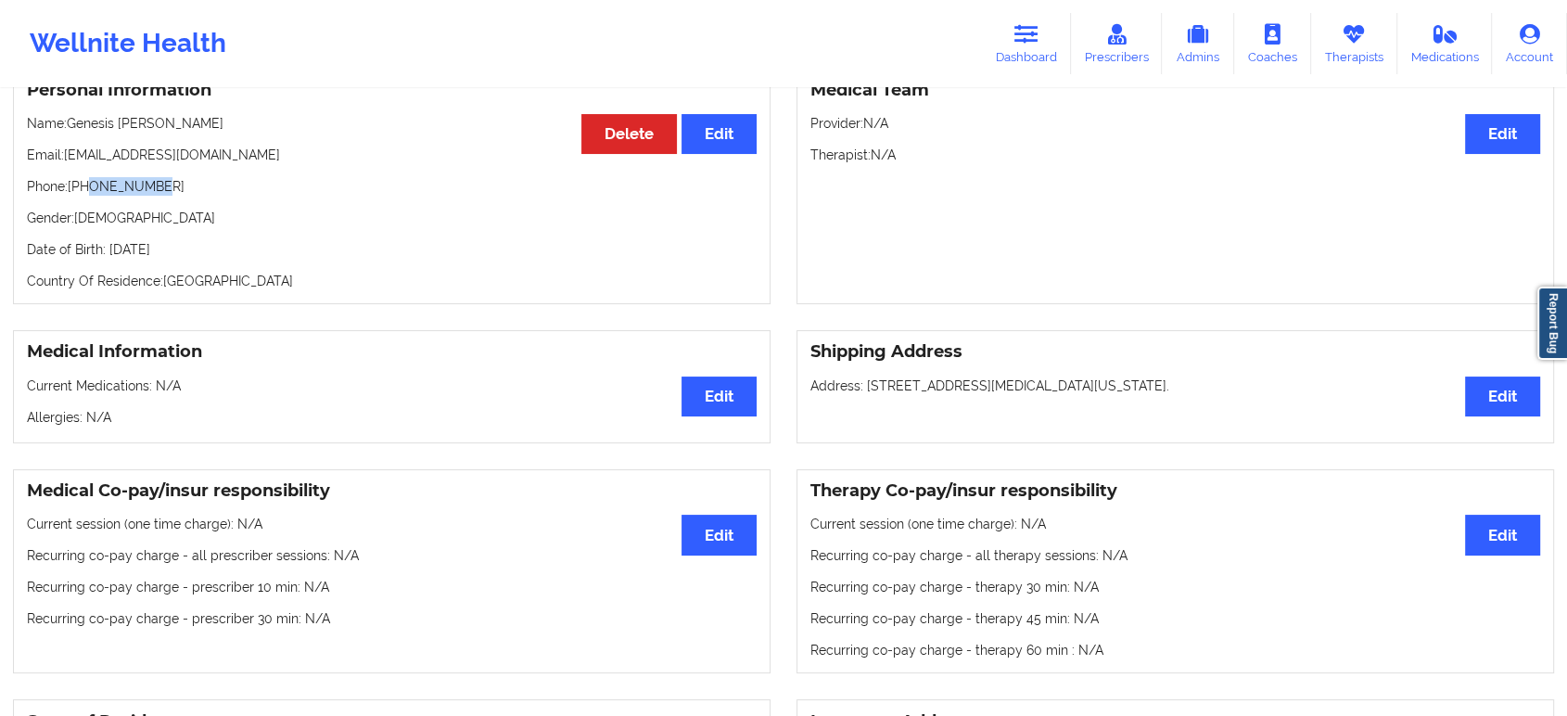
drag, startPoint x: 152, startPoint y: 172, endPoint x: 89, endPoint y: 167, distance: 63.3
click at [89, 177] on p "Phone: +17869161931" at bounding box center [392, 186] width 730 height 19
click at [158, 177] on p "Phone: +17869161931" at bounding box center [392, 186] width 730 height 19
drag, startPoint x: 159, startPoint y: 168, endPoint x: 83, endPoint y: 162, distance: 76.2
click at [83, 177] on p "Phone: +17869161931" at bounding box center [392, 186] width 730 height 19
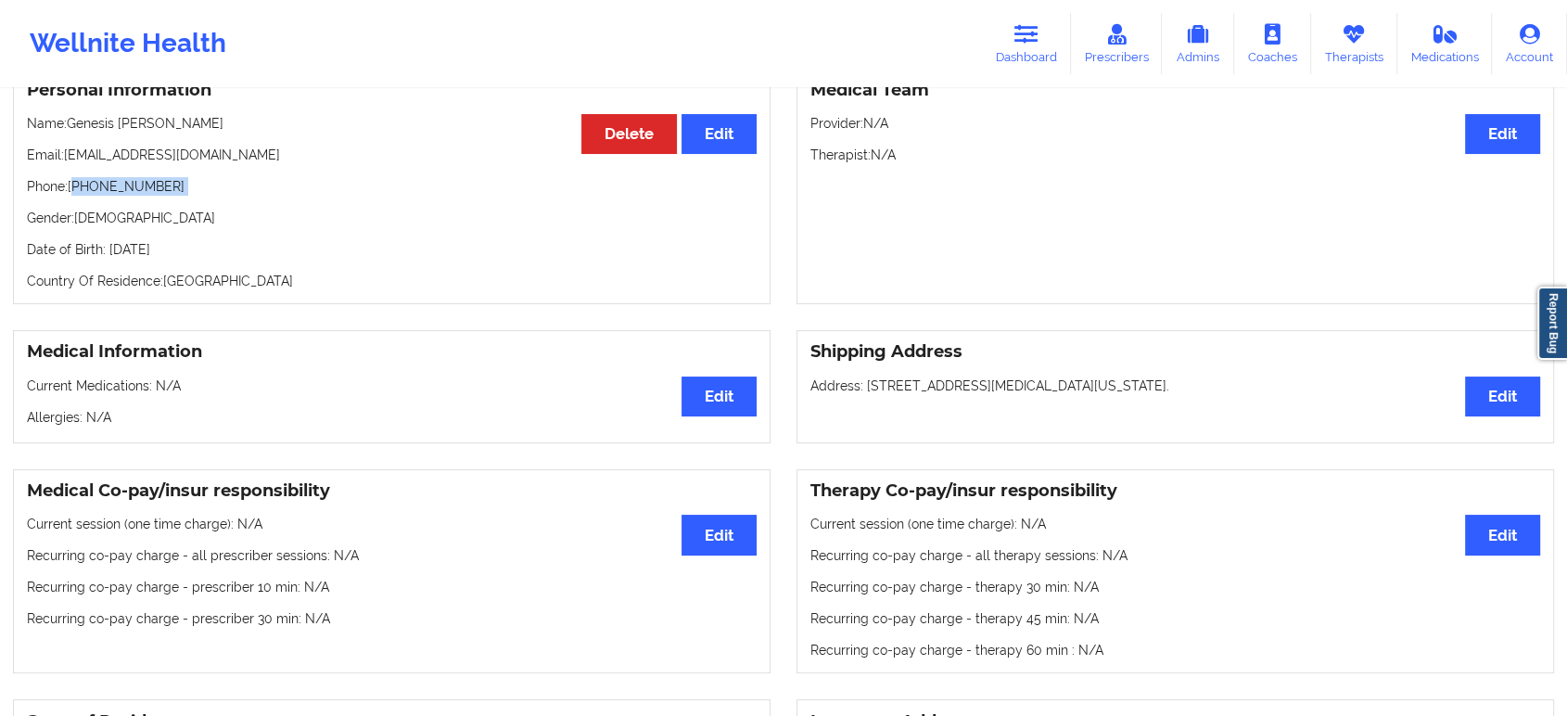
click at [102, 177] on p "Phone: +17869161931" at bounding box center [392, 186] width 730 height 19
click at [1049, 40] on link "Dashboard" at bounding box center [1026, 43] width 89 height 61
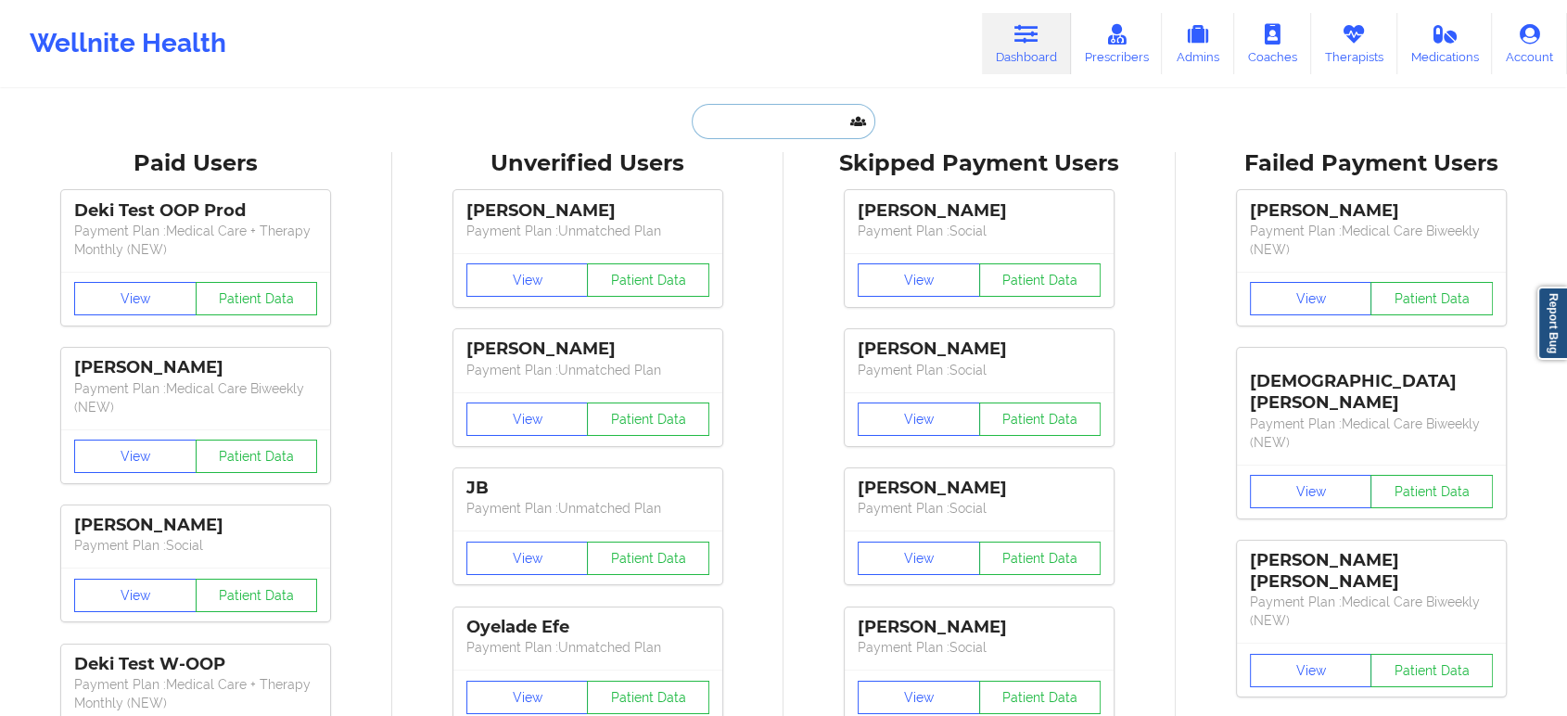
click at [785, 119] on input "text" at bounding box center [784, 121] width 184 height 35
paste input "lindquist.a.joe@gmail.com"
type input "lindquist.a.joe@gmail.com"
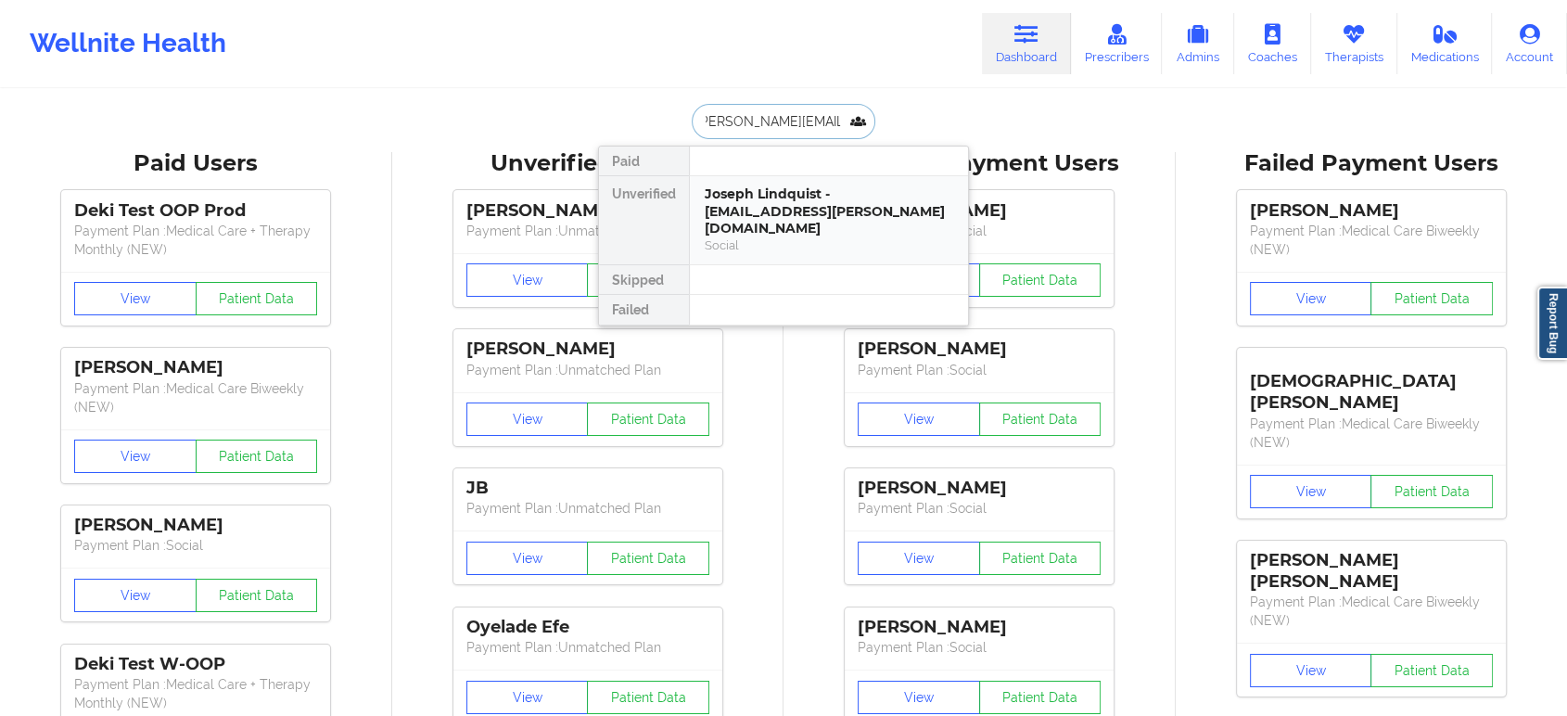
click at [795, 198] on div "Joseph Lindquist - lindquist.a.joe@gmail.com" at bounding box center [829, 211] width 248 height 52
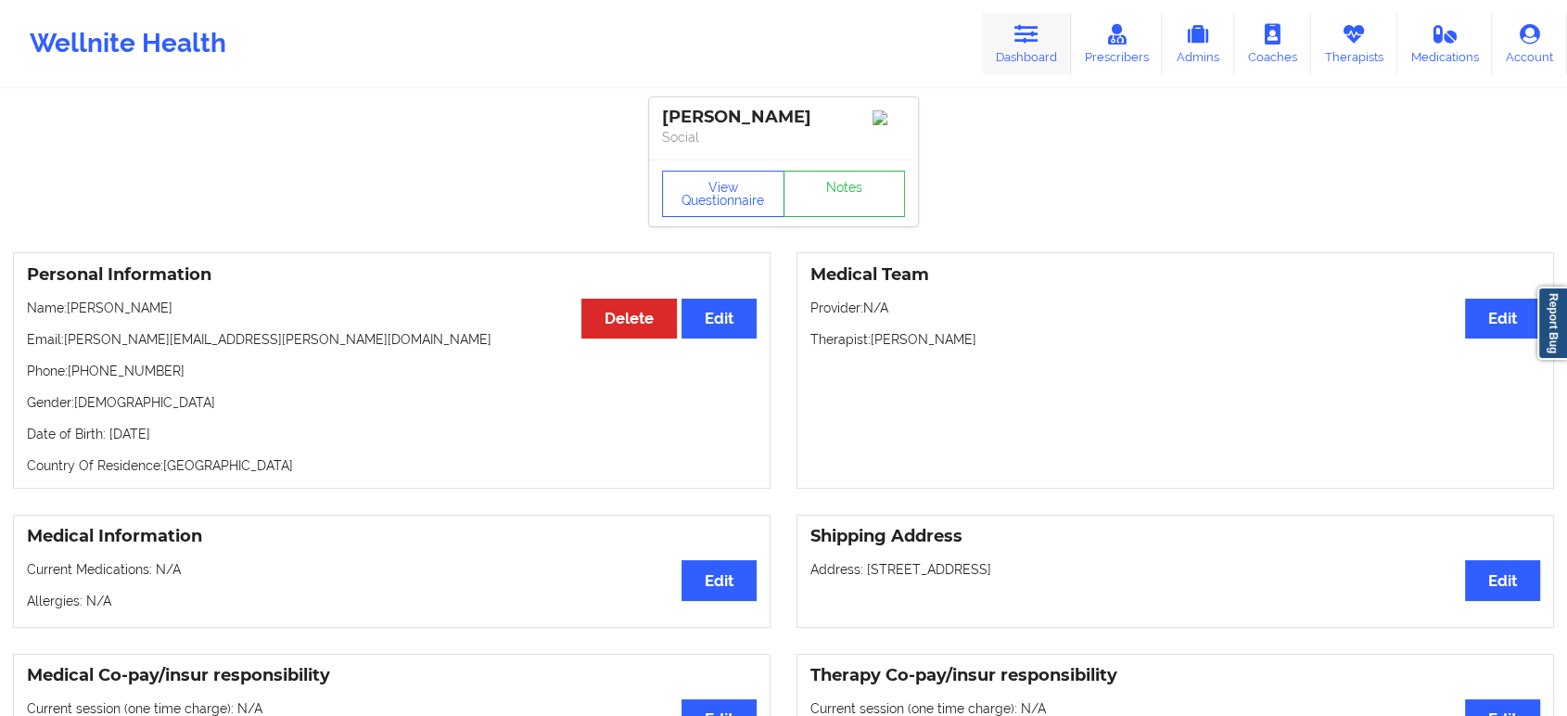
click at [1038, 29] on icon at bounding box center [1026, 34] width 24 height 20
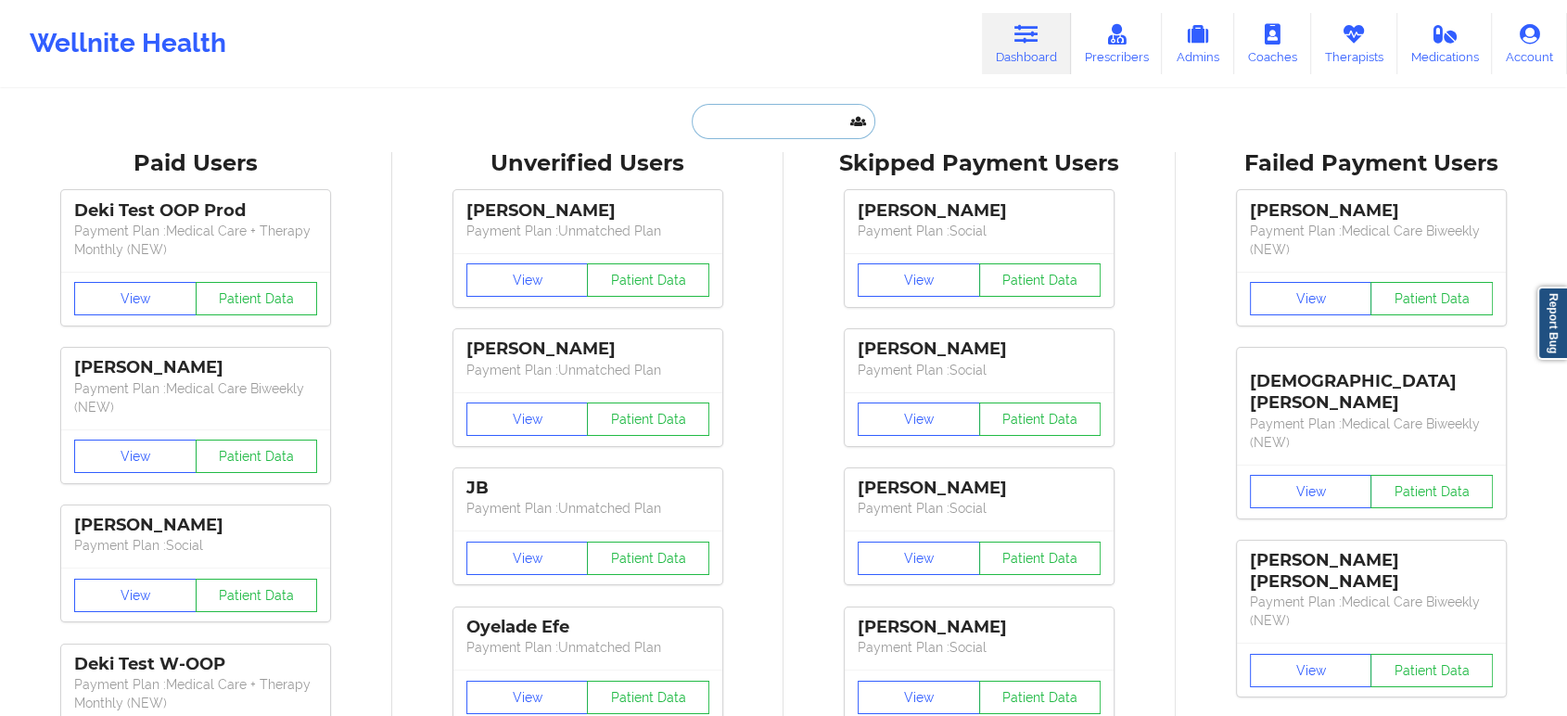
click at [785, 116] on input "text" at bounding box center [784, 121] width 184 height 35
paste input "whittfamily7@gmail.com"
type input "whittfamily7@gmail.com"
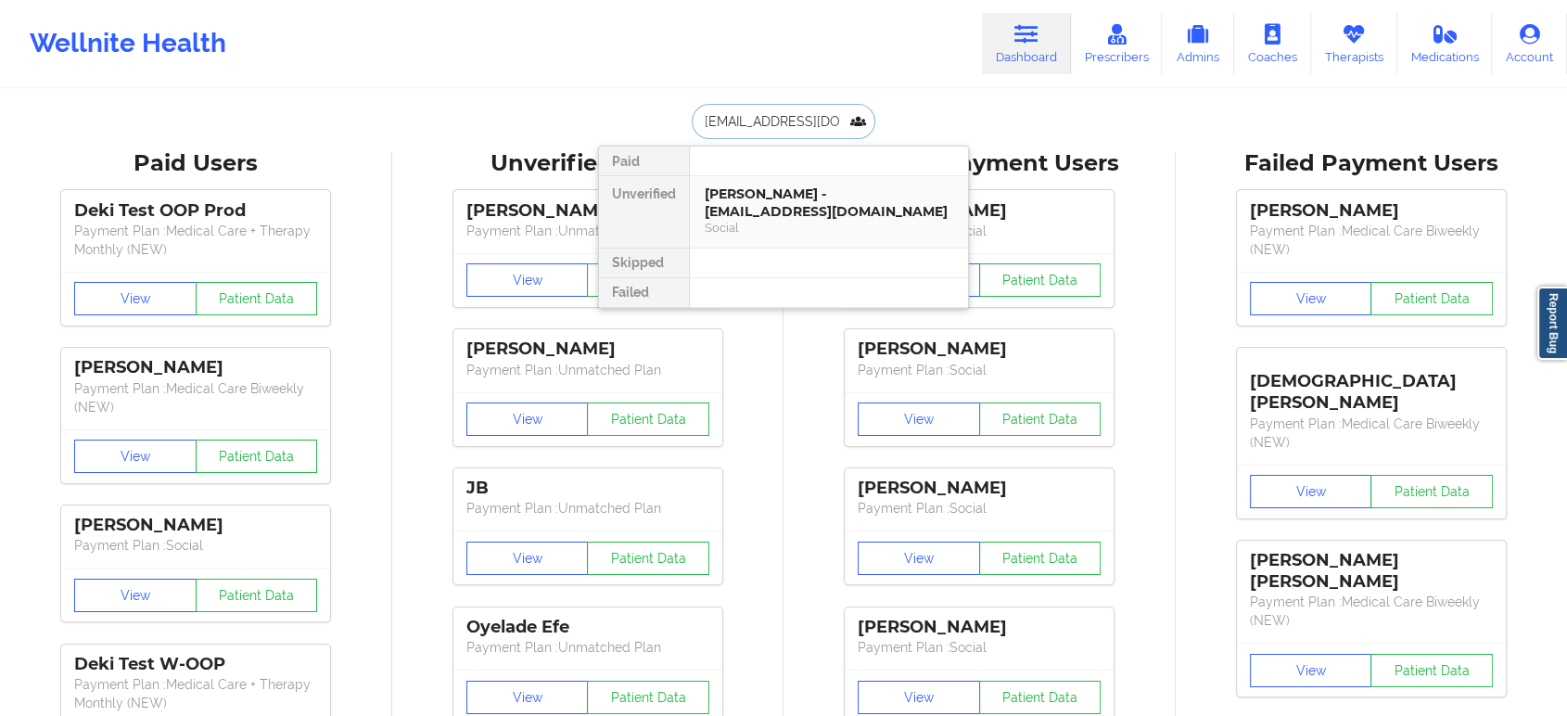
click at [799, 211] on div "Holly Marie Whitt - whittfamily7@gmail.com" at bounding box center [829, 202] width 248 height 34
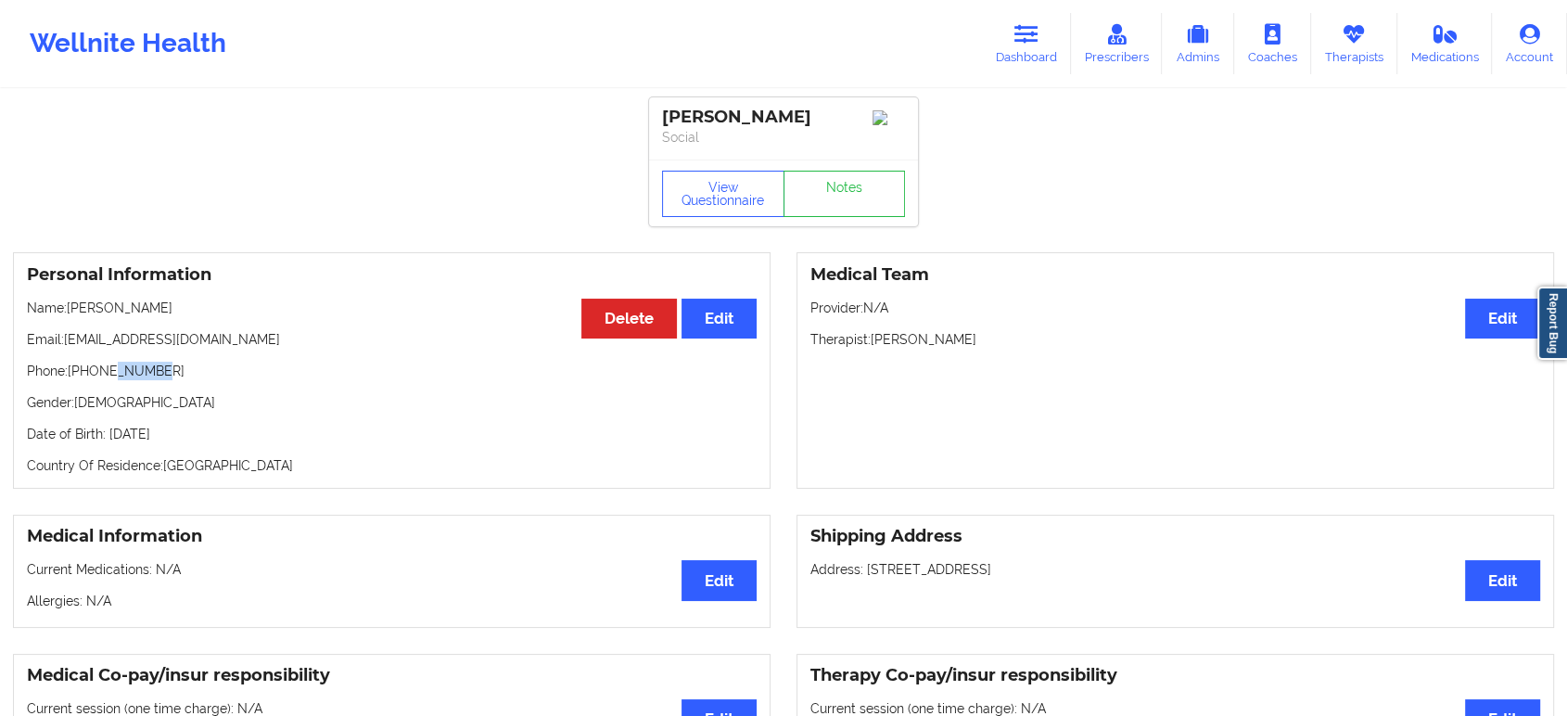
drag, startPoint x: 150, startPoint y: 375, endPoint x: 111, endPoint y: 374, distance: 39.0
click at [111, 374] on p "Phone: +13524212001" at bounding box center [392, 371] width 730 height 19
click at [110, 374] on p "Phone: +13524212001" at bounding box center [392, 371] width 730 height 19
click at [1041, 17] on link "Dashboard" at bounding box center [1026, 43] width 89 height 61
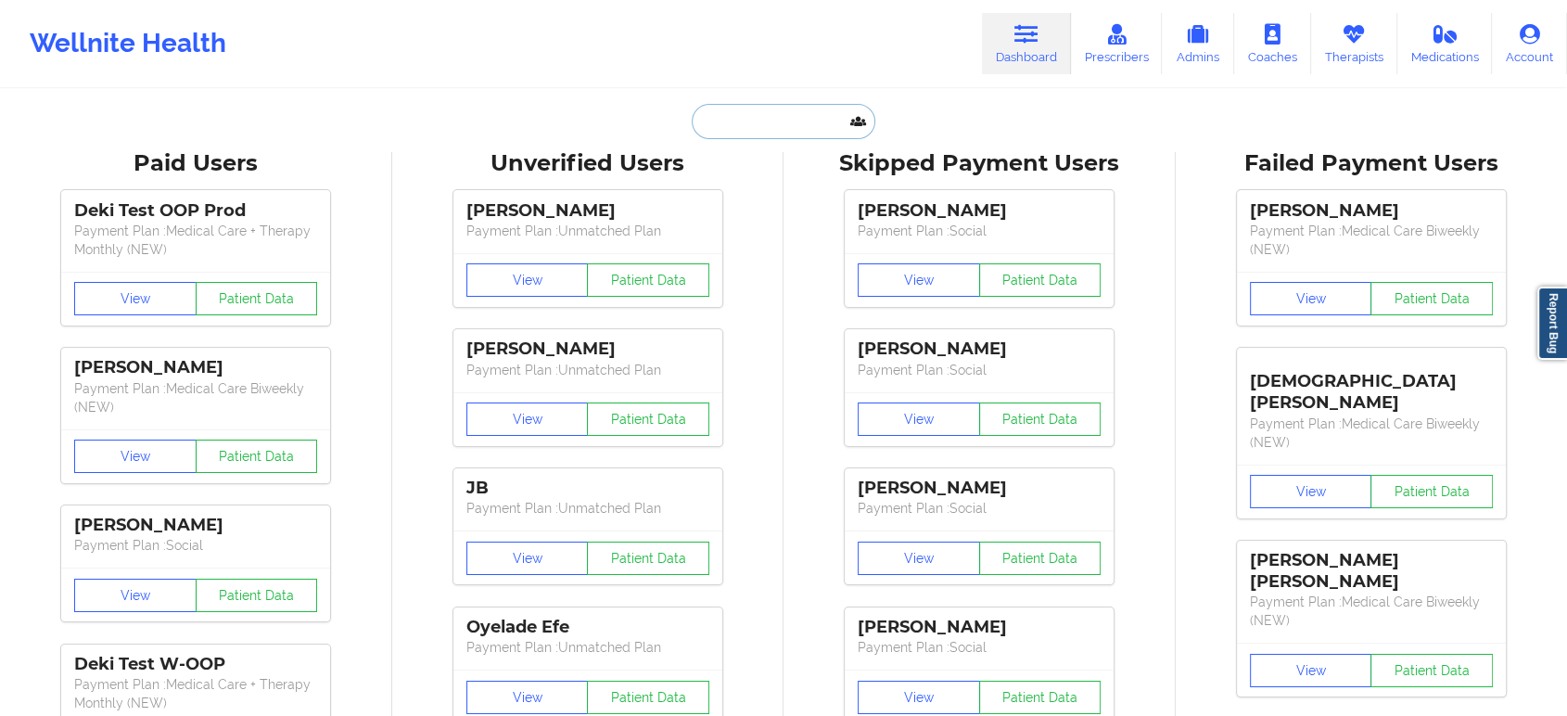
click at [820, 114] on input "text" at bounding box center [784, 121] width 184 height 35
paste input "NICOLE CLARKE"
type input "NICOLE CLARKE"
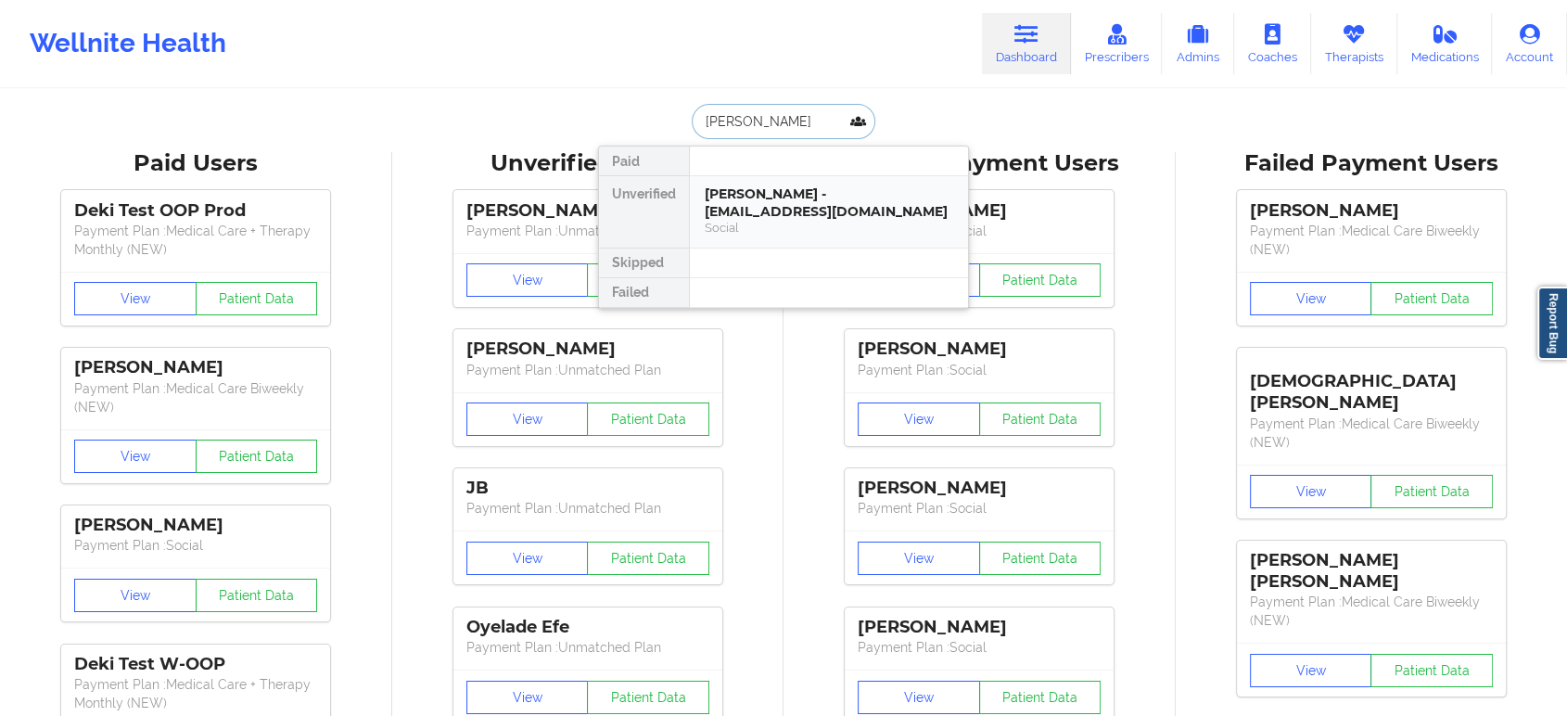
click at [820, 213] on div "Nicole Clarke - nicolepsy22@yahoo.com" at bounding box center [829, 202] width 248 height 34
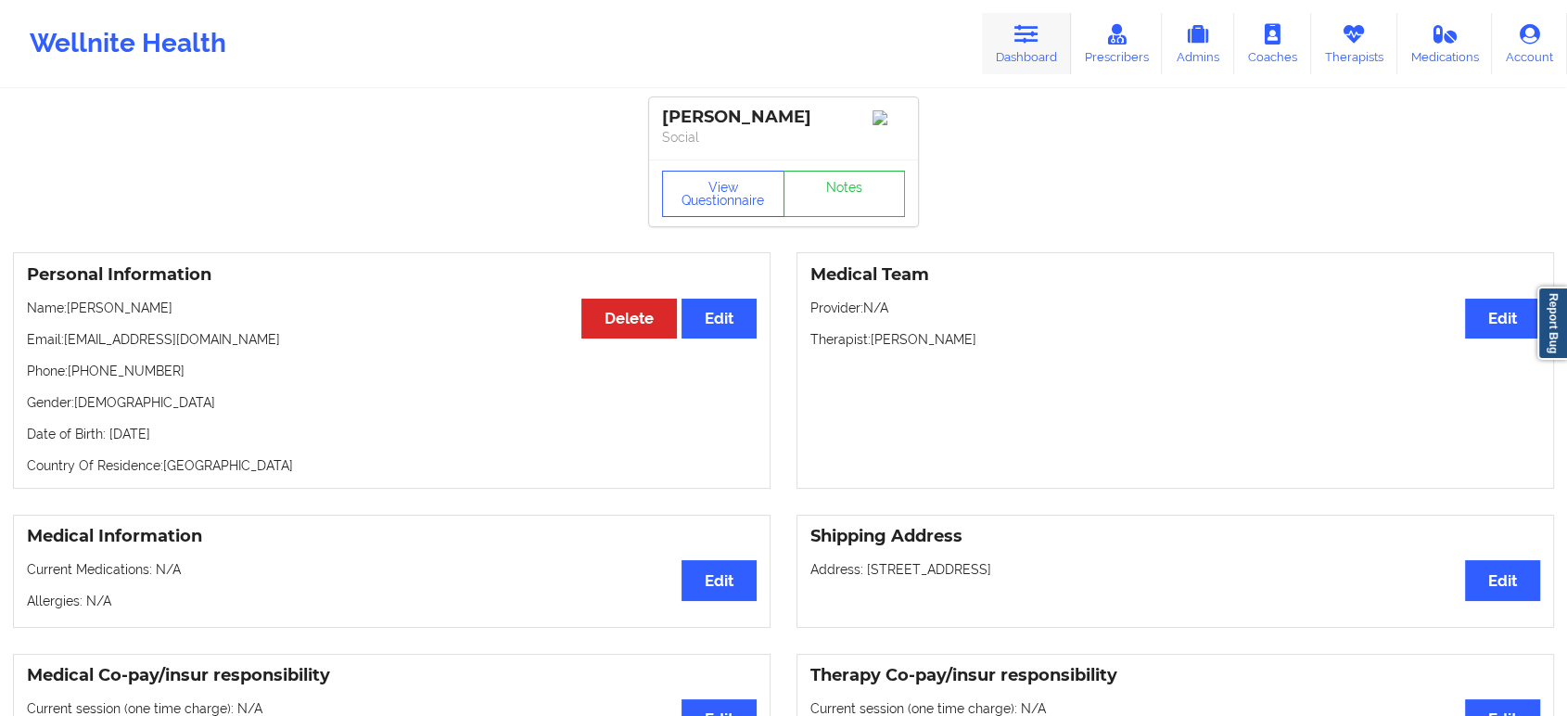
click at [1038, 33] on icon at bounding box center [1026, 34] width 24 height 20
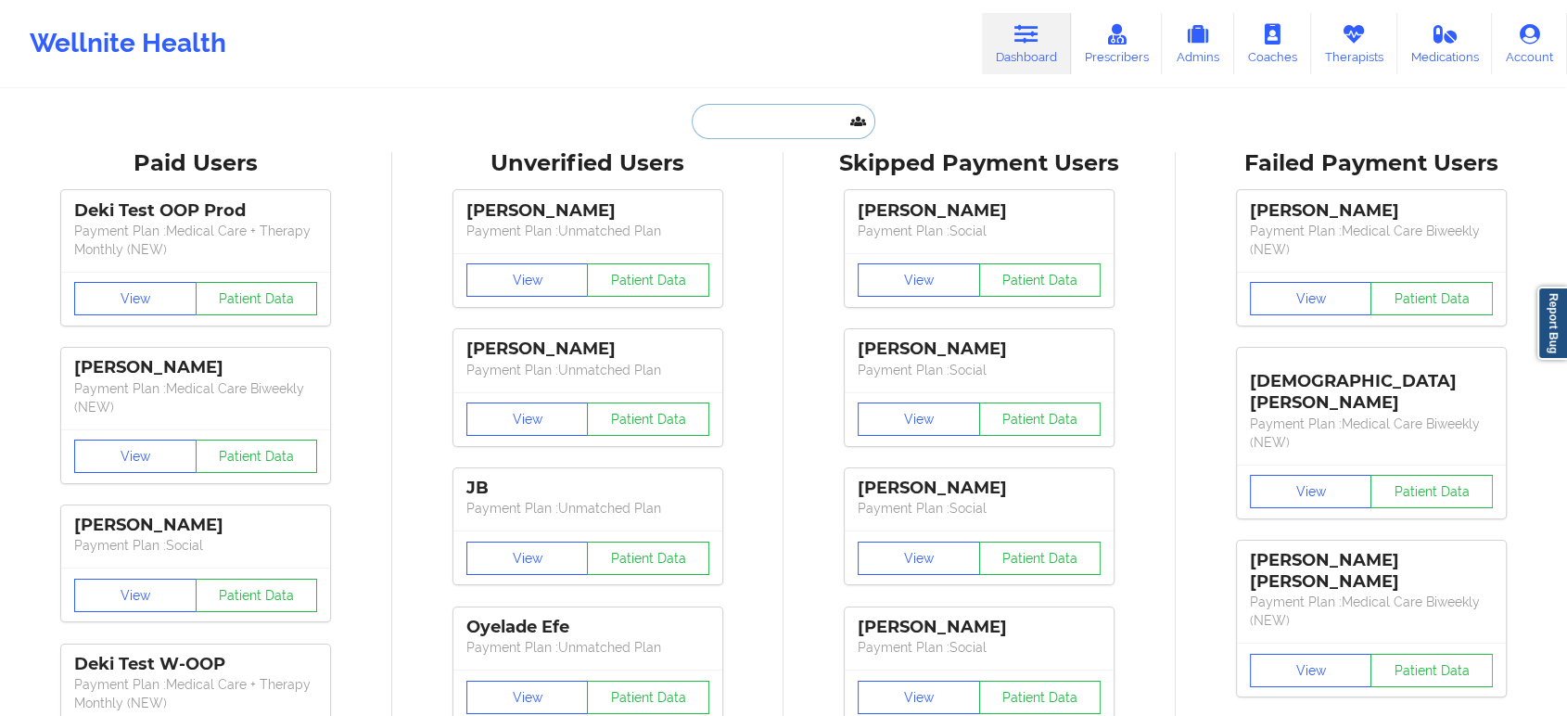
click at [769, 111] on input "text" at bounding box center [784, 121] width 184 height 35
paste input "Nicole Santos"
type input "Nicole Santos"
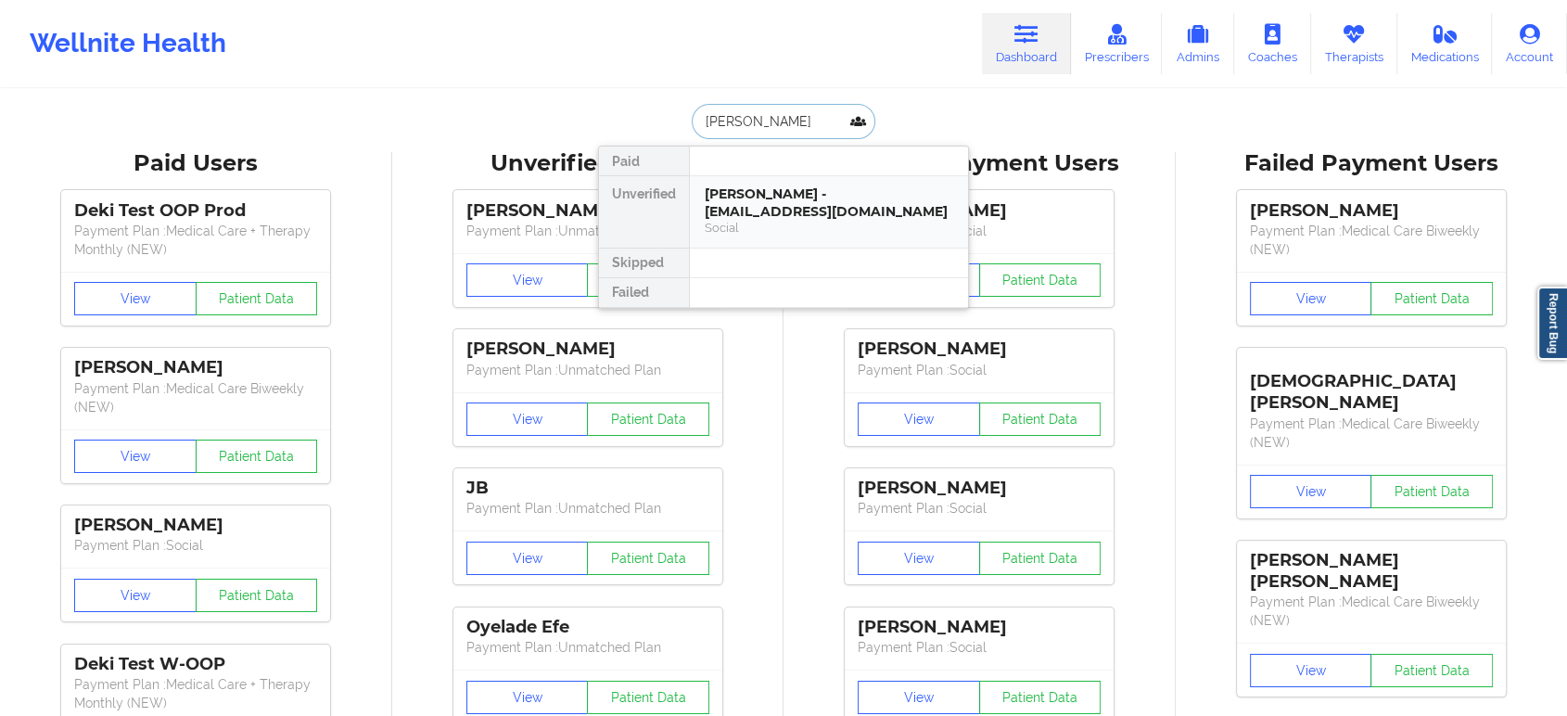
click at [796, 207] on div "Nicole Santos - nicolesantos021901@gmail.com" at bounding box center [829, 202] width 248 height 34
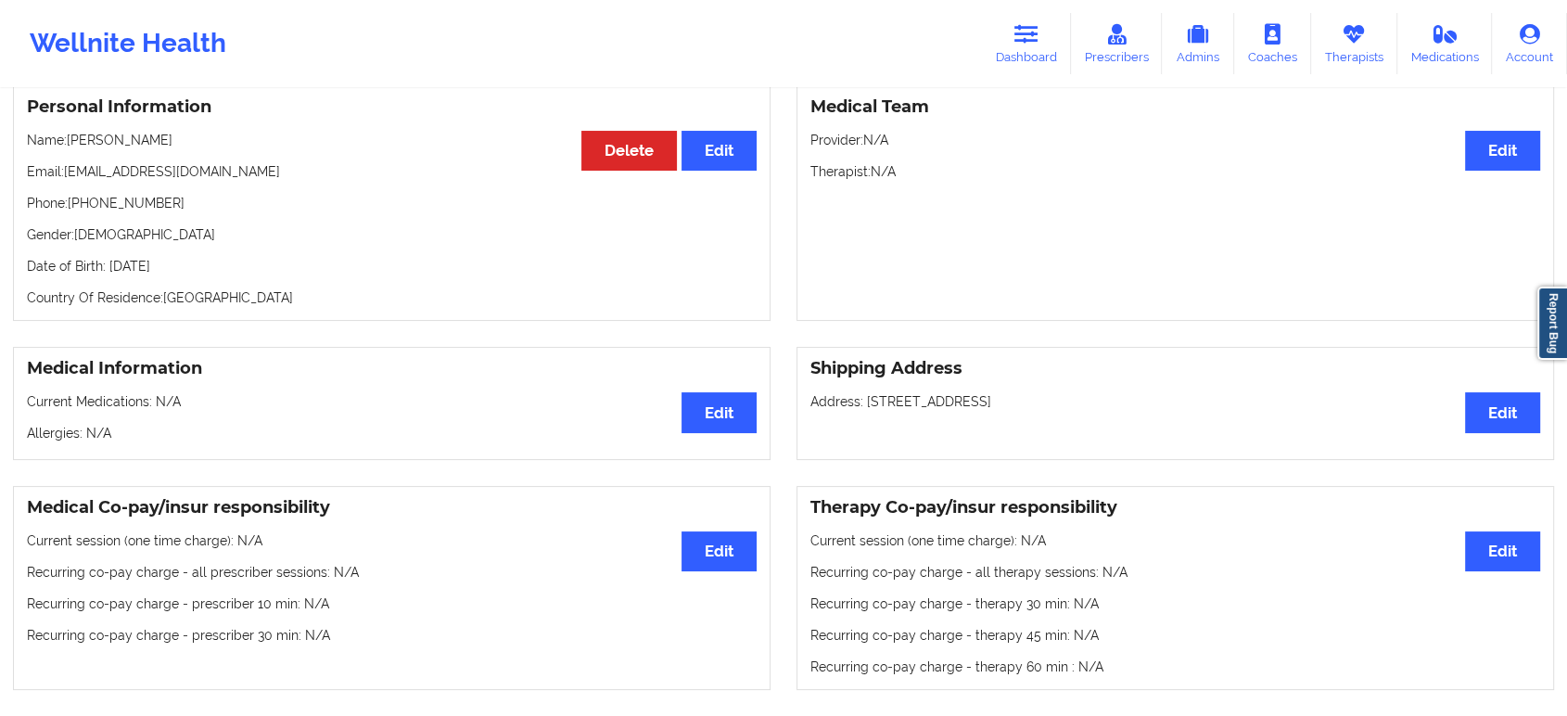
scroll to position [103, 0]
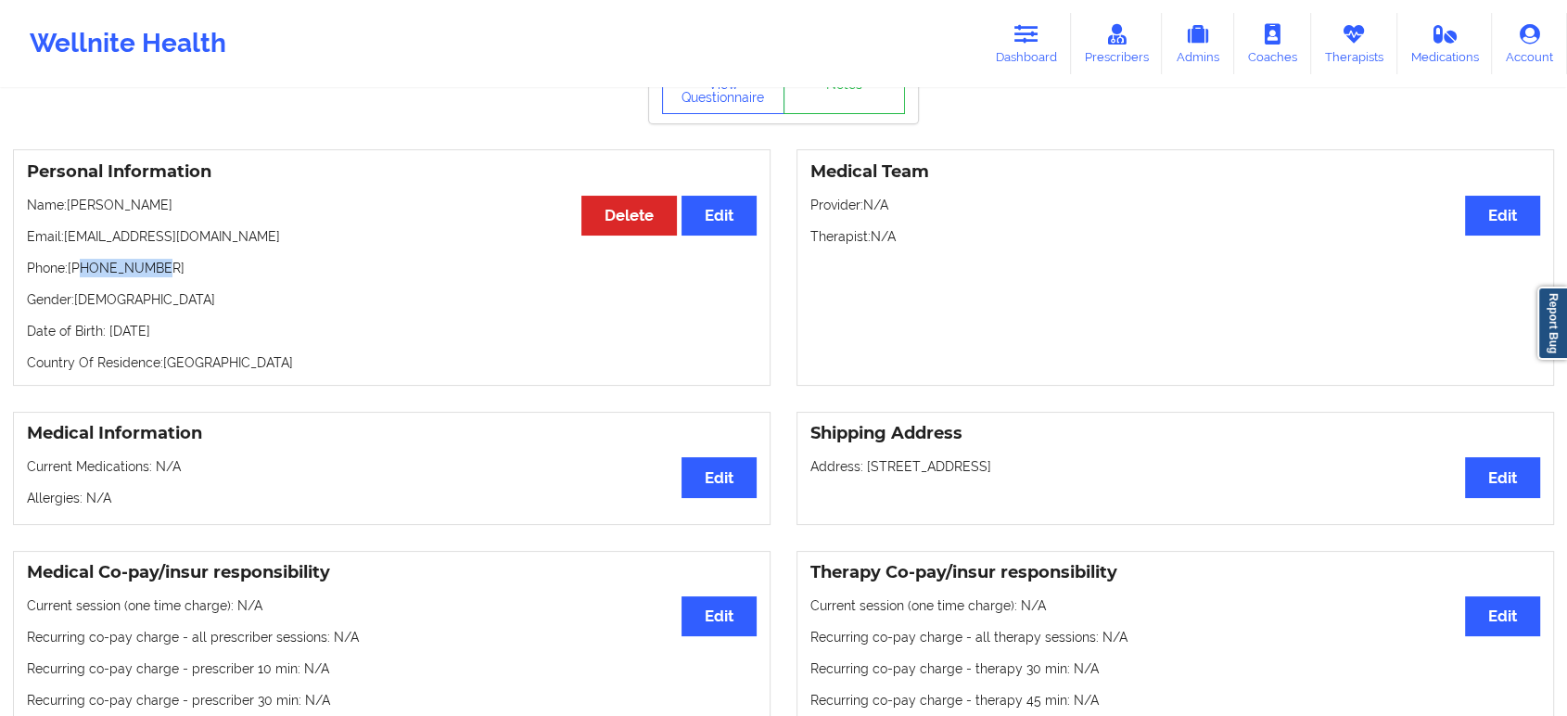
drag, startPoint x: 158, startPoint y: 276, endPoint x: 83, endPoint y: 273, distance: 75.1
click at [83, 273] on p "Phone: +18456709589" at bounding box center [392, 268] width 730 height 19
copy p "8456709589"
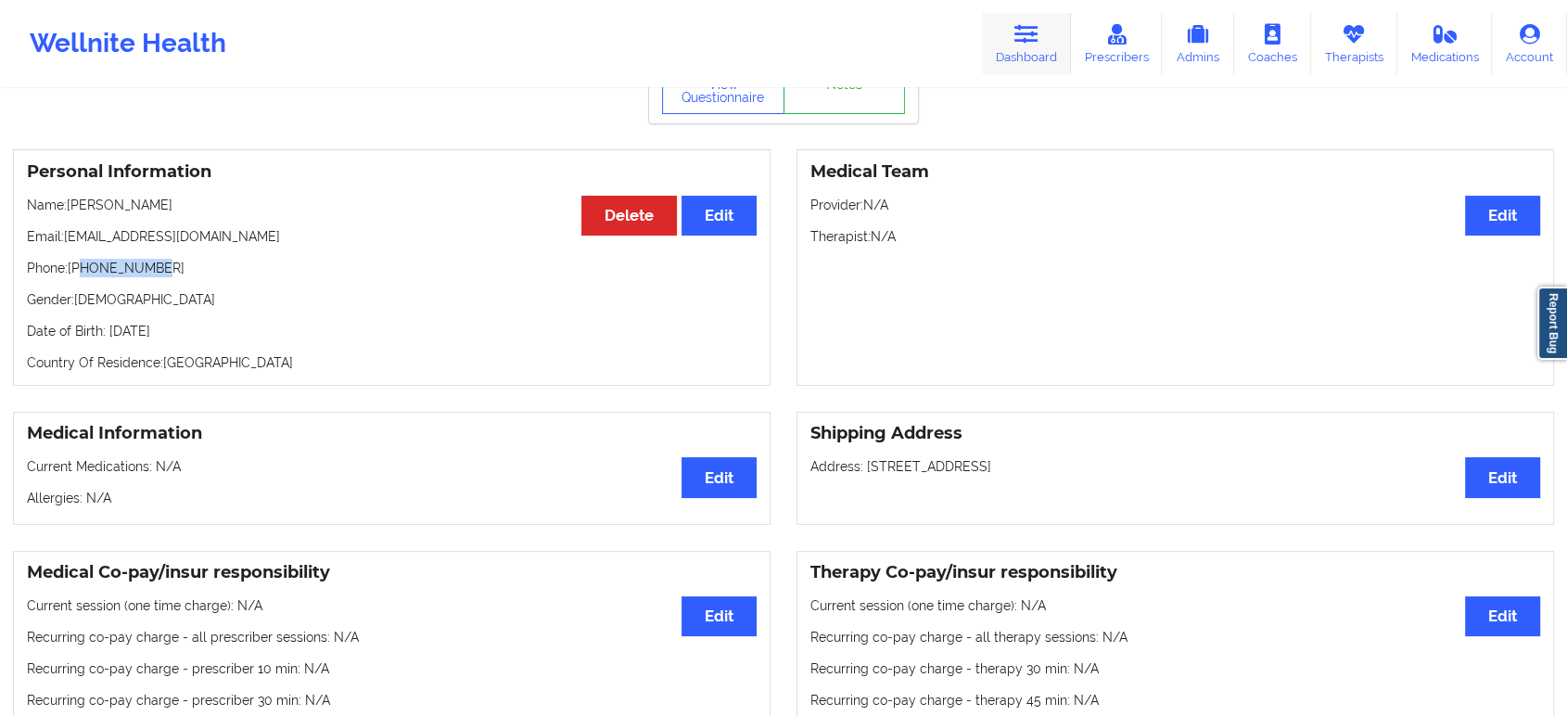
click at [1025, 34] on icon at bounding box center [1026, 34] width 24 height 20
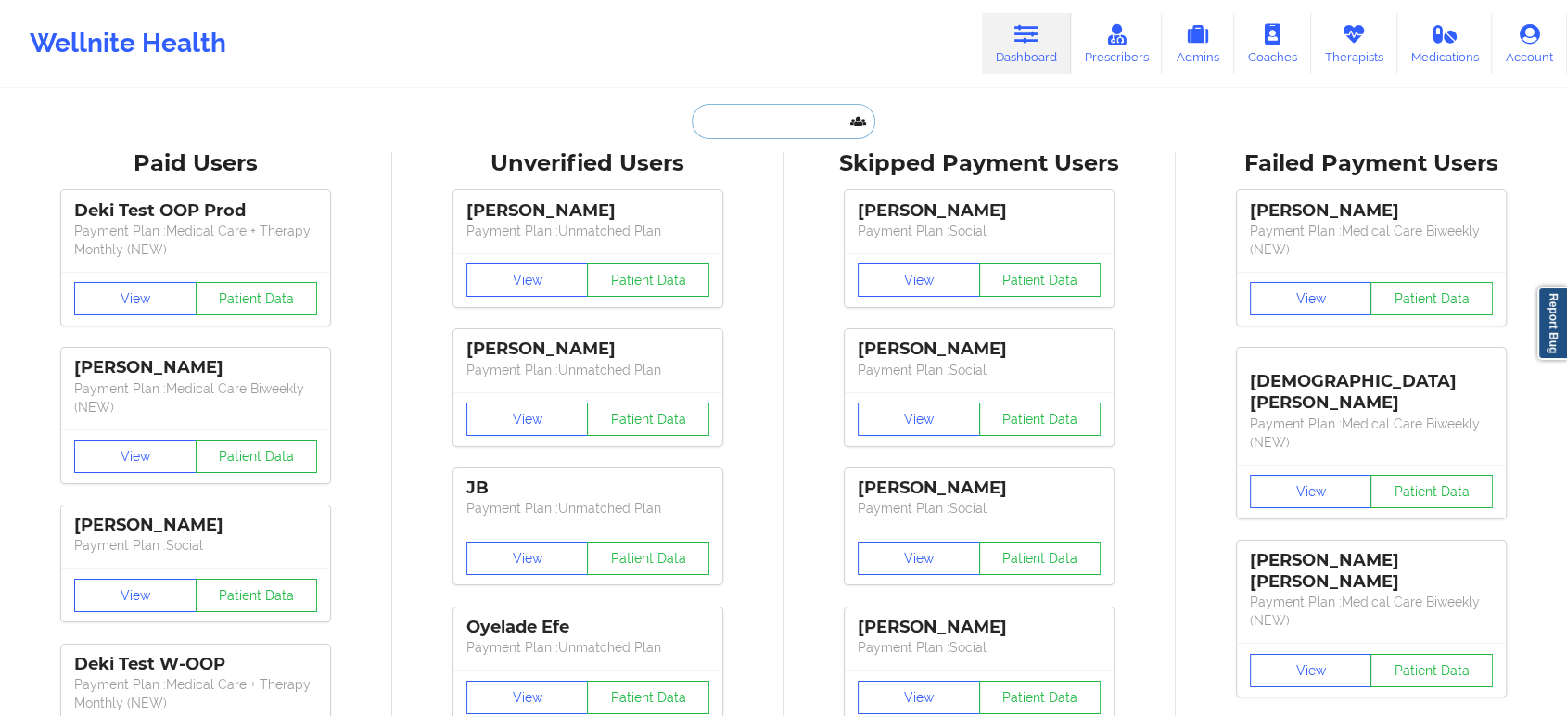
click at [794, 121] on input "text" at bounding box center [784, 121] width 184 height 35
paste input "diana@bluedaisymedia.com"
type input "diana@bluedaisymedia.com"
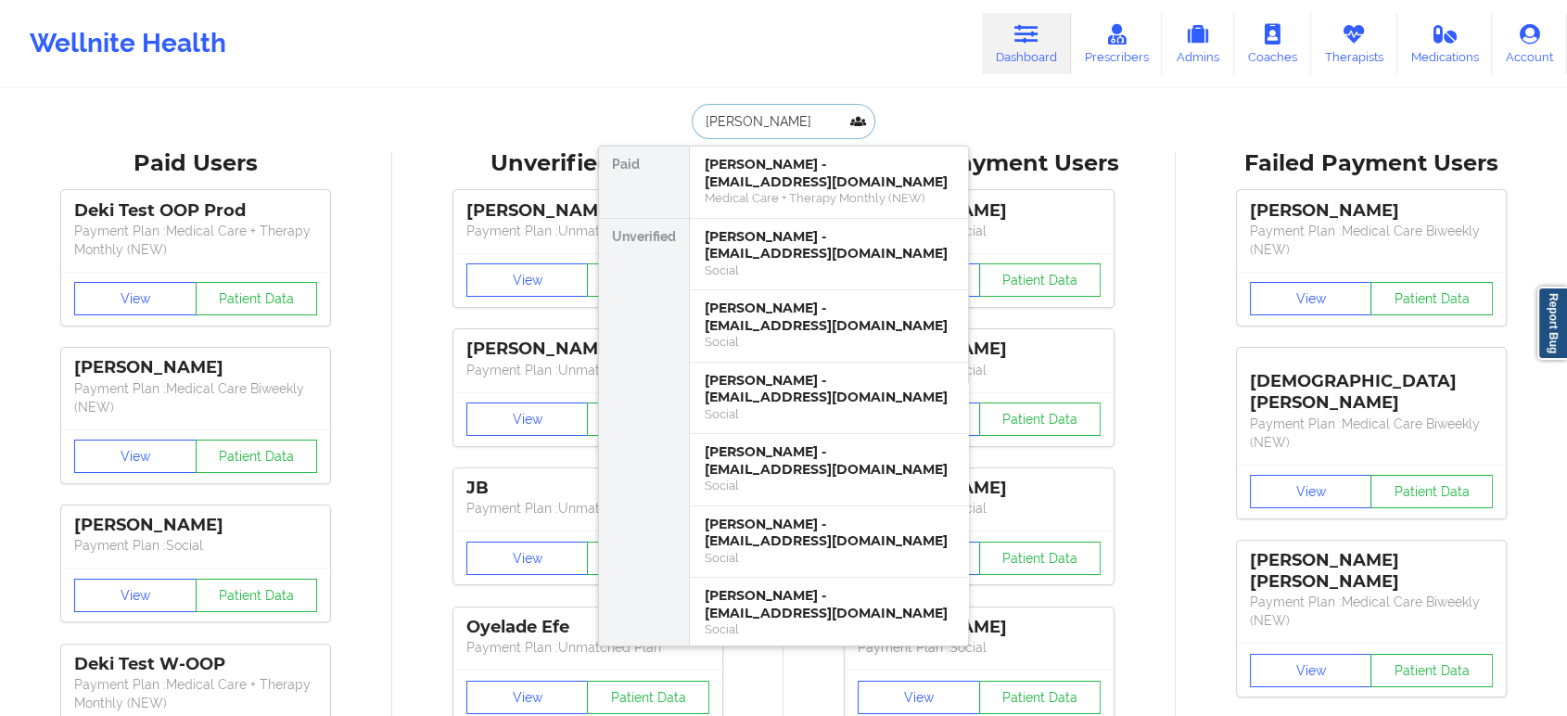
type input "diana lo"
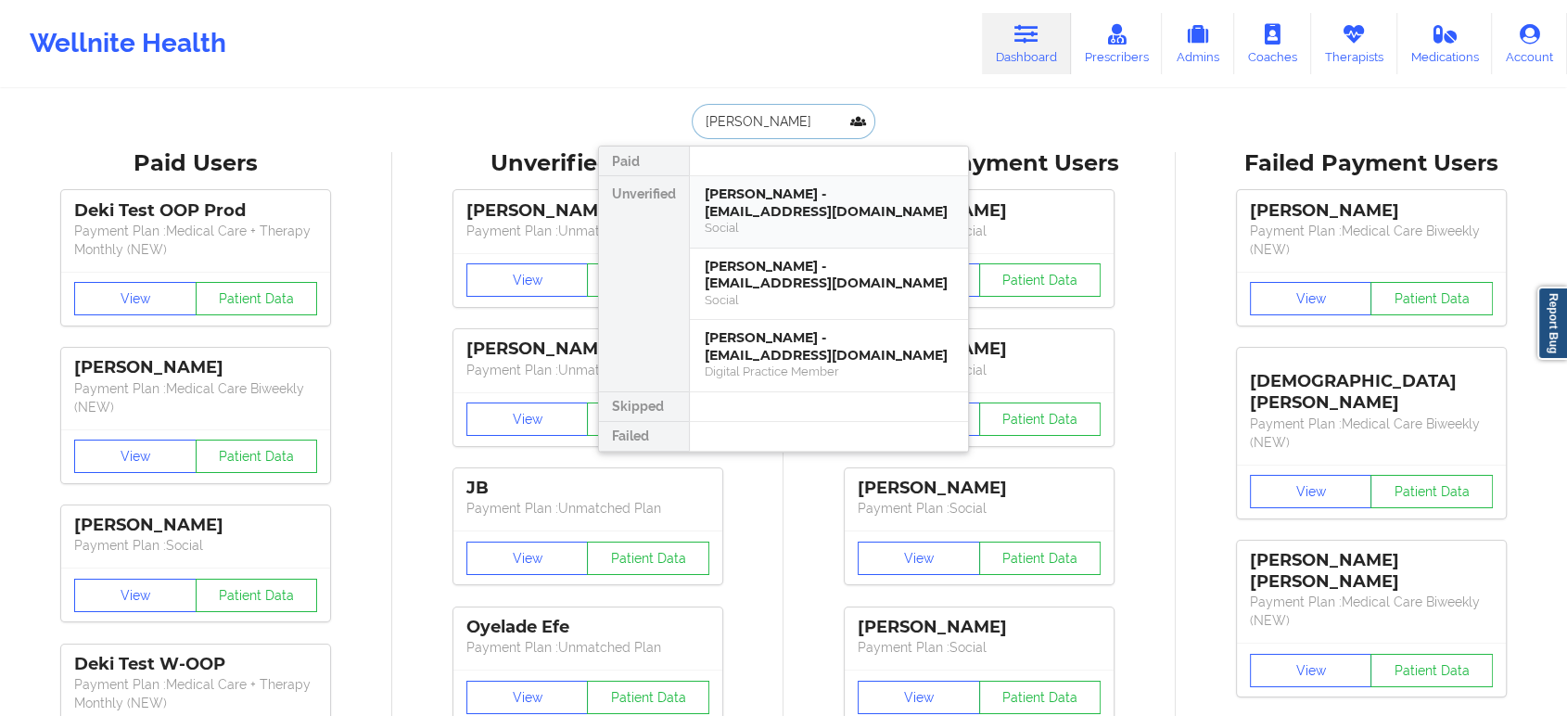
click at [858, 206] on div "Diana Lorenzo - lorenzod12@bellsouth.net" at bounding box center [829, 202] width 248 height 34
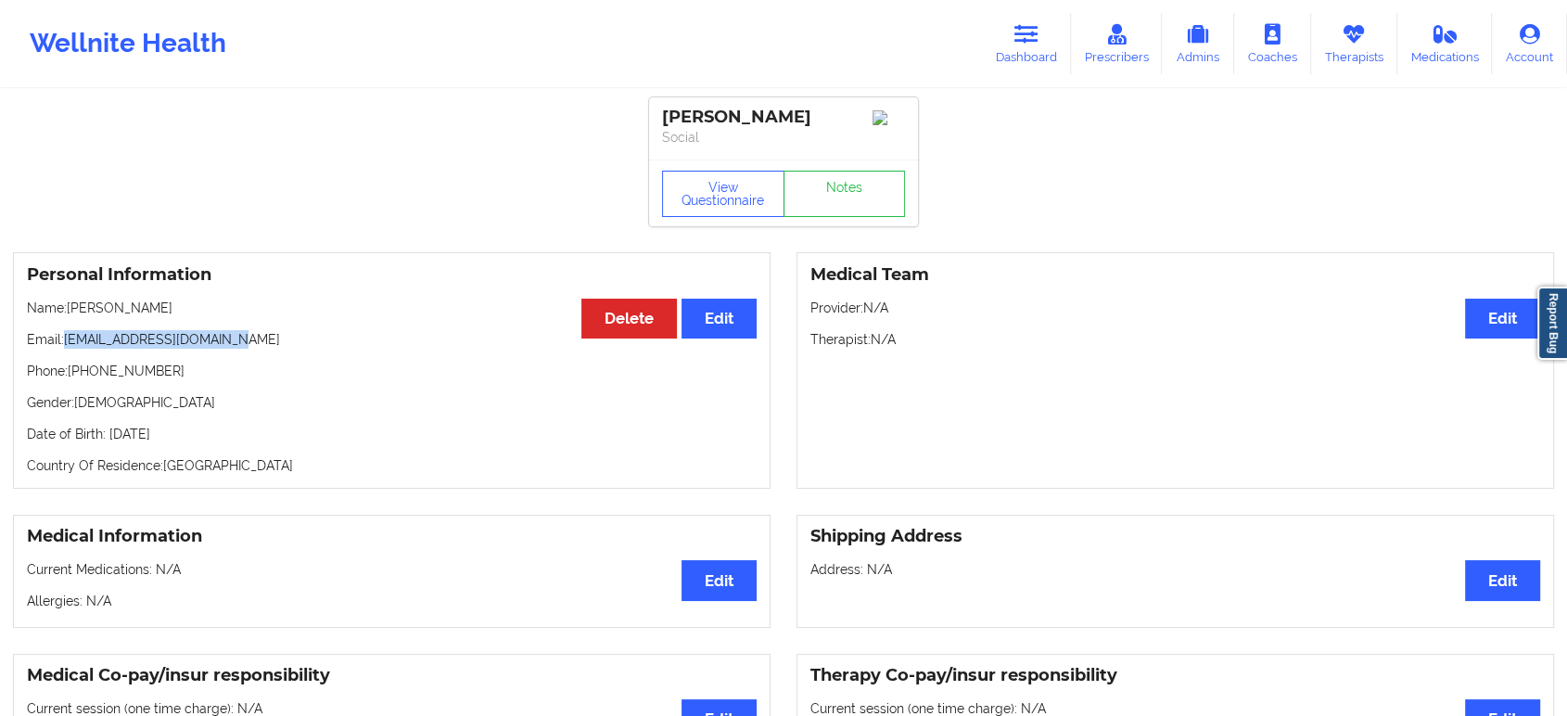
drag, startPoint x: 248, startPoint y: 349, endPoint x: 66, endPoint y: 346, distance: 181.7
click at [66, 346] on p "Email: lorenzod12@bellsouth.net" at bounding box center [392, 339] width 730 height 19
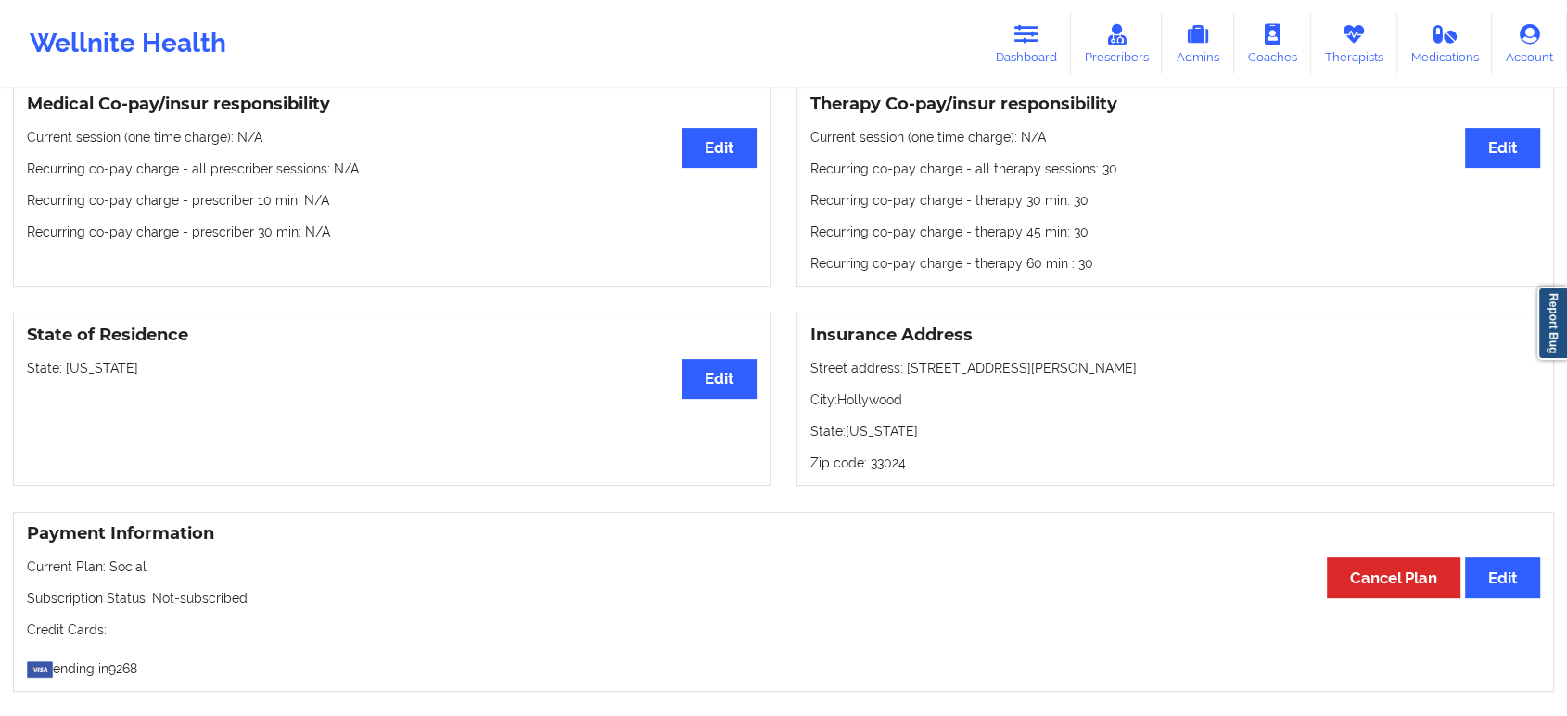
scroll to position [1224, 0]
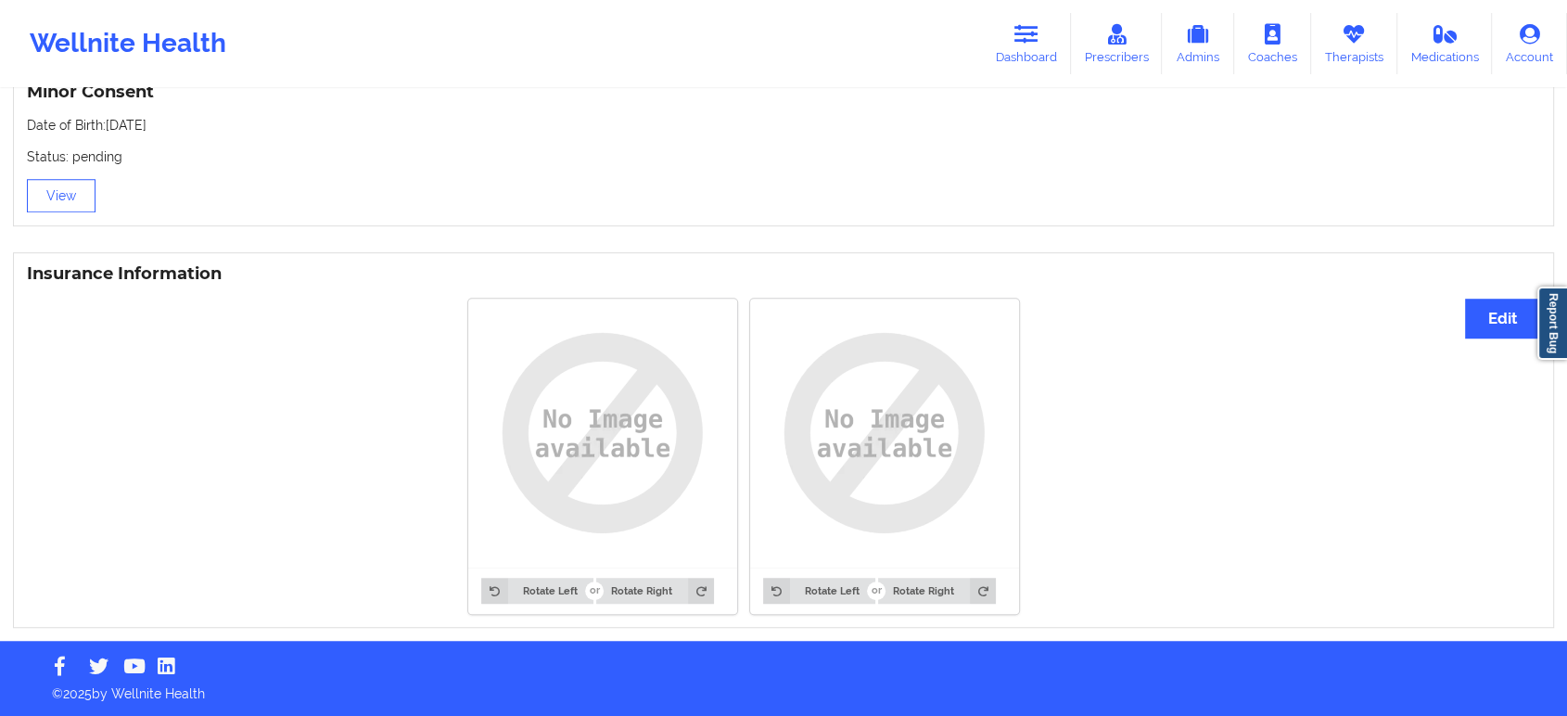
drag, startPoint x: 1010, startPoint y: 294, endPoint x: 1002, endPoint y: 275, distance: 20.0
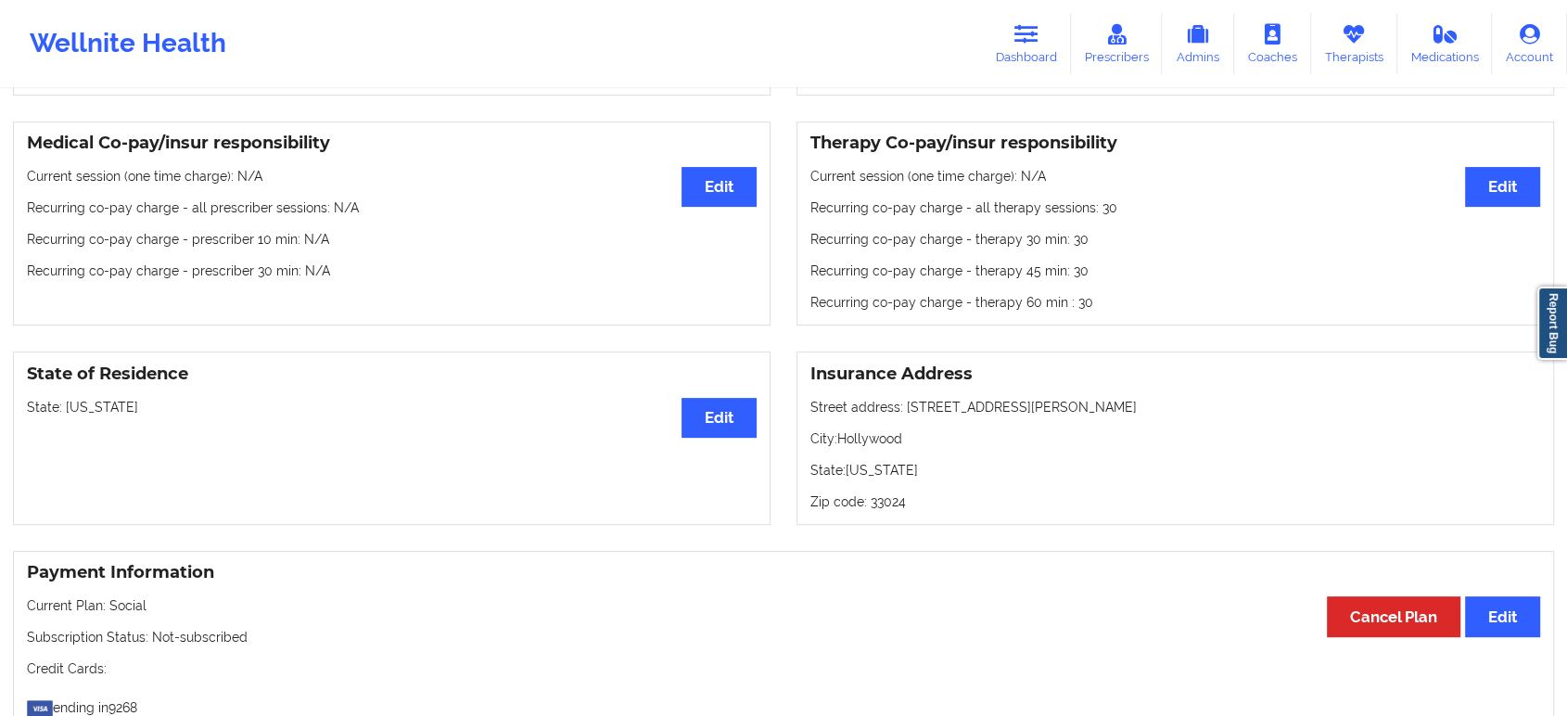
scroll to position [0, 0]
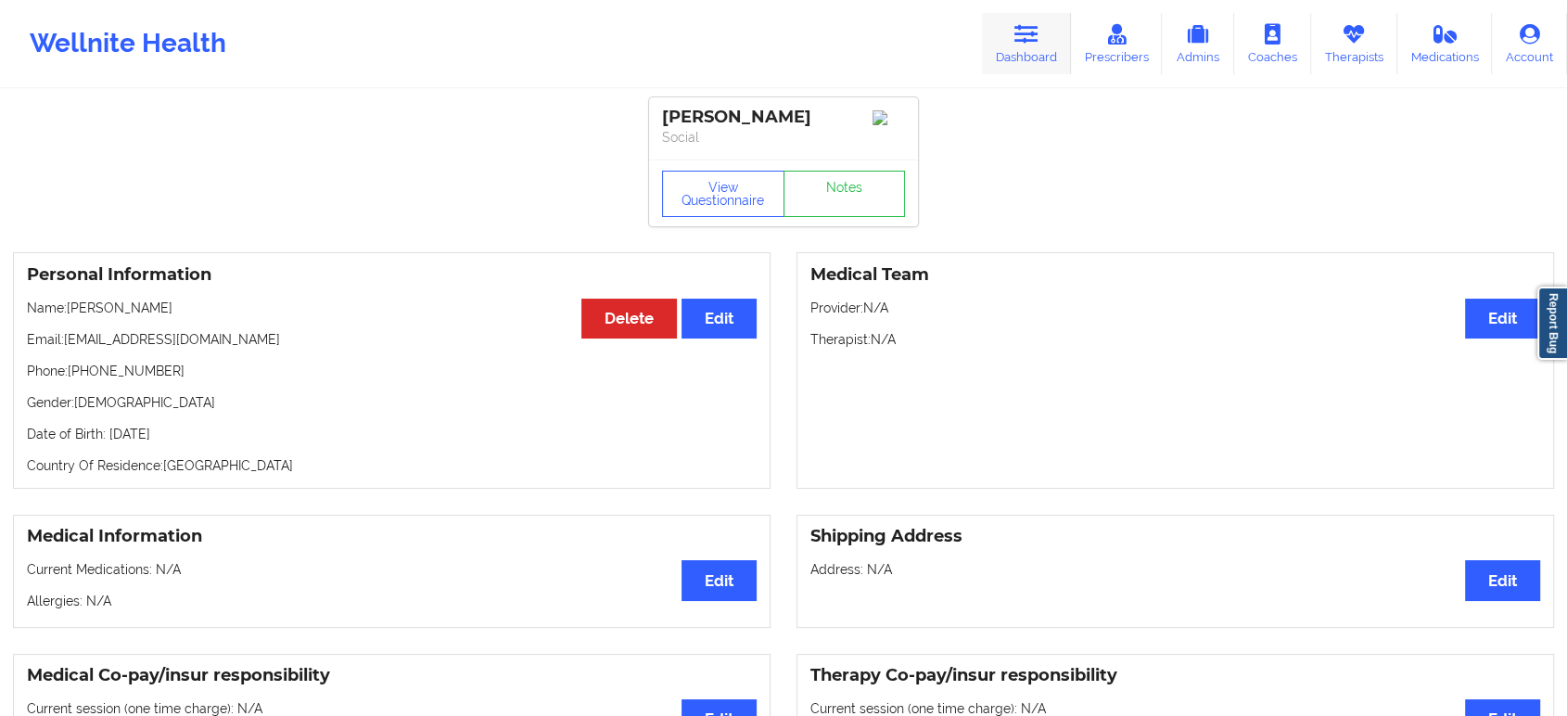
click at [1016, 40] on link "Dashboard" at bounding box center [1026, 43] width 89 height 61
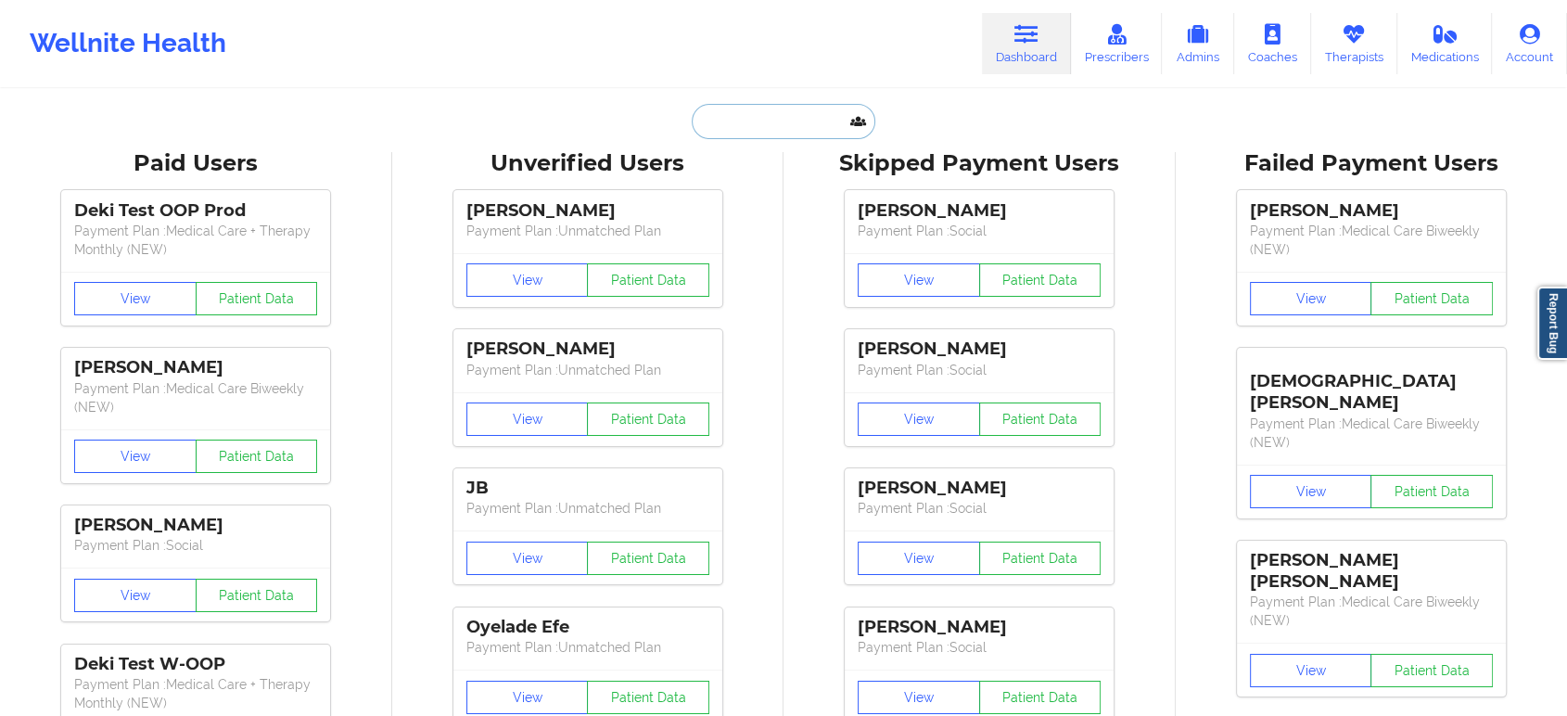
click at [811, 113] on input "text" at bounding box center [784, 121] width 184 height 35
paste input "Andrew Ferguson"
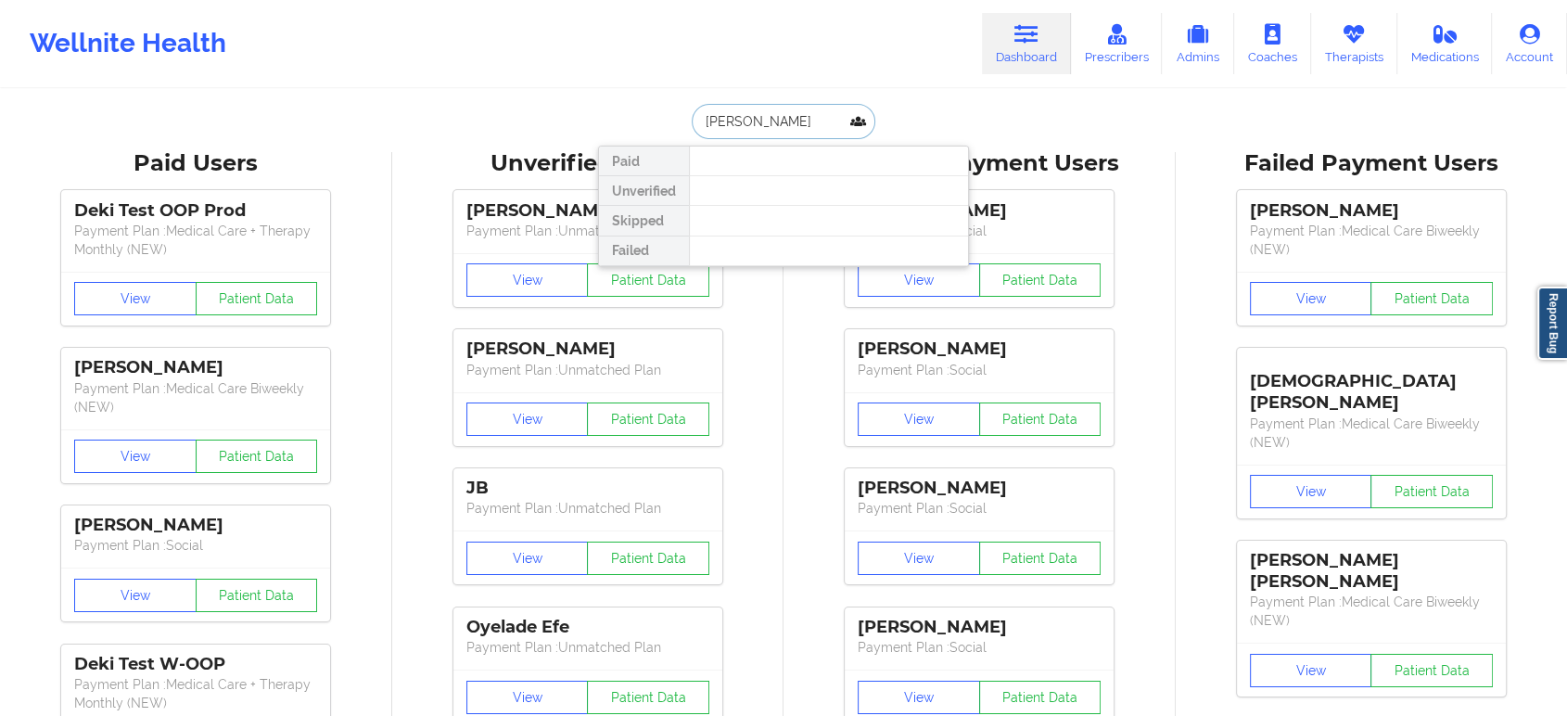
paste input "R.GUNTER.ME@GMAIL.COM"
type input "R.GUNTER.ME@GMAIL.COM"
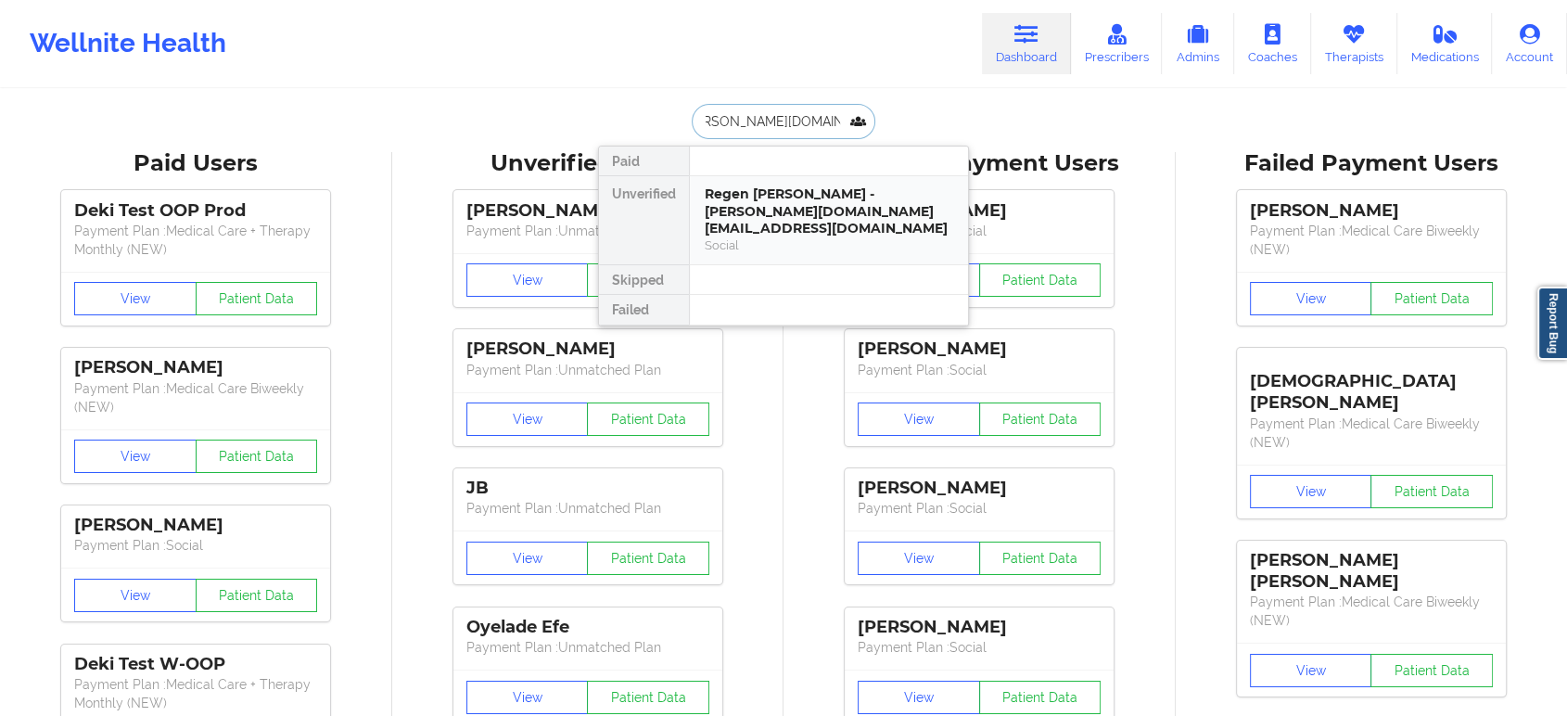
click at [805, 216] on div "Regen Brister Gunter - r.gunter.me@gmail.com" at bounding box center [829, 211] width 248 height 52
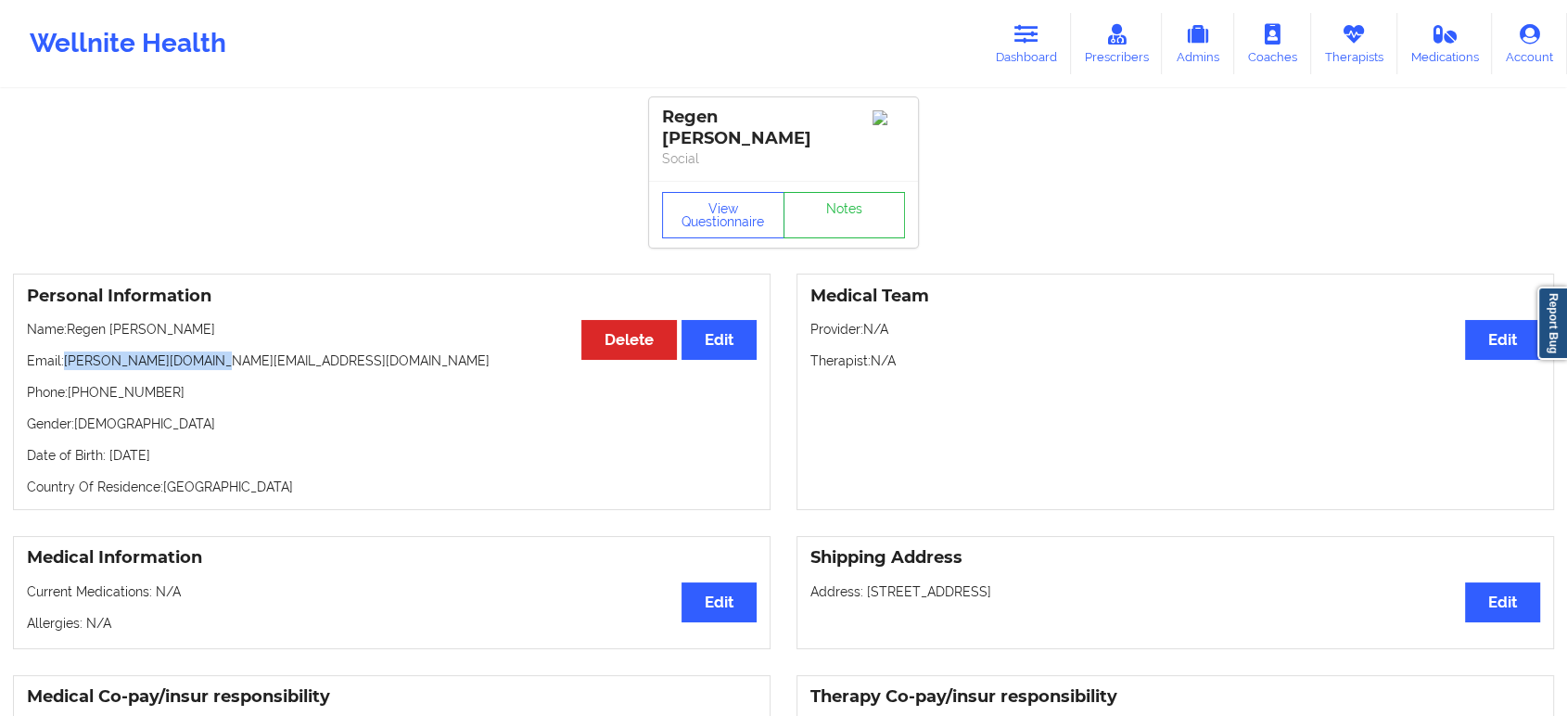
drag, startPoint x: 225, startPoint y: 340, endPoint x: 66, endPoint y: 343, distance: 159.5
click at [66, 351] on p "Email: r.gunter.me@gmail.com" at bounding box center [392, 360] width 730 height 19
click at [111, 383] on p "Phone: +18503901637" at bounding box center [392, 392] width 730 height 19
click at [1047, 23] on link "Dashboard" at bounding box center [1026, 43] width 89 height 61
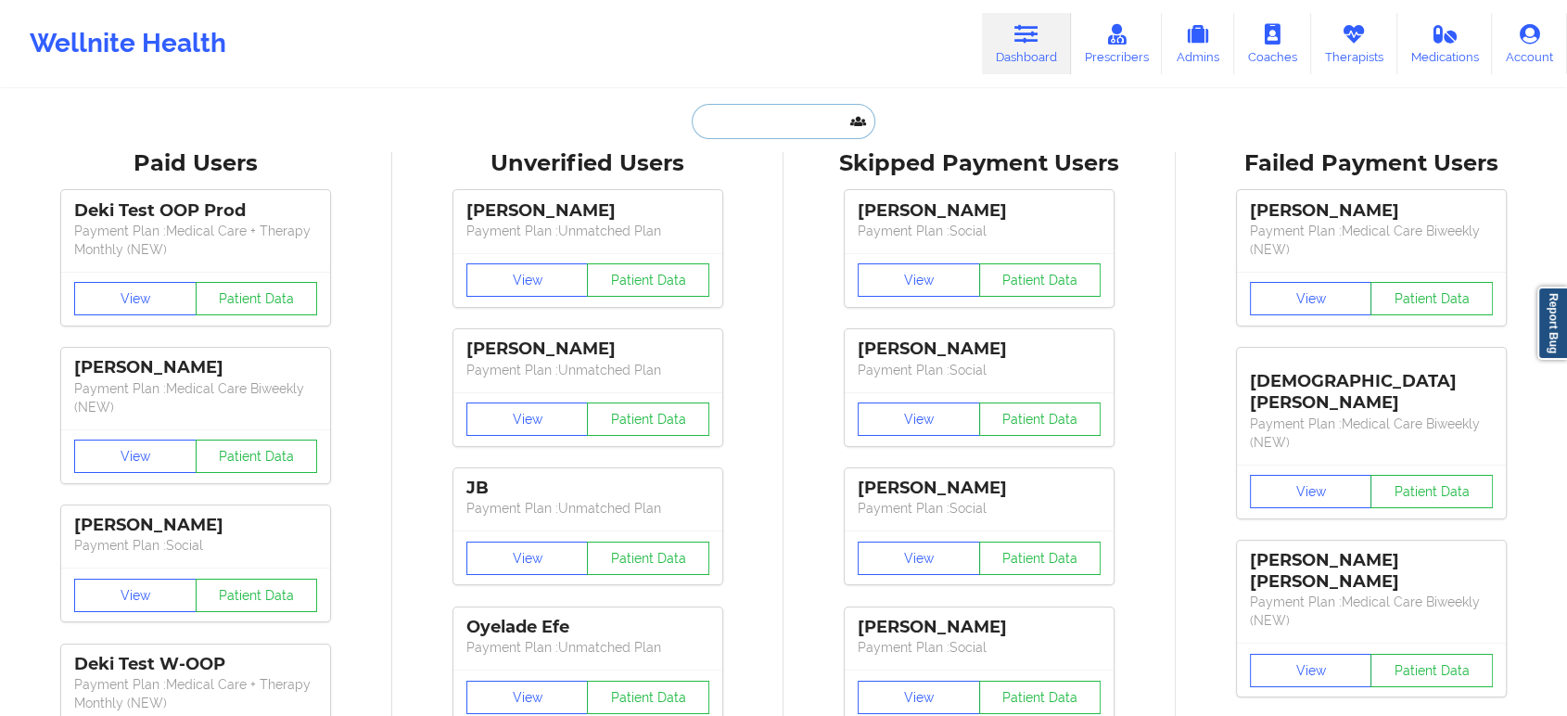
click at [799, 117] on input "text" at bounding box center [784, 121] width 184 height 35
paste input "FRANCESCA A GARCIA"
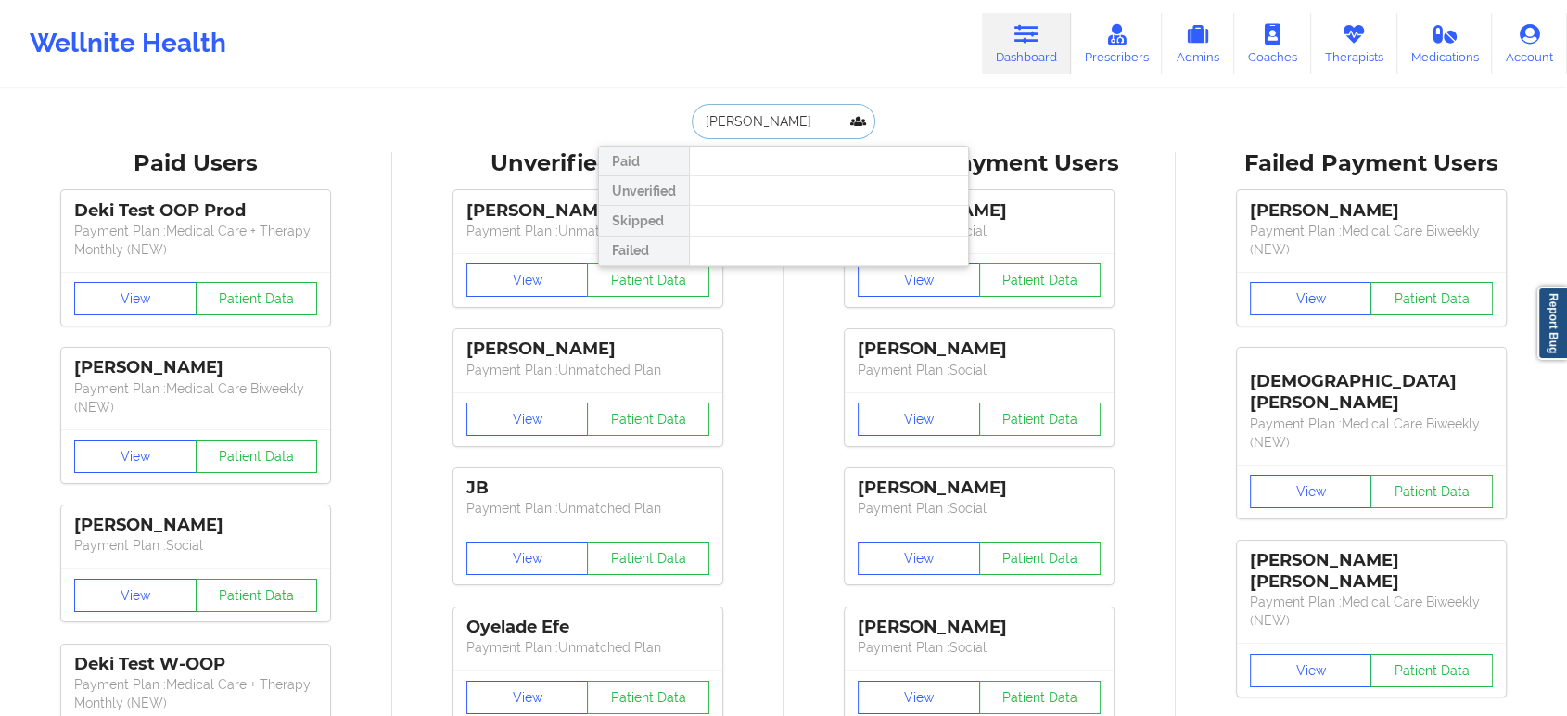
type input "FRANCESCA GARCIA"
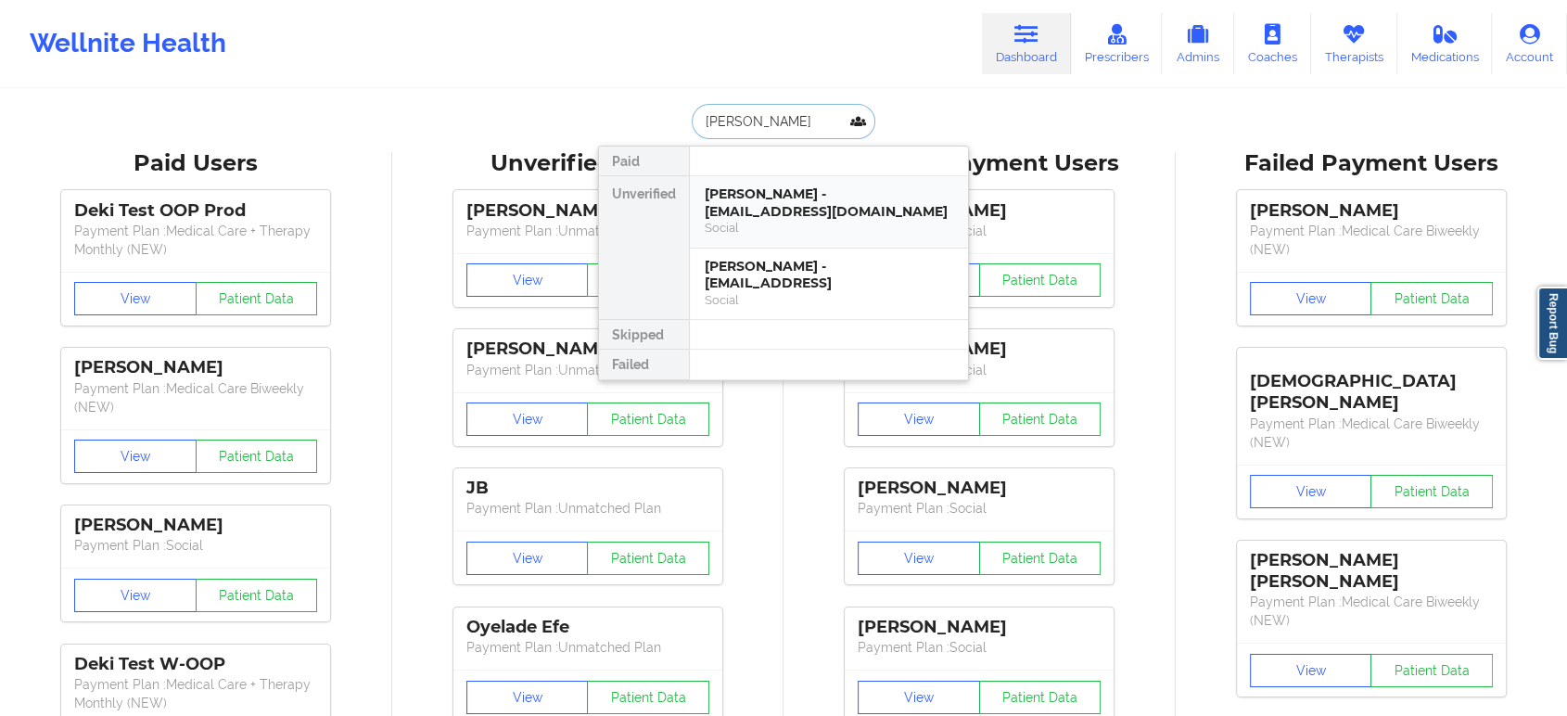
click at [861, 223] on div "Social" at bounding box center [829, 228] width 248 height 16
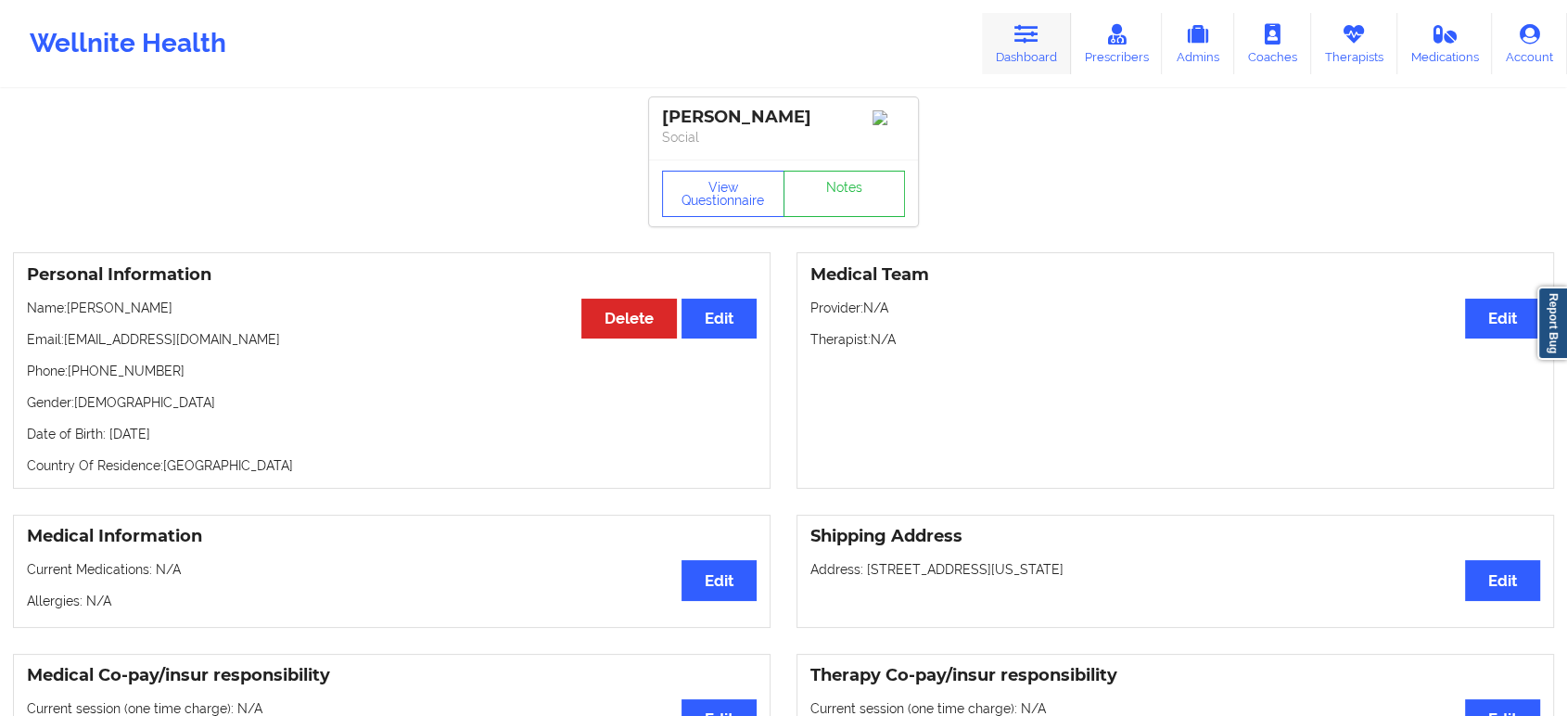
click at [1038, 57] on link "Dashboard" at bounding box center [1026, 43] width 89 height 61
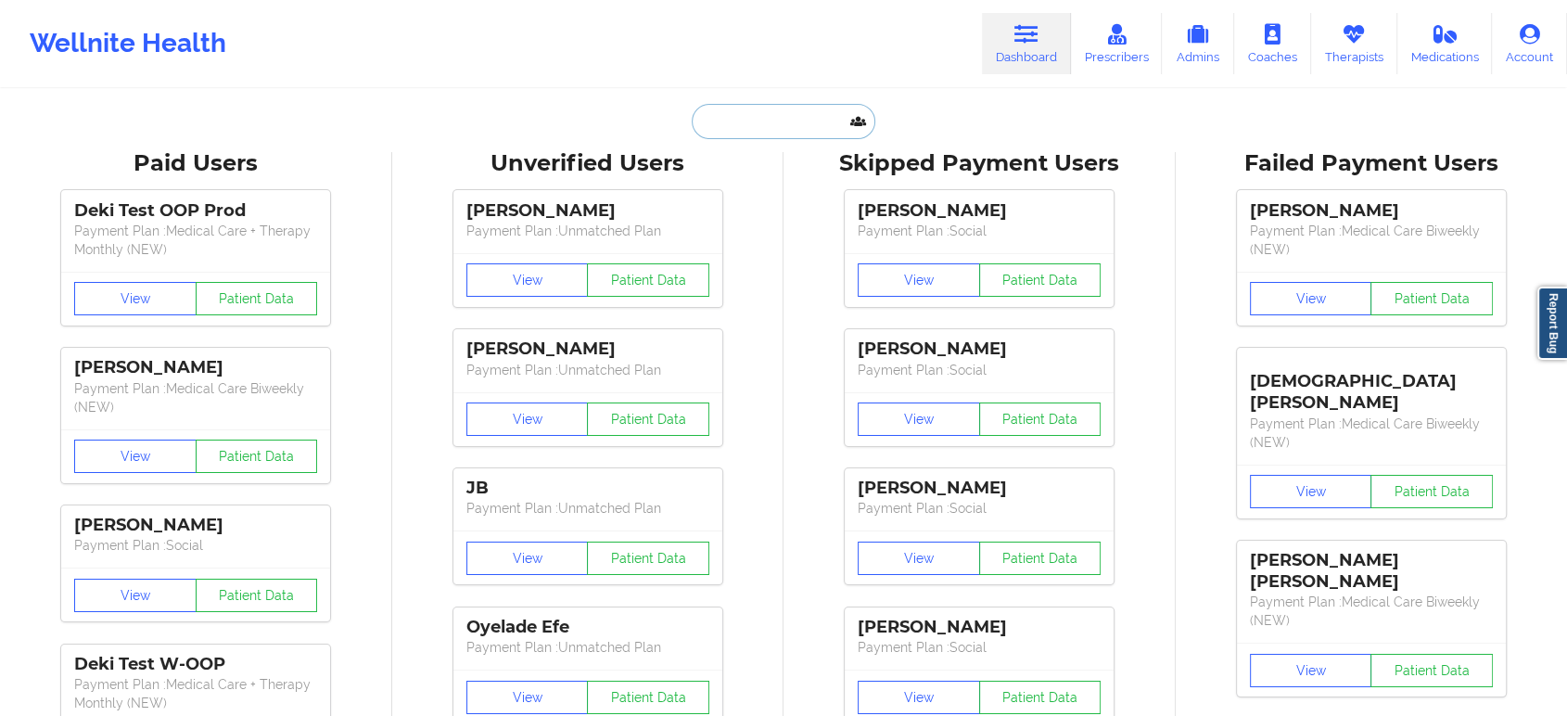
click at [775, 117] on input "text" at bounding box center [784, 121] width 184 height 35
paste input "Sarah Jinsiwale"
type input "Sarah Jinsiwale"
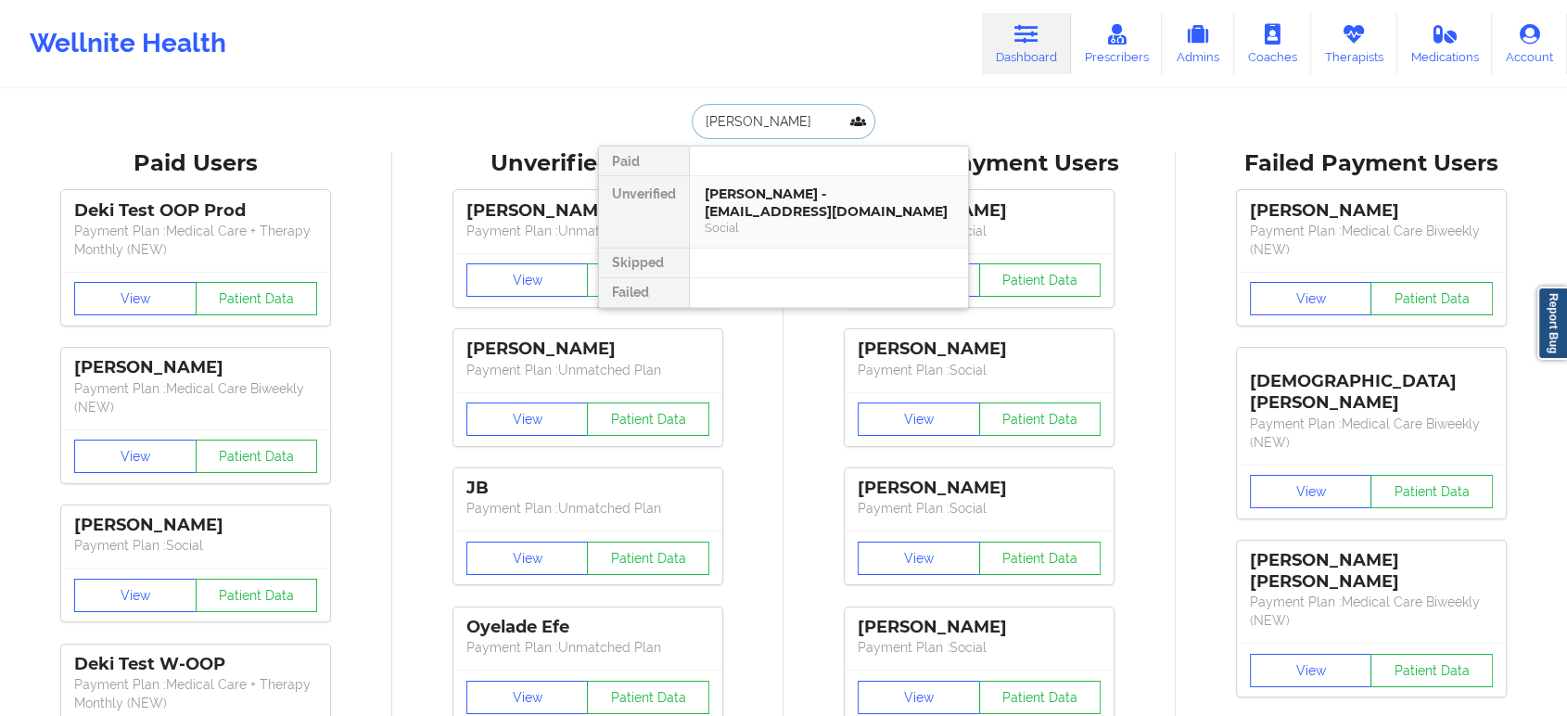
click at [826, 200] on div "Sarah Jinsiwale - sarahmenz3@gmail.com" at bounding box center [829, 202] width 248 height 34
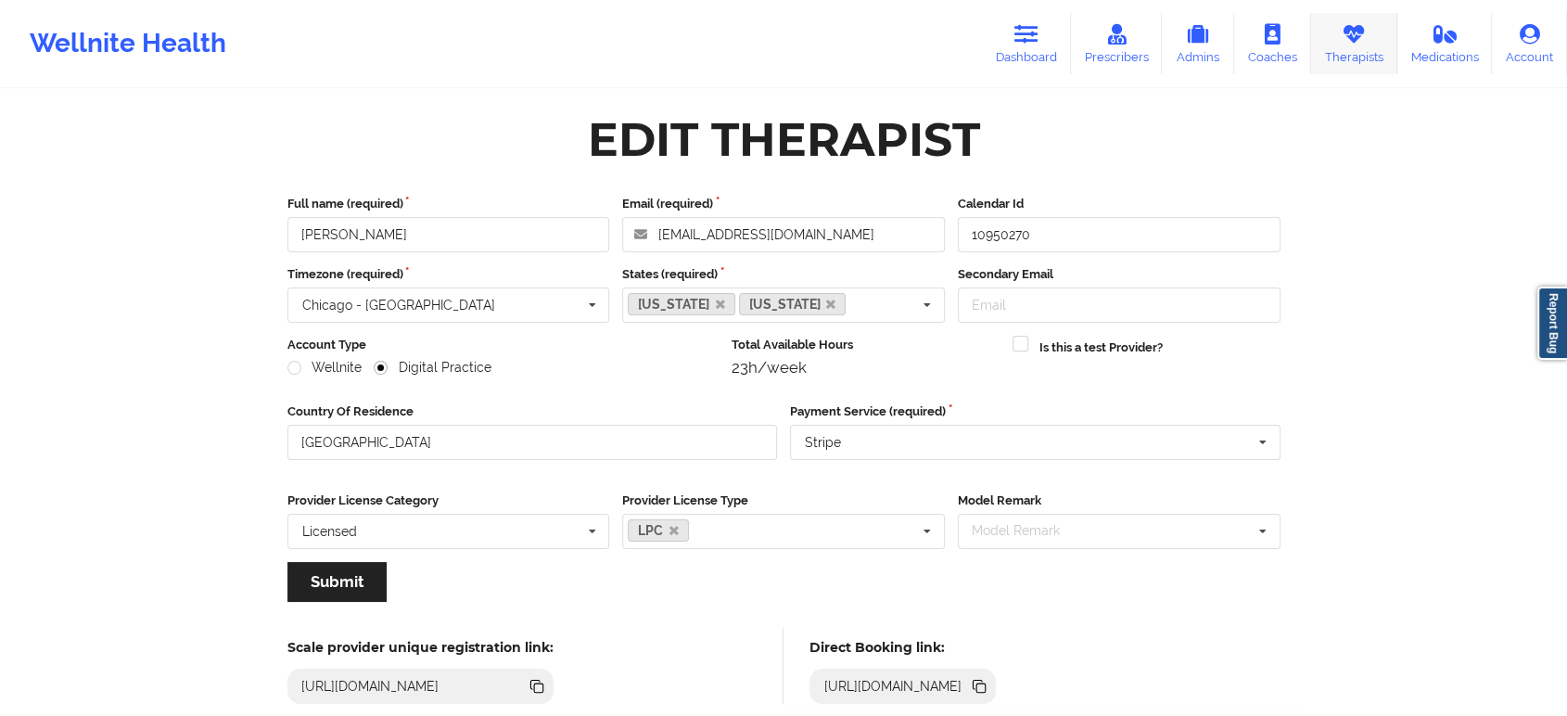
drag, startPoint x: 0, startPoint y: 0, endPoint x: 1362, endPoint y: 45, distance: 1362.6
click at [1362, 45] on link "Therapists" at bounding box center [1354, 43] width 86 height 61
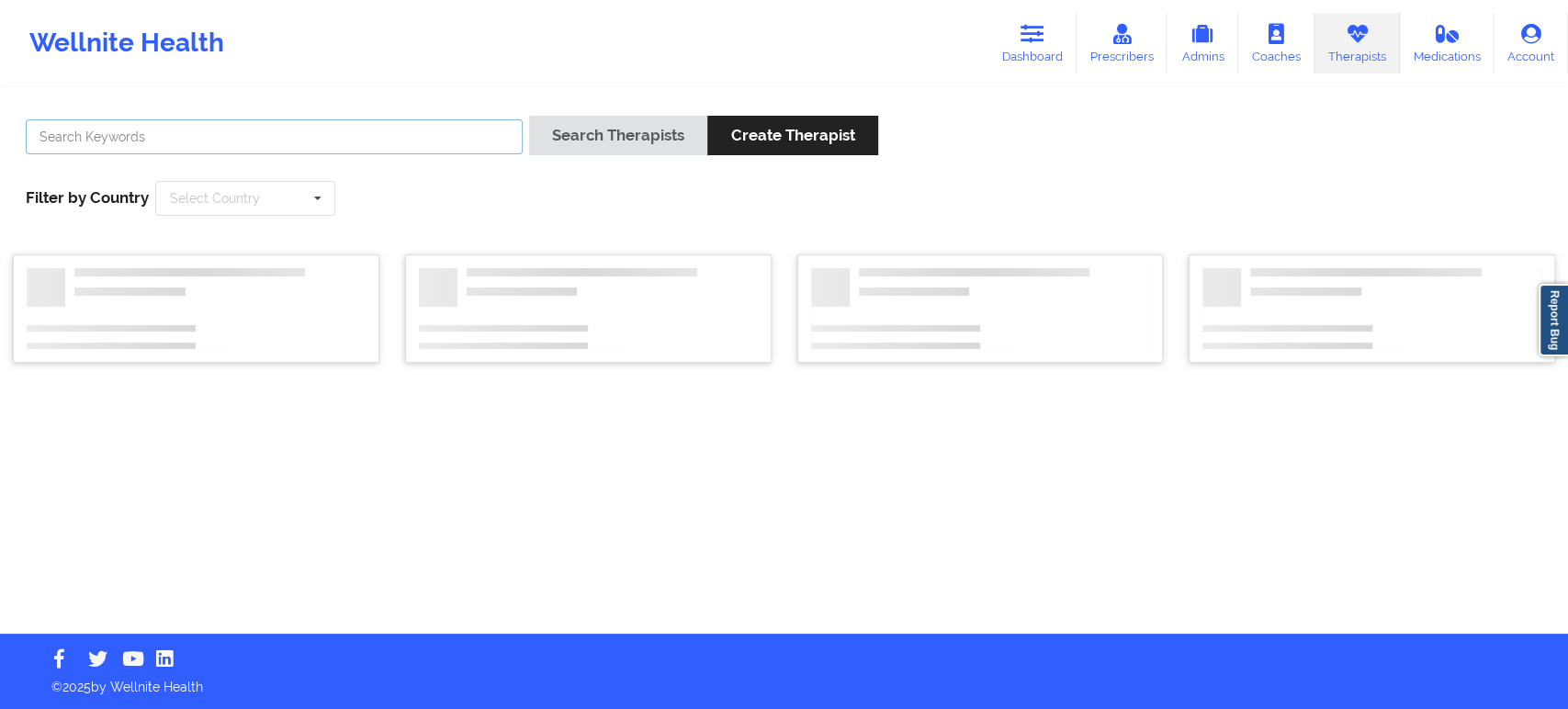
click at [430, 145] on input "text" at bounding box center [274, 137] width 497 height 35
paste input "Gloria Sanchez"
type input "Gloria Sanchez"
click at [610, 128] on button "Search Therapists" at bounding box center [618, 136] width 178 height 40
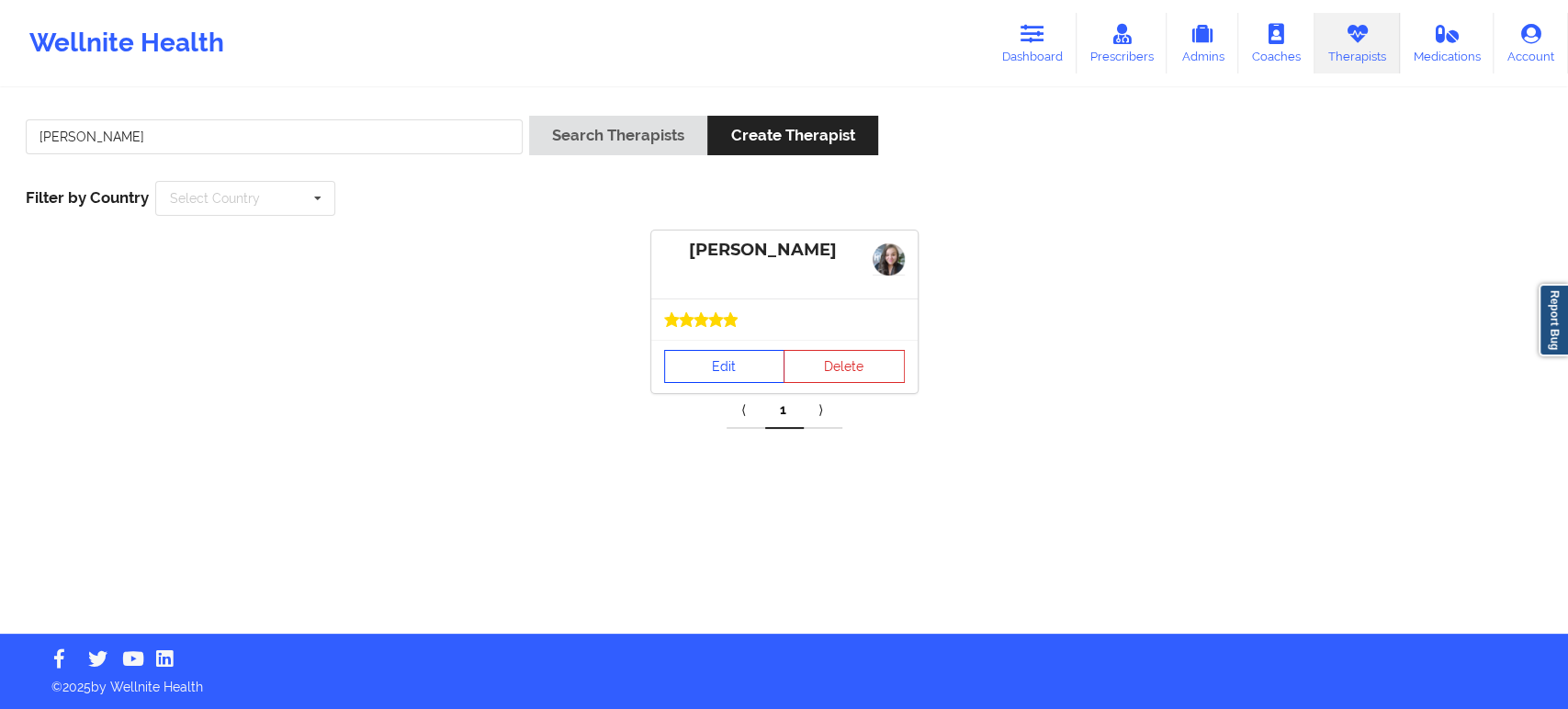
click at [732, 364] on link "Edit" at bounding box center [724, 365] width 121 height 33
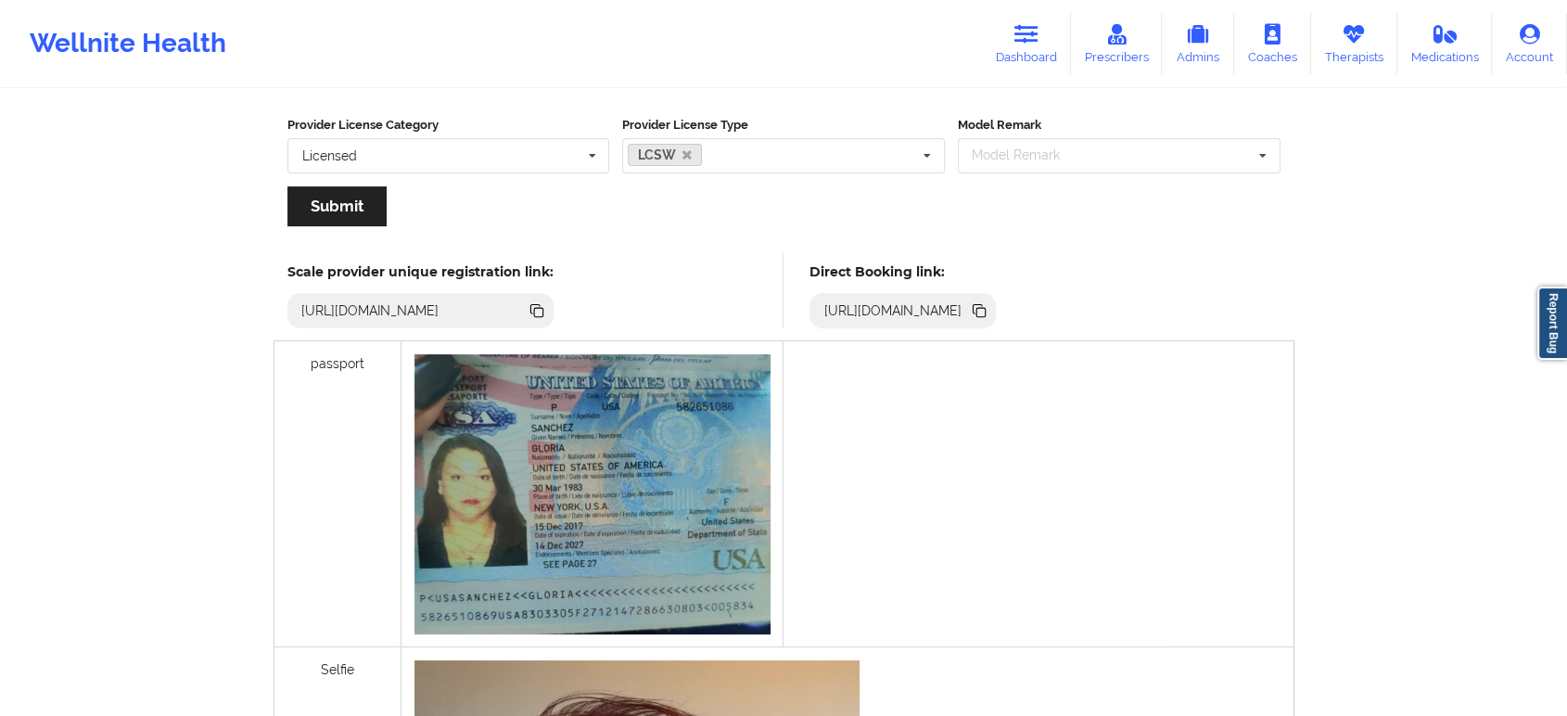
scroll to position [412, 0]
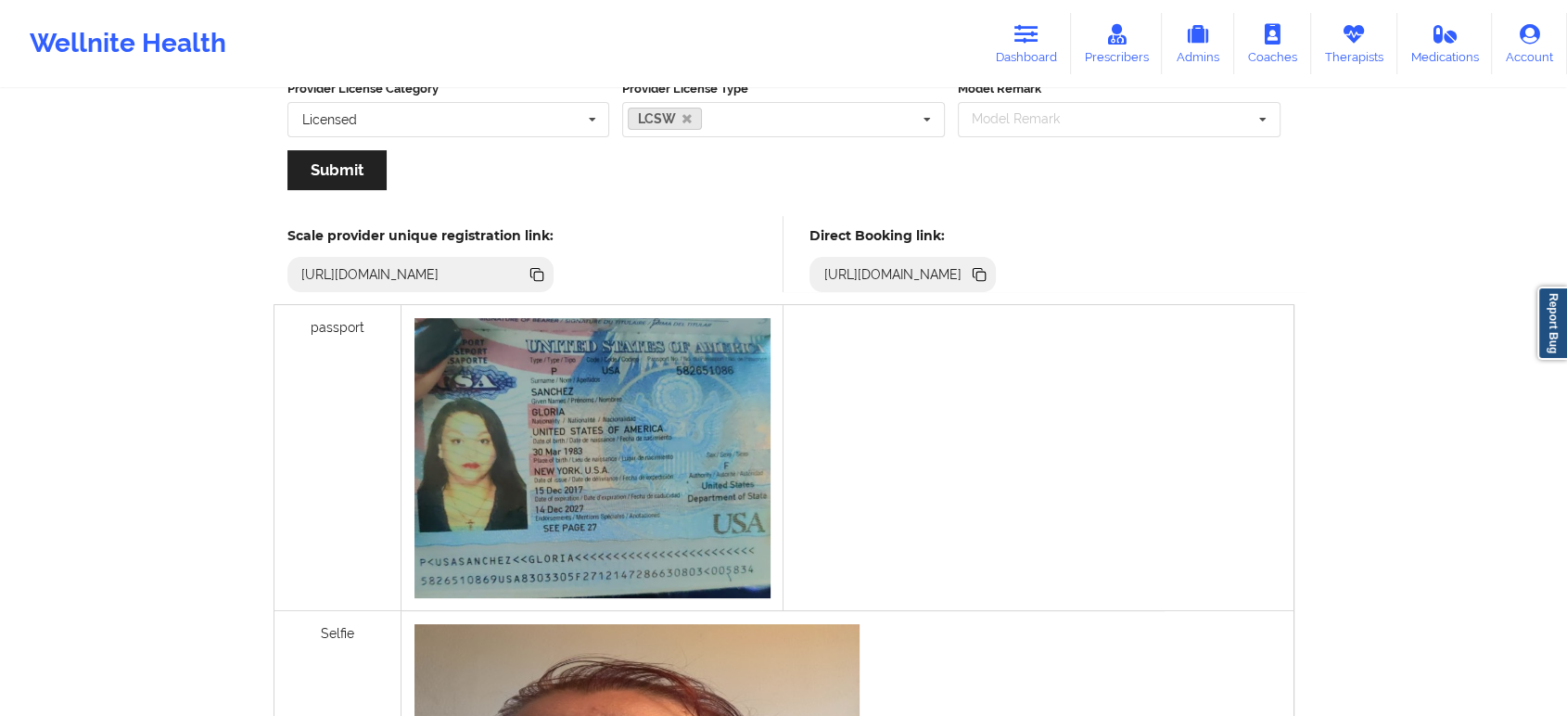
click at [989, 266] on icon at bounding box center [979, 274] width 20 height 20
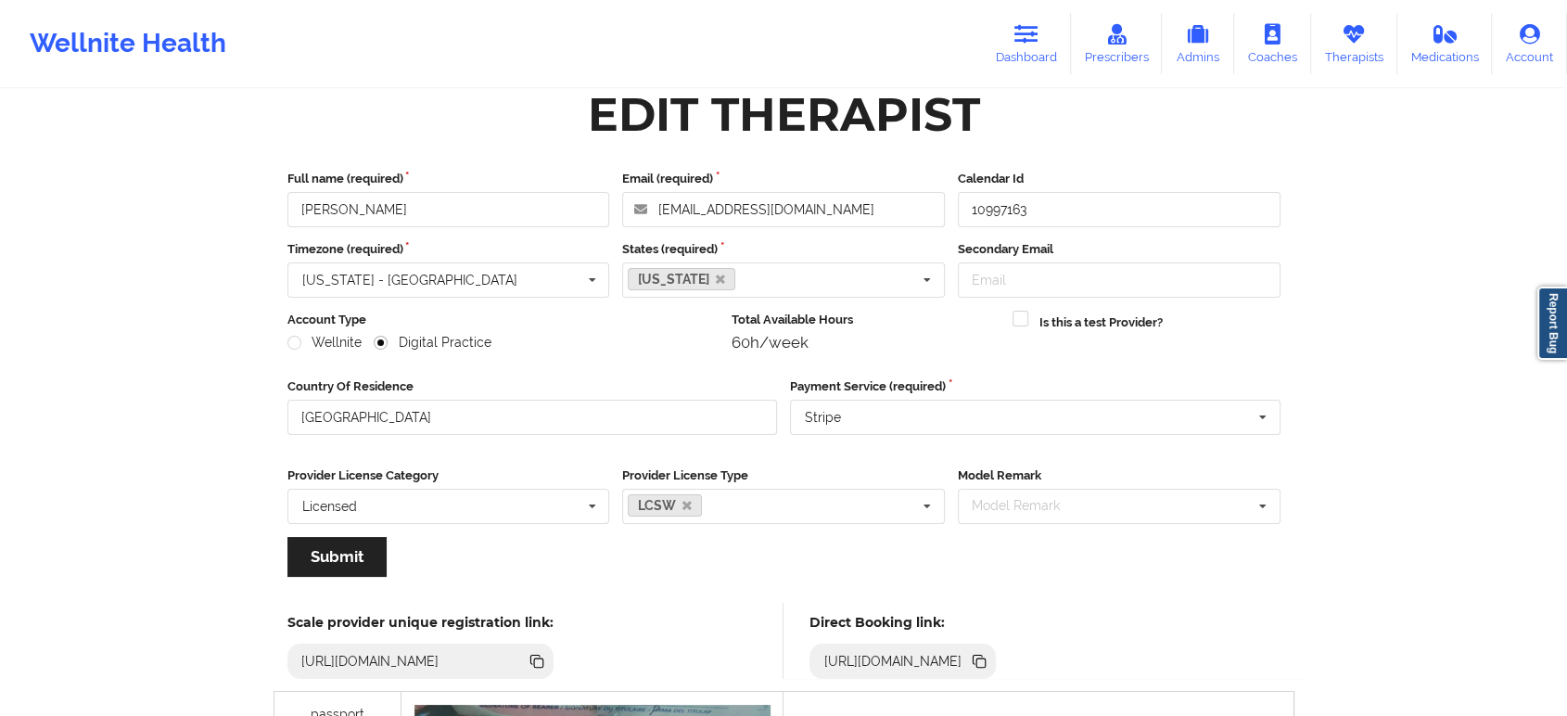
scroll to position [0, 0]
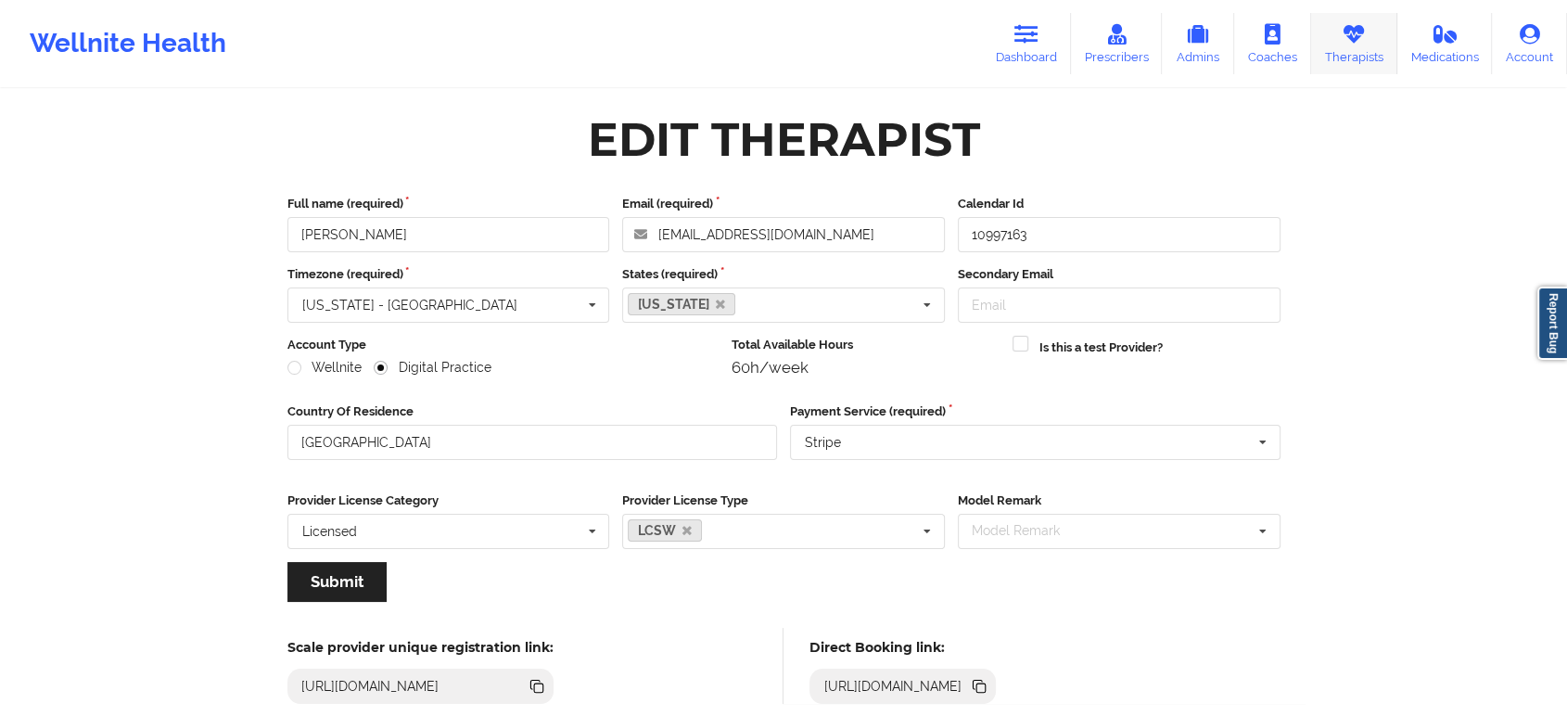
click at [1371, 54] on link "Therapists" at bounding box center [1354, 43] width 86 height 61
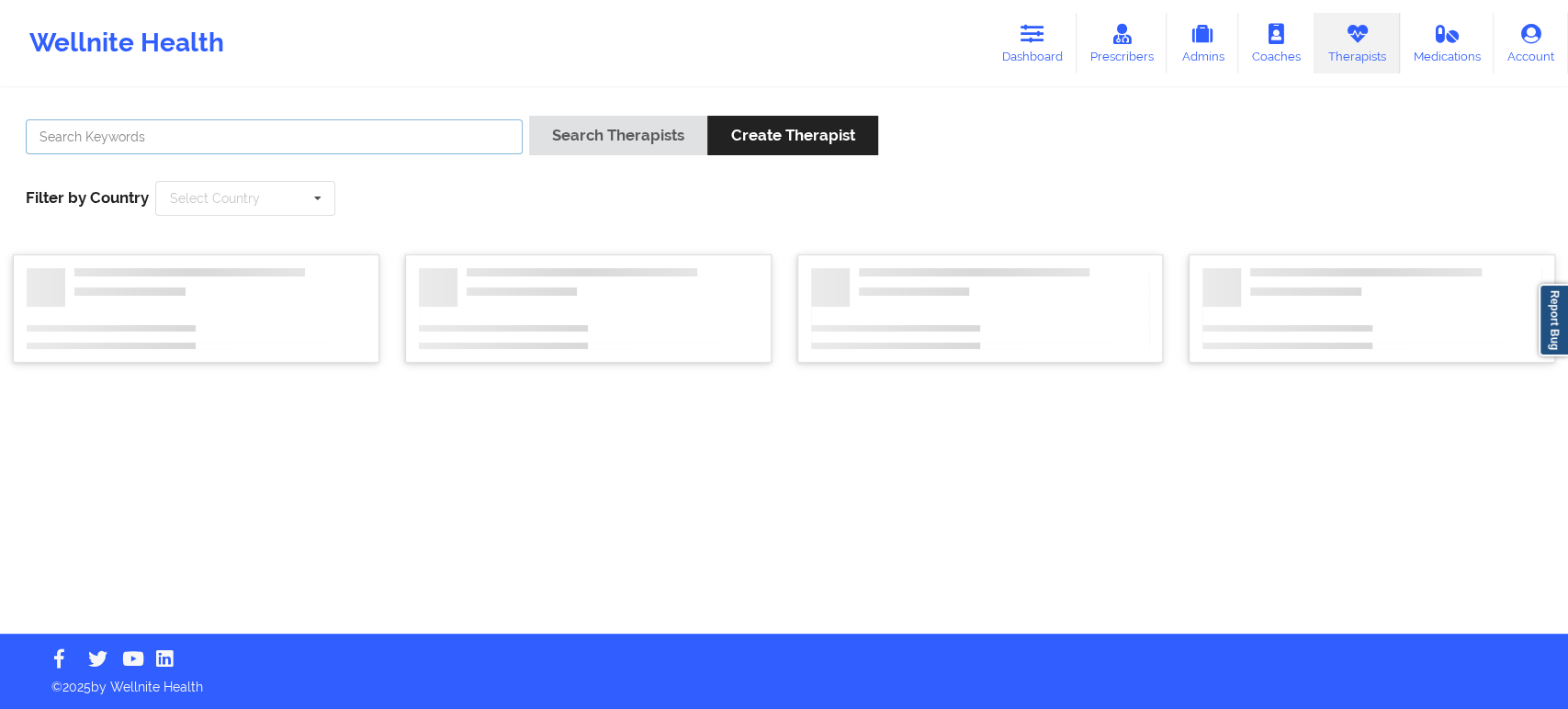
click at [409, 133] on input "text" at bounding box center [274, 137] width 497 height 35
paste input "Erin Ritter"
type input "Erin Ritter"
click at [560, 130] on button "Search Therapists" at bounding box center [618, 136] width 178 height 40
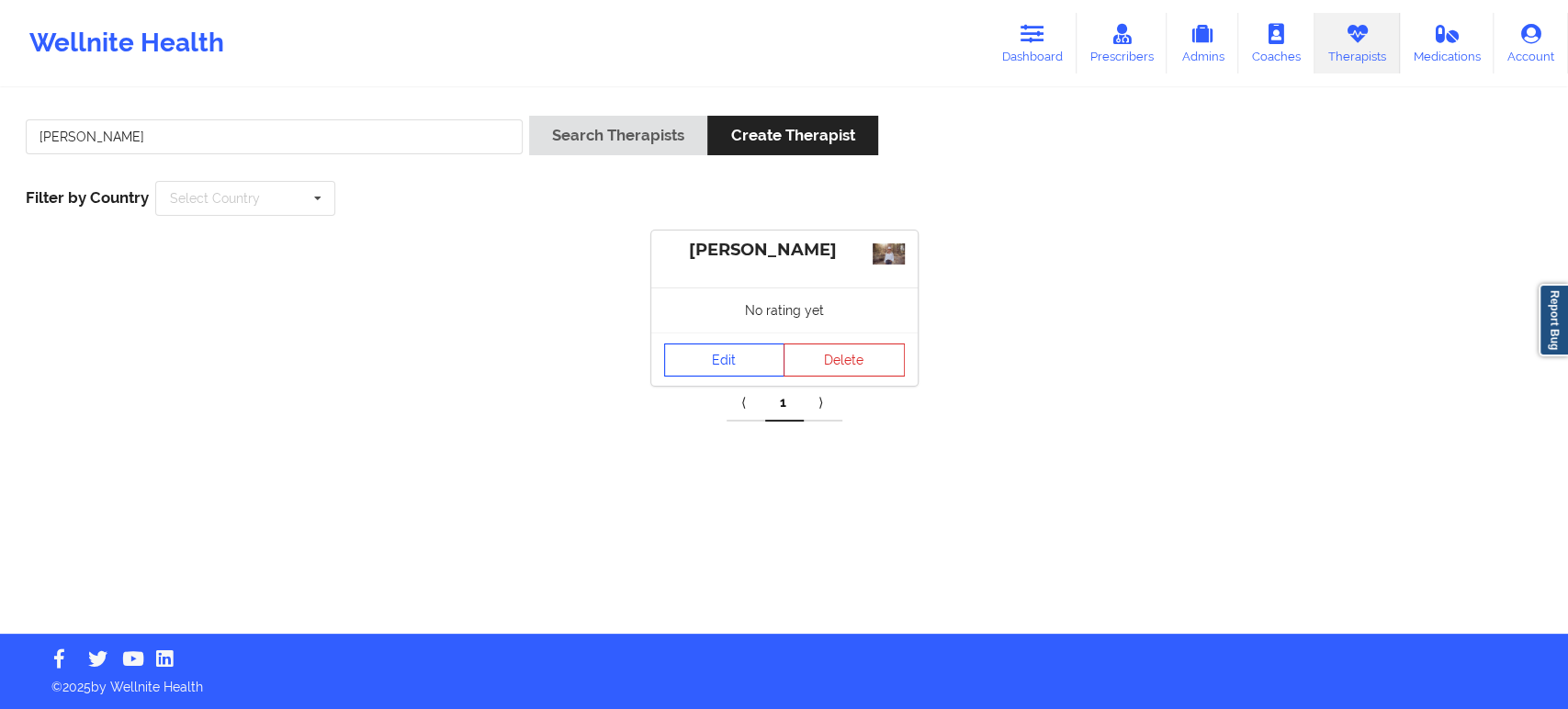
click at [749, 352] on link "Edit" at bounding box center [724, 359] width 121 height 33
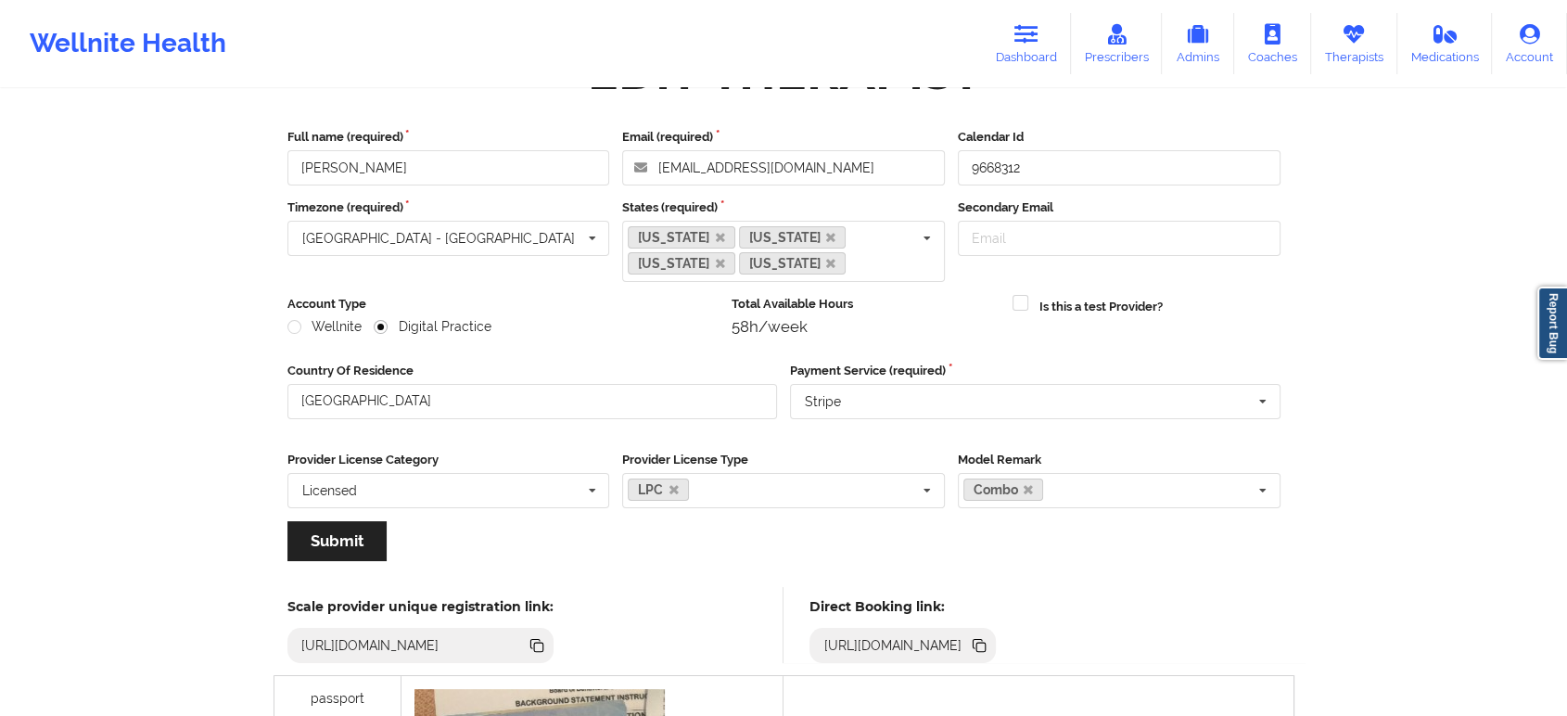
scroll to position [206, 0]
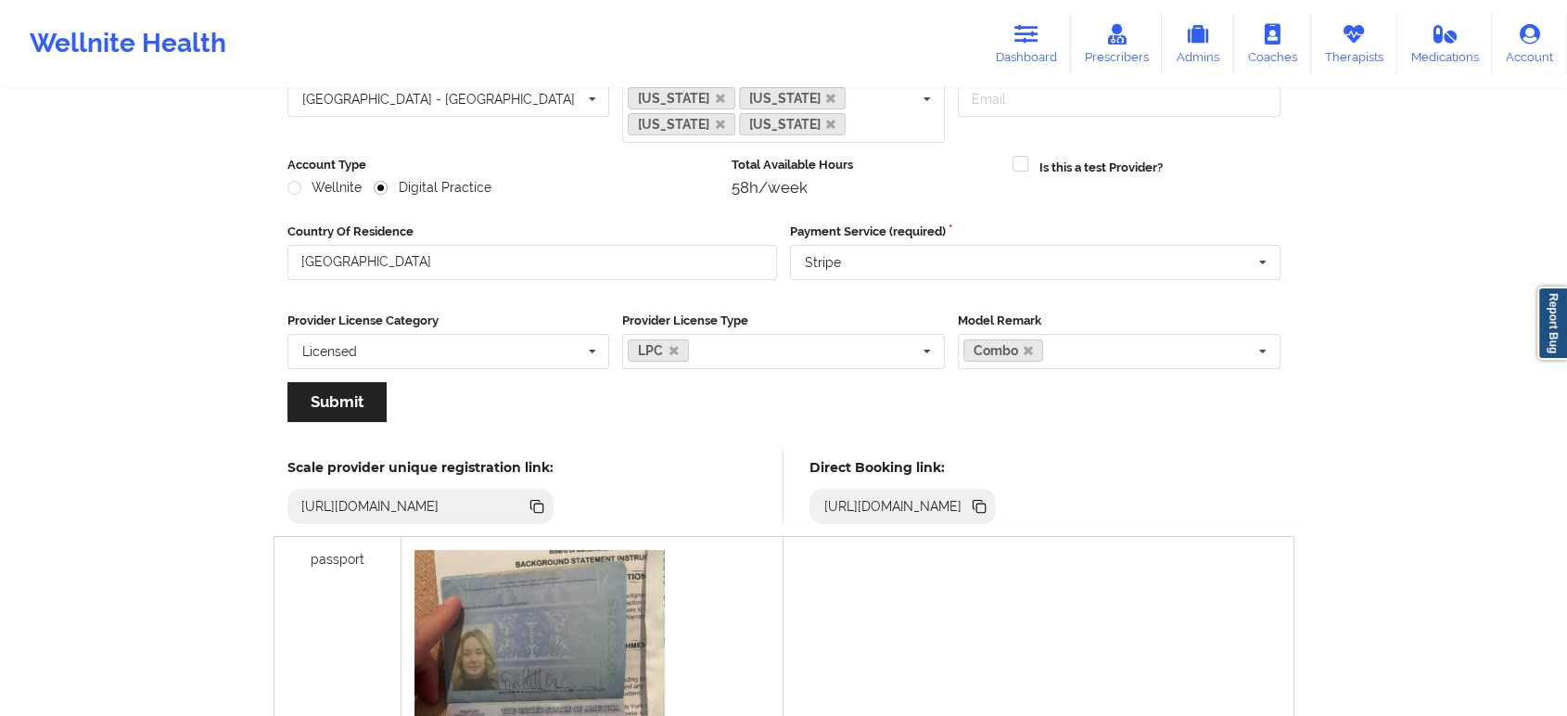
click at [986, 506] on icon at bounding box center [980, 507] width 9 height 9
click at [1370, 21] on link "Therapists" at bounding box center [1354, 43] width 86 height 61
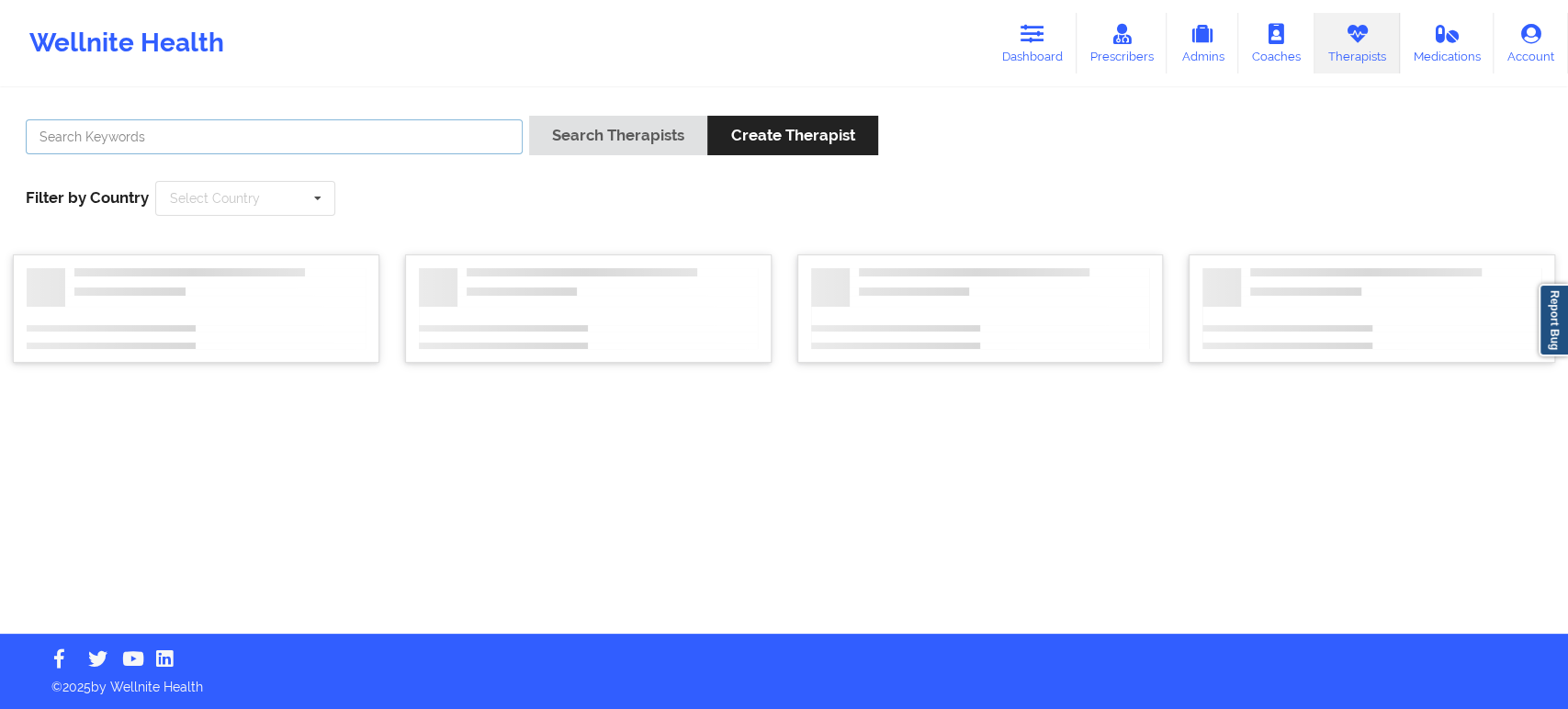
click at [447, 135] on input "text" at bounding box center [274, 137] width 497 height 35
paste input "COURTNEY SADDLER"
type input "COURTNEY SADDLER"
click at [614, 143] on button "Search Therapists" at bounding box center [618, 136] width 178 height 40
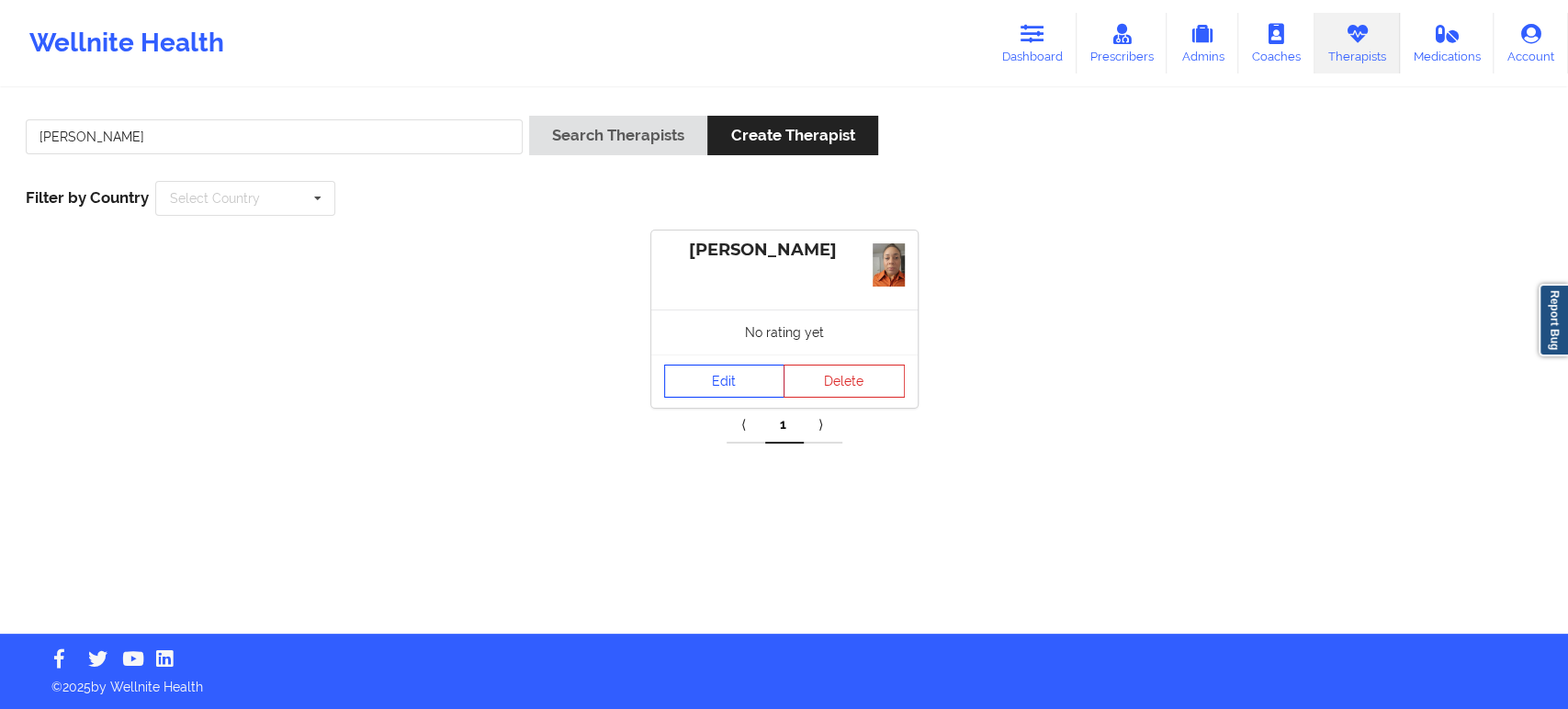
click at [726, 381] on link "Edit" at bounding box center [724, 380] width 121 height 33
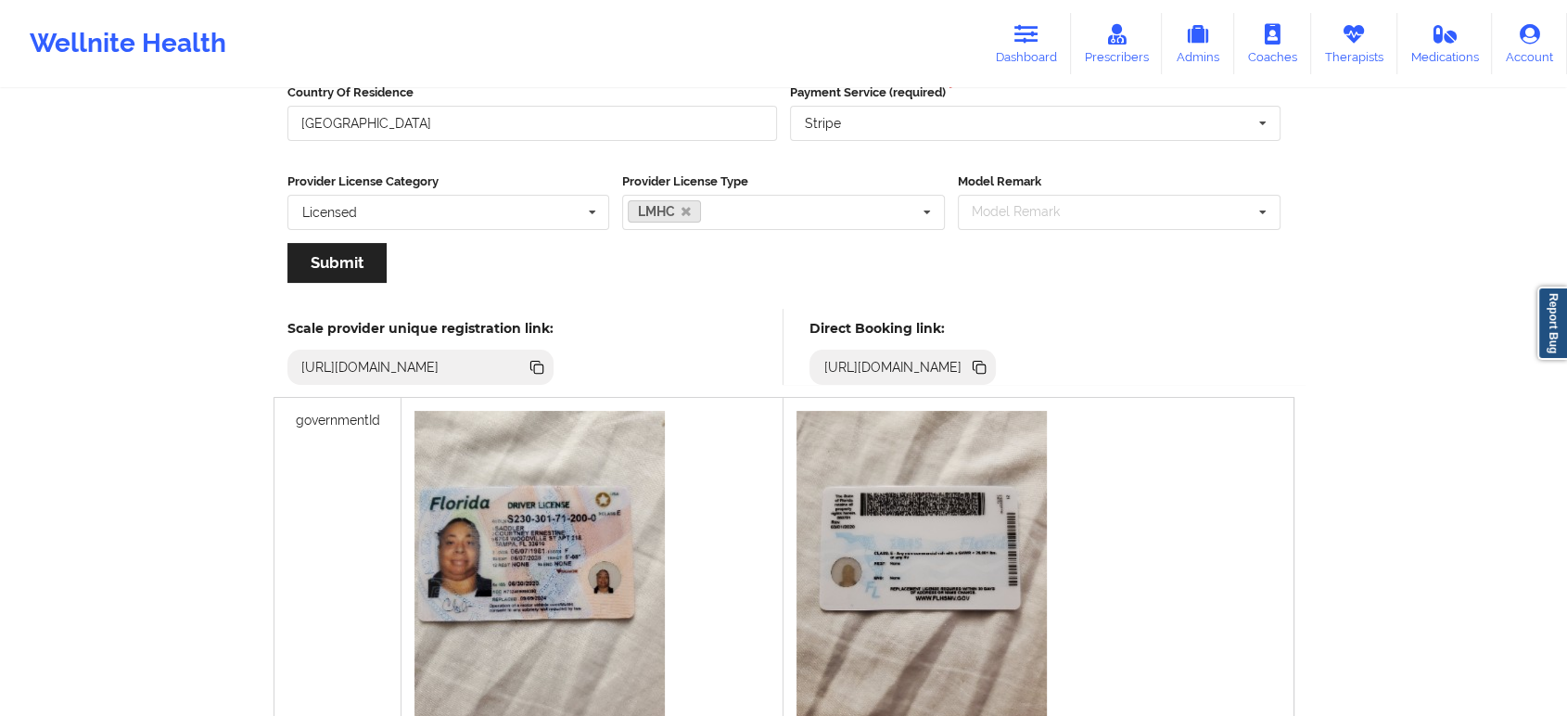
scroll to position [412, 0]
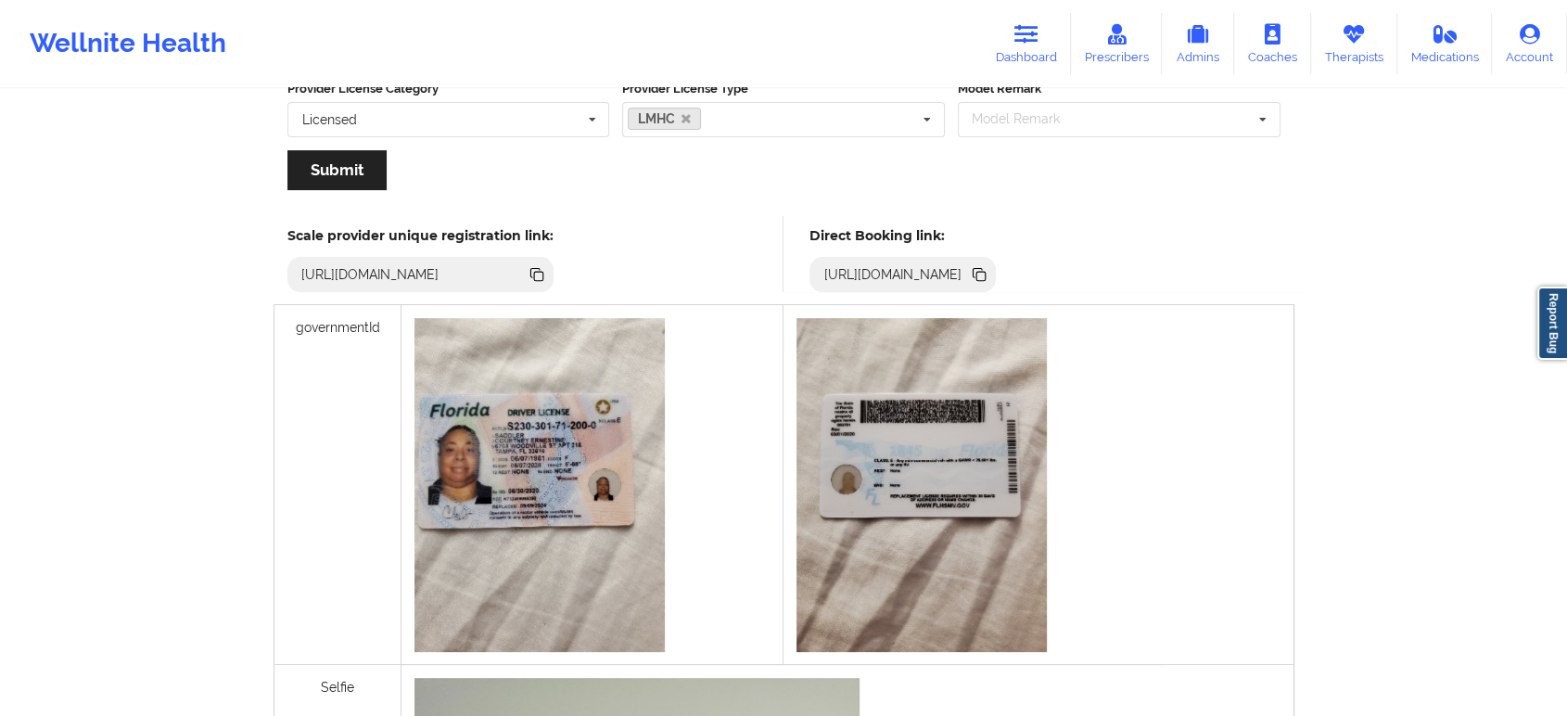
click at [986, 272] on icon at bounding box center [980, 276] width 9 height 9
click at [1342, 39] on link "Therapists" at bounding box center [1354, 43] width 86 height 61
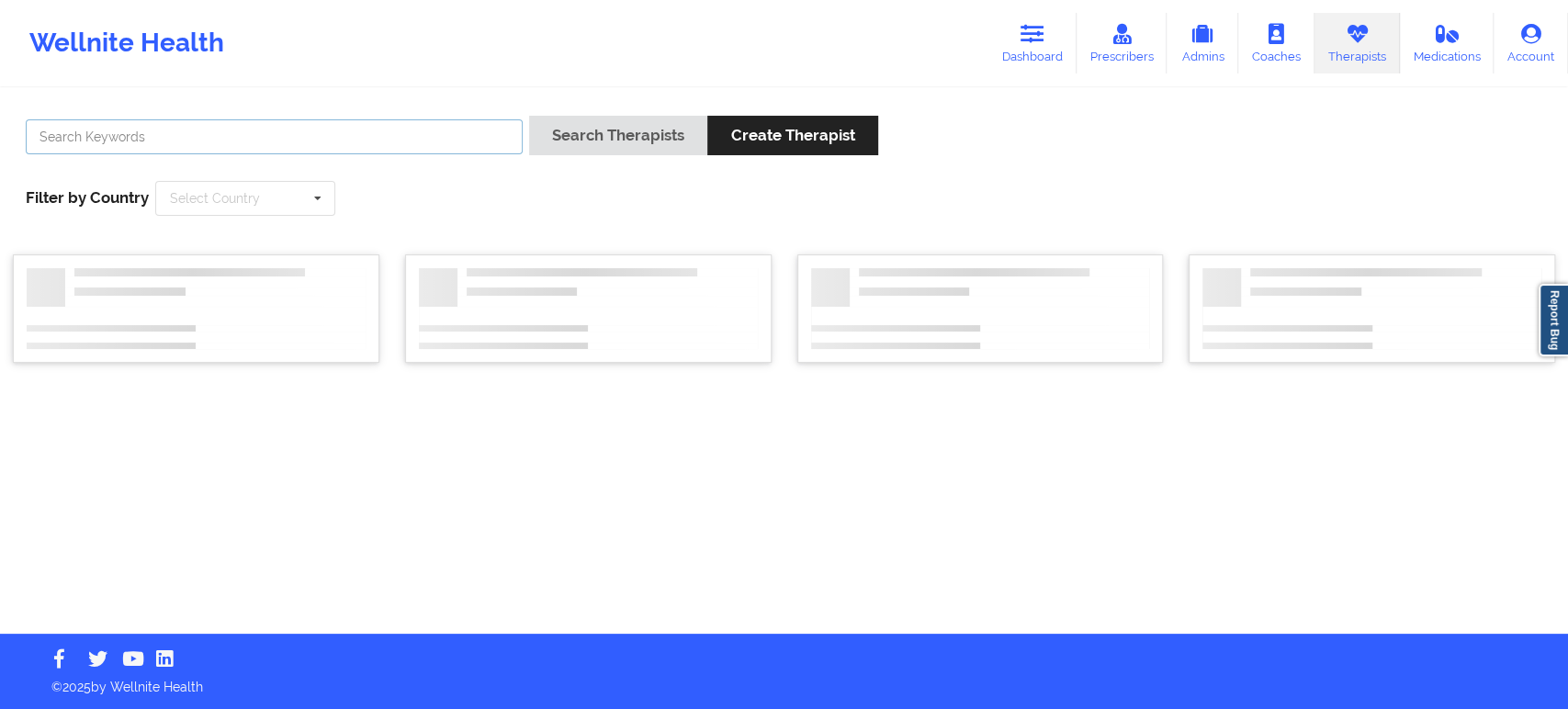
click at [460, 127] on input "text" at bounding box center [274, 137] width 497 height 35
paste input "Jazmin Roberts"
type input "Jazmin Roberts"
click at [552, 134] on button "Search Therapists" at bounding box center [618, 136] width 178 height 40
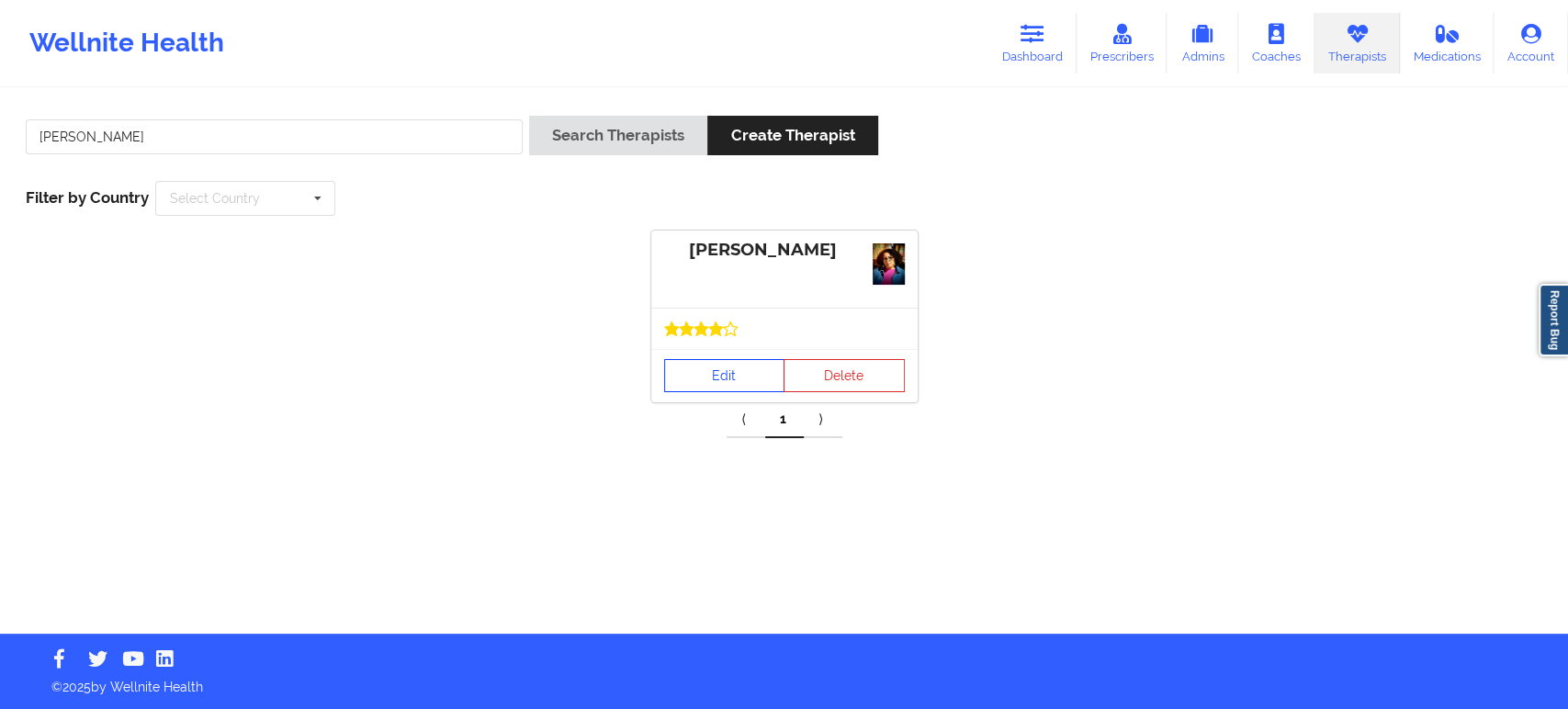
click at [700, 377] on link "Edit" at bounding box center [724, 374] width 121 height 33
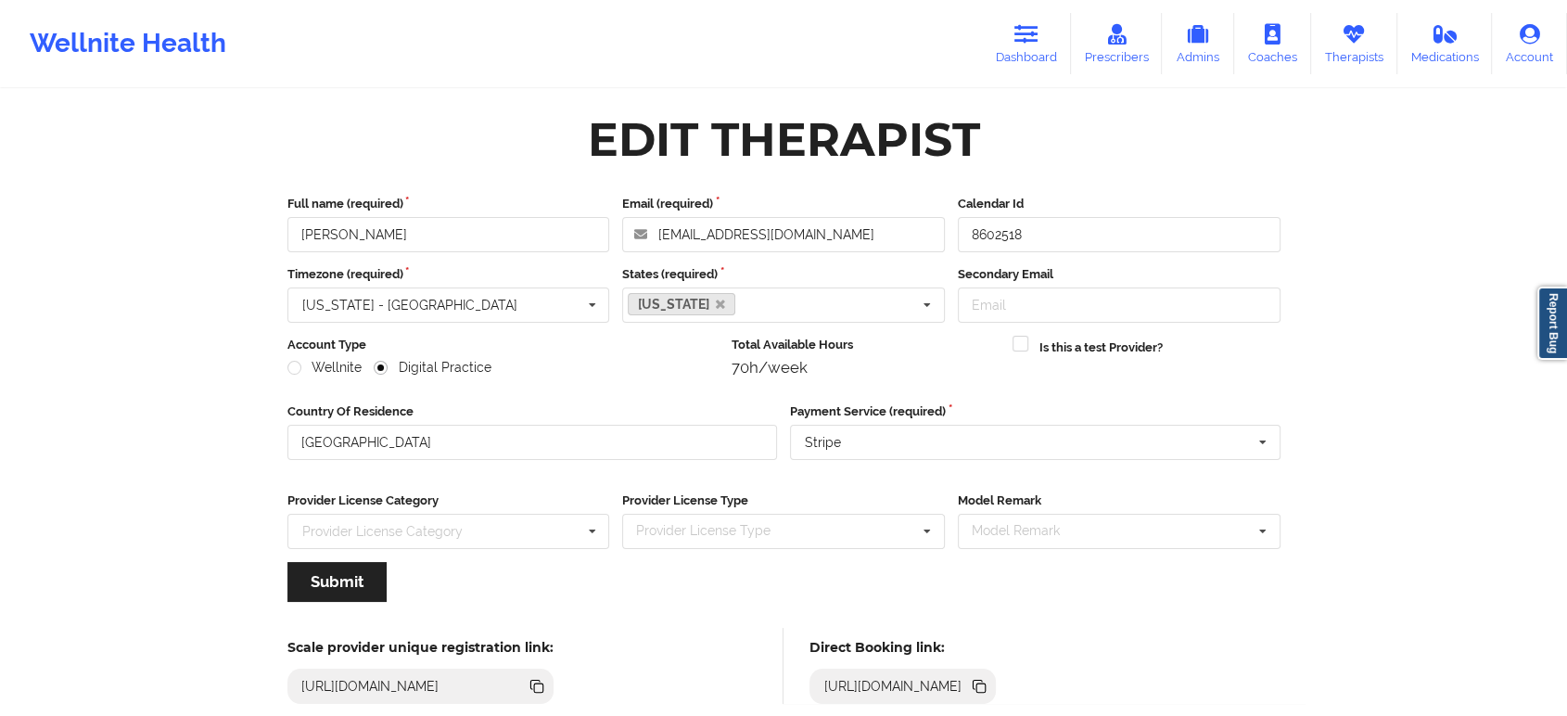
click at [986, 683] on icon at bounding box center [980, 687] width 9 height 9
click at [1374, 39] on link "Therapists" at bounding box center [1354, 43] width 86 height 61
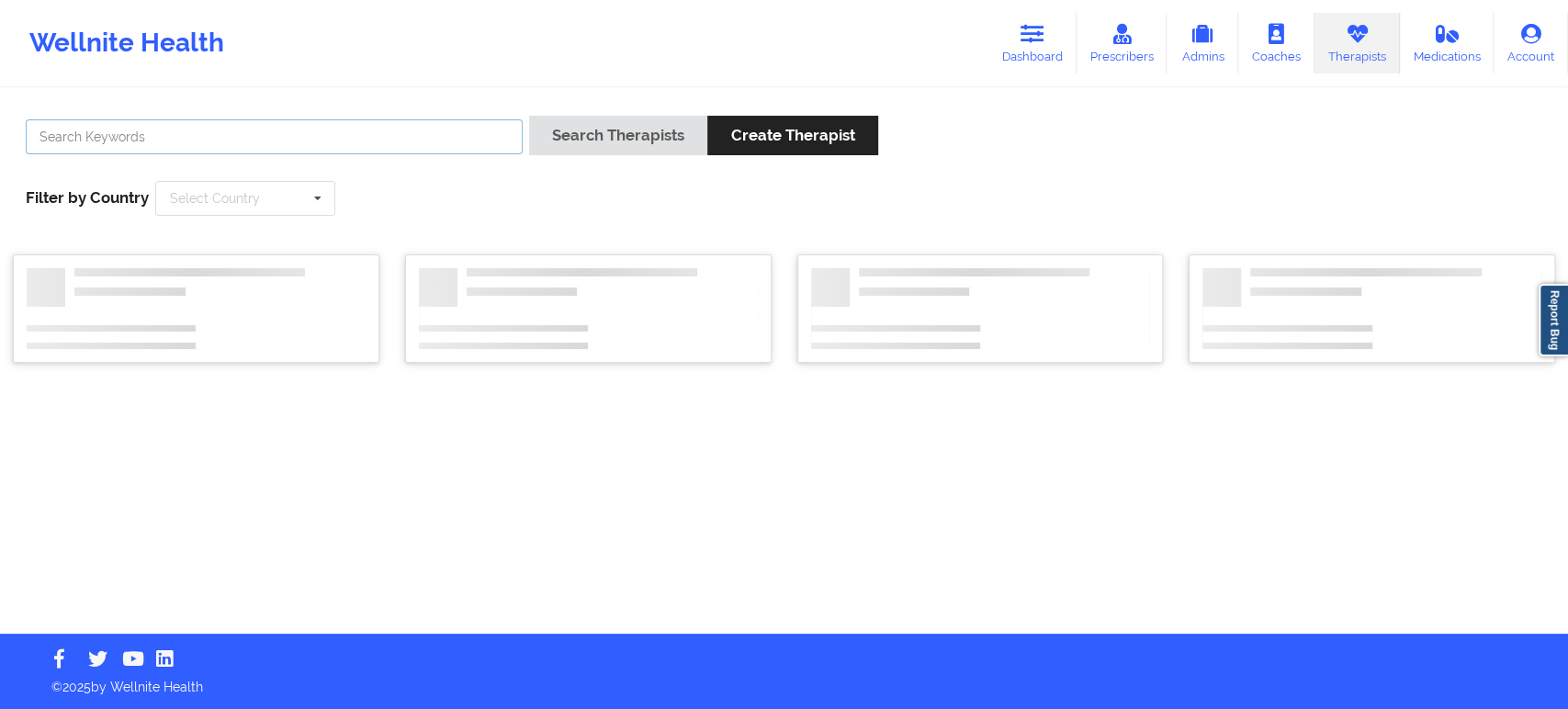
click at [448, 152] on input "text" at bounding box center [274, 137] width 497 height 35
paste input "Miquia Thompson"
type input "Miquia Thompson"
click at [619, 118] on button "Search Therapists" at bounding box center [618, 136] width 178 height 40
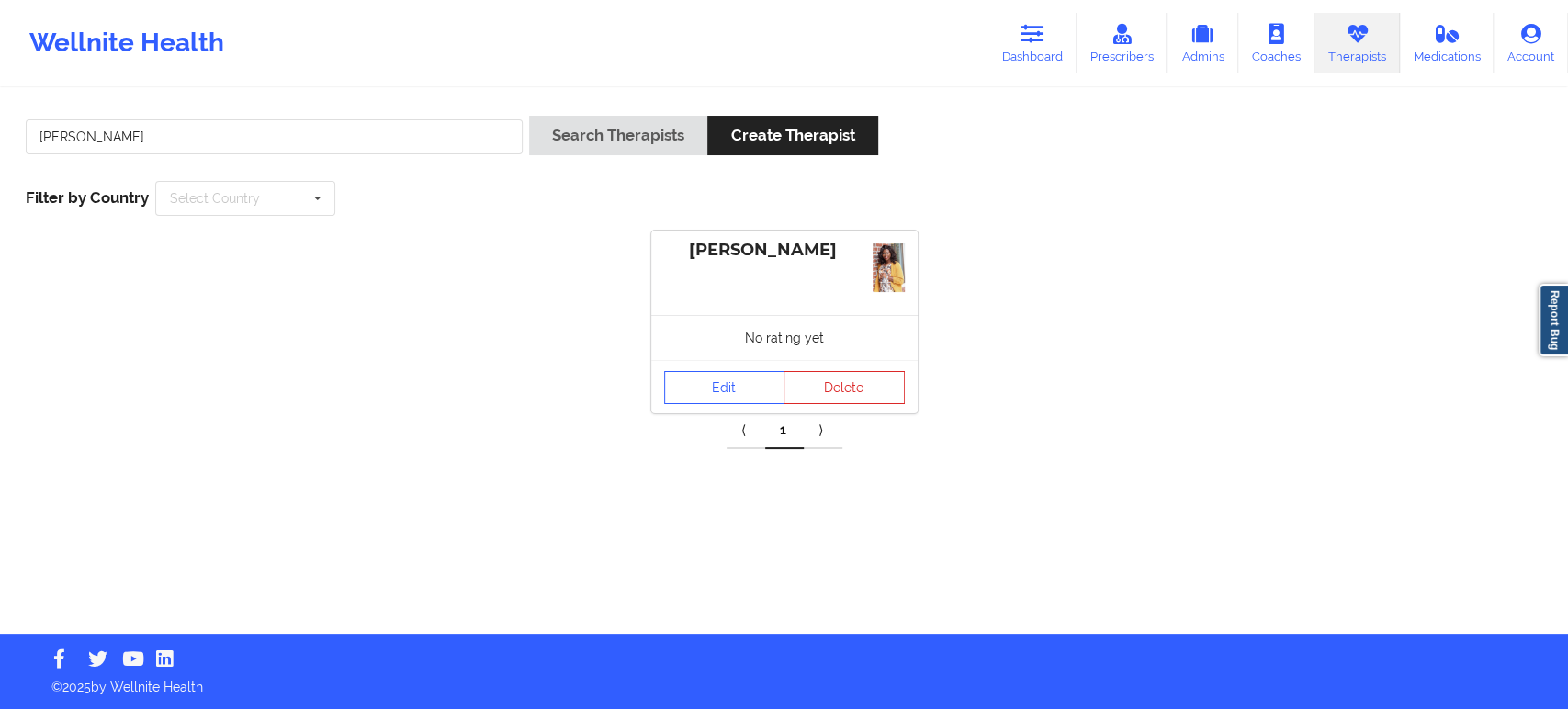
click at [724, 343] on div "No rating yet" at bounding box center [784, 337] width 266 height 45
click at [735, 387] on link "Edit" at bounding box center [724, 387] width 121 height 33
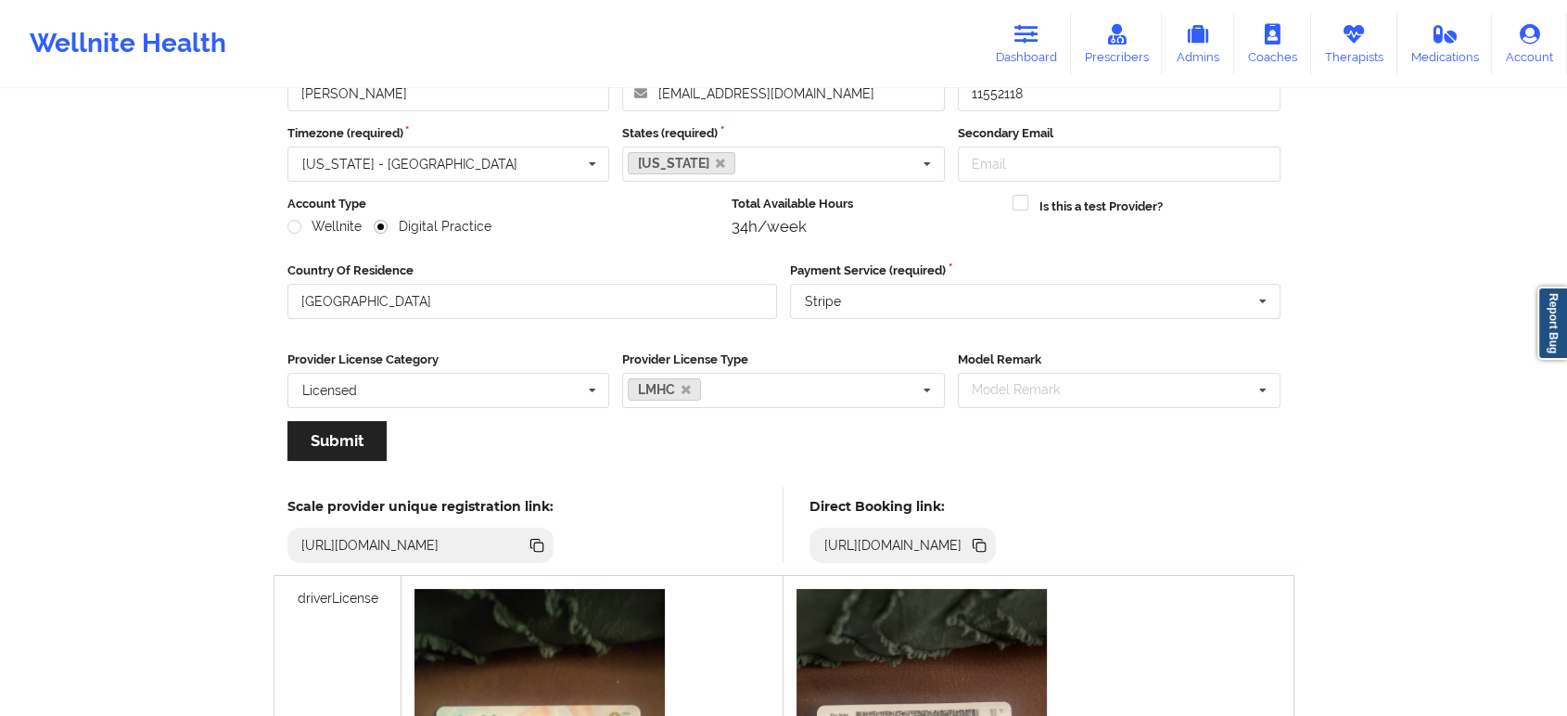
scroll to position [206, 0]
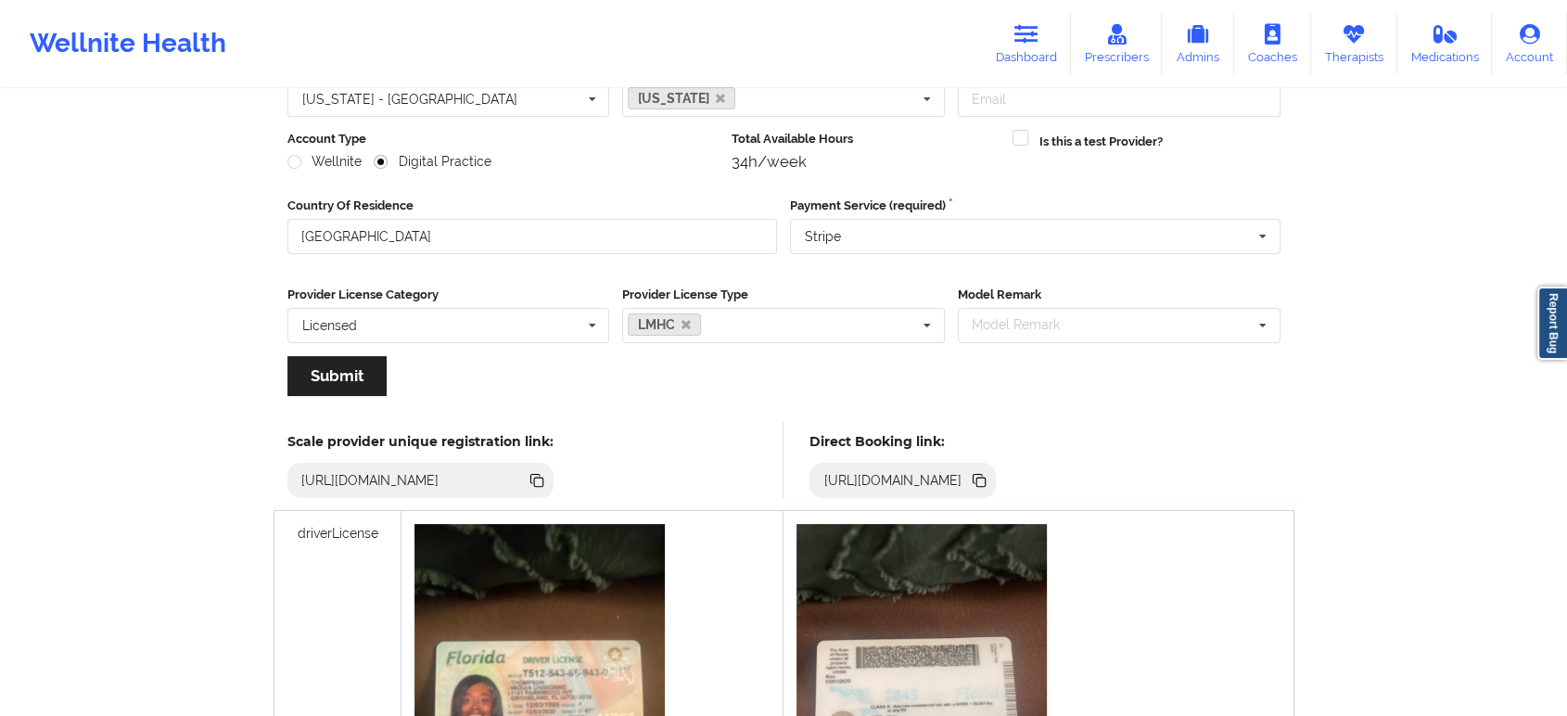
click at [989, 476] on icon at bounding box center [979, 480] width 20 height 20
click at [1330, 11] on div "Wellnite Health Dashboard Prescribers Admins Coaches Therapists Medications Acc…" at bounding box center [783, 43] width 1567 height 74
click at [1354, 35] on icon at bounding box center [1354, 34] width 24 height 20
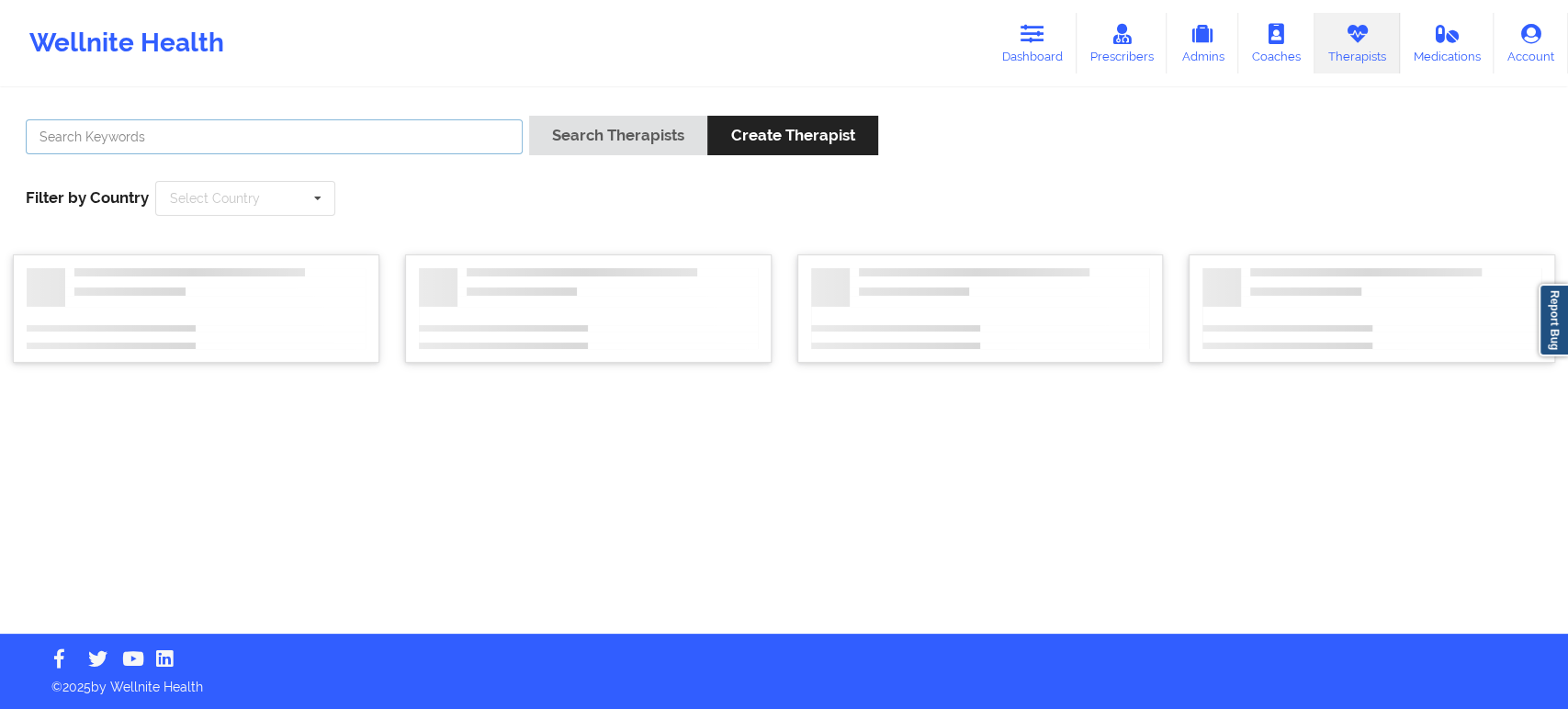
click at [452, 132] on input "text" at bounding box center [274, 137] width 497 height 35
paste input "Jennifer Roth"
click at [611, 137] on button "Search Therapists" at bounding box center [618, 136] width 178 height 40
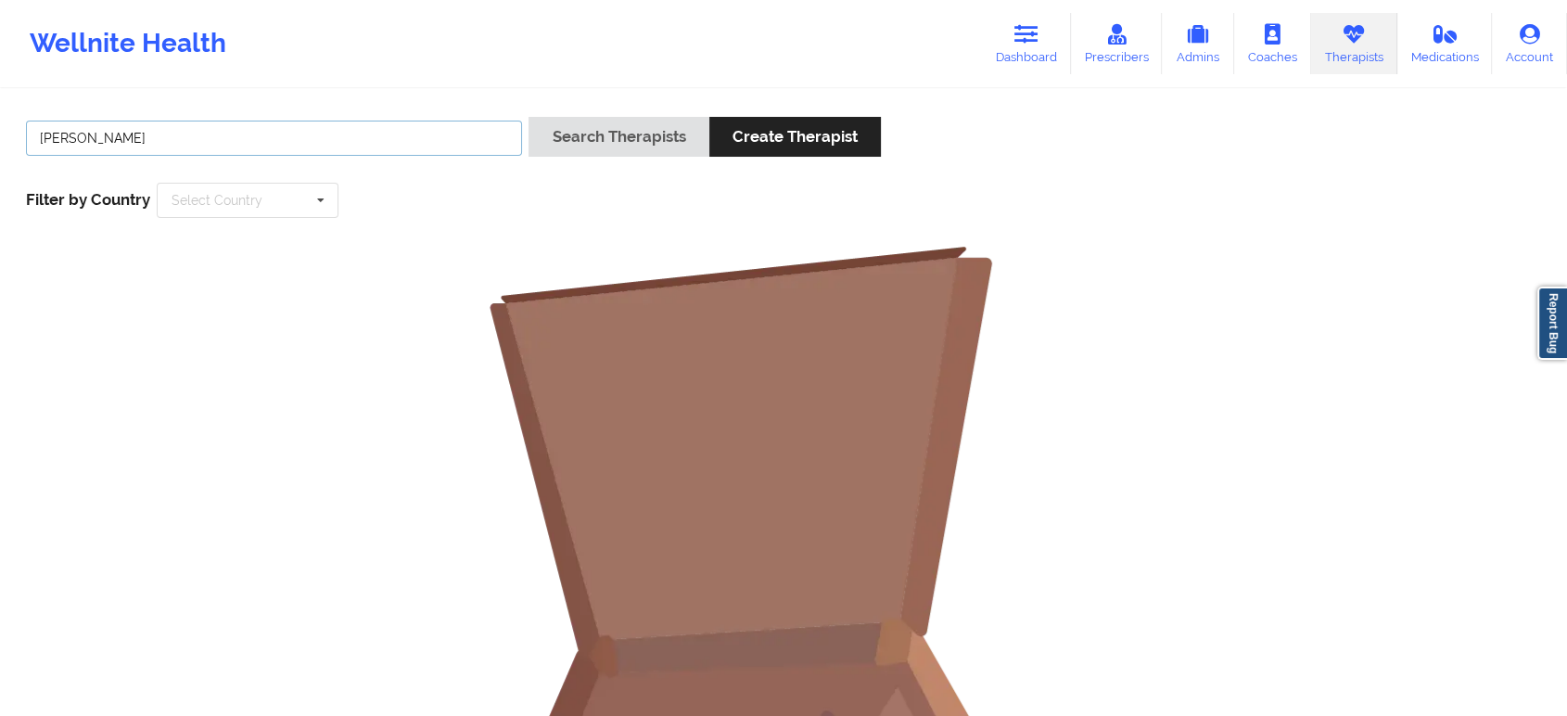
click at [414, 154] on input "Jennifer Roth" at bounding box center [274, 138] width 496 height 35
type input "Roth"
click at [588, 139] on button "Search Therapists" at bounding box center [618, 137] width 180 height 40
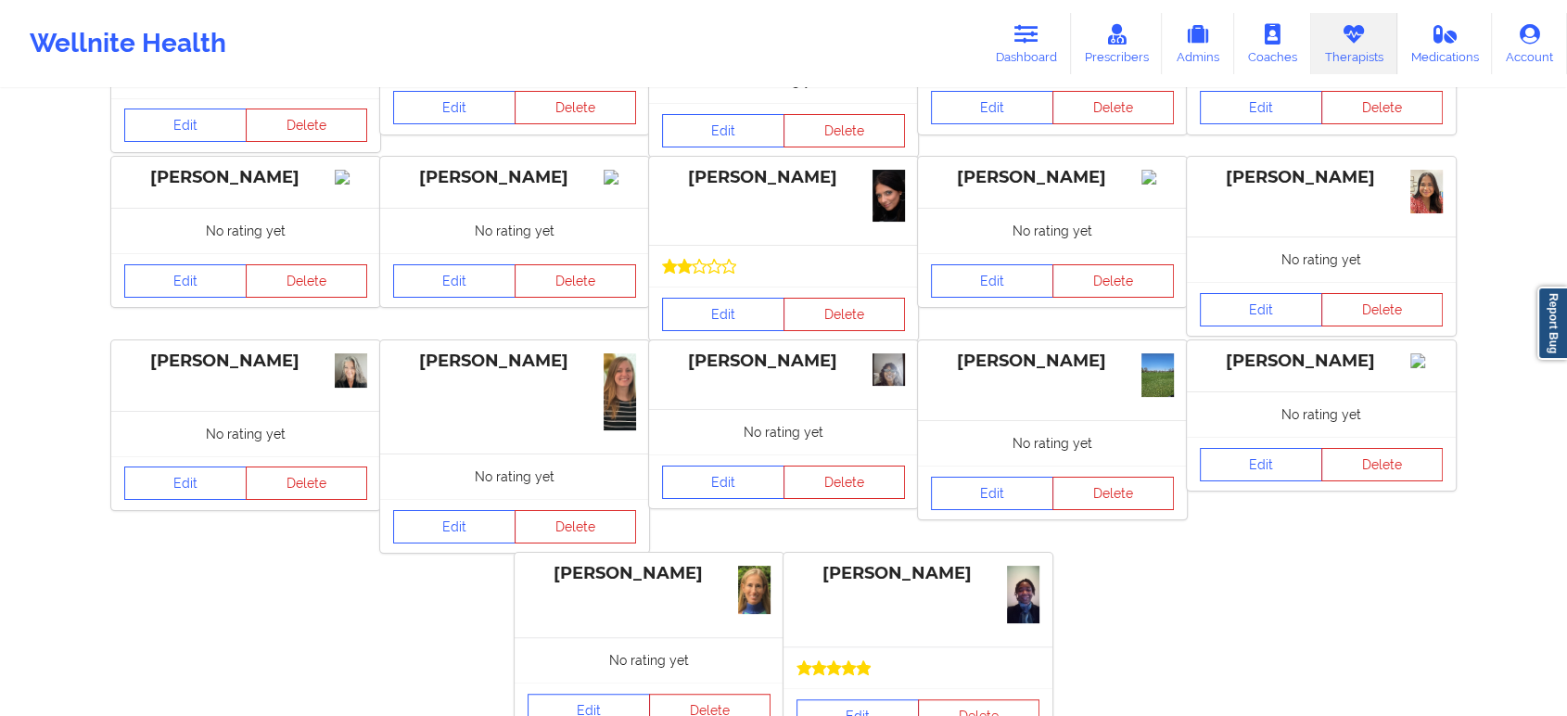
scroll to position [192, 0]
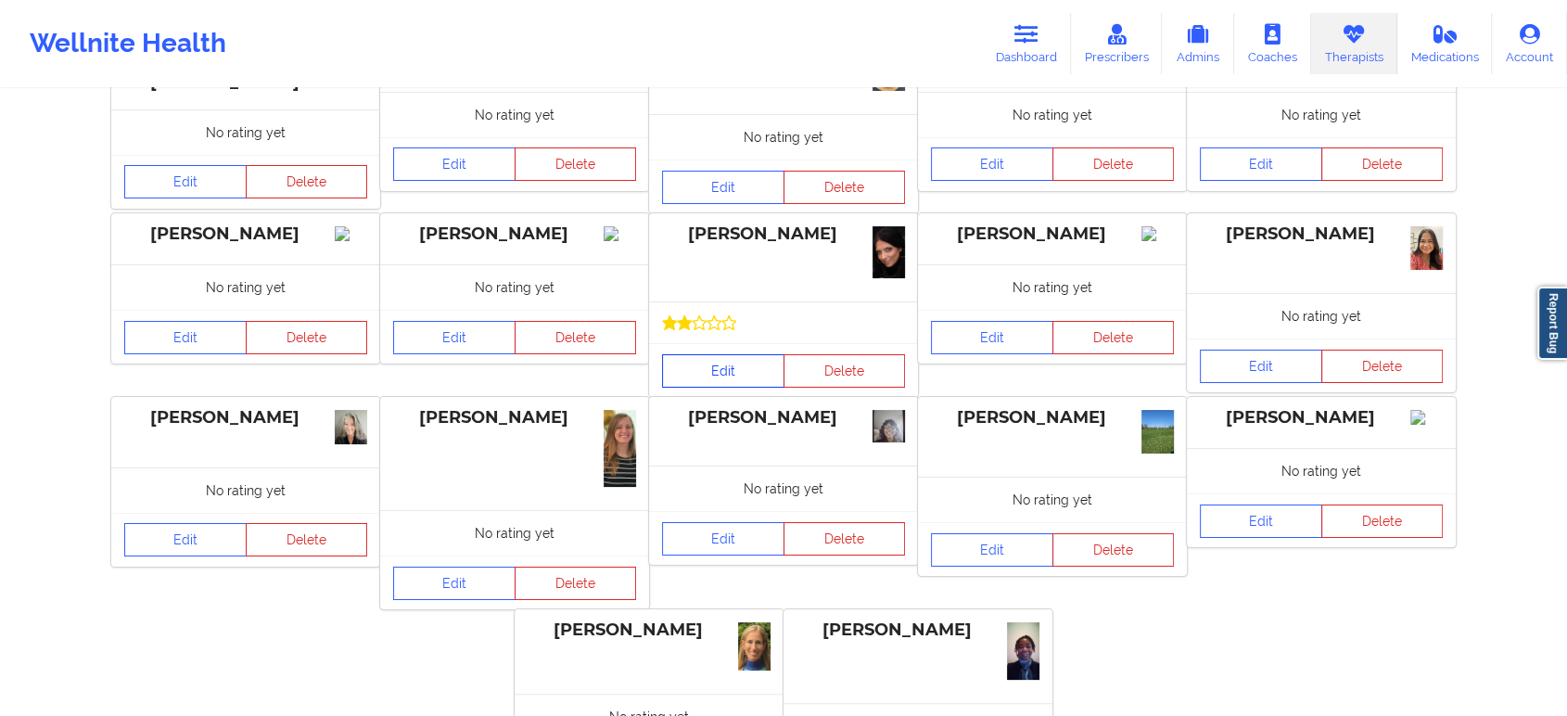
click at [733, 375] on link "Edit" at bounding box center [723, 370] width 122 height 33
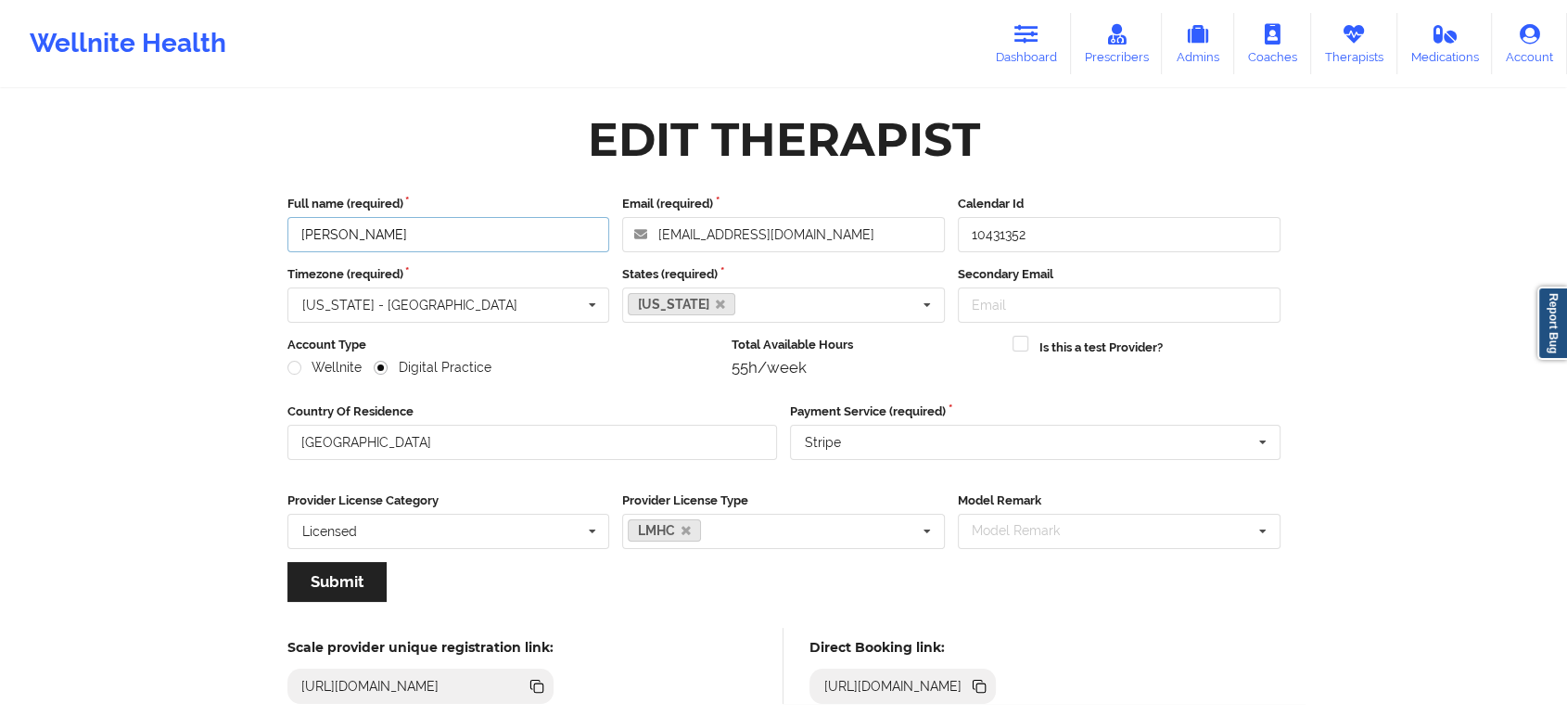
click at [517, 221] on input "Jennifer N Roth" at bounding box center [448, 234] width 323 height 35
click at [986, 691] on icon at bounding box center [980, 687] width 9 height 9
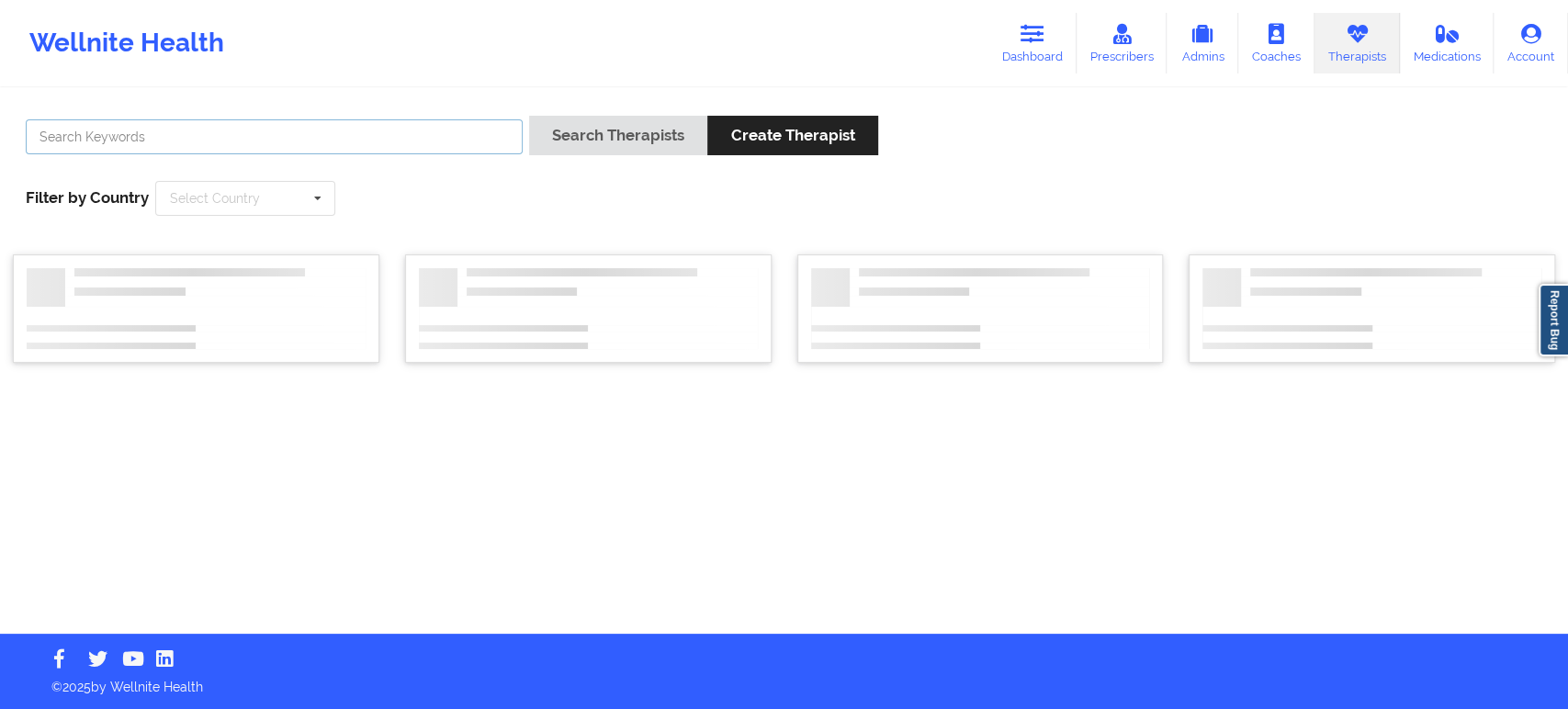
click at [382, 136] on input "text" at bounding box center [274, 137] width 497 height 35
paste input "[PERSON_NAME] -"
type input "[PERSON_NAME]"
click at [529, 116] on button "Search Therapists" at bounding box center [618, 136] width 178 height 40
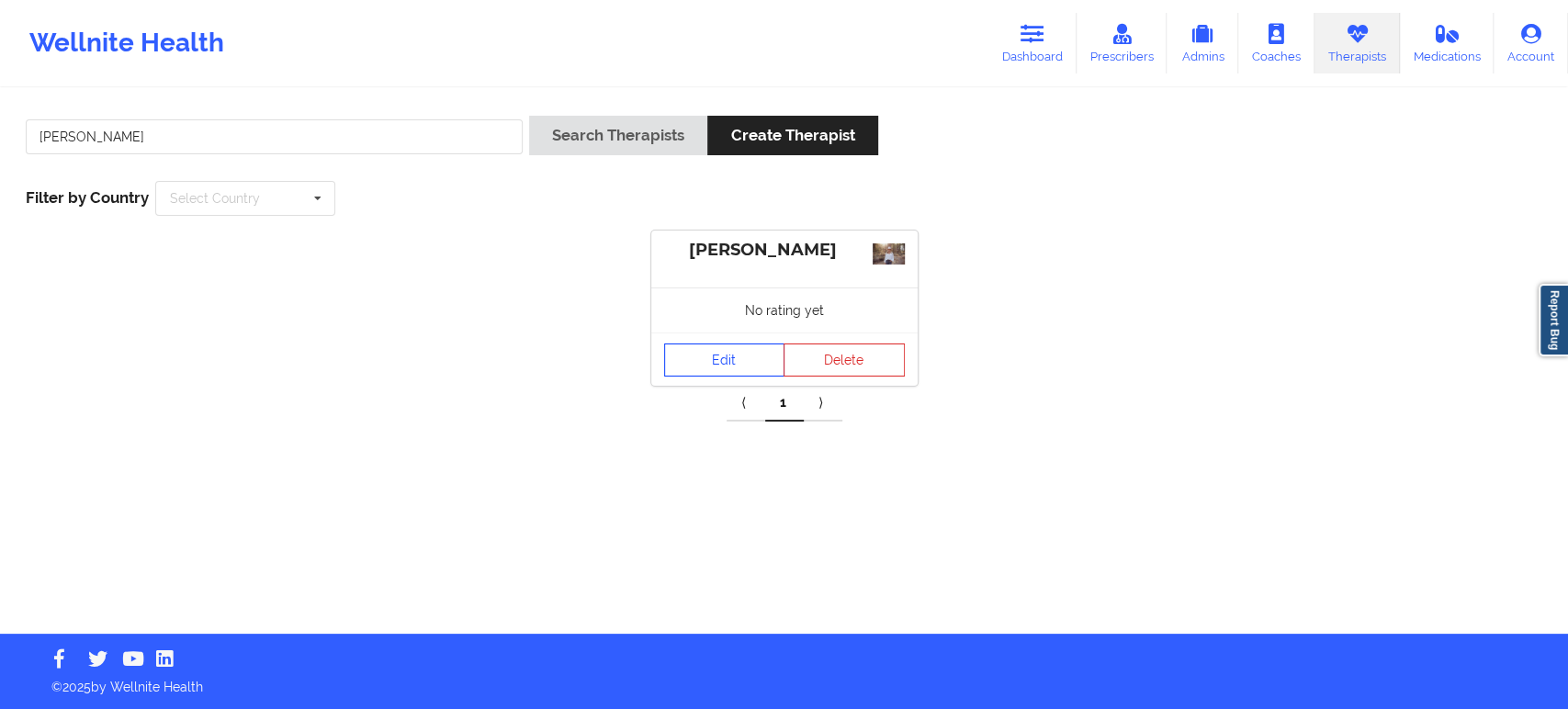
click at [723, 355] on link "Edit" at bounding box center [724, 359] width 121 height 33
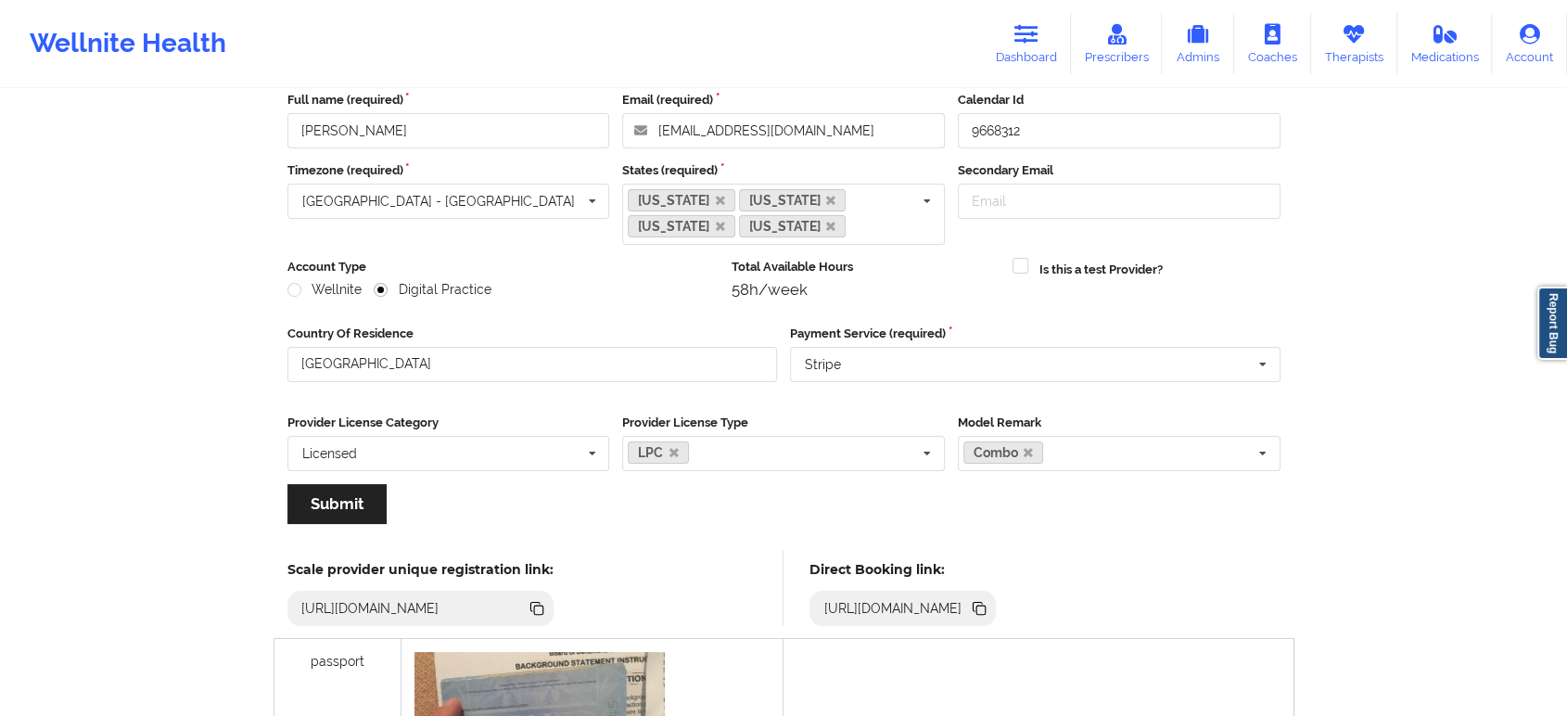
scroll to position [206, 0]
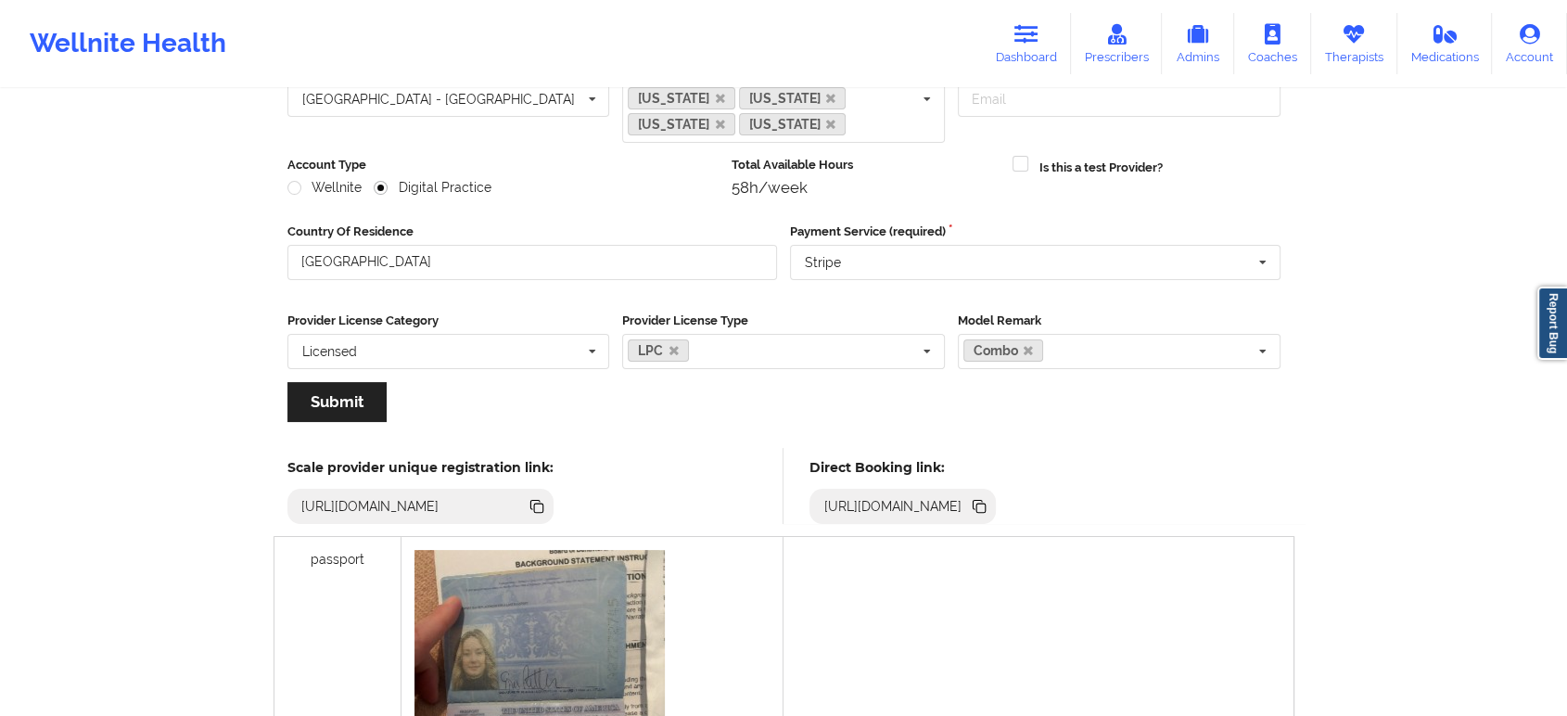
click at [986, 503] on icon at bounding box center [980, 507] width 9 height 9
